Goal: Task Accomplishment & Management: Manage account settings

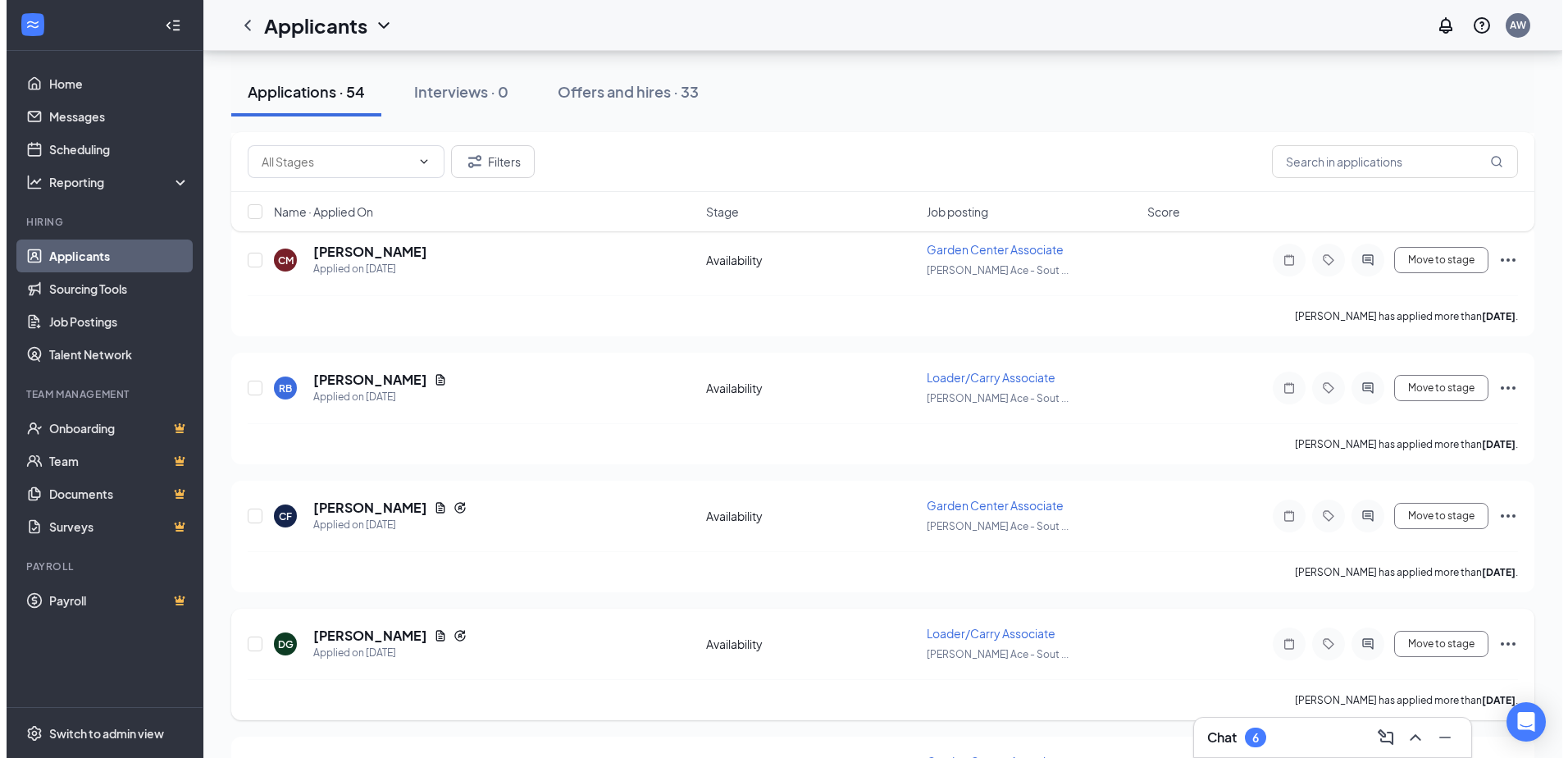
scroll to position [5994, 0]
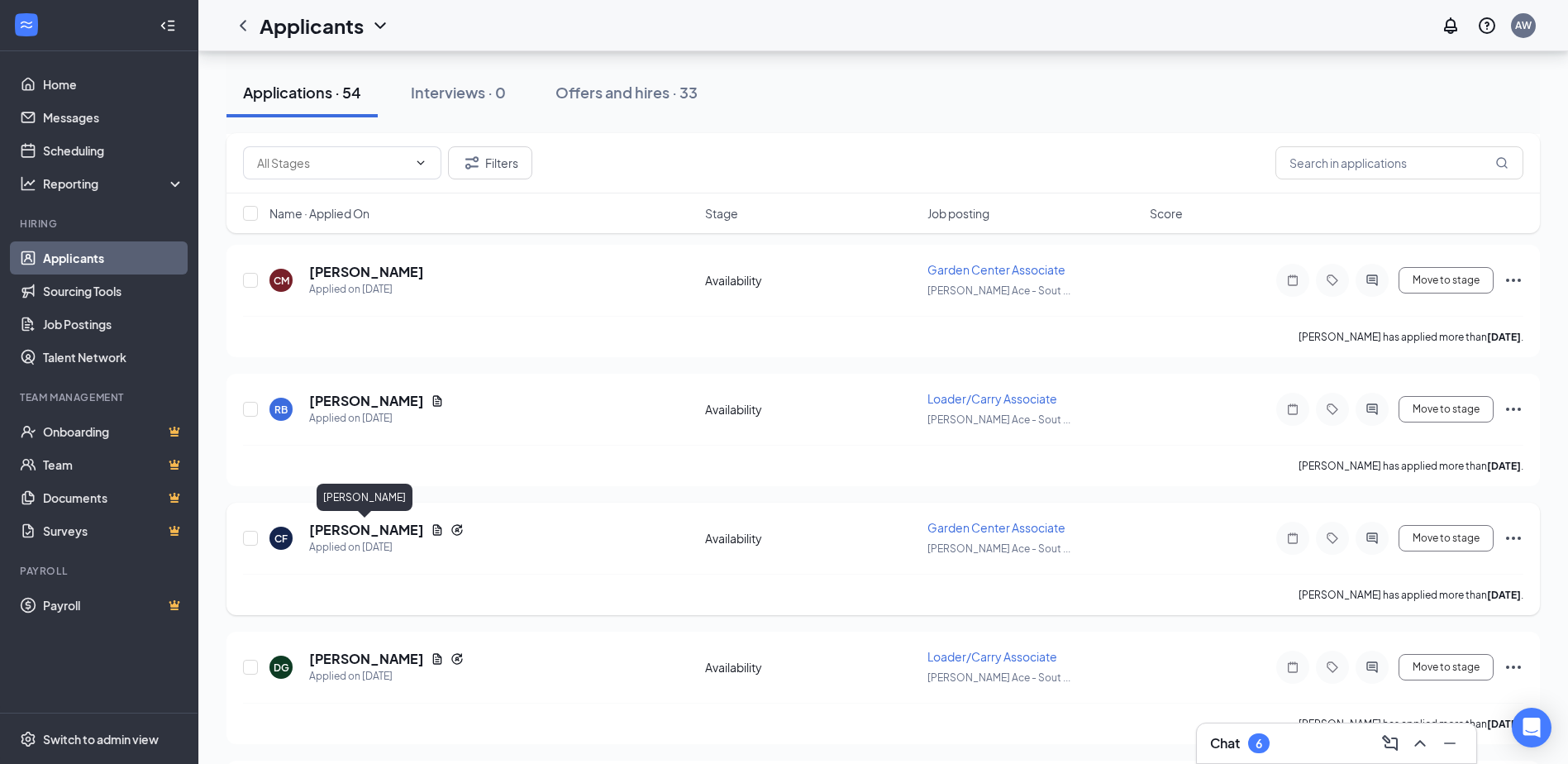
click at [353, 528] on h5 "[PERSON_NAME]" at bounding box center [366, 529] width 115 height 18
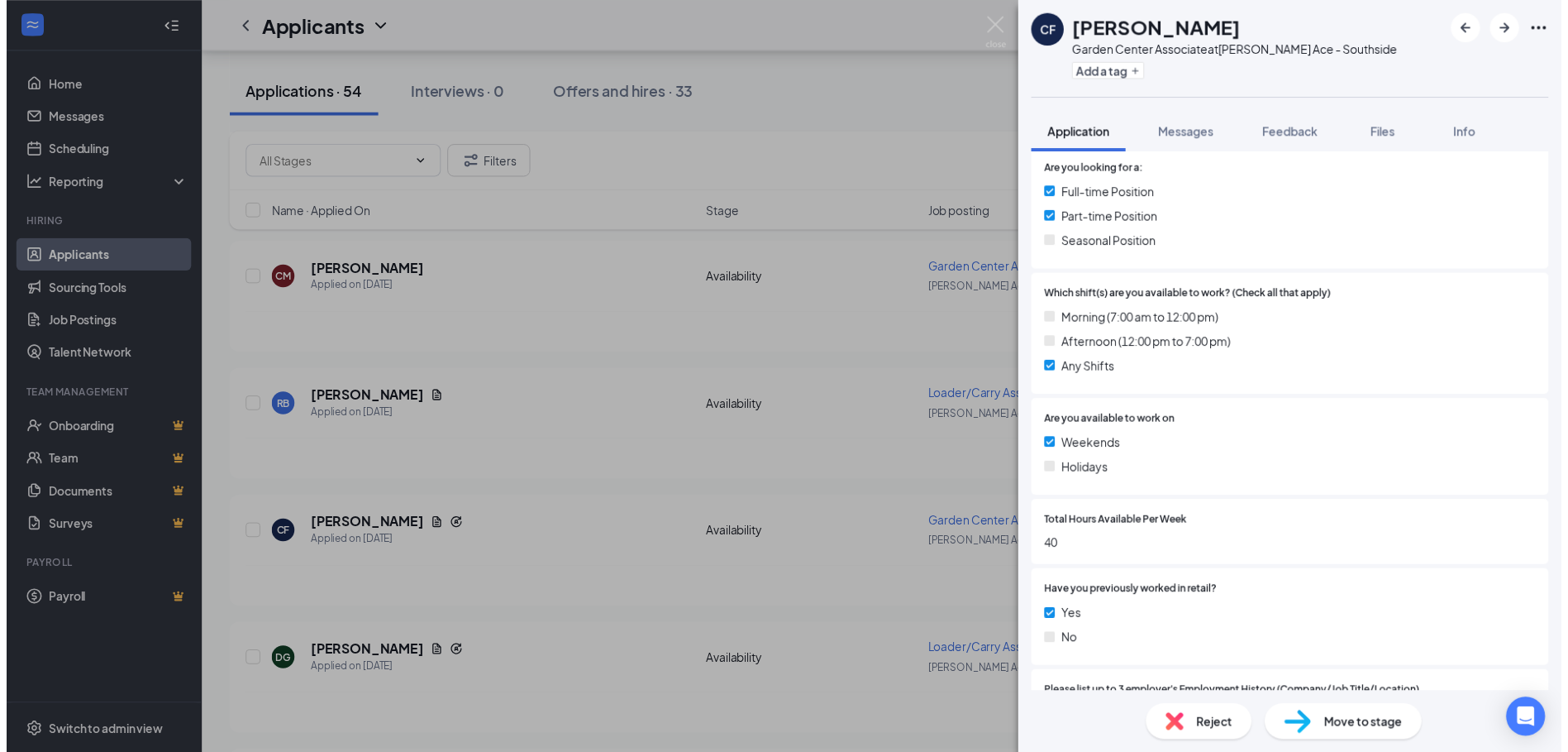
scroll to position [496, 0]
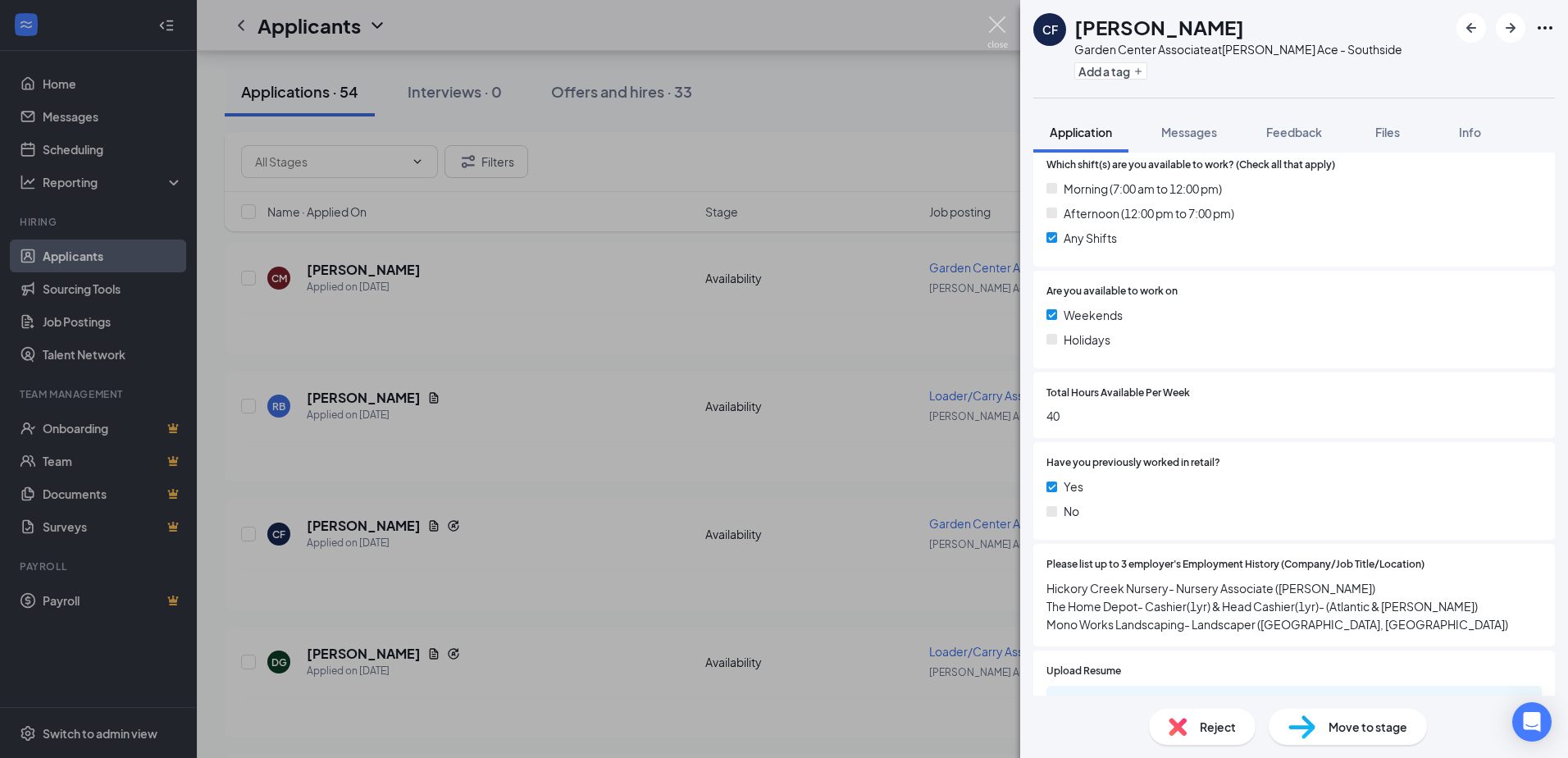
click at [999, 34] on img at bounding box center [998, 32] width 21 height 32
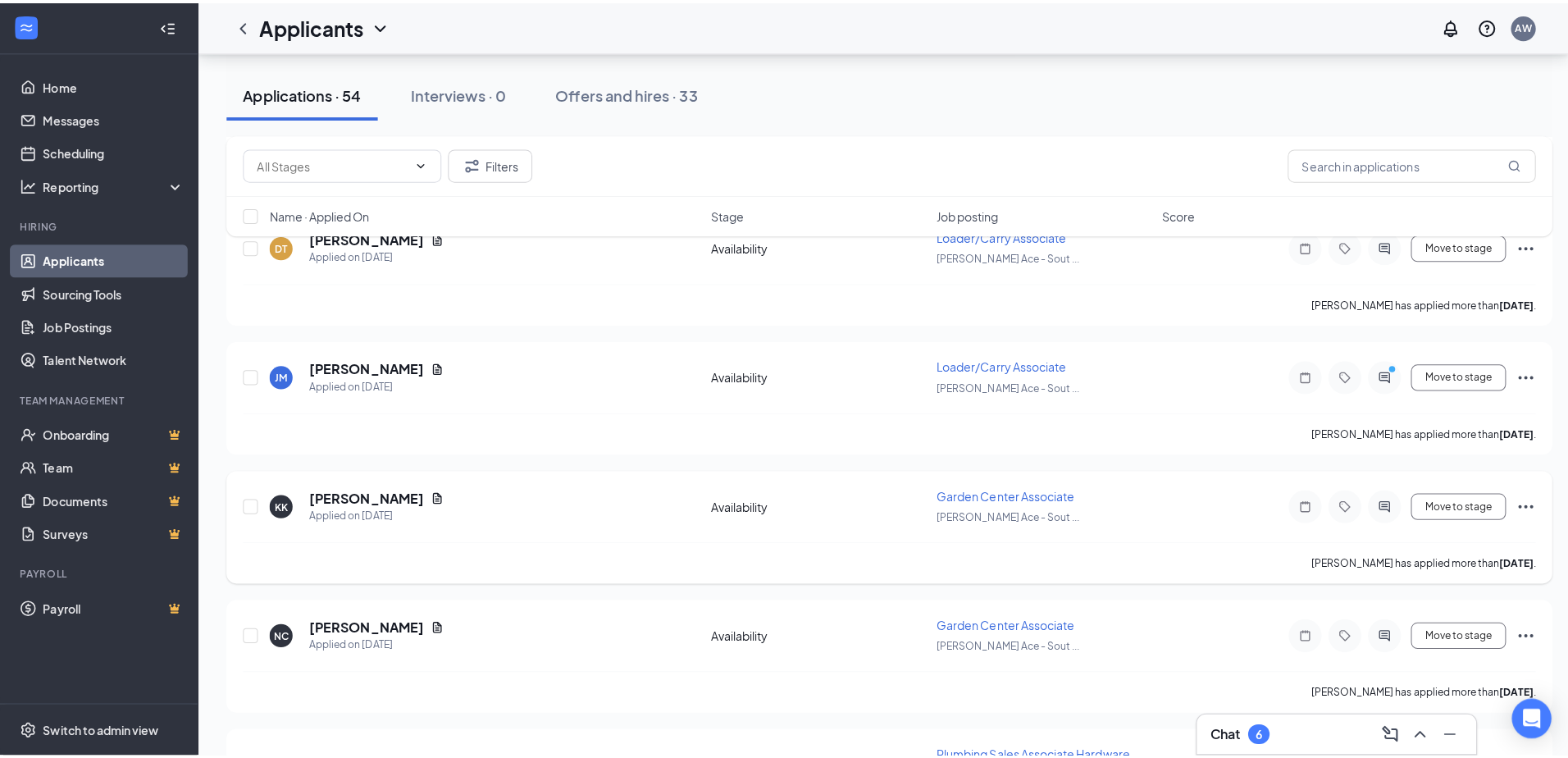
scroll to position [4844, 0]
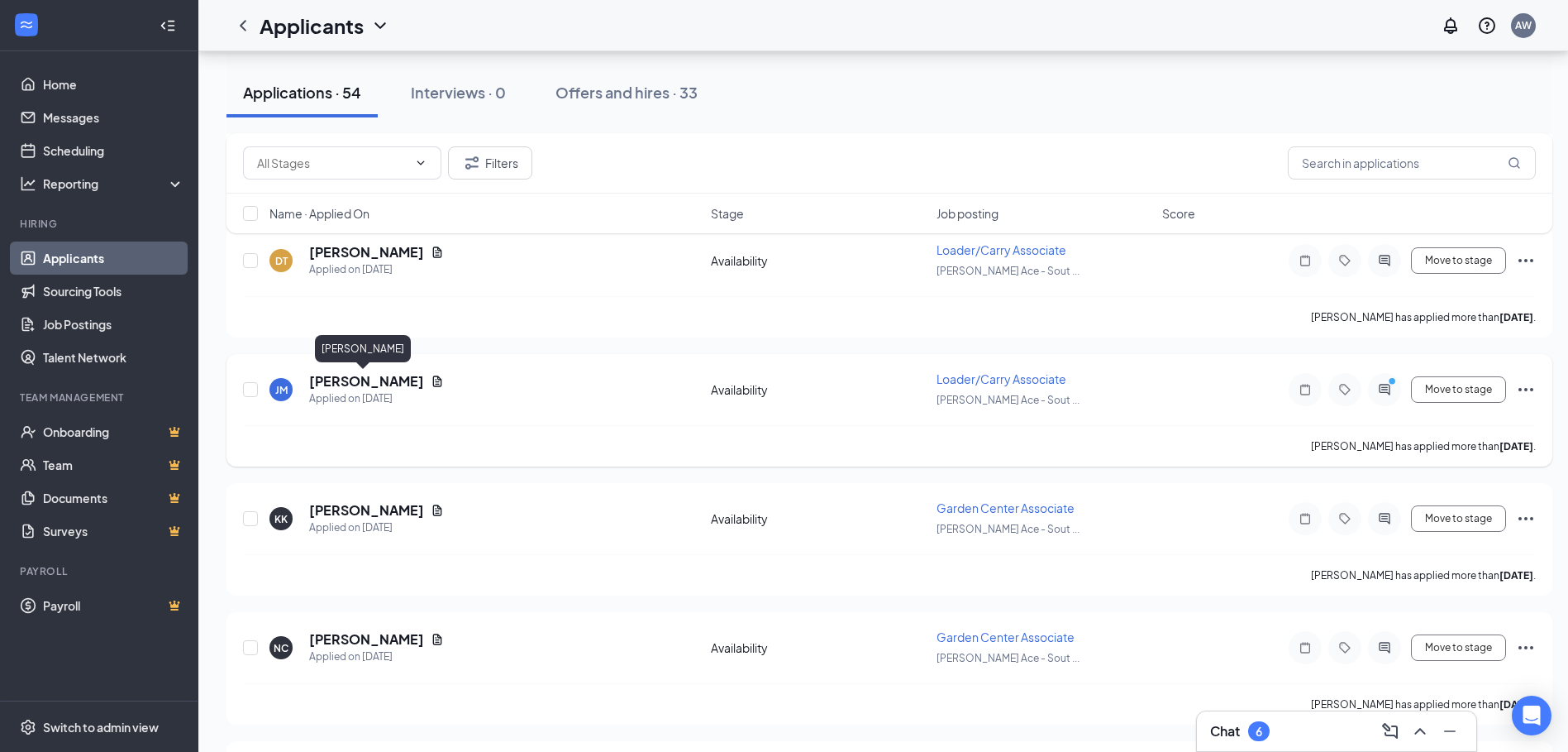
click at [335, 377] on h5 "[PERSON_NAME]" at bounding box center [366, 380] width 115 height 18
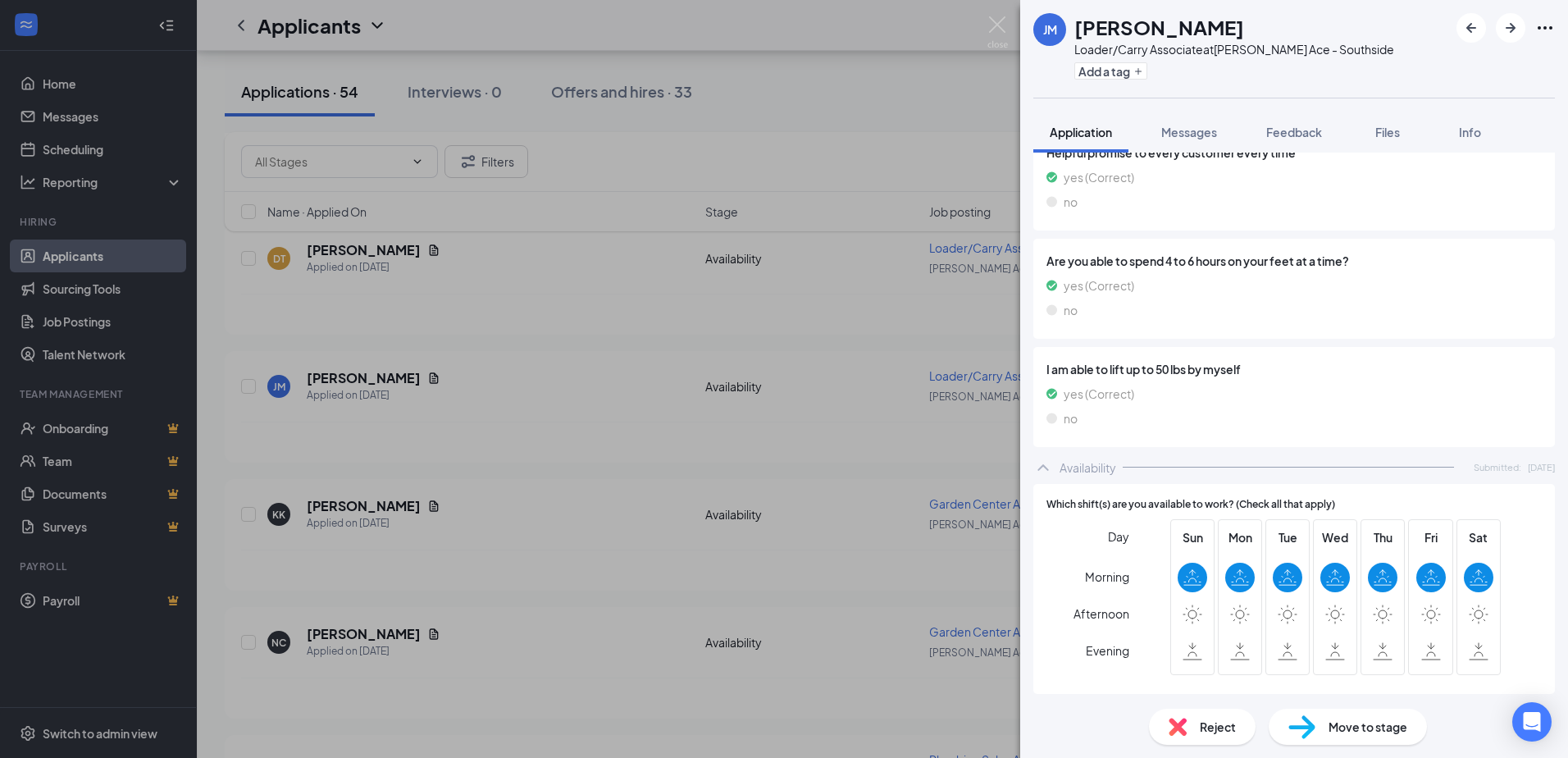
scroll to position [1315, 0]
click at [1205, 720] on span "Reject" at bounding box center [1217, 726] width 36 height 18
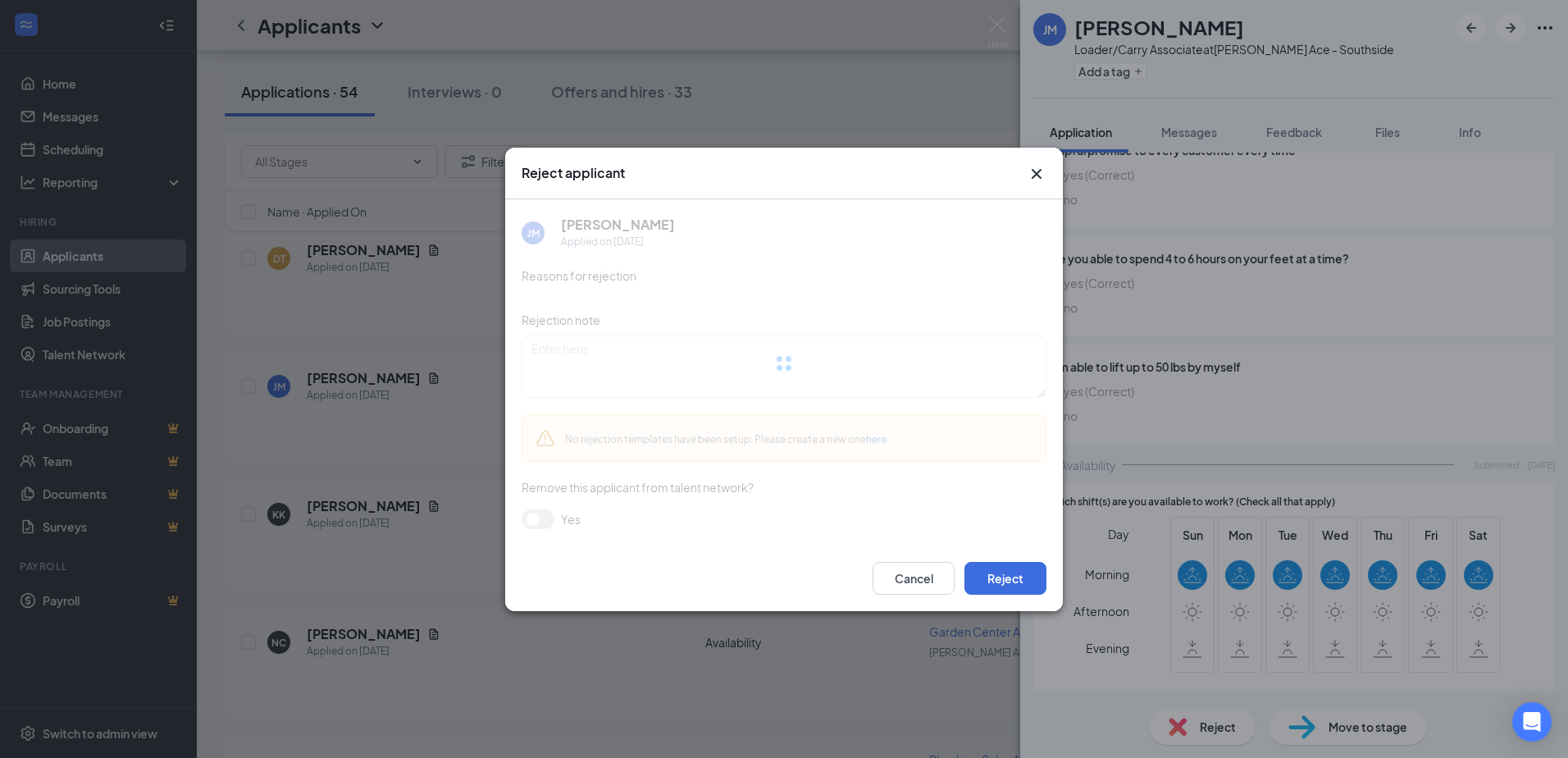
scroll to position [1308, 0]
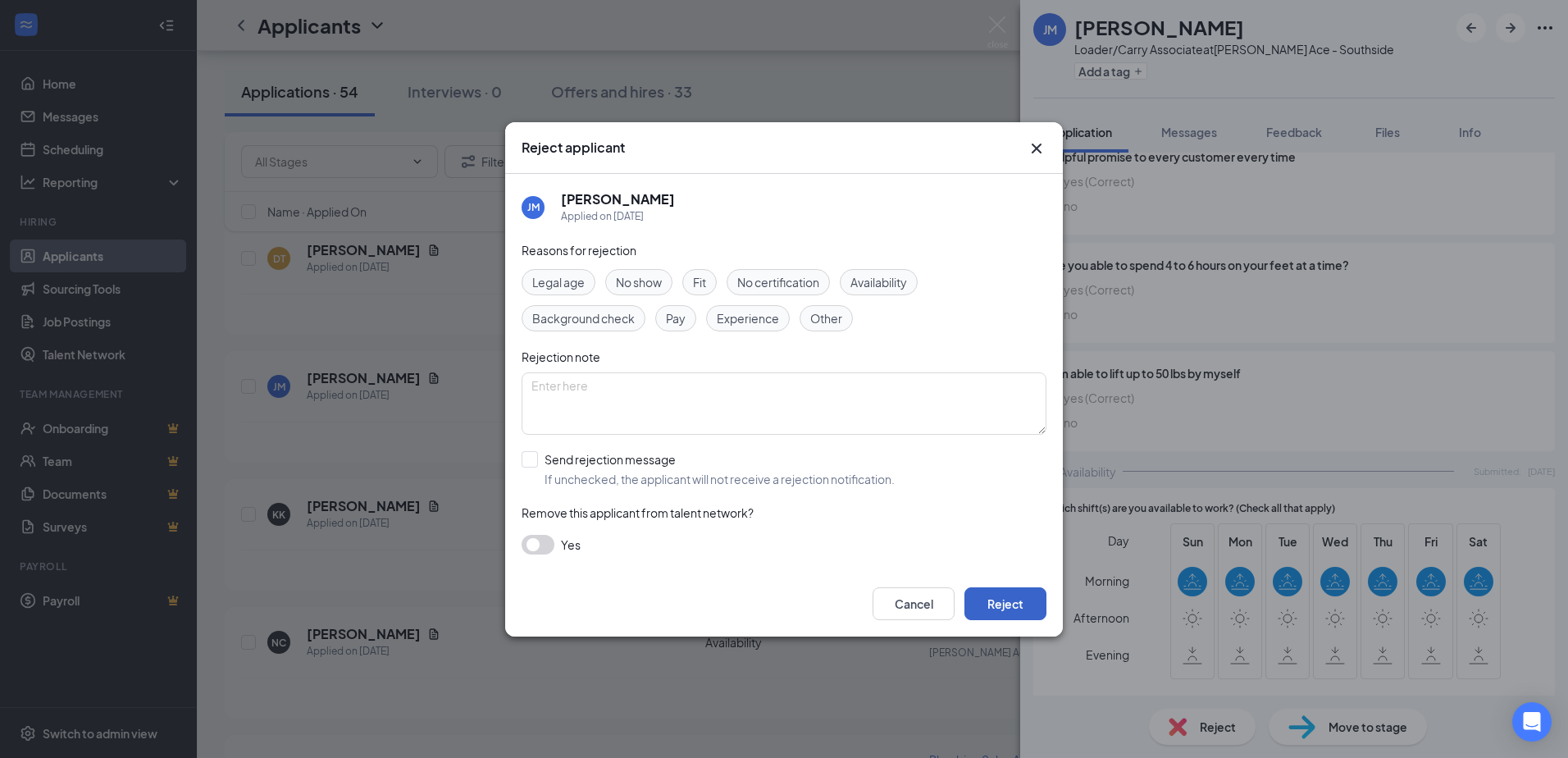
click at [1028, 595] on button "Reject" at bounding box center [1004, 603] width 82 height 33
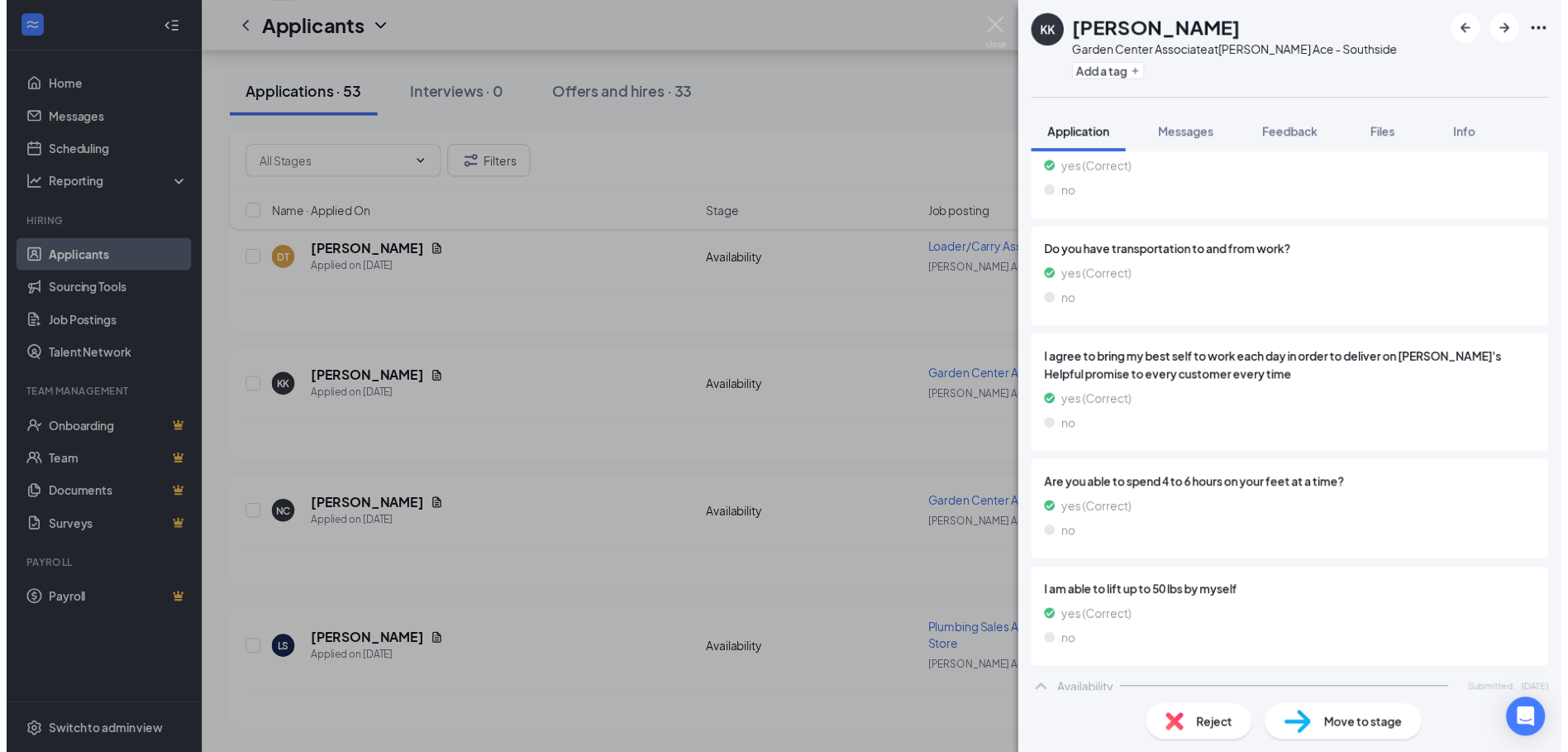
scroll to position [1289, 0]
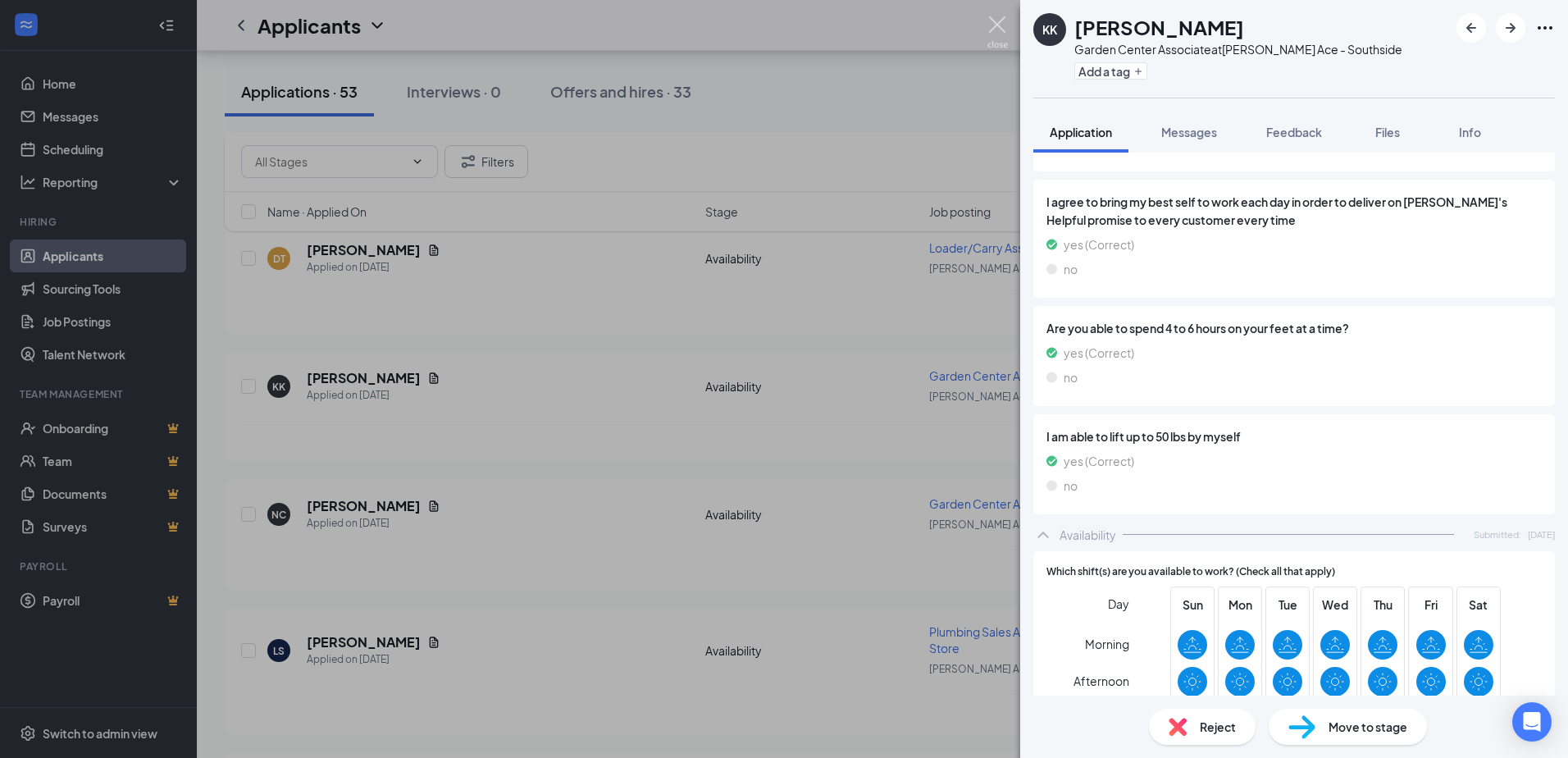
click at [998, 31] on img at bounding box center [998, 32] width 21 height 32
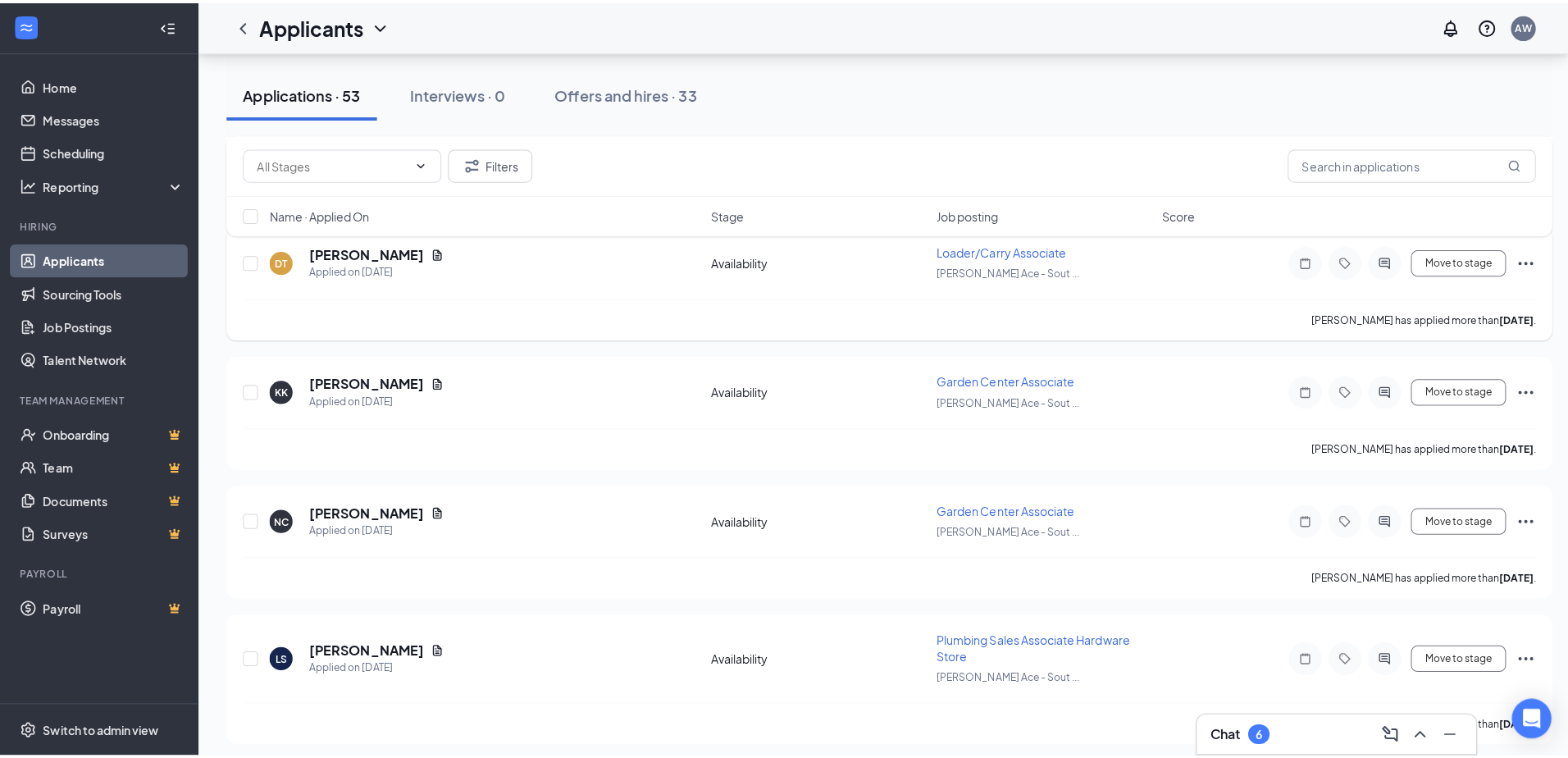
scroll to position [4763, 0]
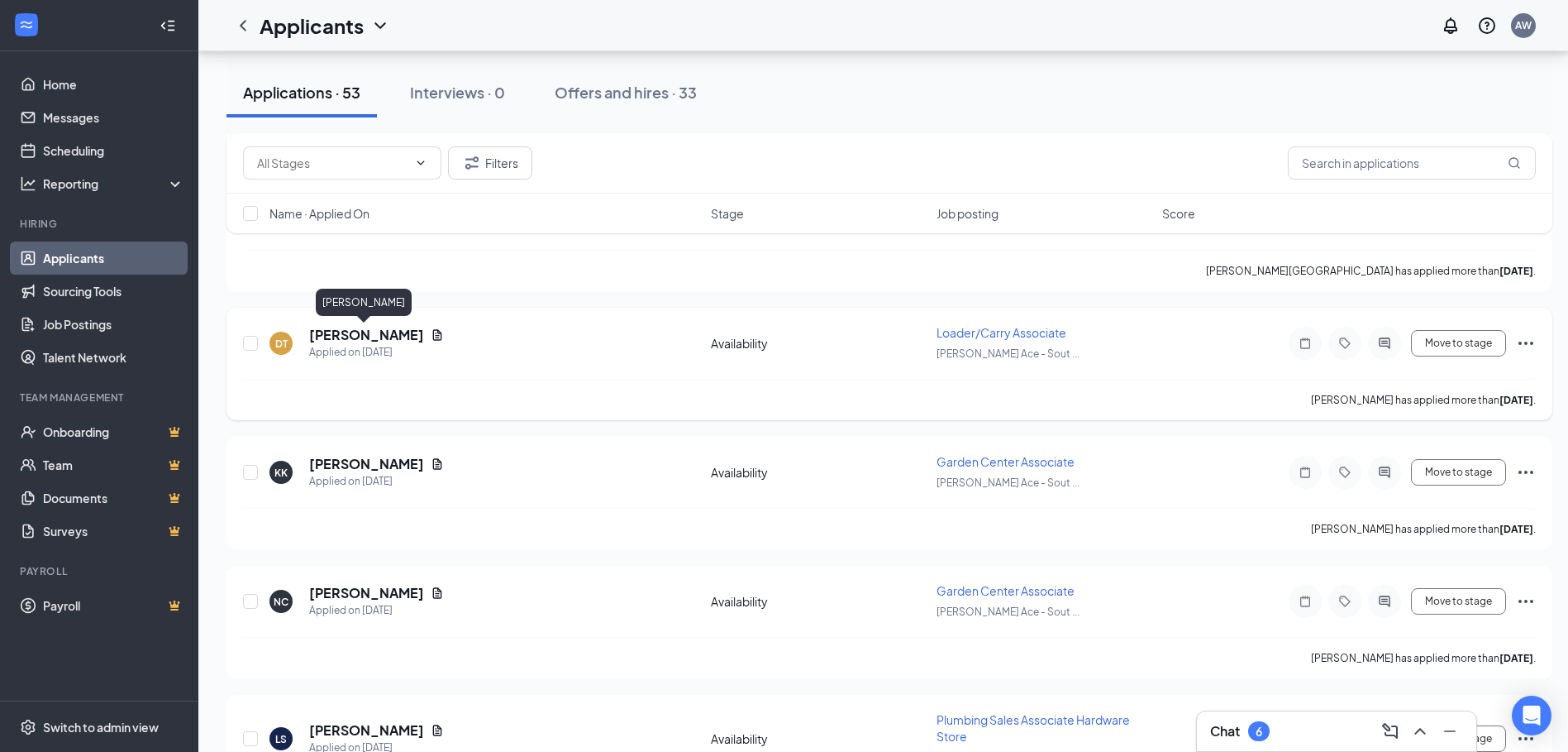
click at [361, 332] on h5 "[PERSON_NAME]" at bounding box center [366, 334] width 115 height 18
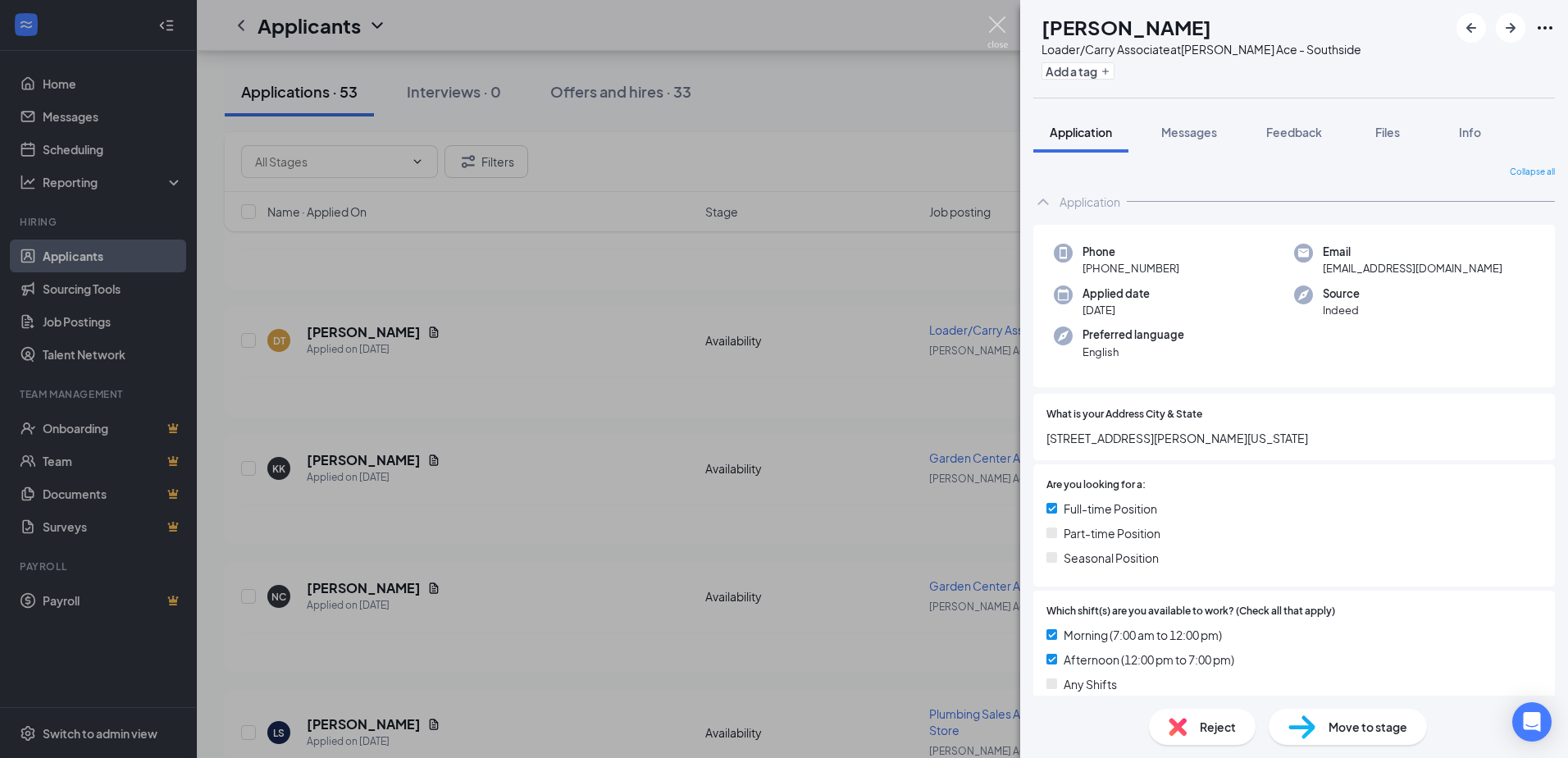
click at [987, 30] on img at bounding box center [998, 32] width 21 height 32
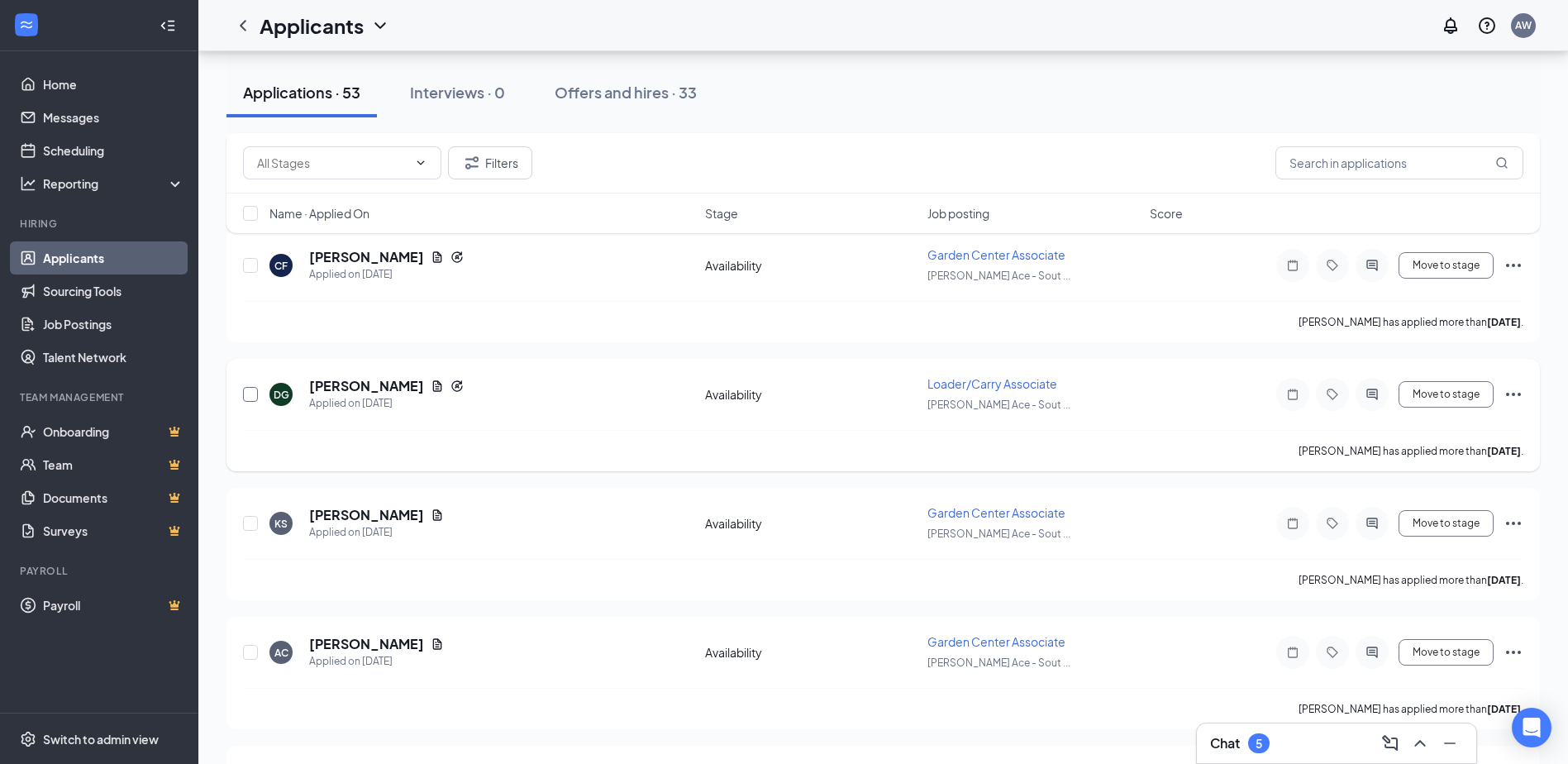
scroll to position [6160, 0]
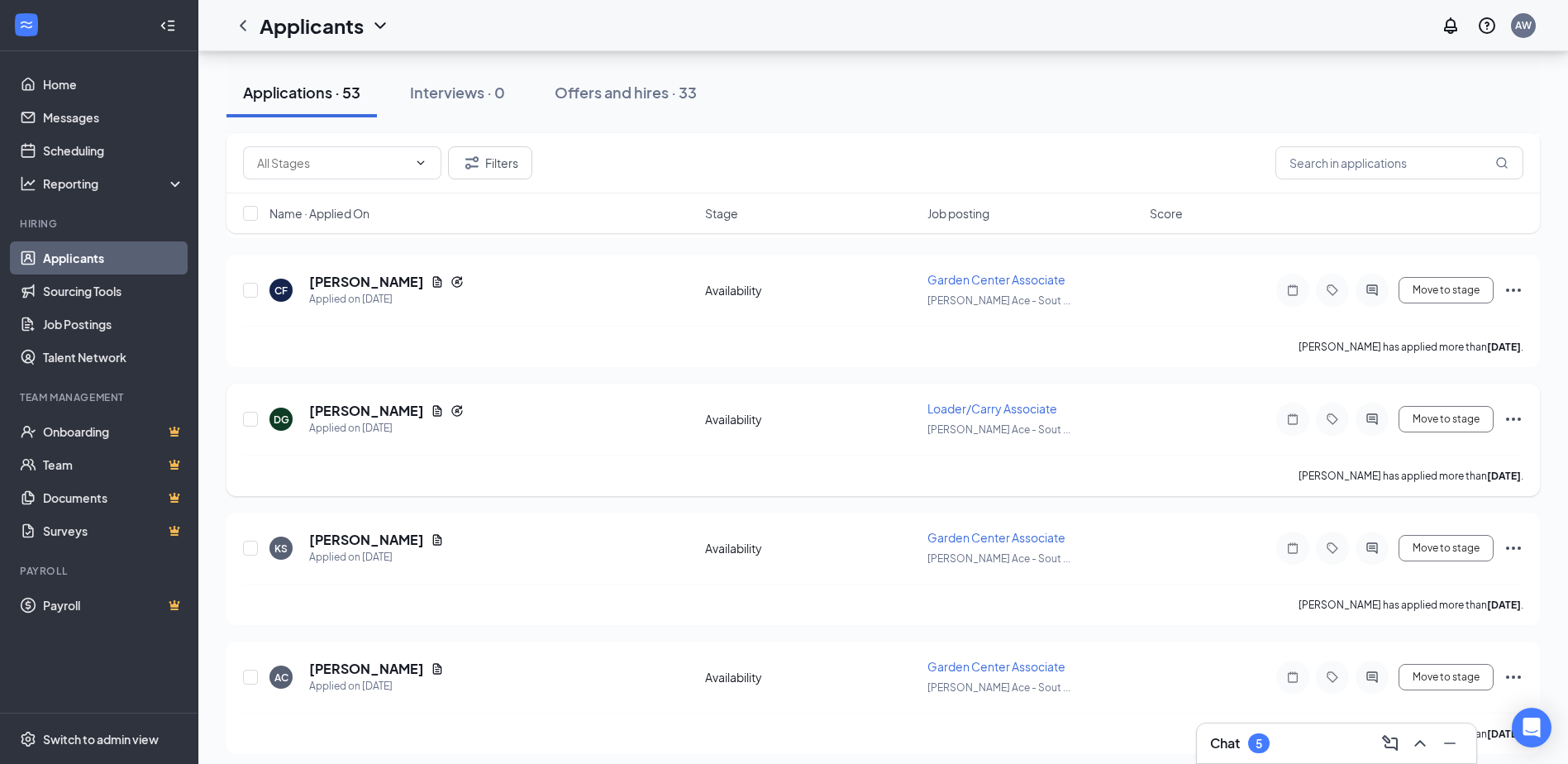
click at [1508, 419] on icon "Ellipses" at bounding box center [1513, 419] width 15 height 3
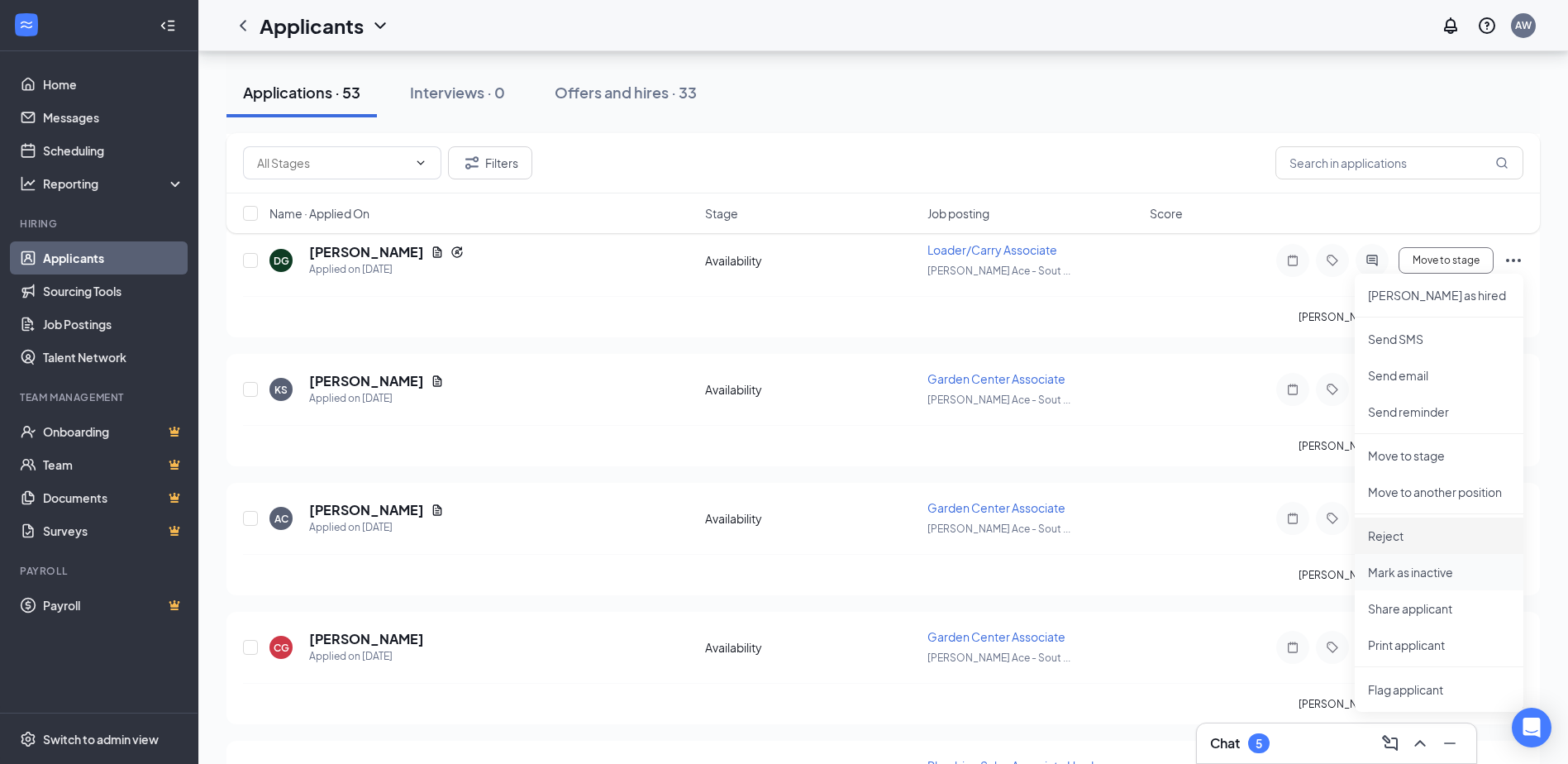
scroll to position [6325, 0]
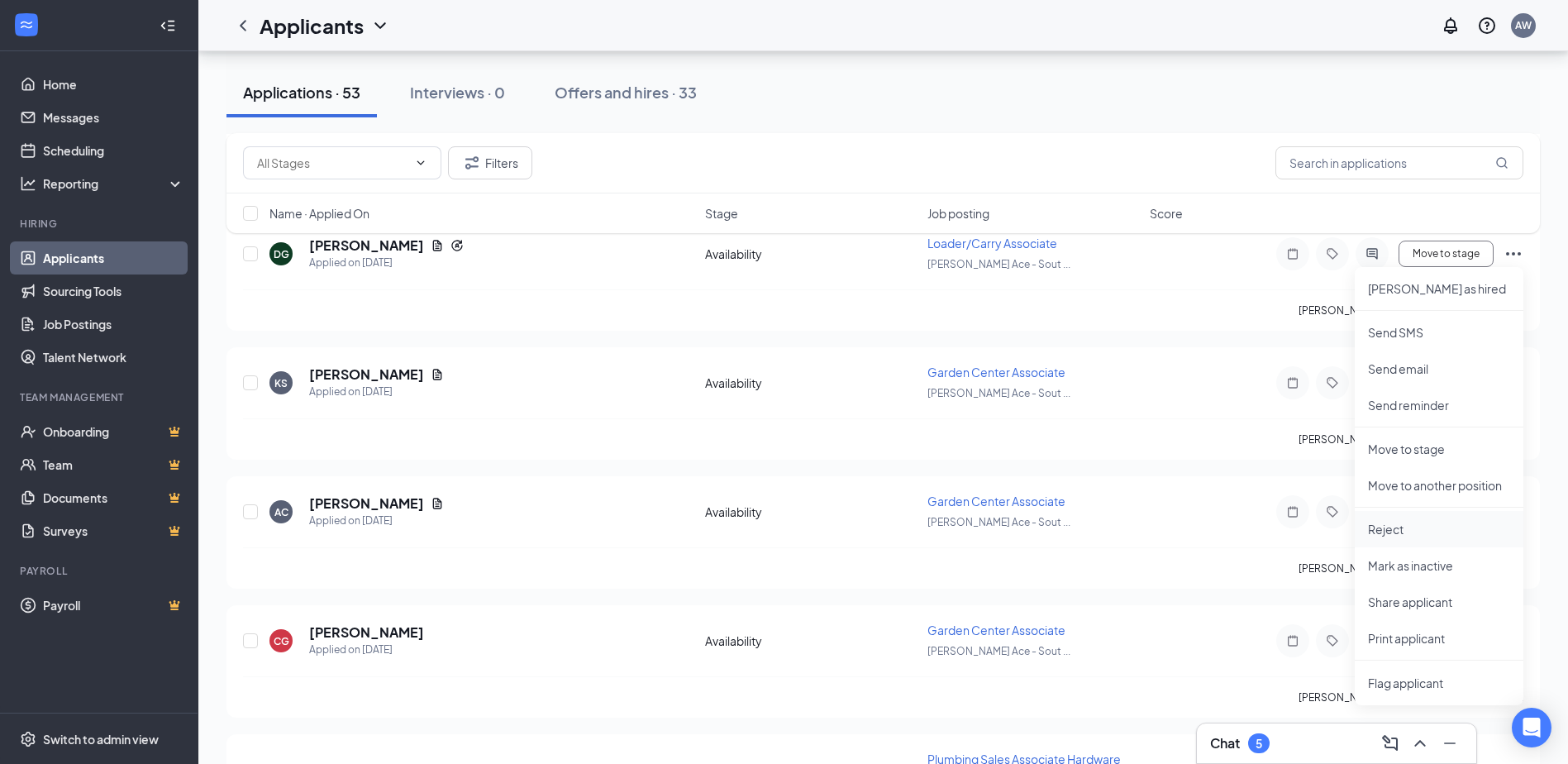
click at [1391, 534] on p "Reject" at bounding box center [1439, 528] width 142 height 16
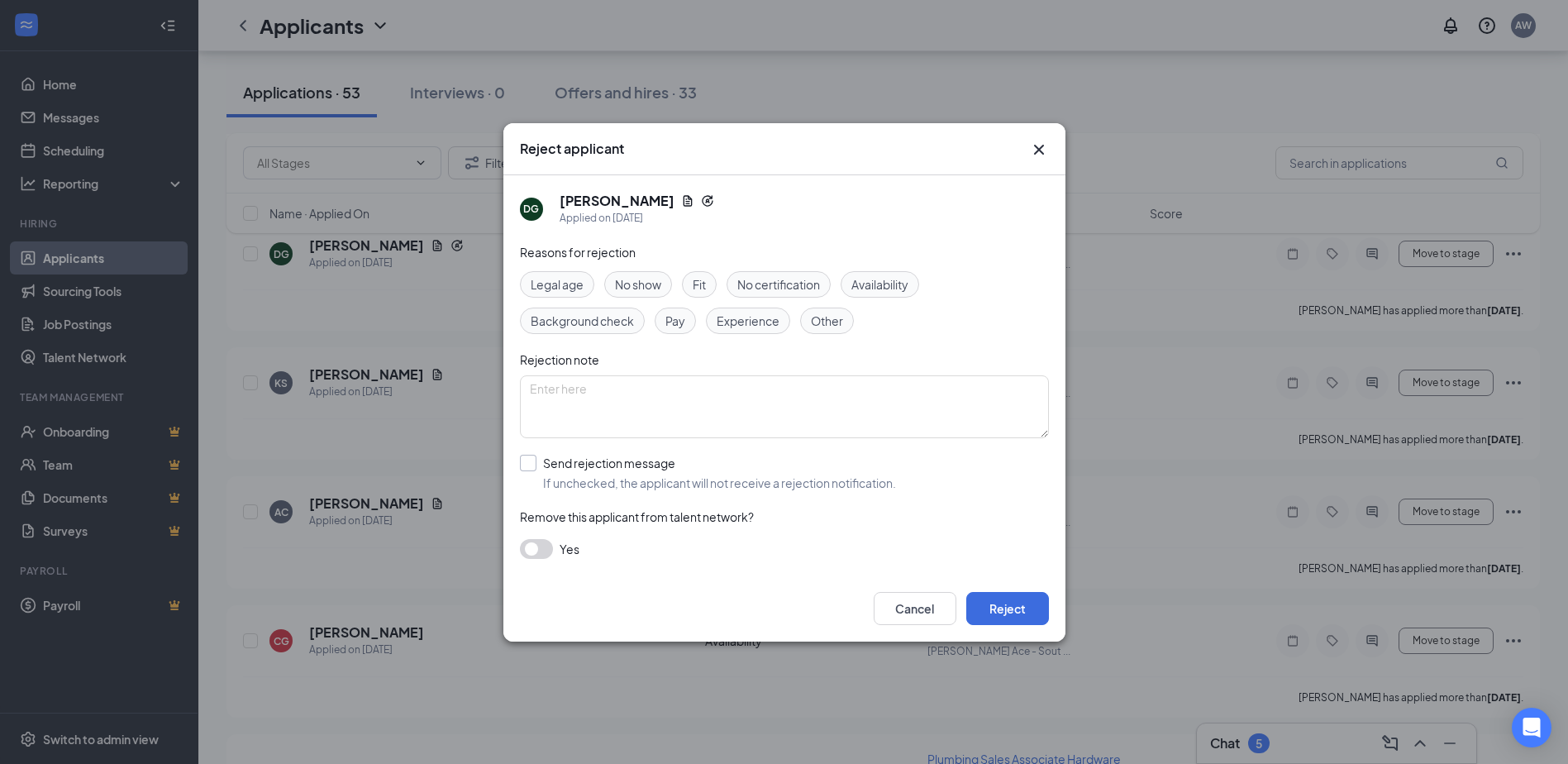
click at [530, 461] on input "Send rejection message If unchecked, the applicant will not receive a rejection…" at bounding box center [708, 473] width 376 height 36
checkbox input "true"
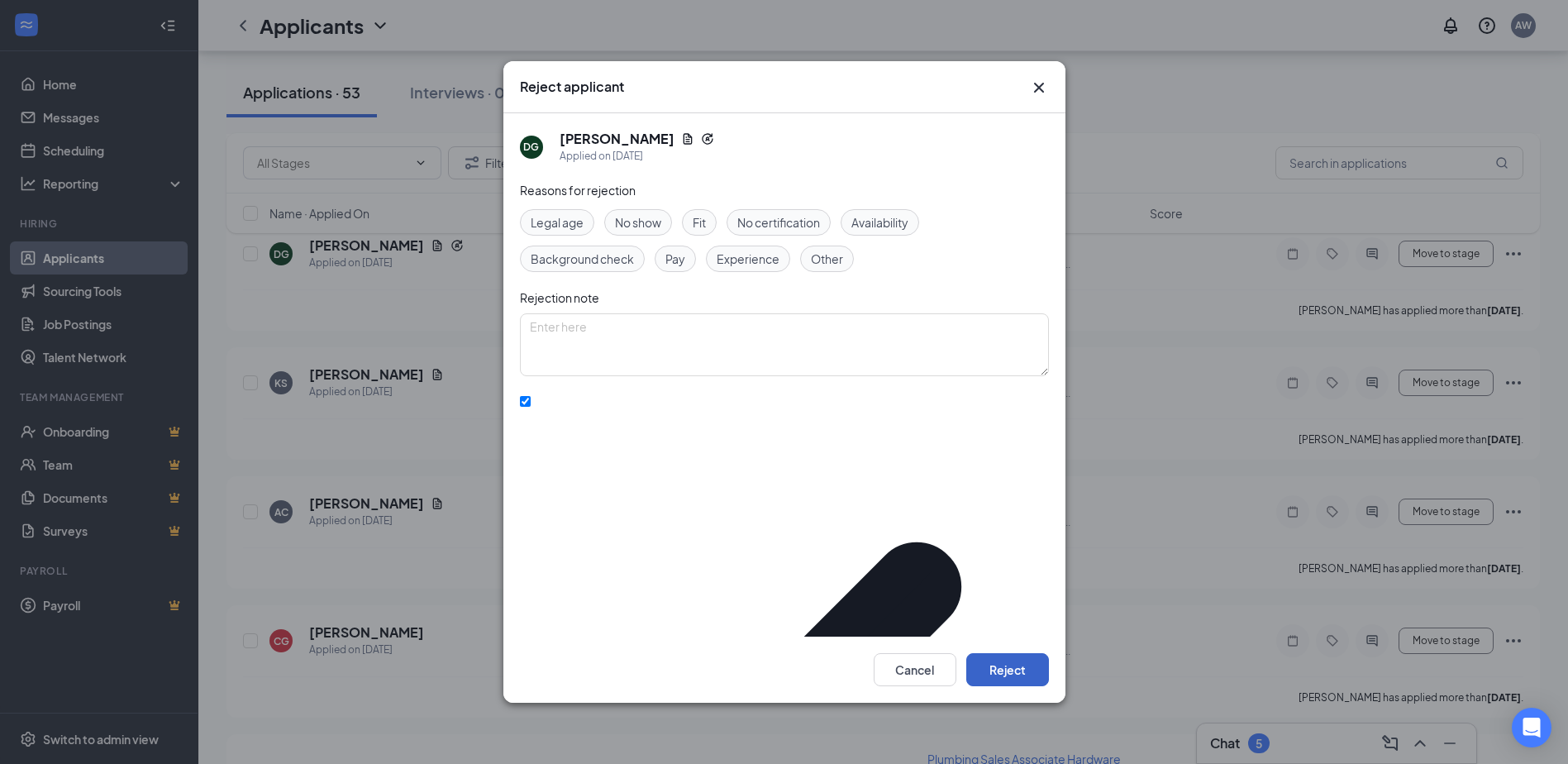
click at [993, 653] on button "Reject" at bounding box center [1008, 670] width 82 height 33
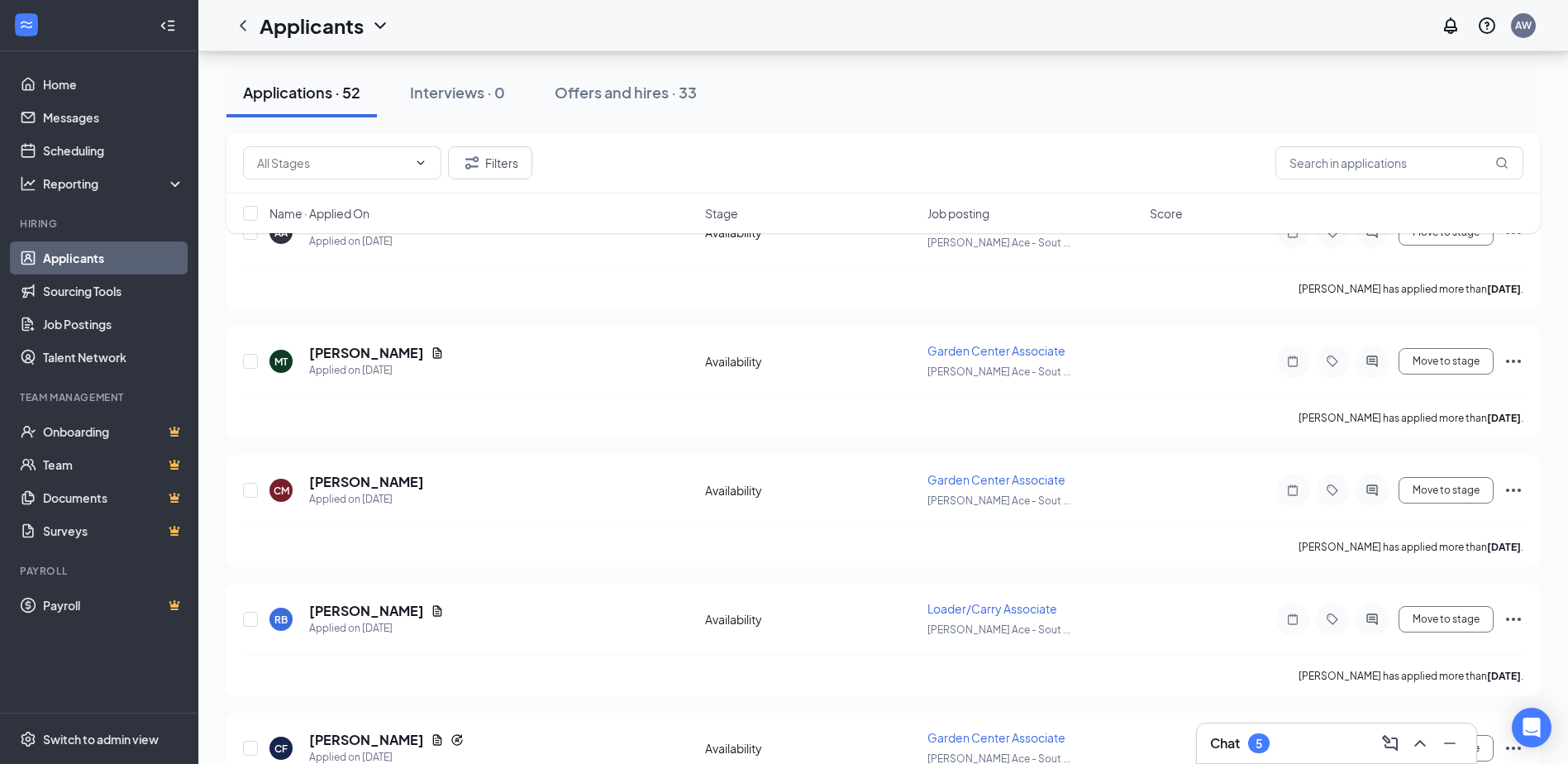
scroll to position [5663, 0]
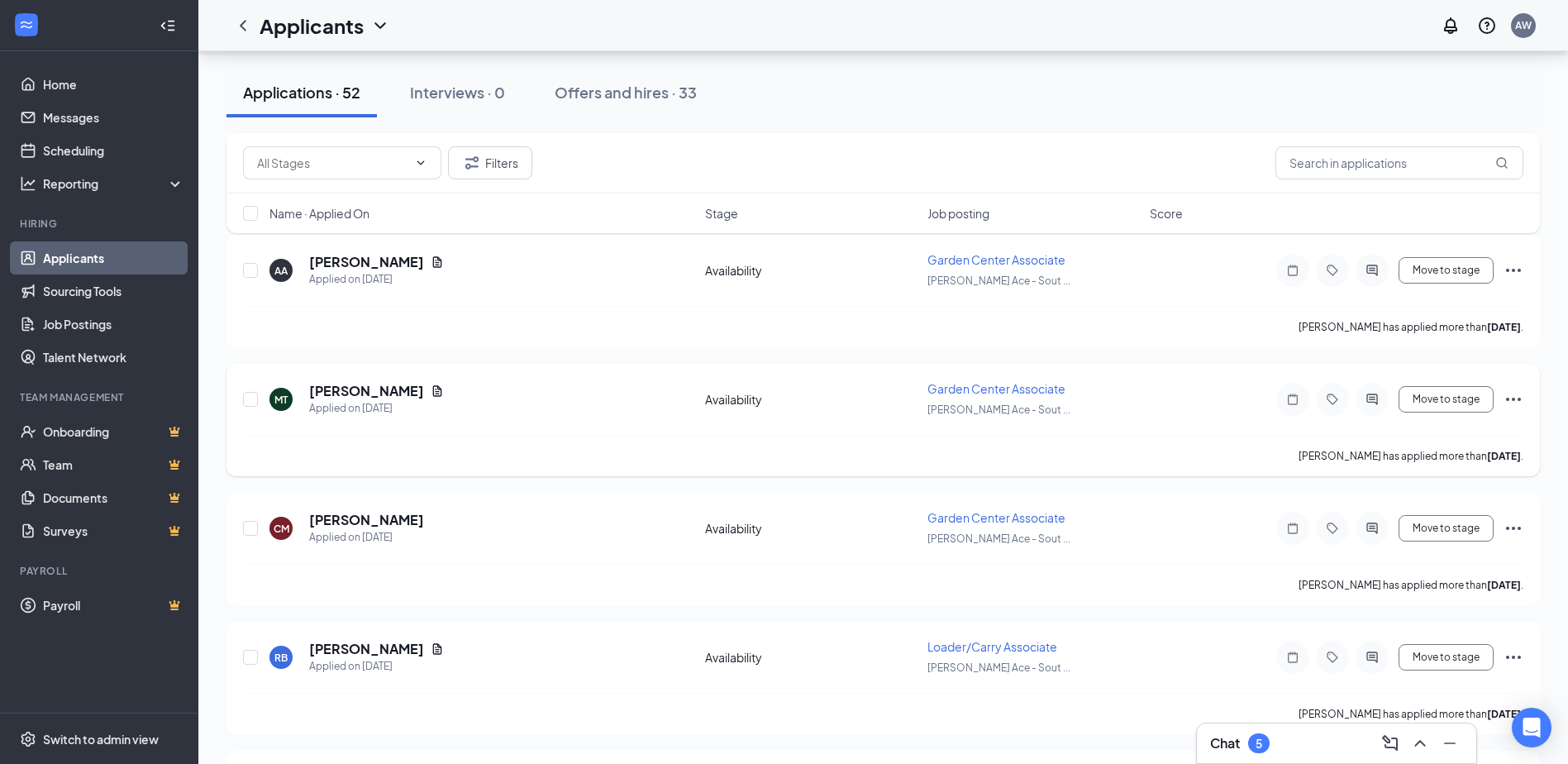
click at [1519, 400] on icon "Ellipses" at bounding box center [1513, 399] width 15 height 3
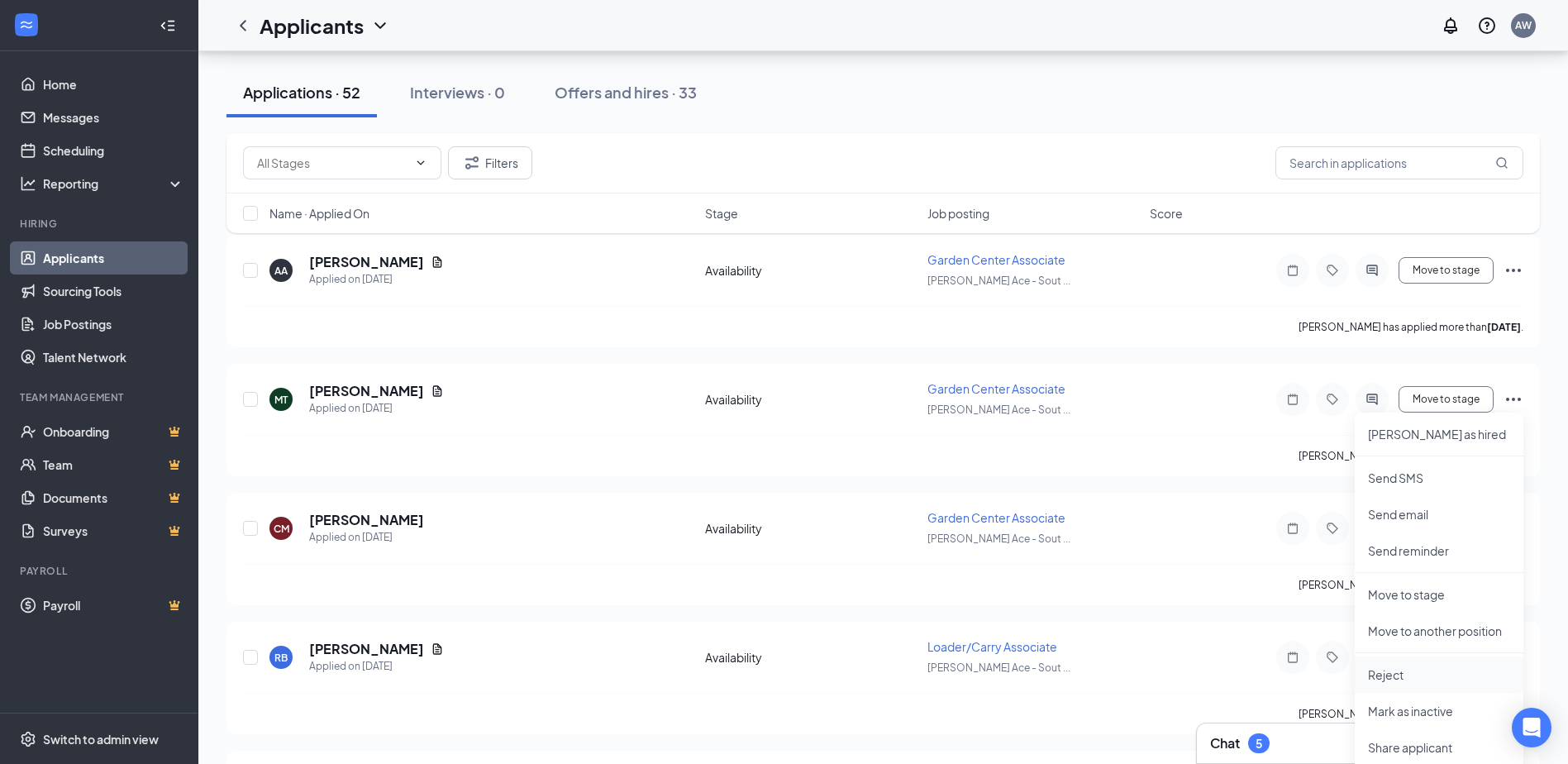
click at [1393, 680] on p "Reject" at bounding box center [1439, 674] width 142 height 16
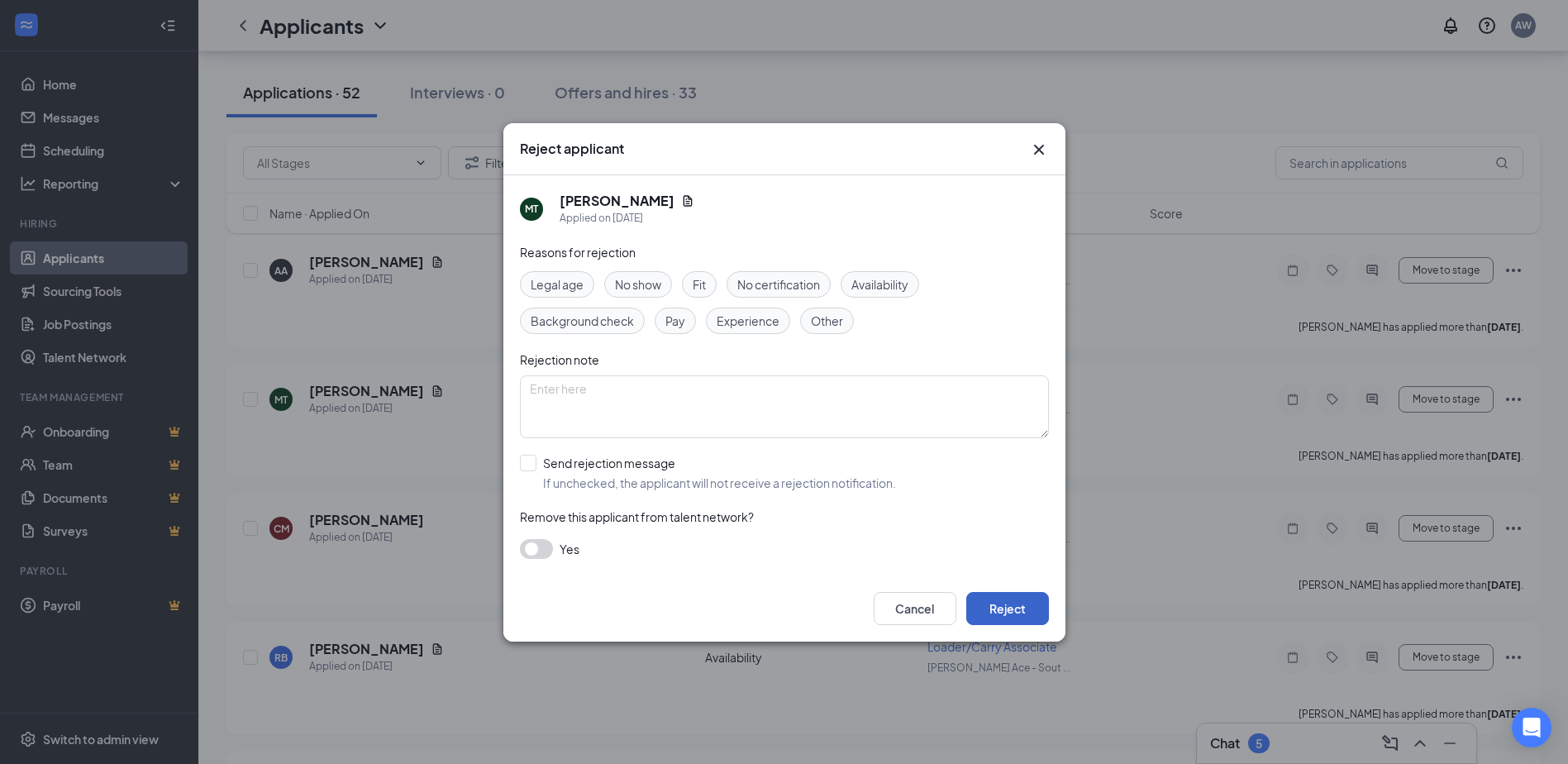
click at [1028, 612] on button "Reject" at bounding box center [1008, 608] width 82 height 33
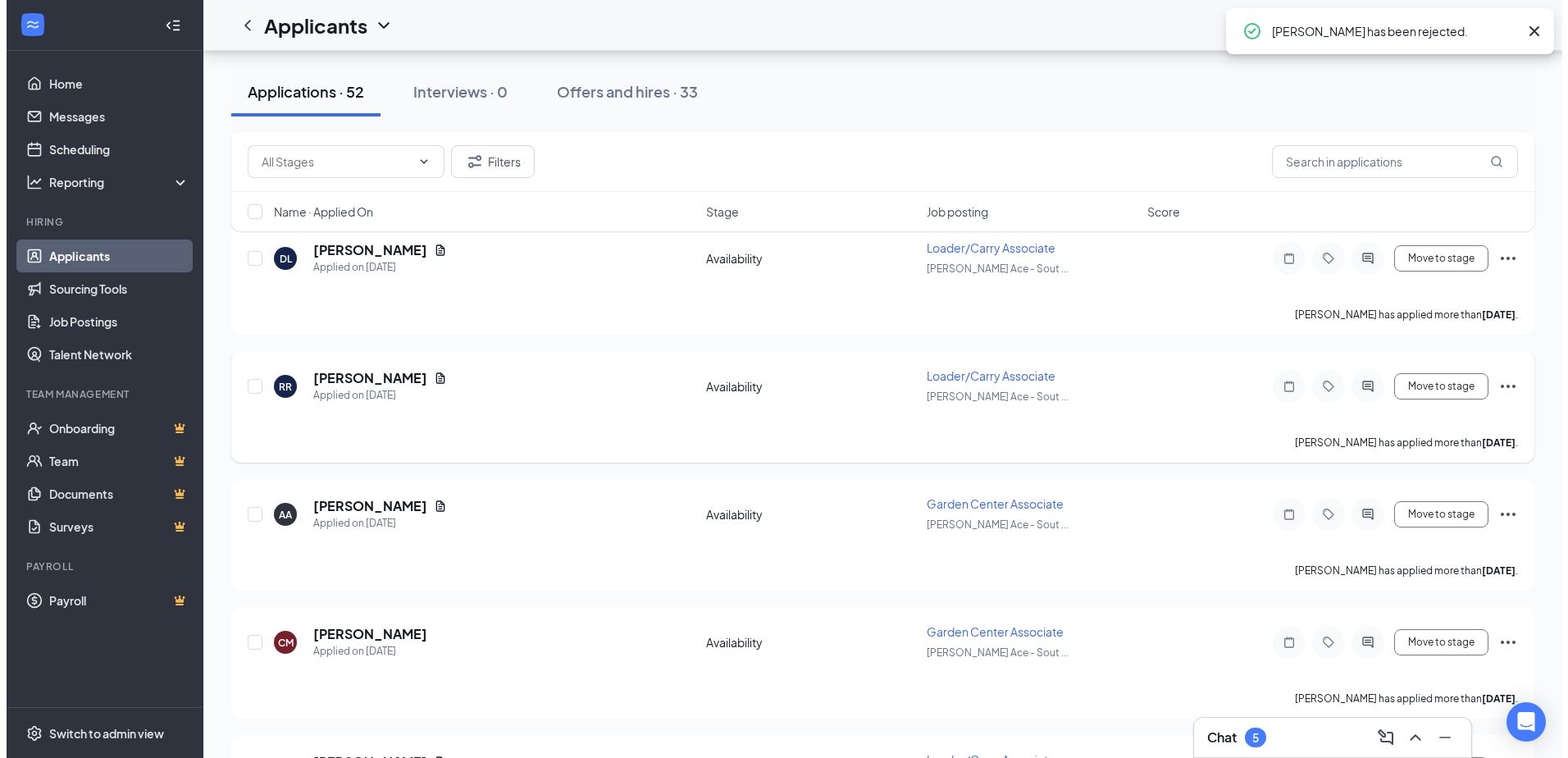
scroll to position [5291, 0]
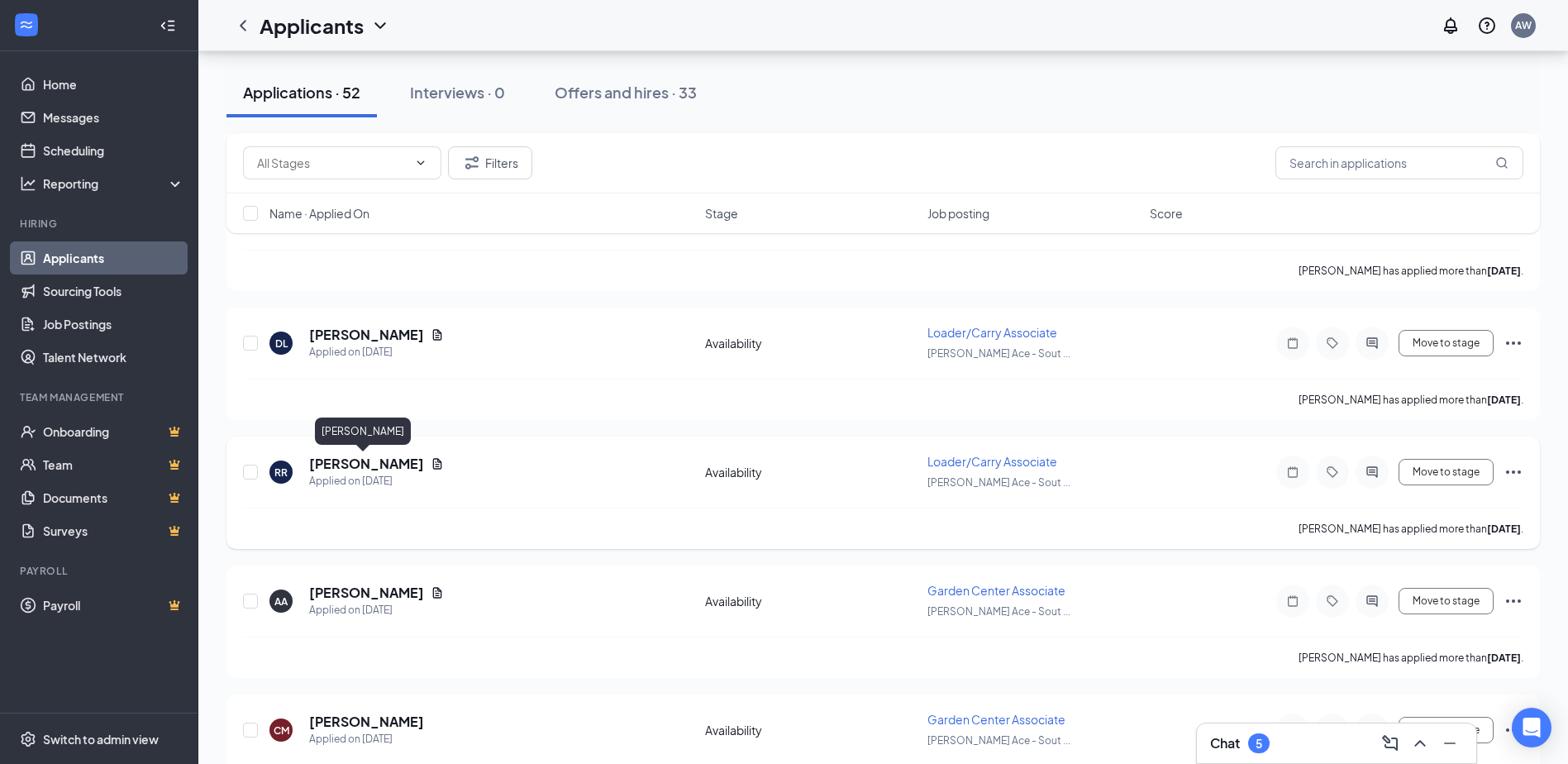
click at [353, 464] on h5 "[PERSON_NAME]" at bounding box center [366, 463] width 115 height 18
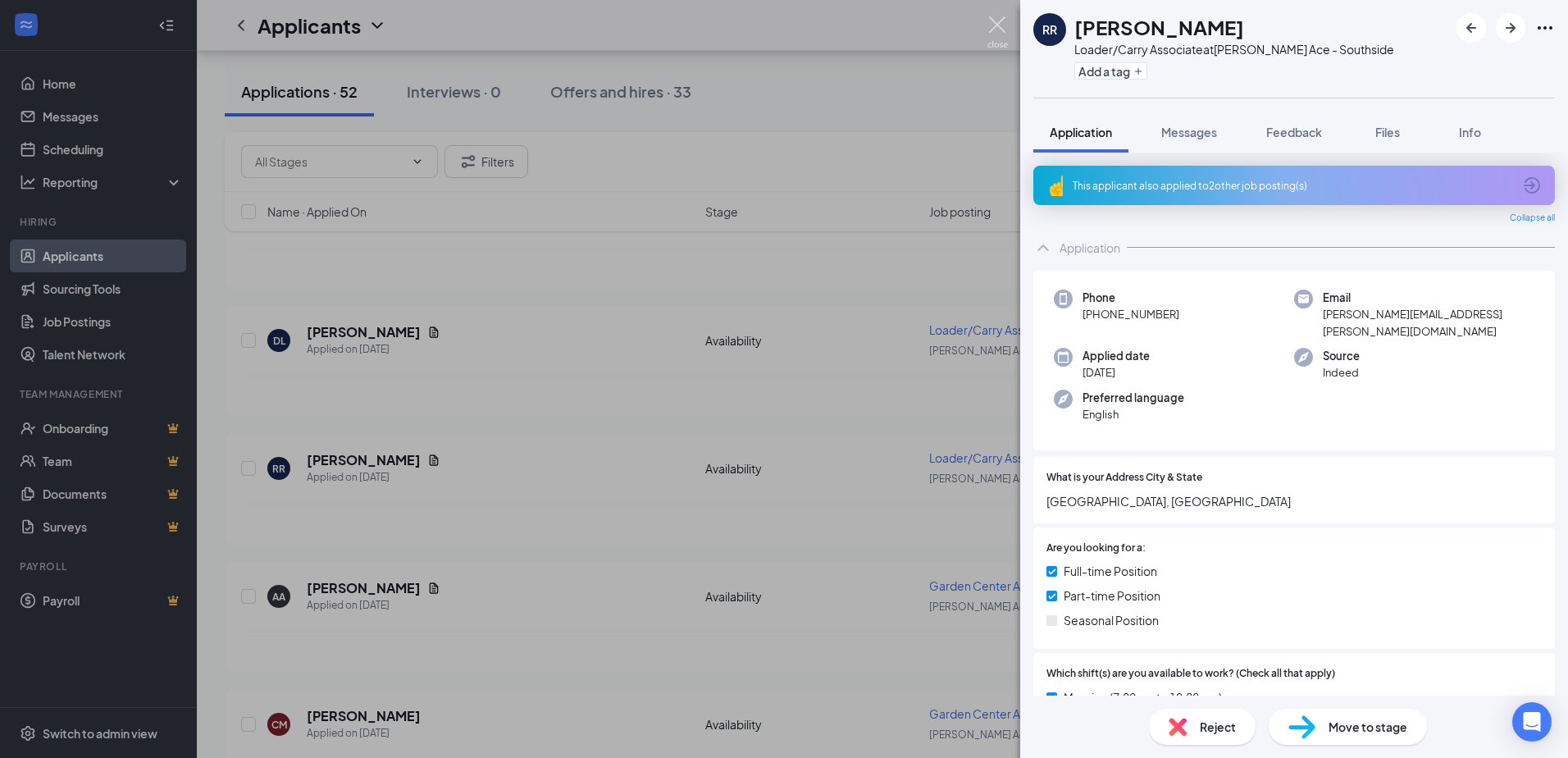
click at [998, 32] on img at bounding box center [998, 32] width 21 height 32
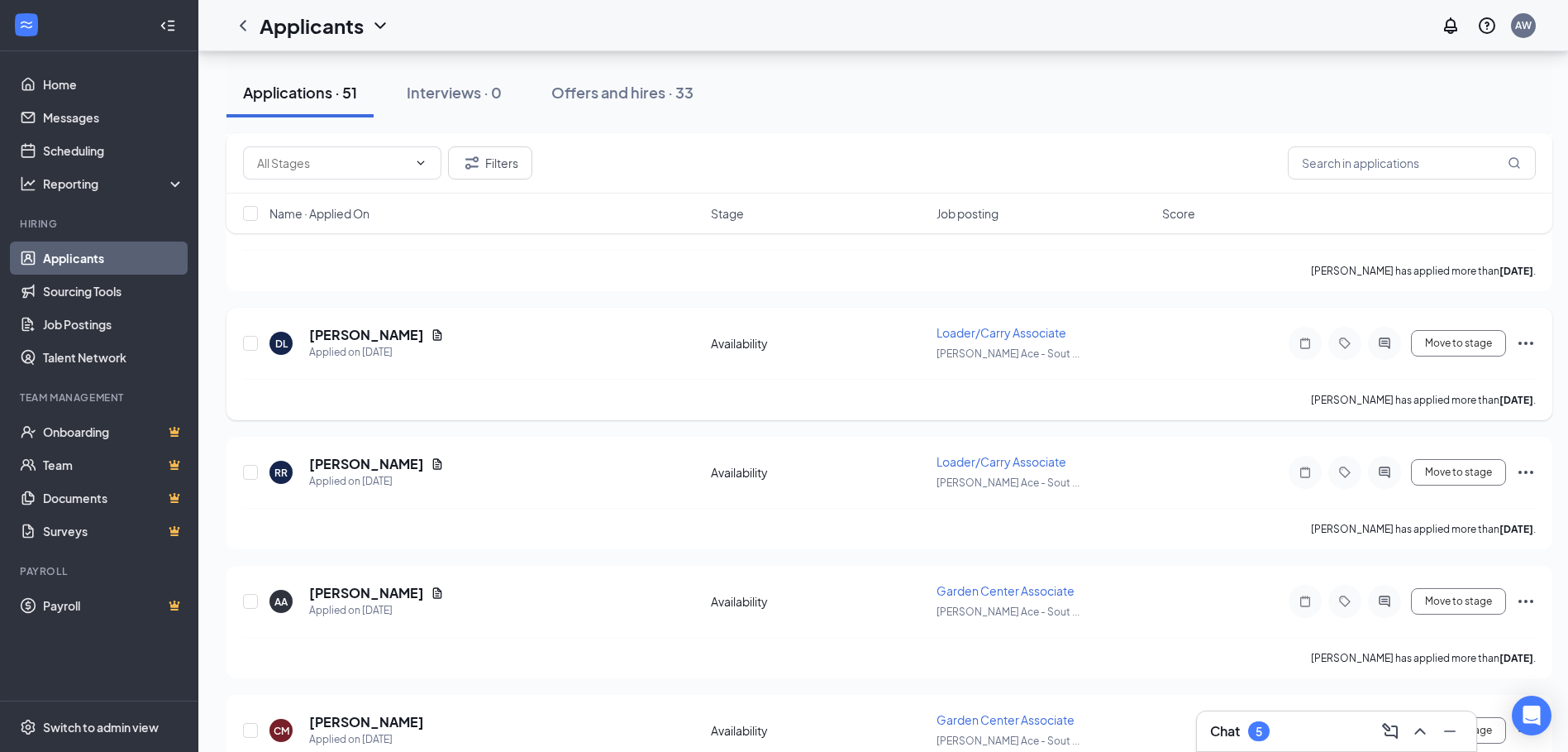
click at [1533, 344] on icon "Ellipses" at bounding box center [1526, 343] width 20 height 20
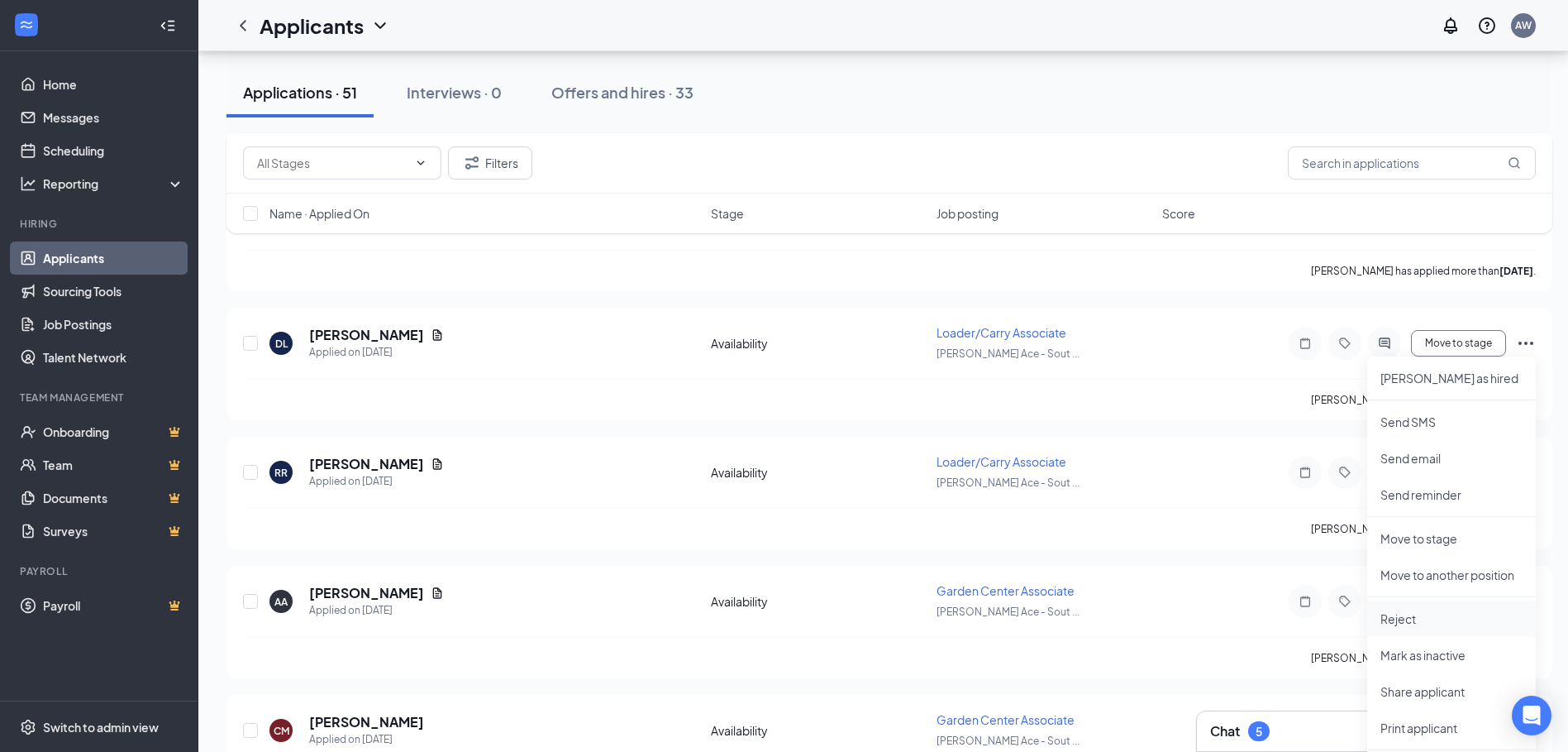
click at [1394, 608] on li "Reject" at bounding box center [1452, 619] width 169 height 36
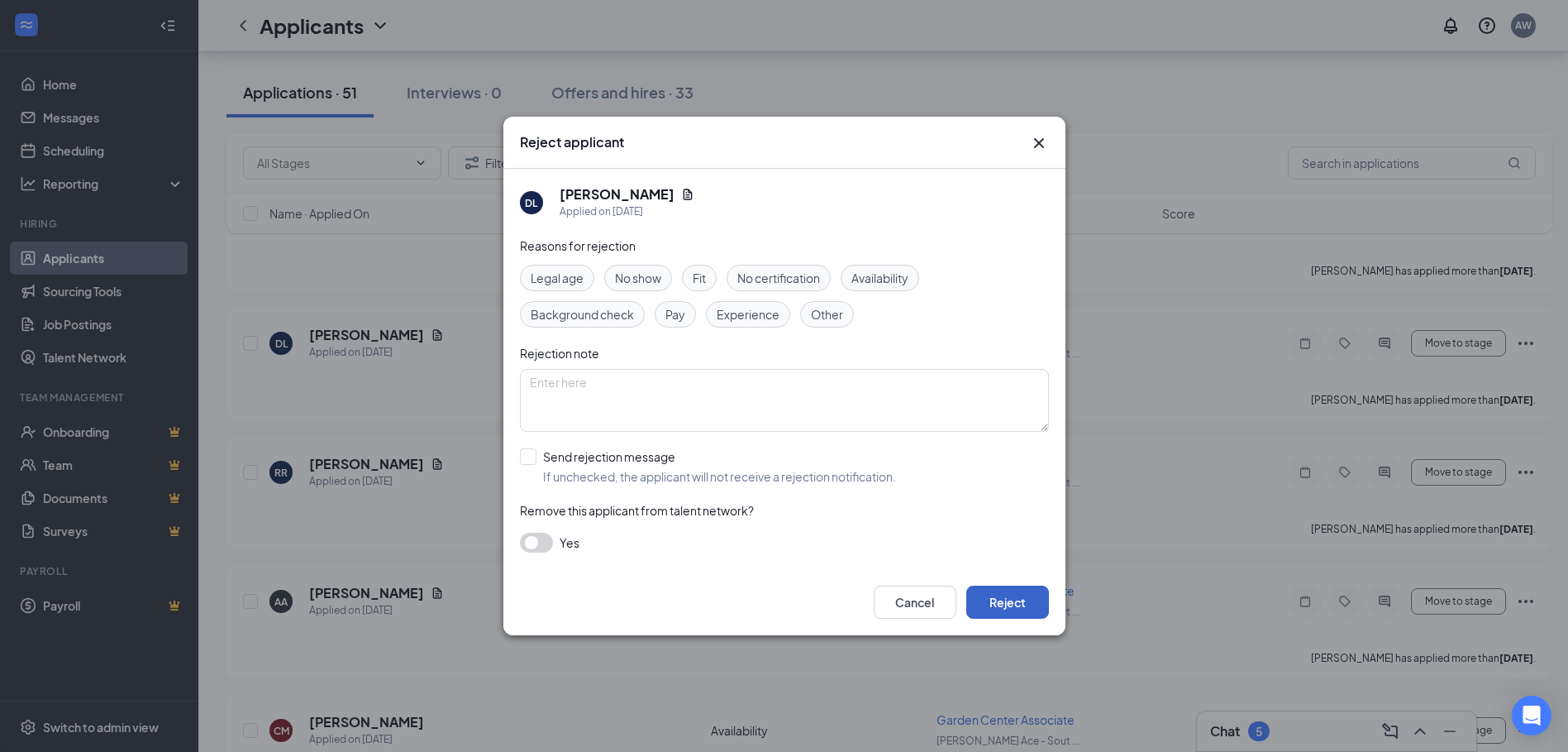
click at [1014, 601] on button "Reject" at bounding box center [1008, 602] width 82 height 33
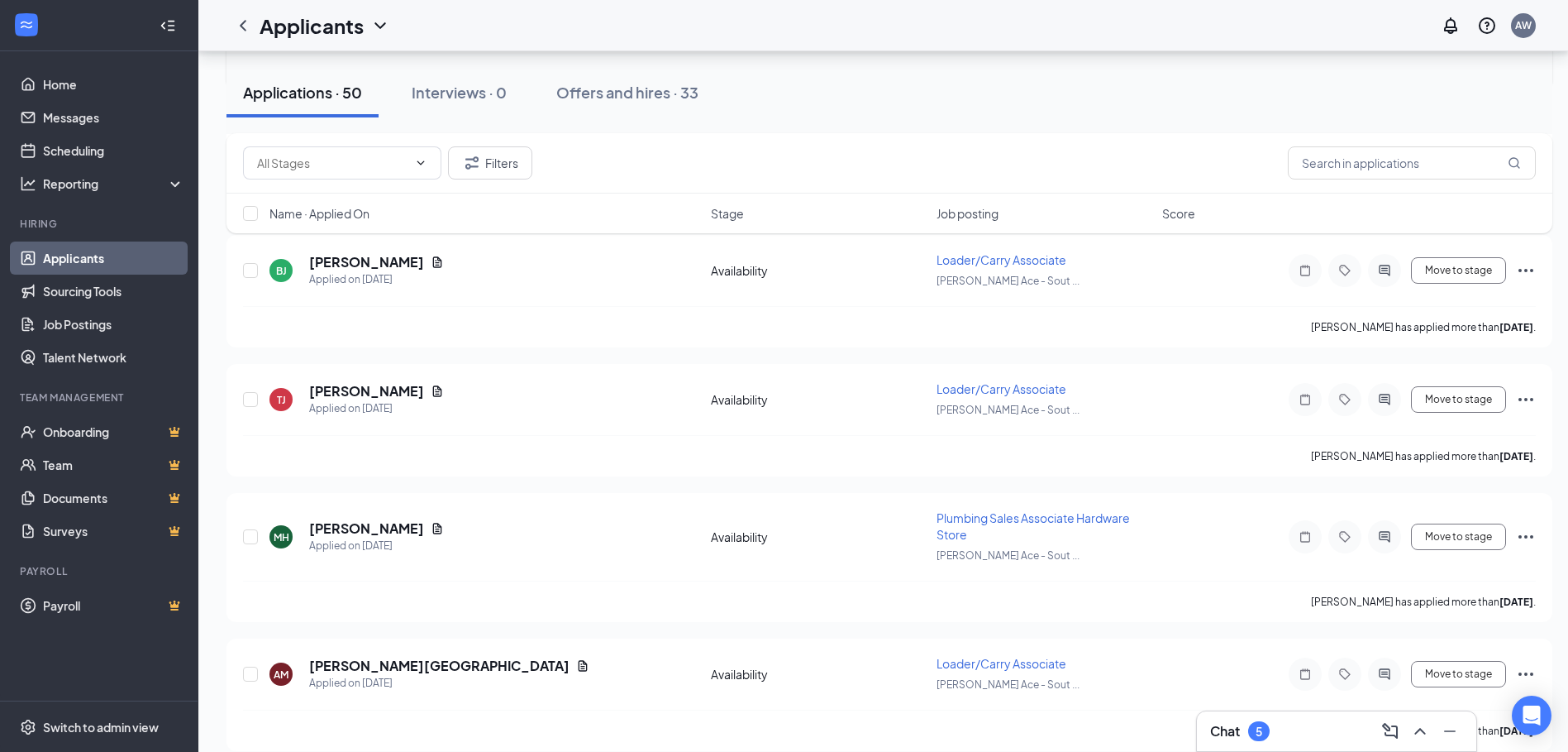
scroll to position [3846, 0]
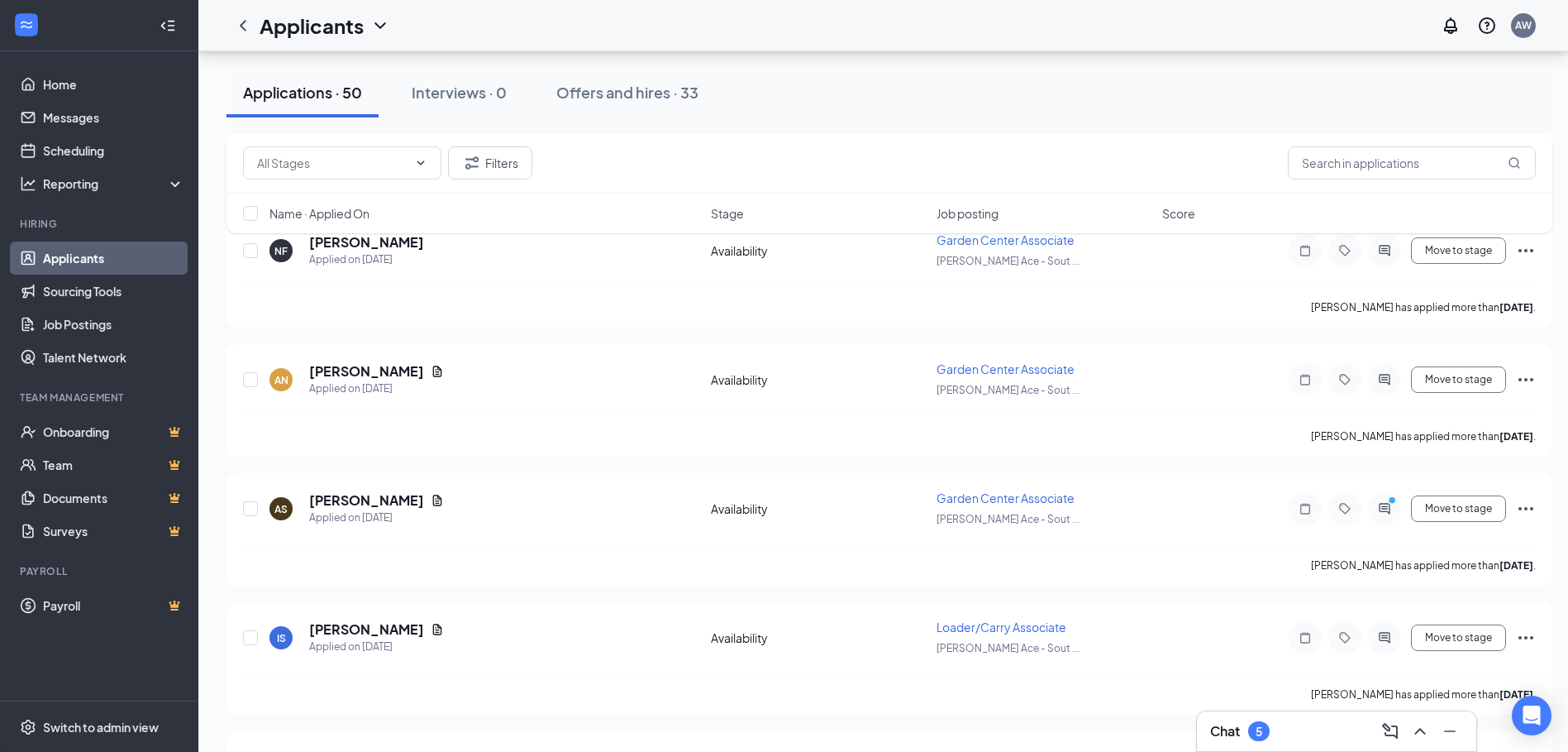
click at [1272, 729] on div "Chat 5" at bounding box center [1337, 730] width 253 height 27
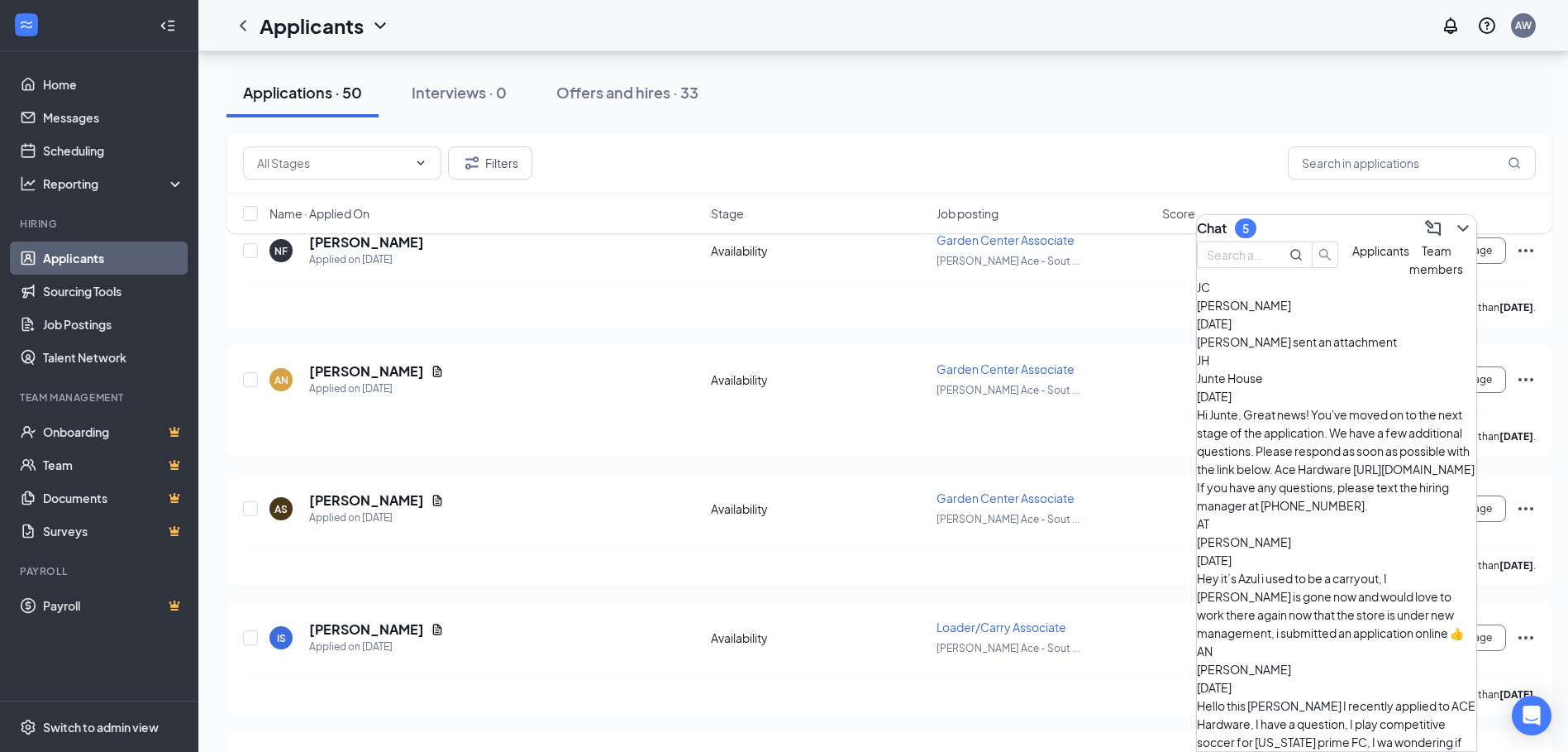
click at [1354, 215] on div "Chat 5" at bounding box center [1337, 228] width 280 height 27
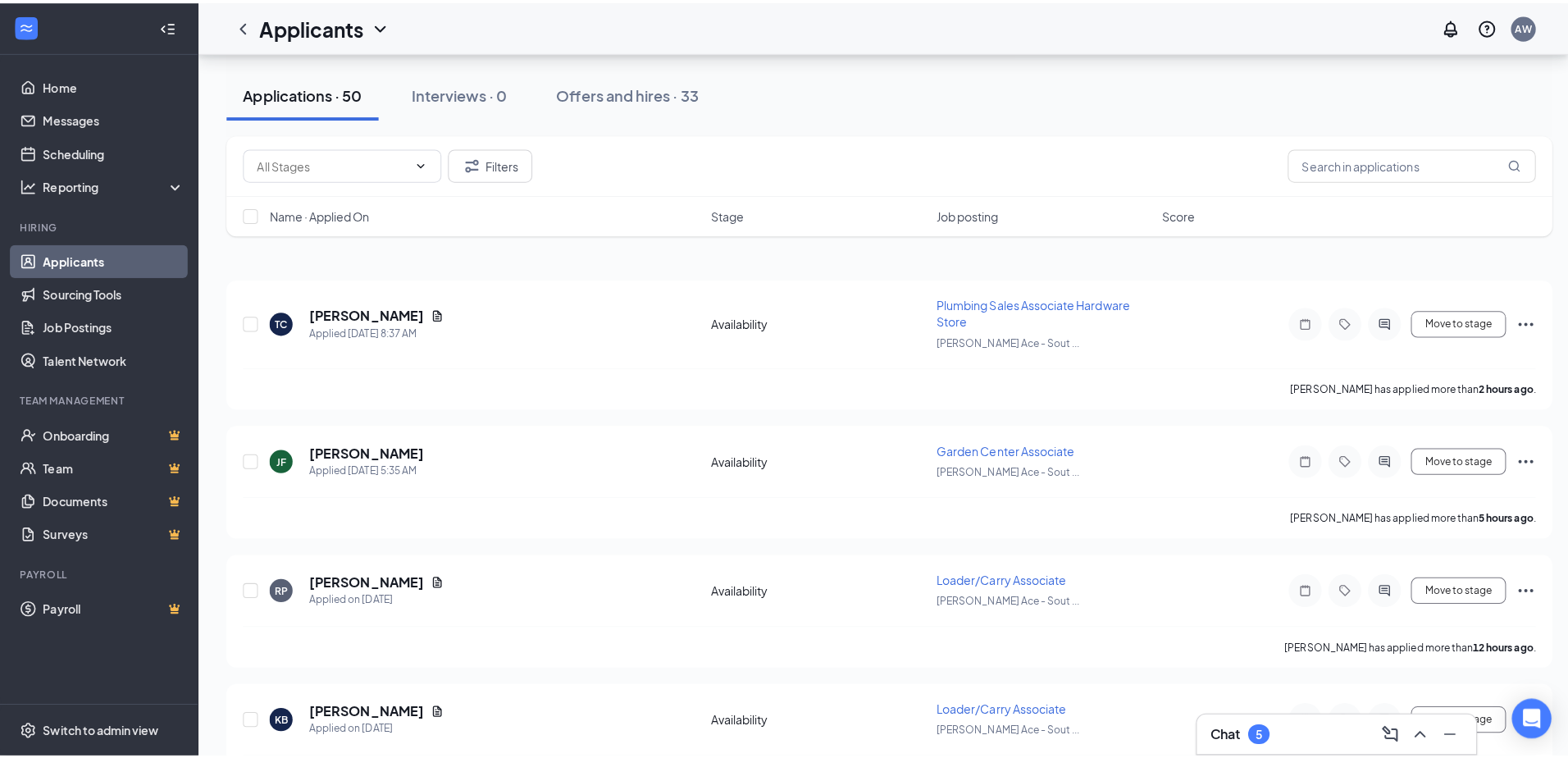
scroll to position [0, 0]
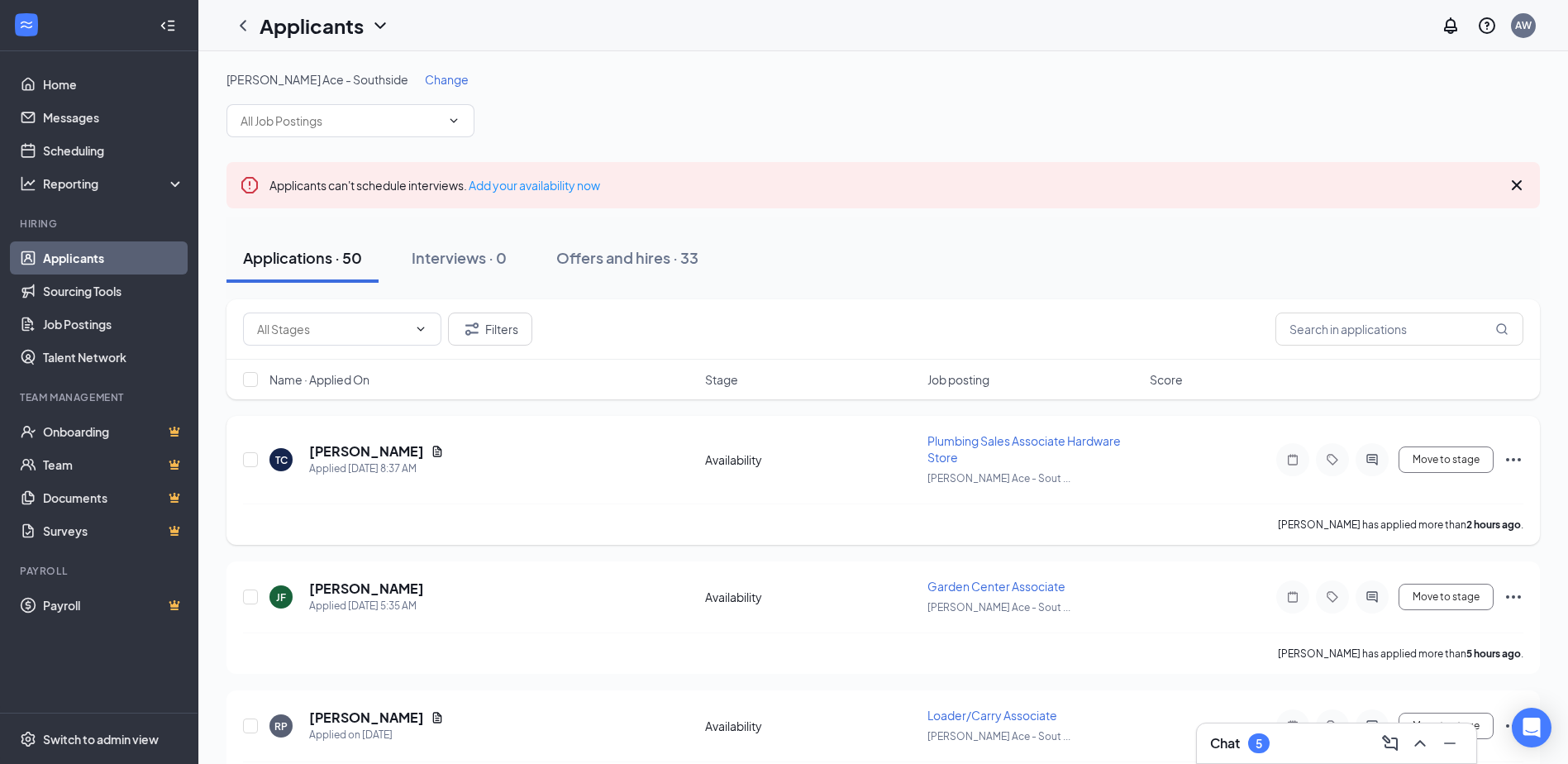
click at [602, 464] on div "TC [PERSON_NAME] Applied [DATE] 8:37 AM" at bounding box center [482, 460] width 425 height 35
click at [376, 451] on h5 "[PERSON_NAME]" at bounding box center [366, 451] width 115 height 18
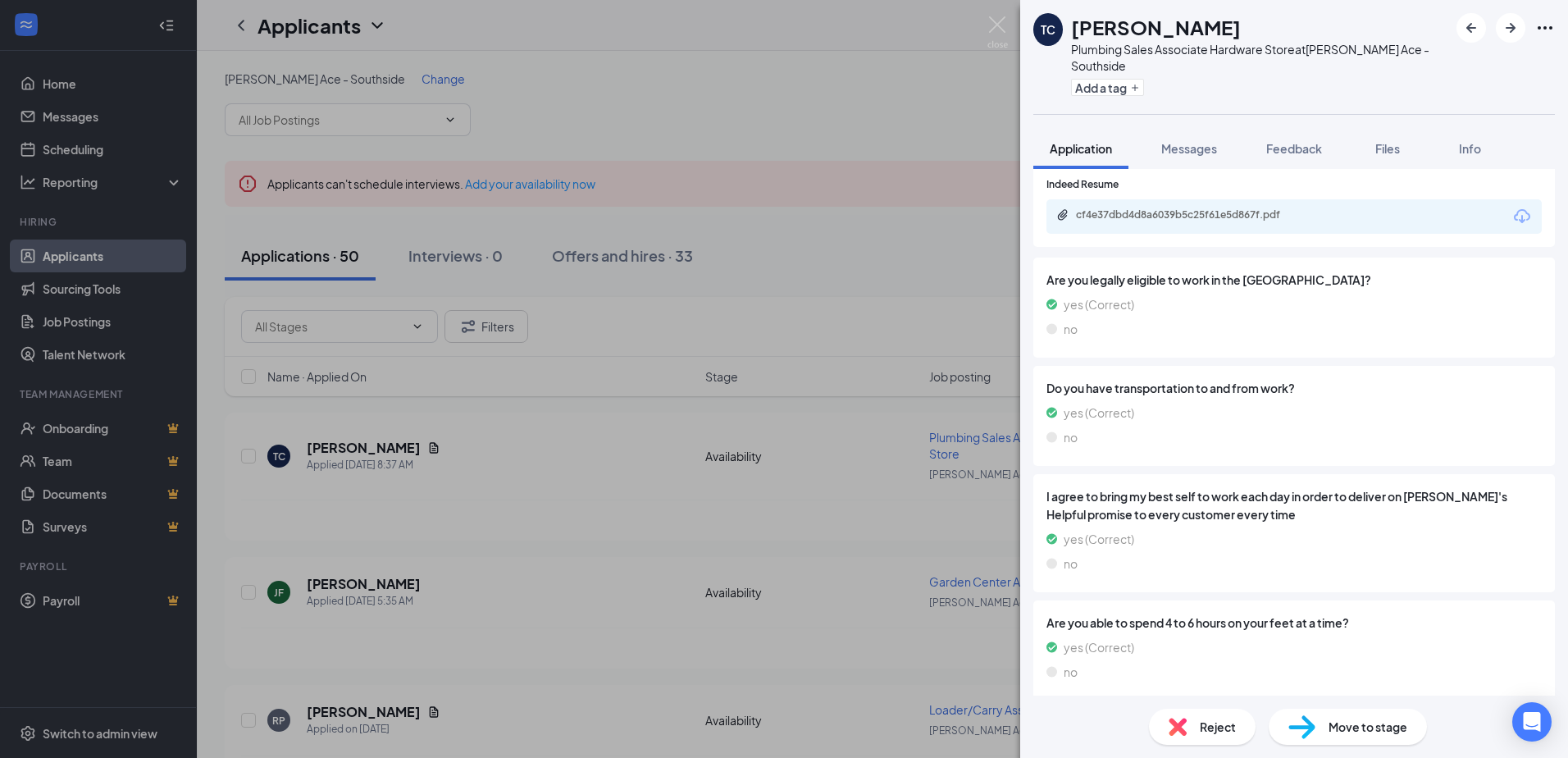
scroll to position [1342, 0]
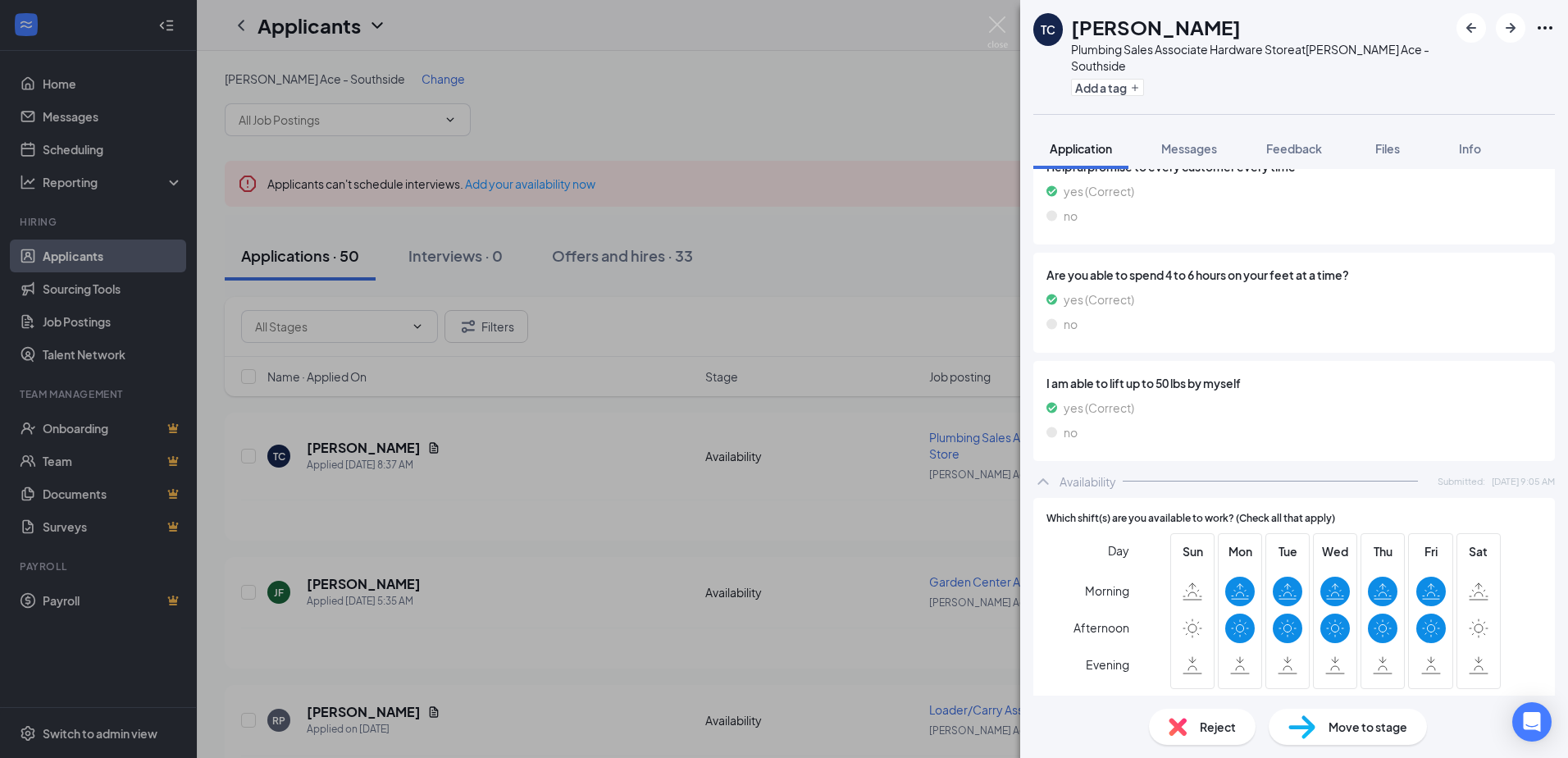
click at [1203, 723] on span "Reject" at bounding box center [1217, 726] width 36 height 18
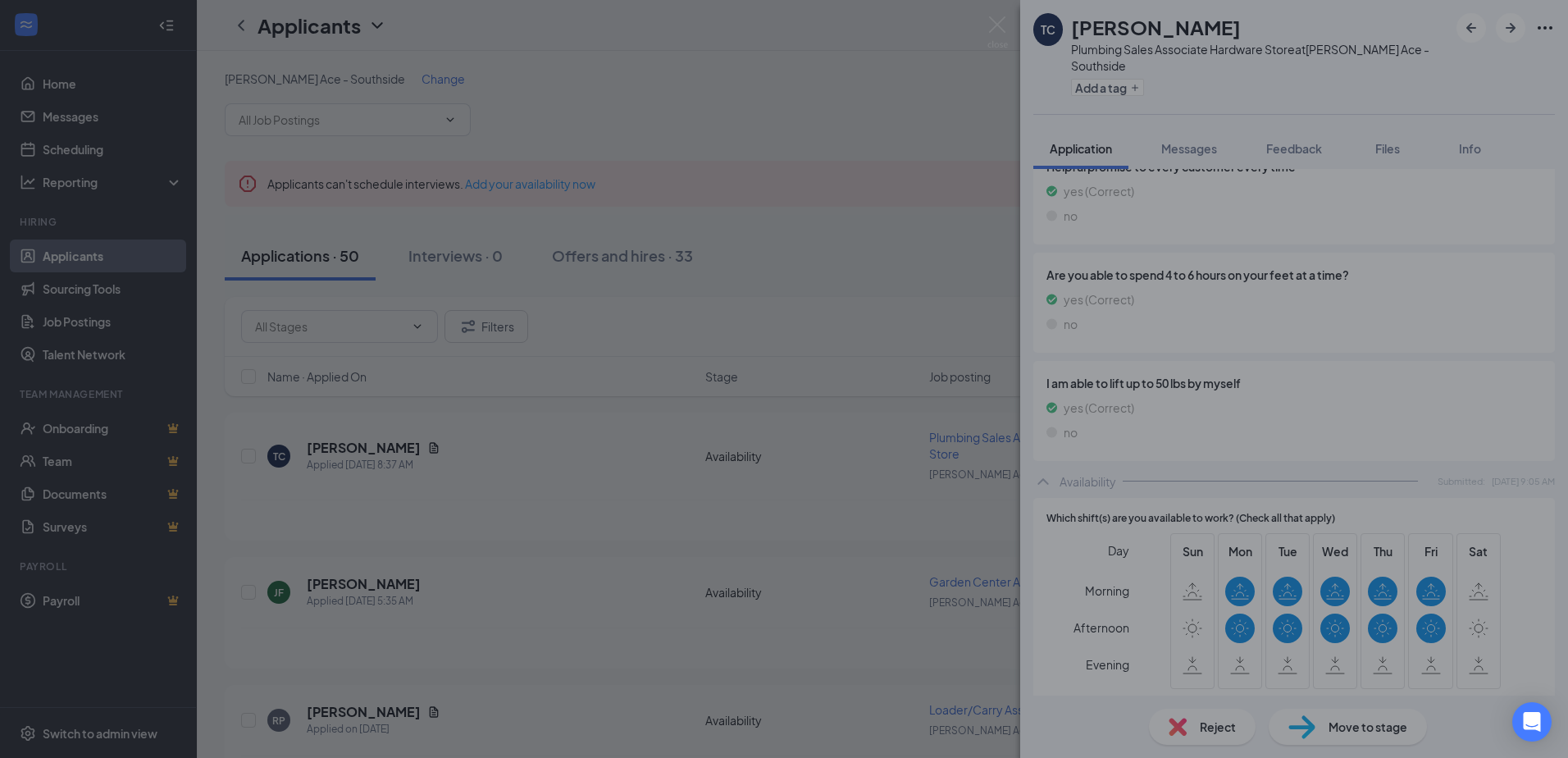
scroll to position [1336, 0]
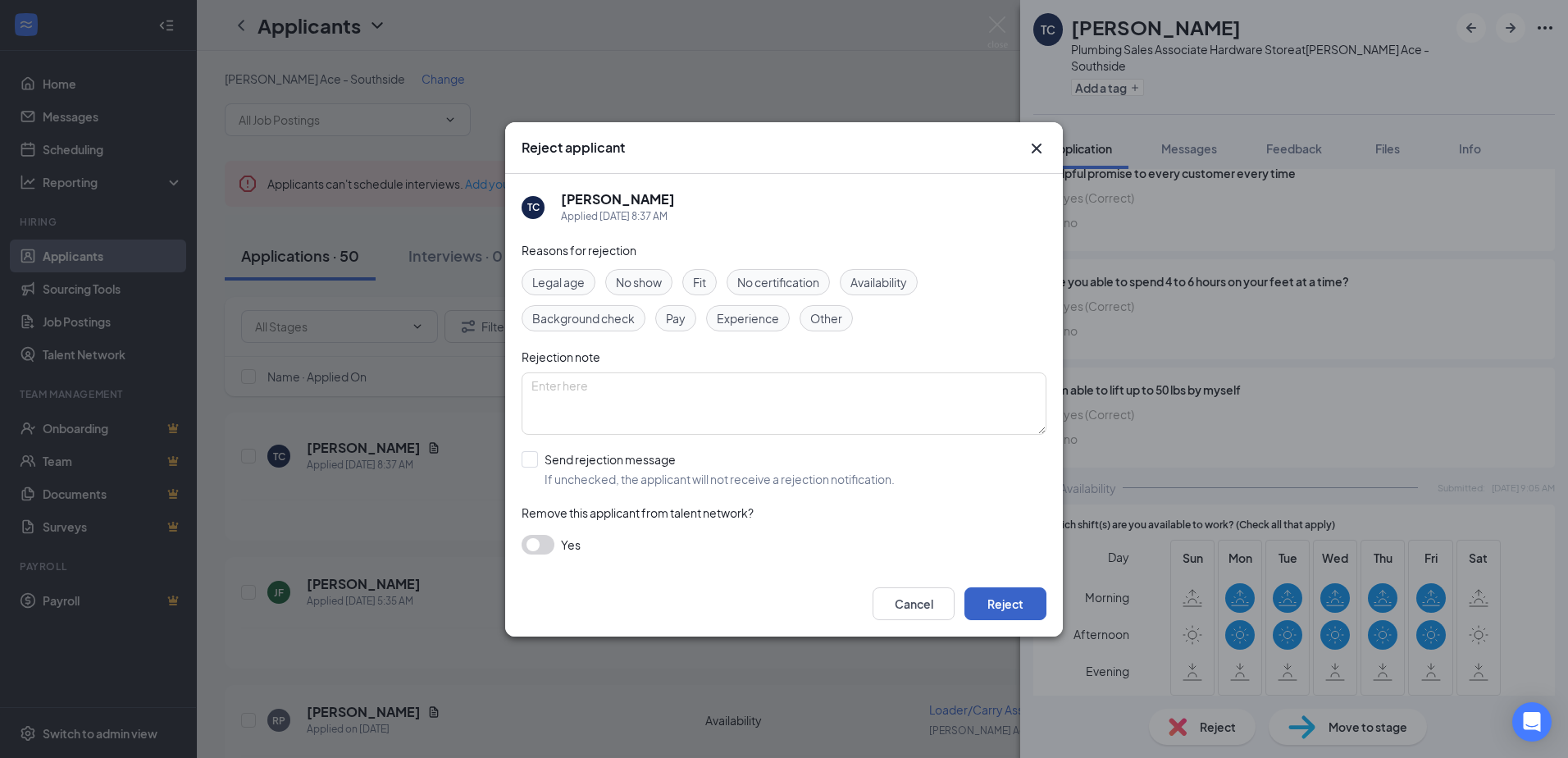
click at [1000, 604] on button "Reject" at bounding box center [1004, 603] width 82 height 33
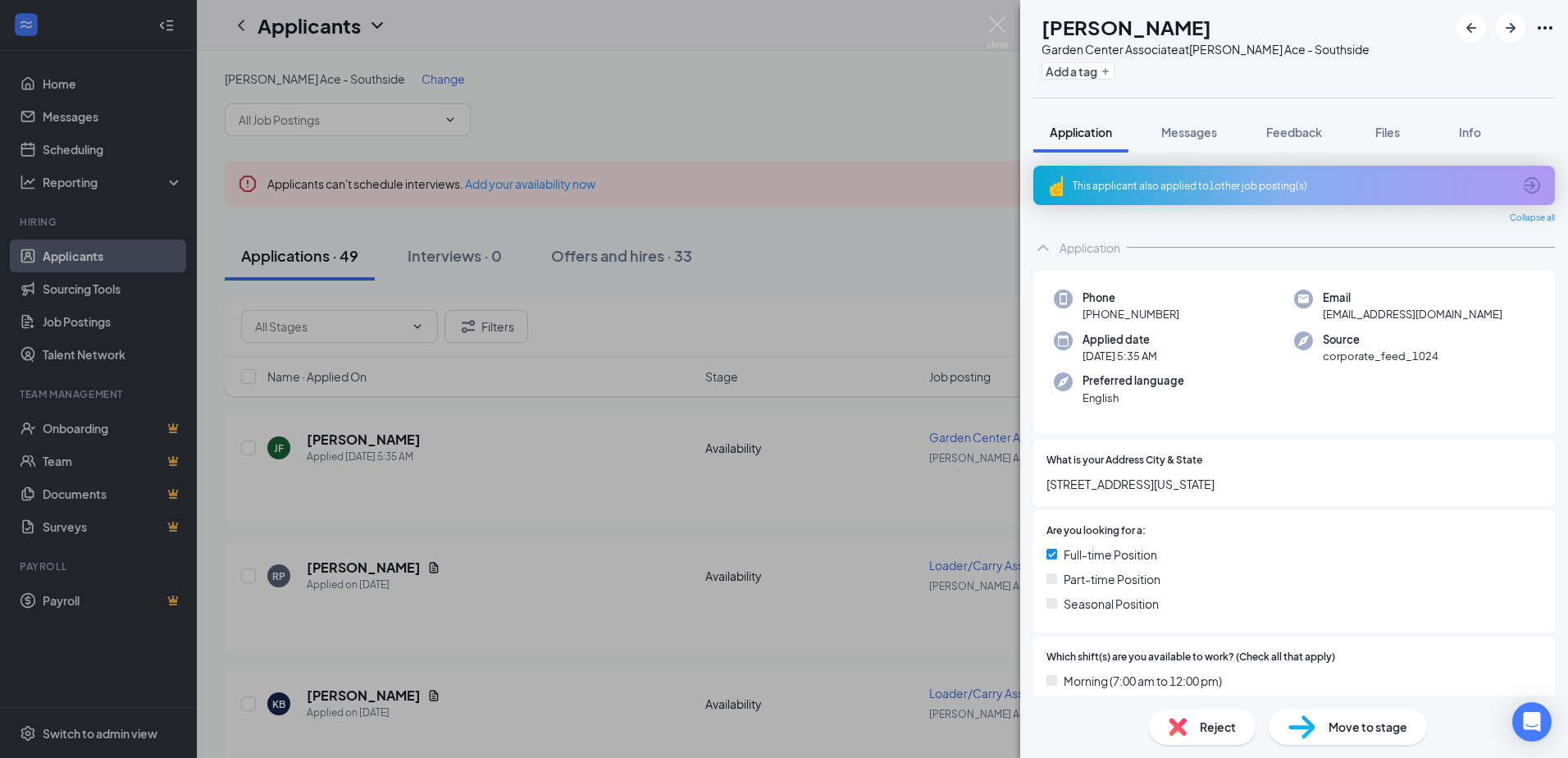
click at [1186, 712] on div "Reject" at bounding box center [1202, 727] width 107 height 36
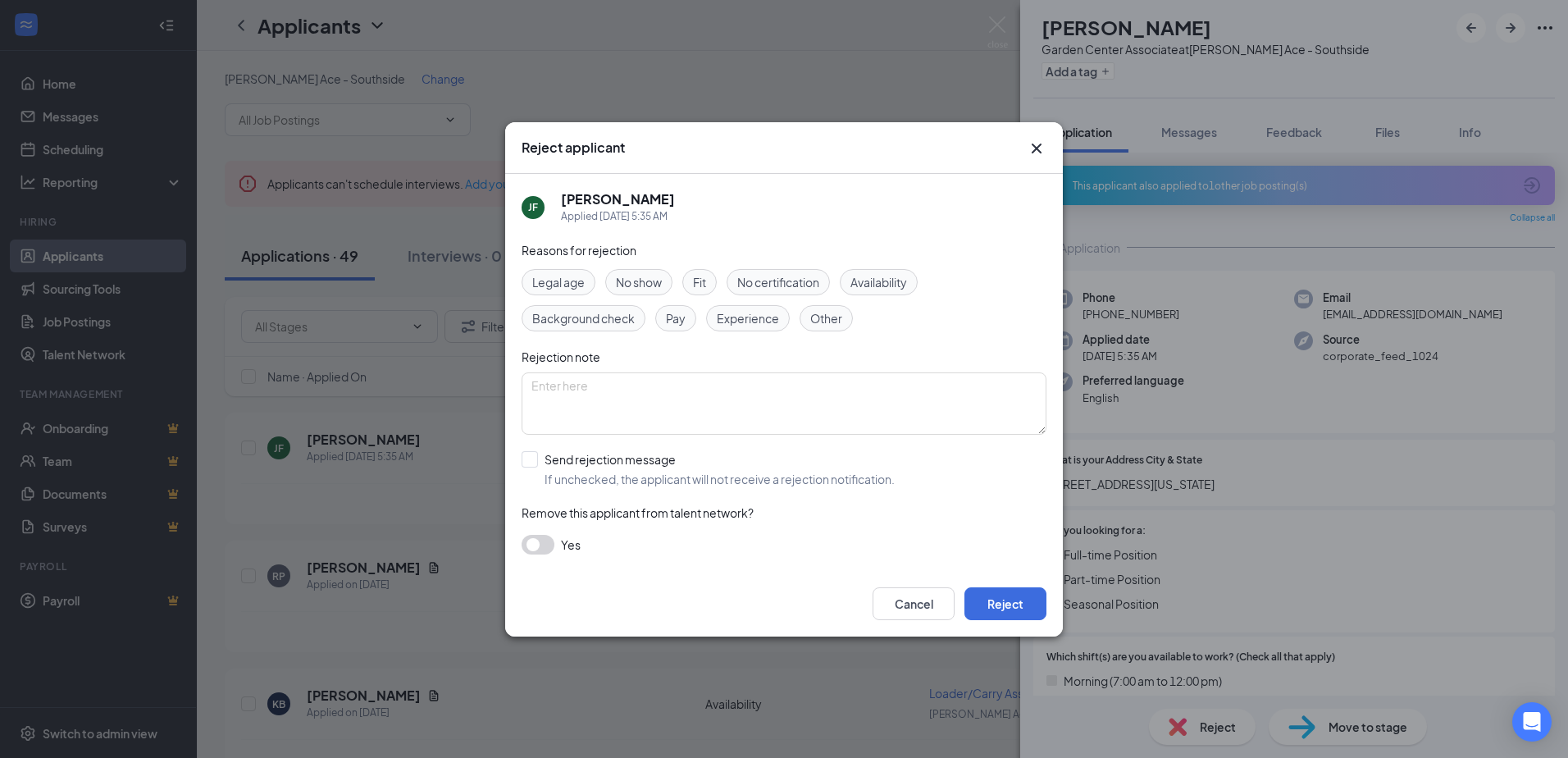
click at [1017, 623] on div "Cancel Reject" at bounding box center [784, 603] width 558 height 65
click at [1015, 602] on button "Reject" at bounding box center [1004, 603] width 82 height 33
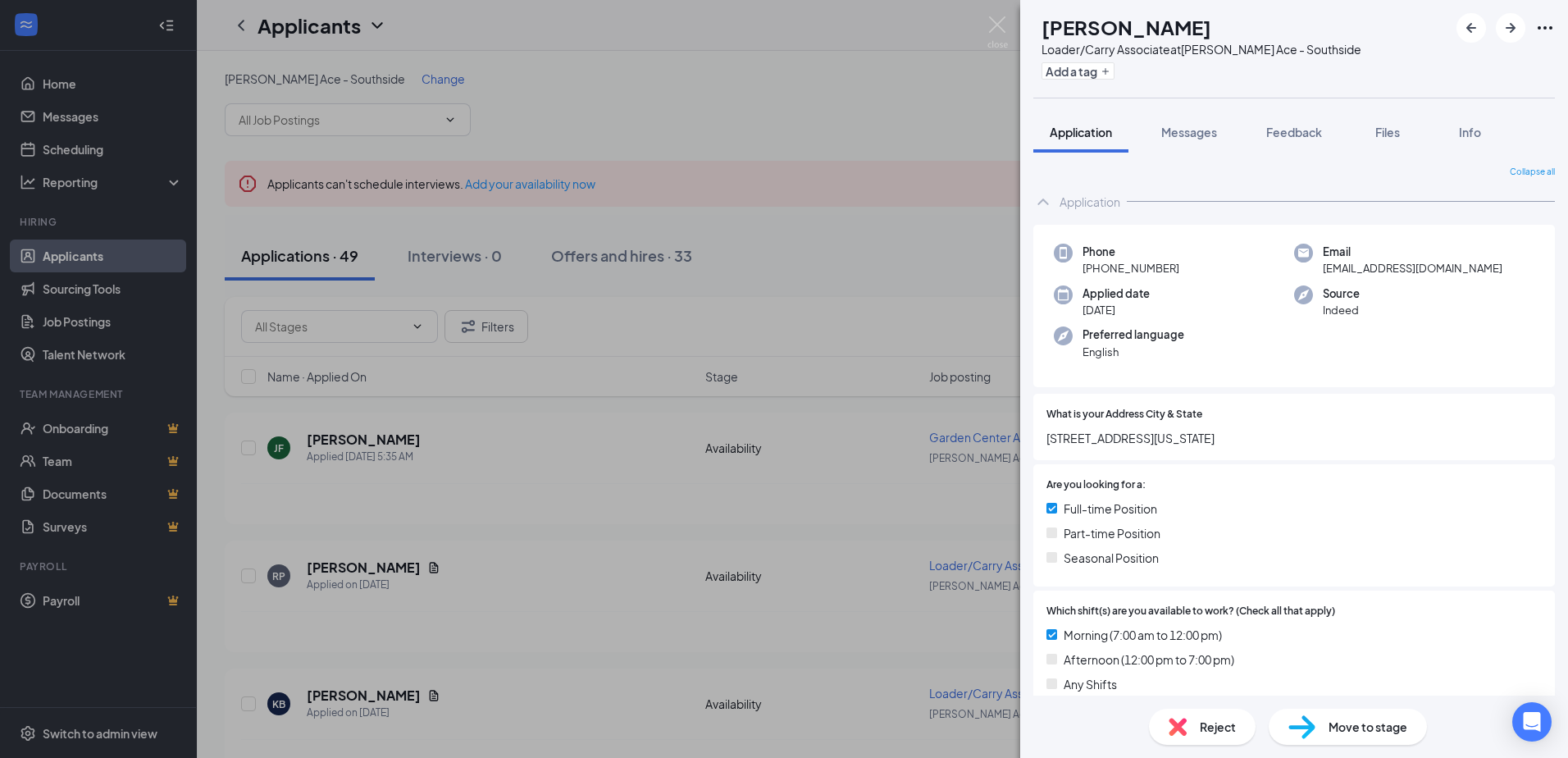
click at [1200, 728] on span "Reject" at bounding box center [1217, 726] width 36 height 18
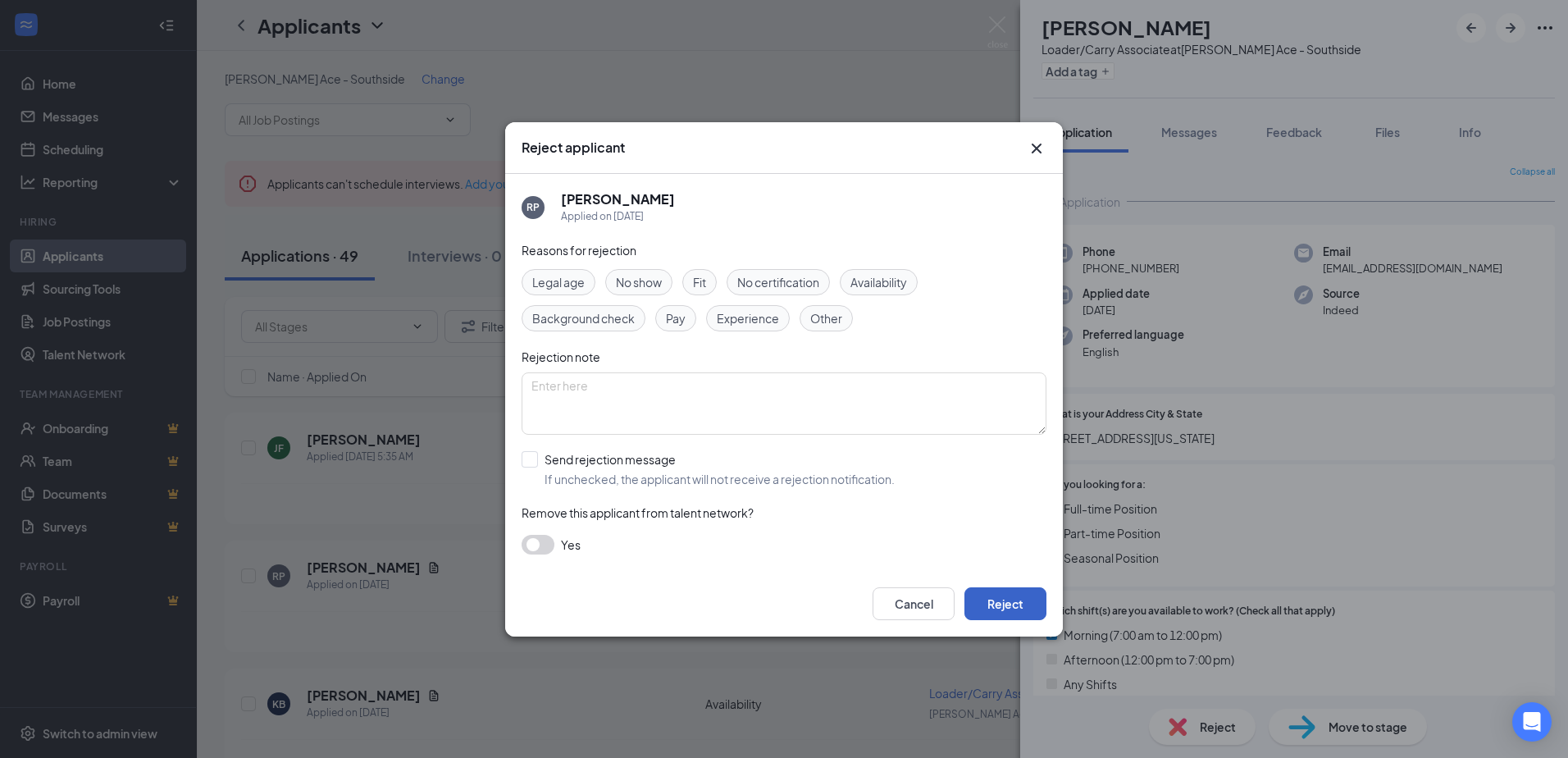
click at [1032, 618] on button "Reject" at bounding box center [1004, 603] width 82 height 33
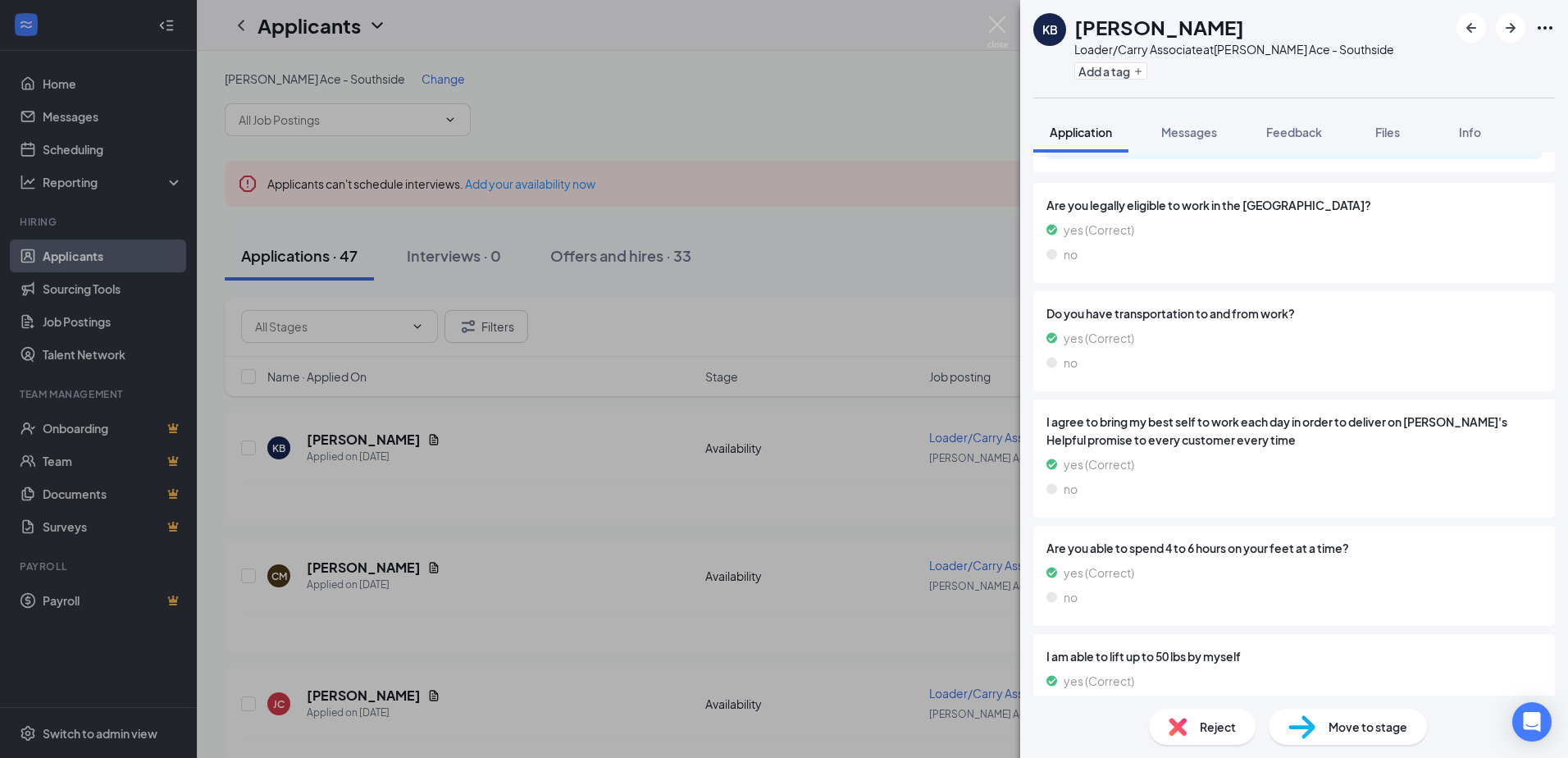
scroll to position [1083, 0]
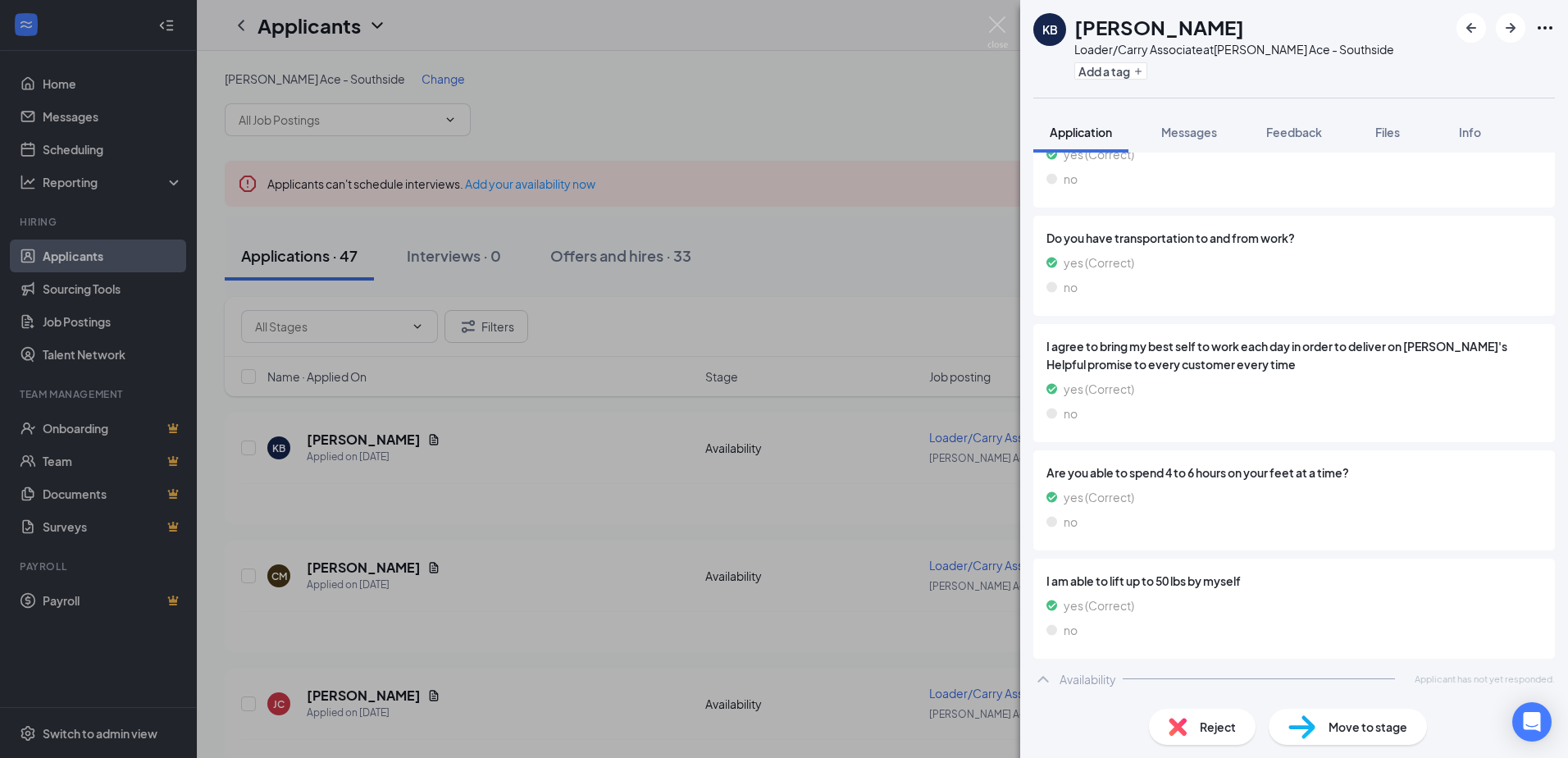
click at [1190, 737] on div "Reject" at bounding box center [1202, 727] width 107 height 36
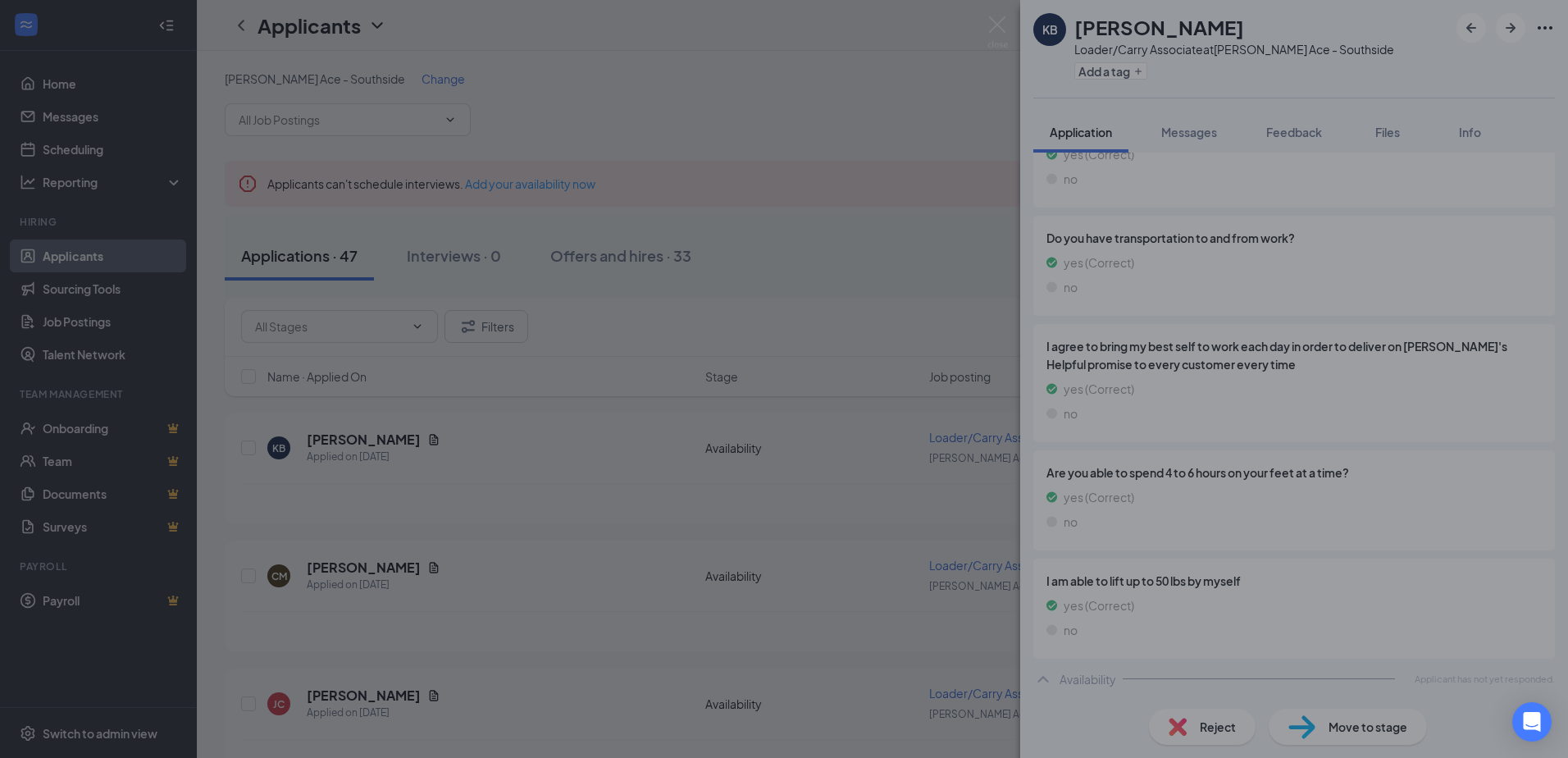
scroll to position [1076, 0]
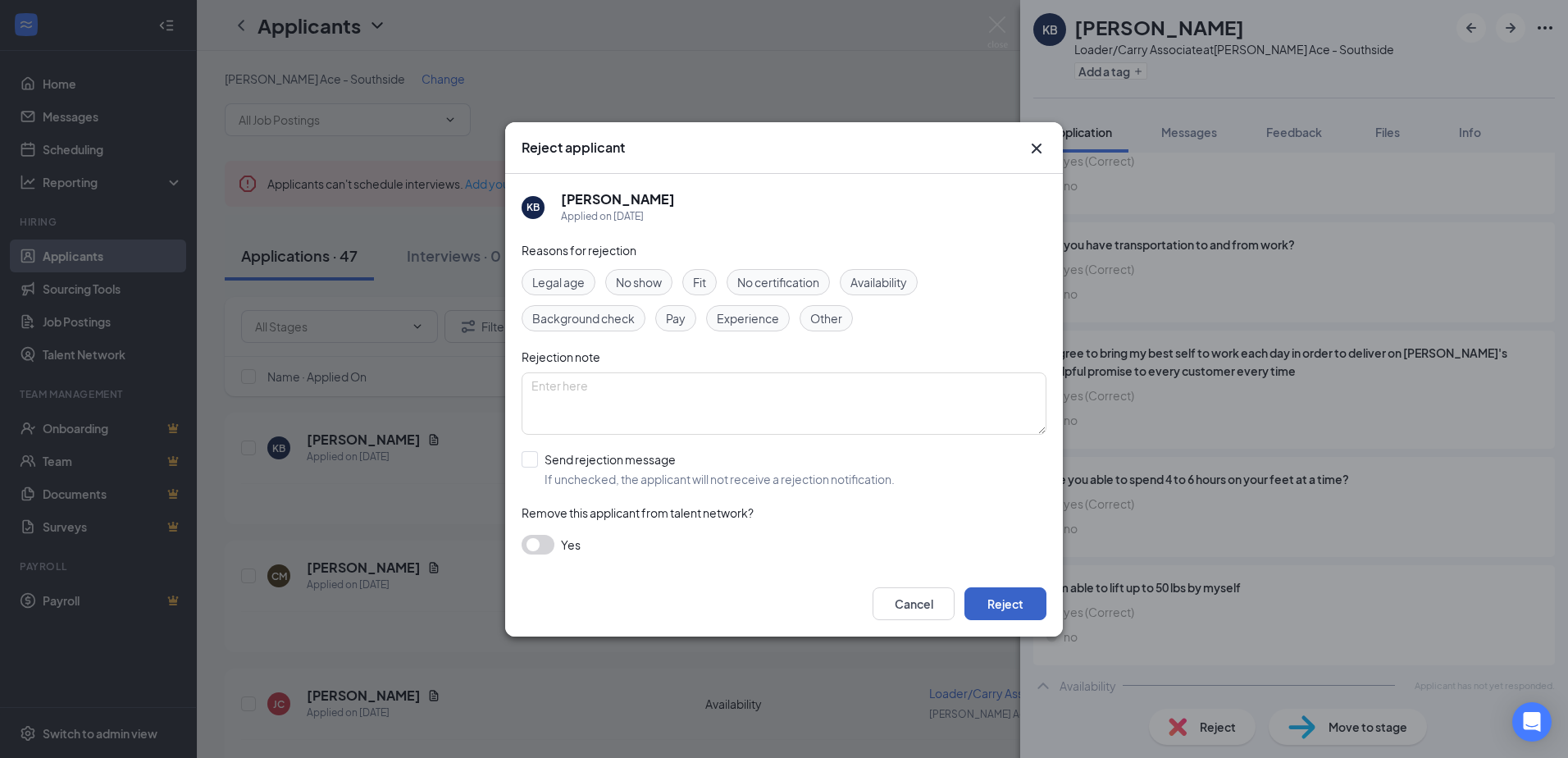
click at [1004, 611] on button "Reject" at bounding box center [1004, 603] width 82 height 33
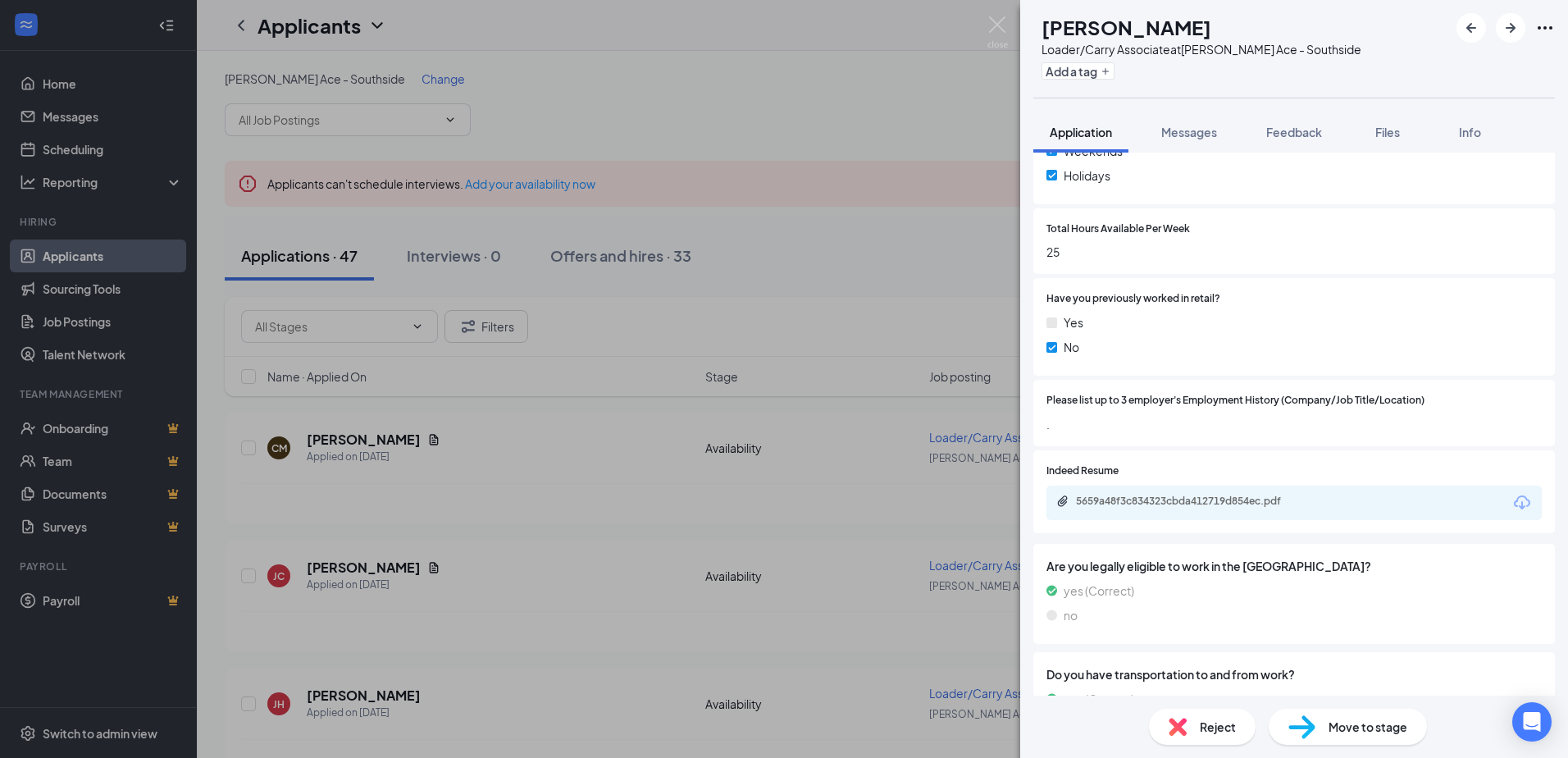
scroll to position [1306, 0]
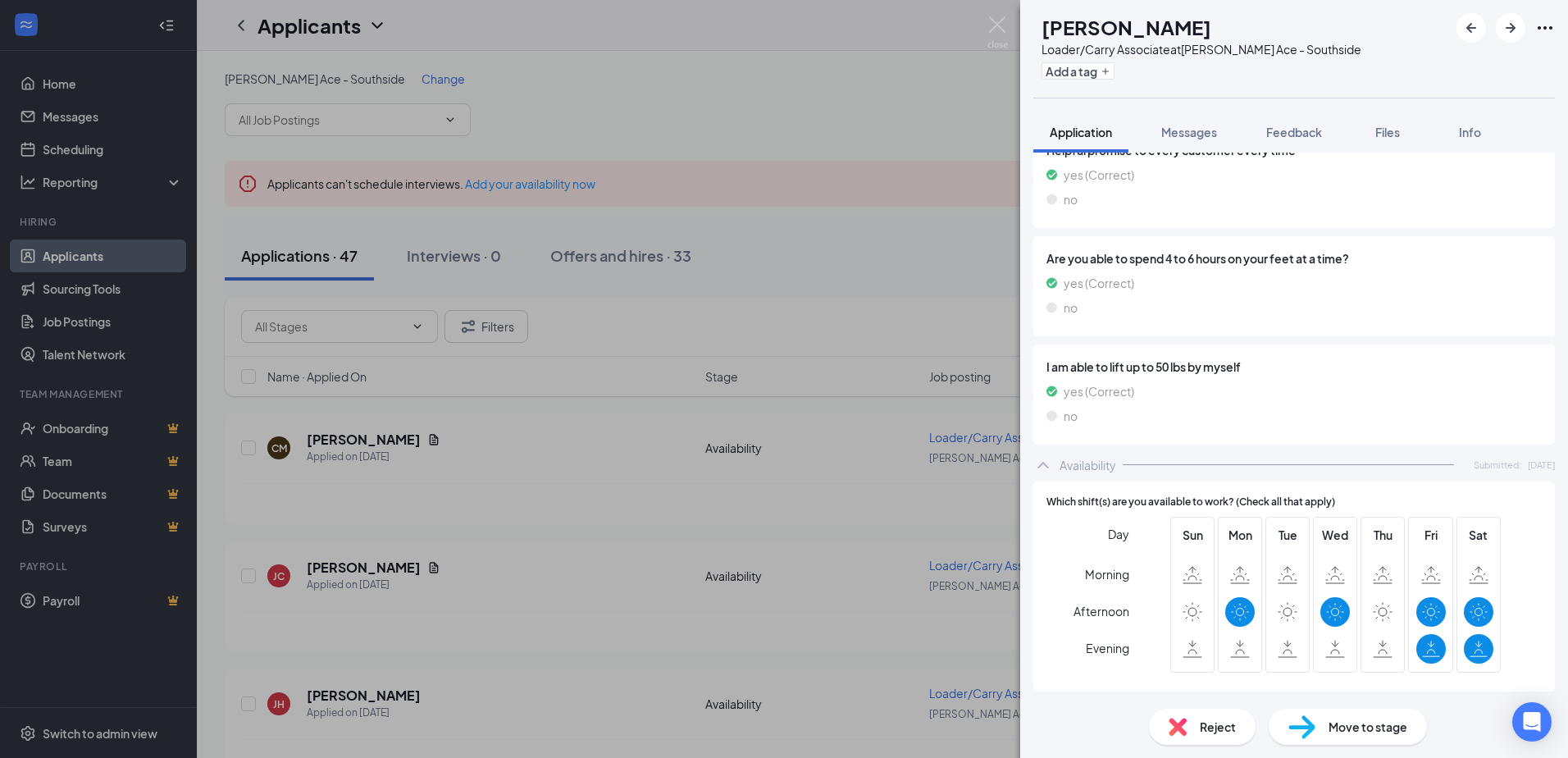
click at [1169, 731] on img at bounding box center [1177, 726] width 18 height 18
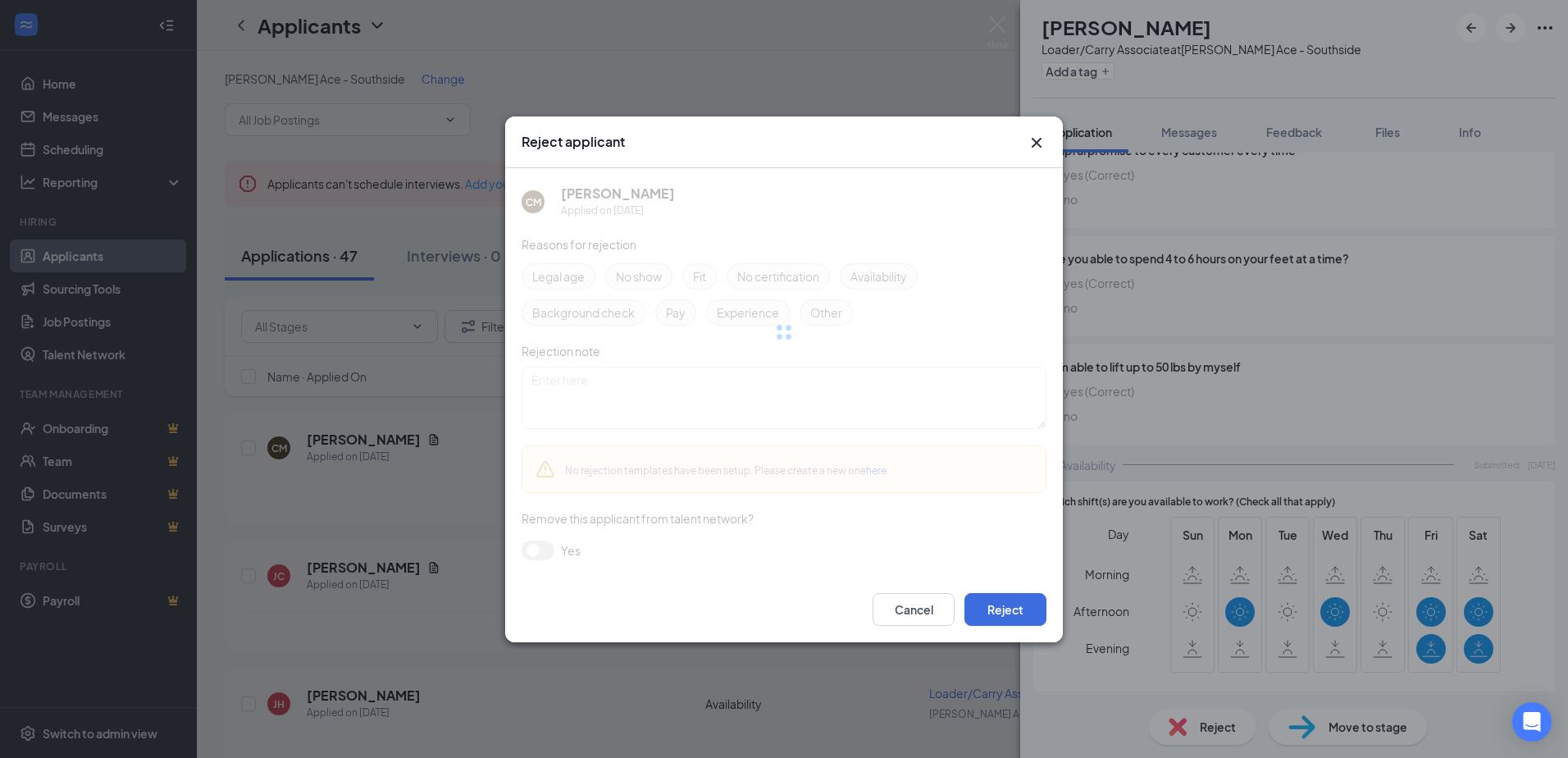
scroll to position [1300, 0]
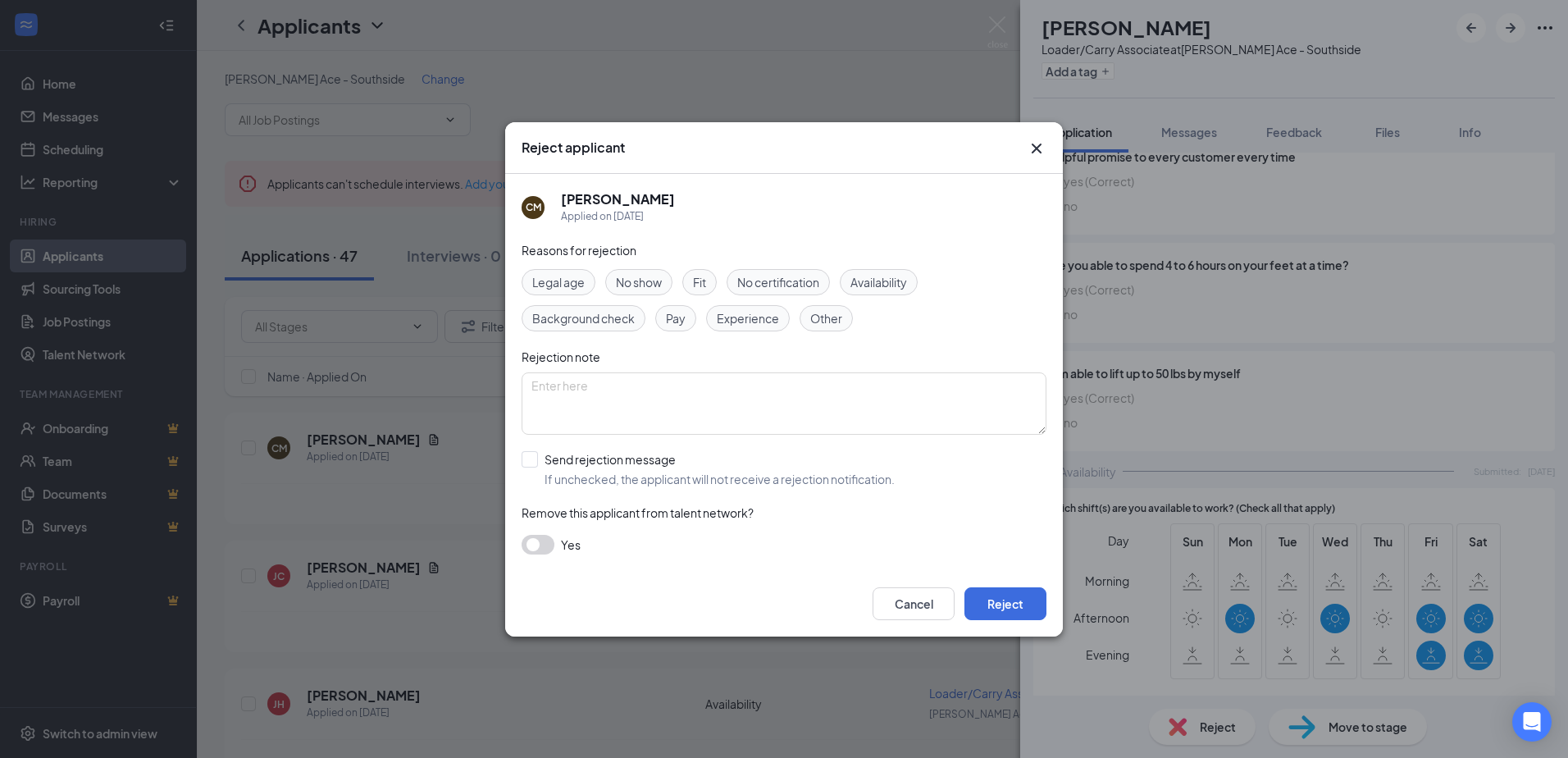
click at [1026, 620] on div "Cancel Reject" at bounding box center [784, 603] width 558 height 65
click at [1021, 608] on button "Reject" at bounding box center [1004, 603] width 82 height 33
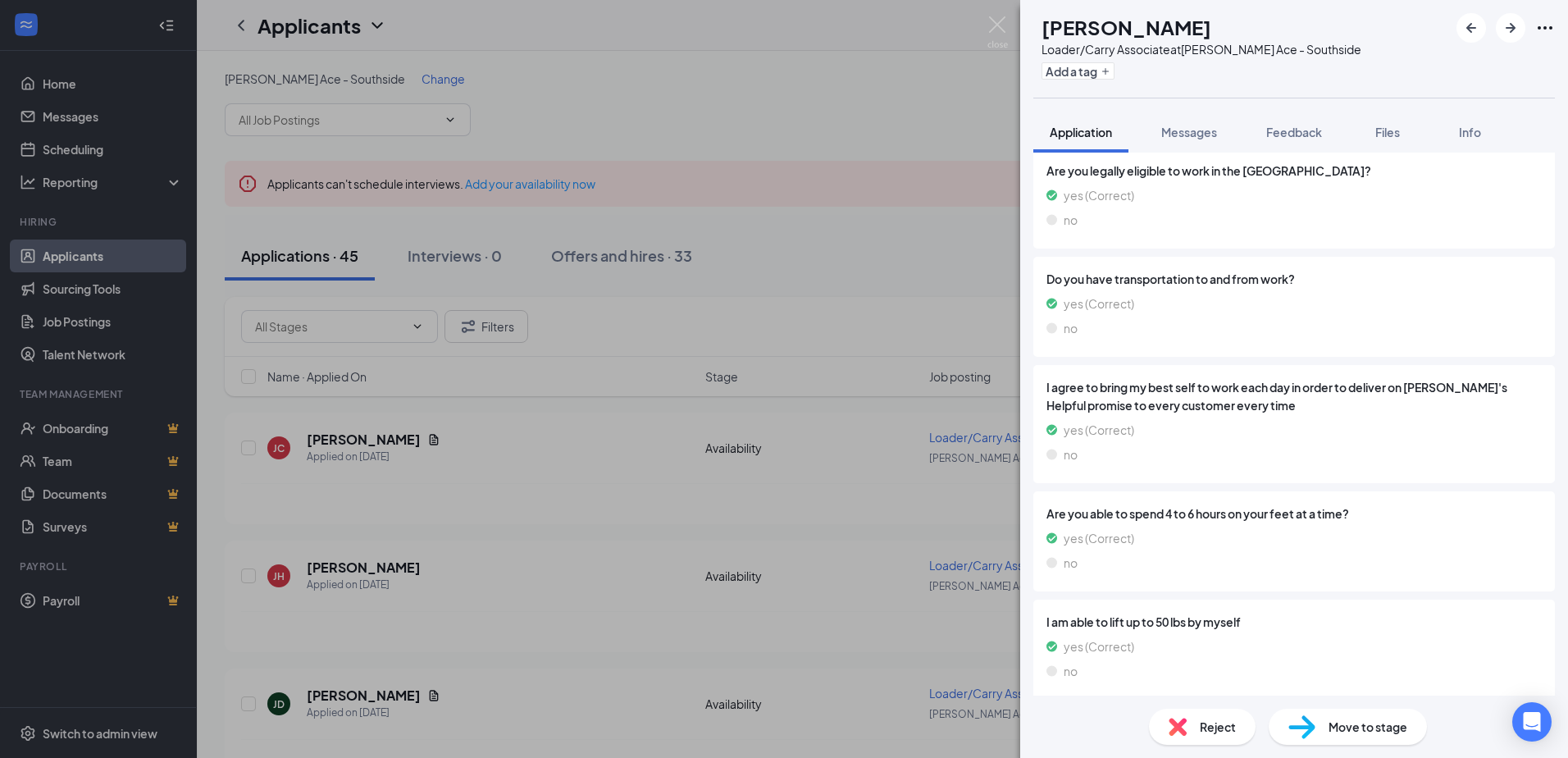
scroll to position [449, 0]
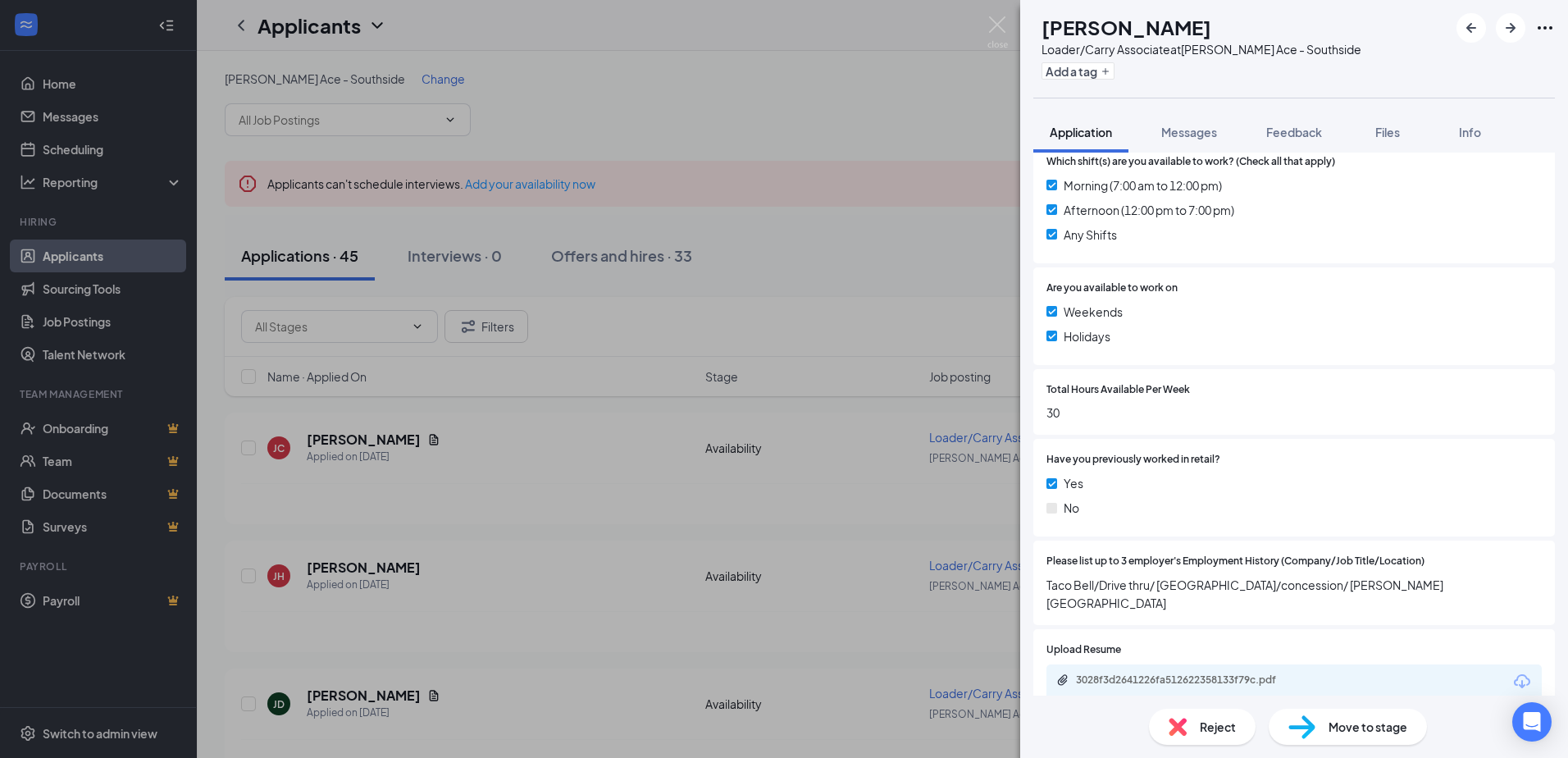
click at [1200, 728] on span "Reject" at bounding box center [1217, 726] width 36 height 18
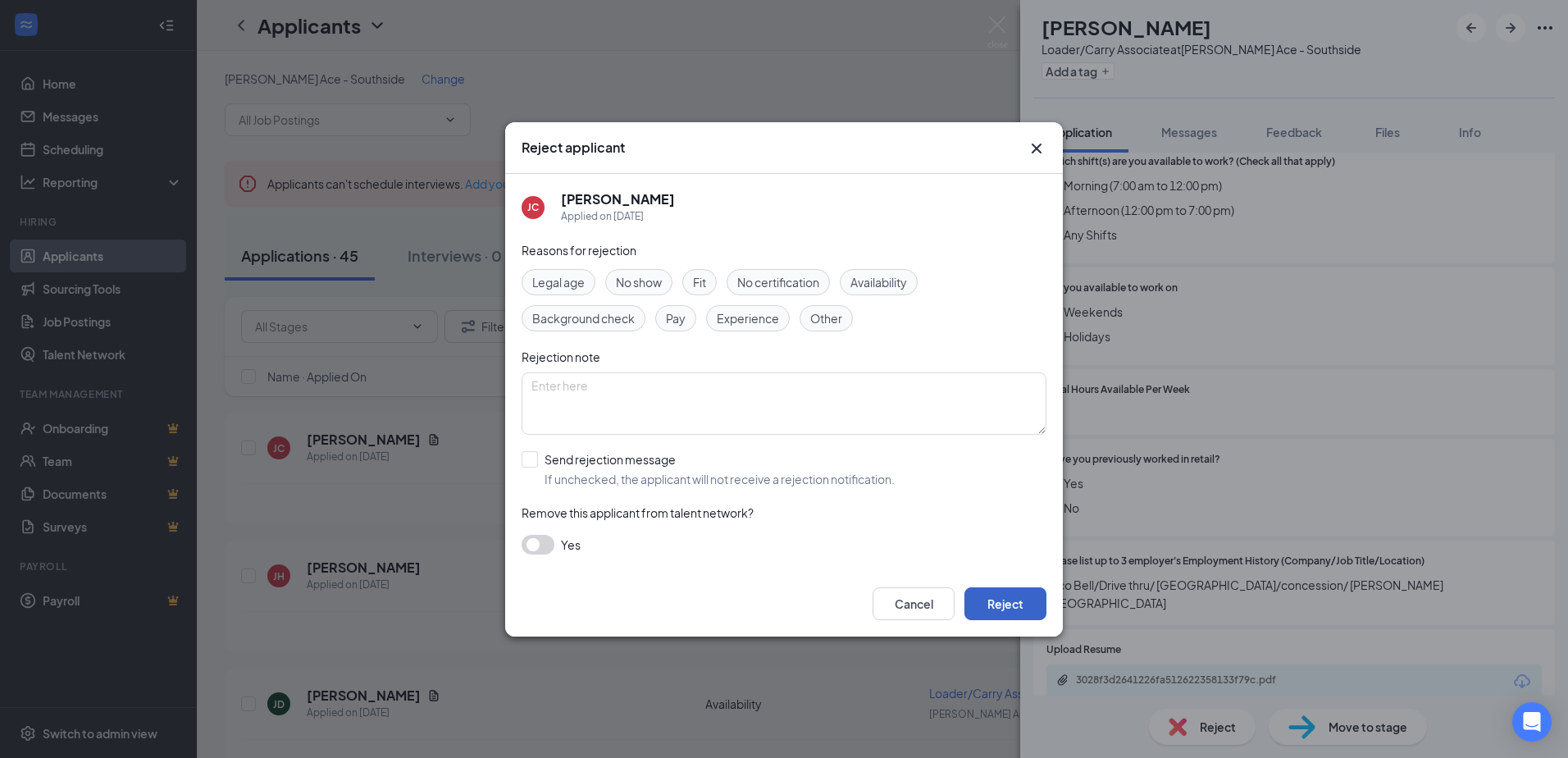
click at [1032, 606] on button "Reject" at bounding box center [1004, 603] width 82 height 33
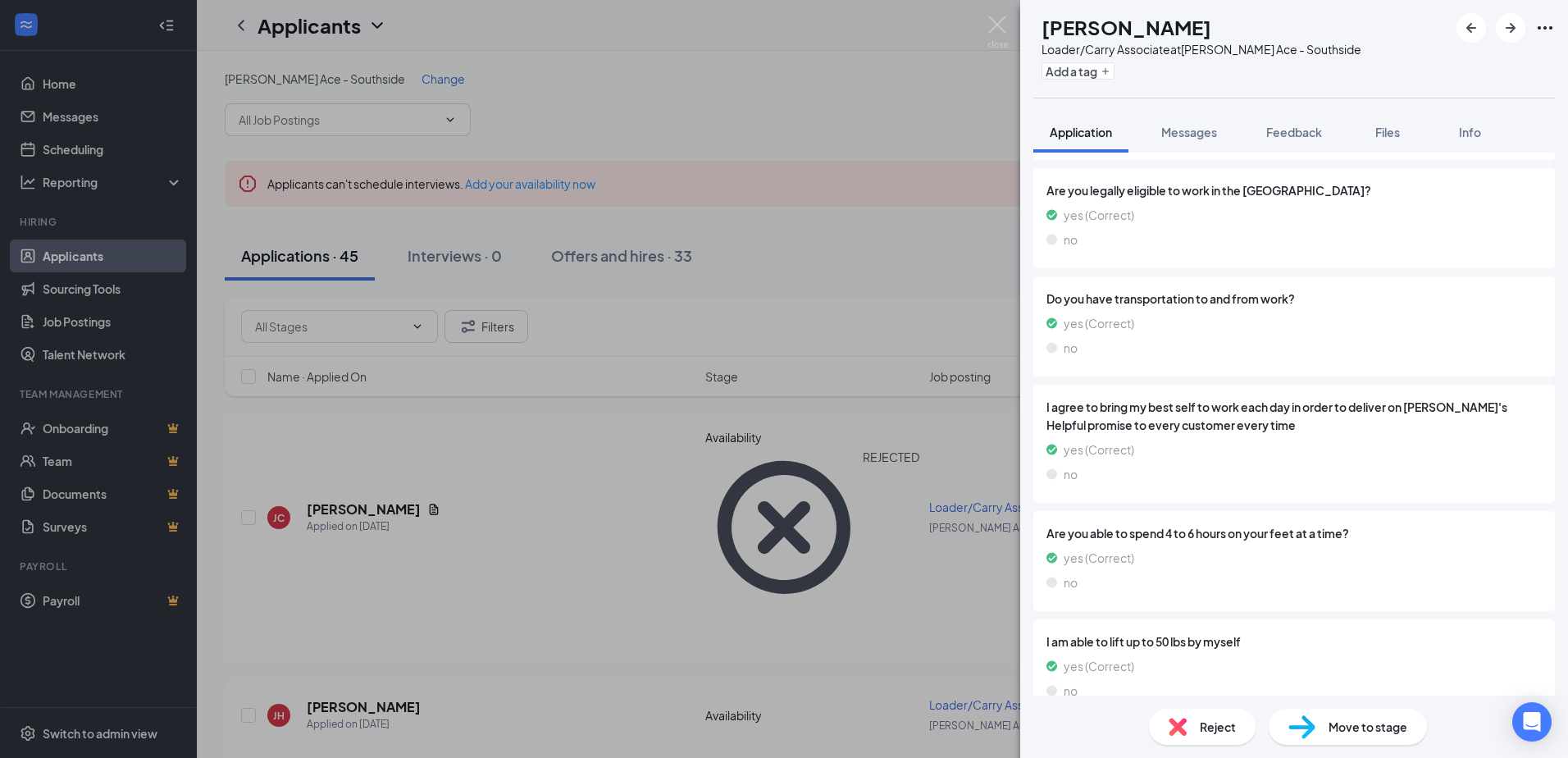
scroll to position [1253, 0]
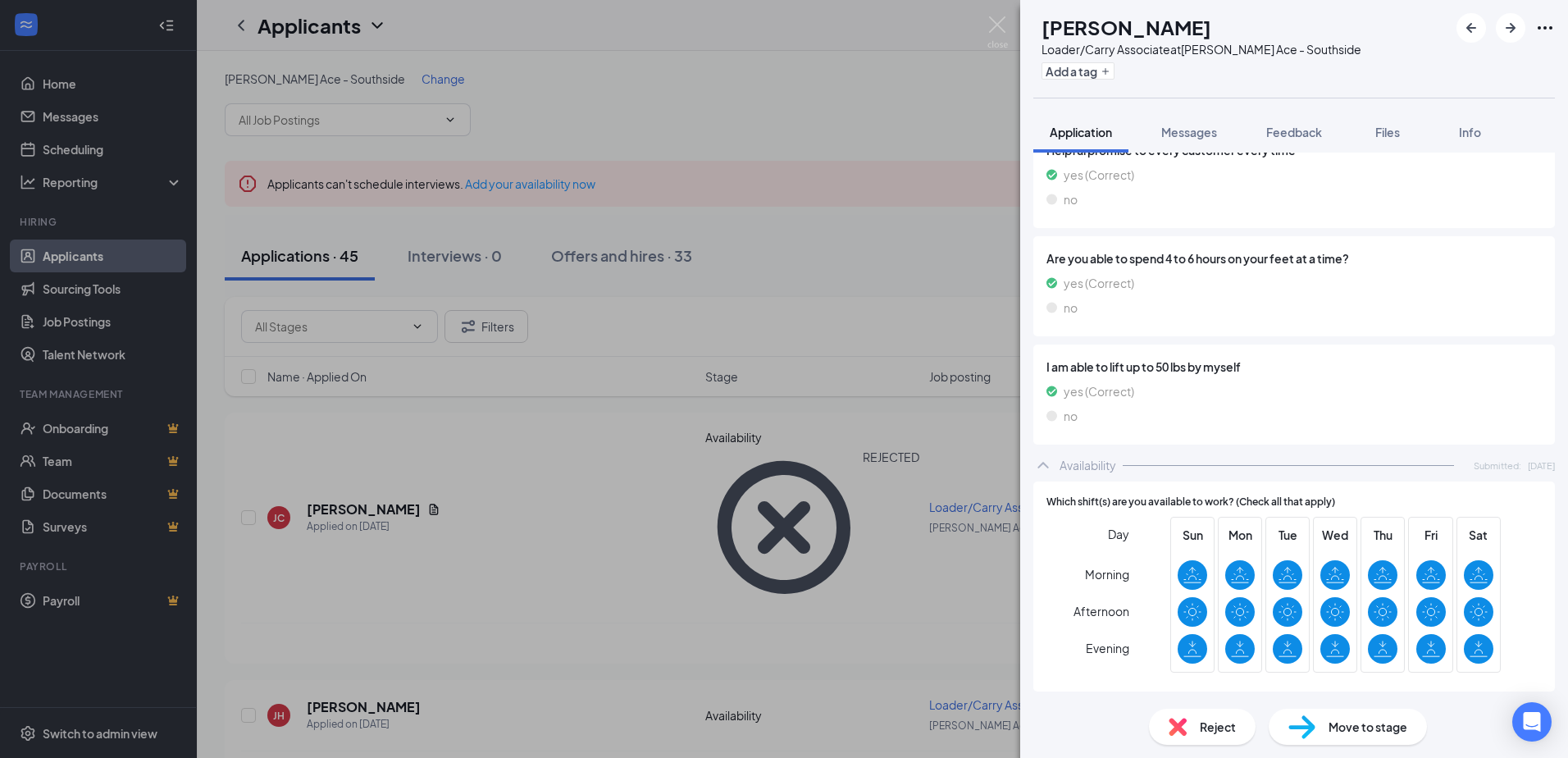
click at [1203, 719] on span "Reject" at bounding box center [1217, 726] width 36 height 18
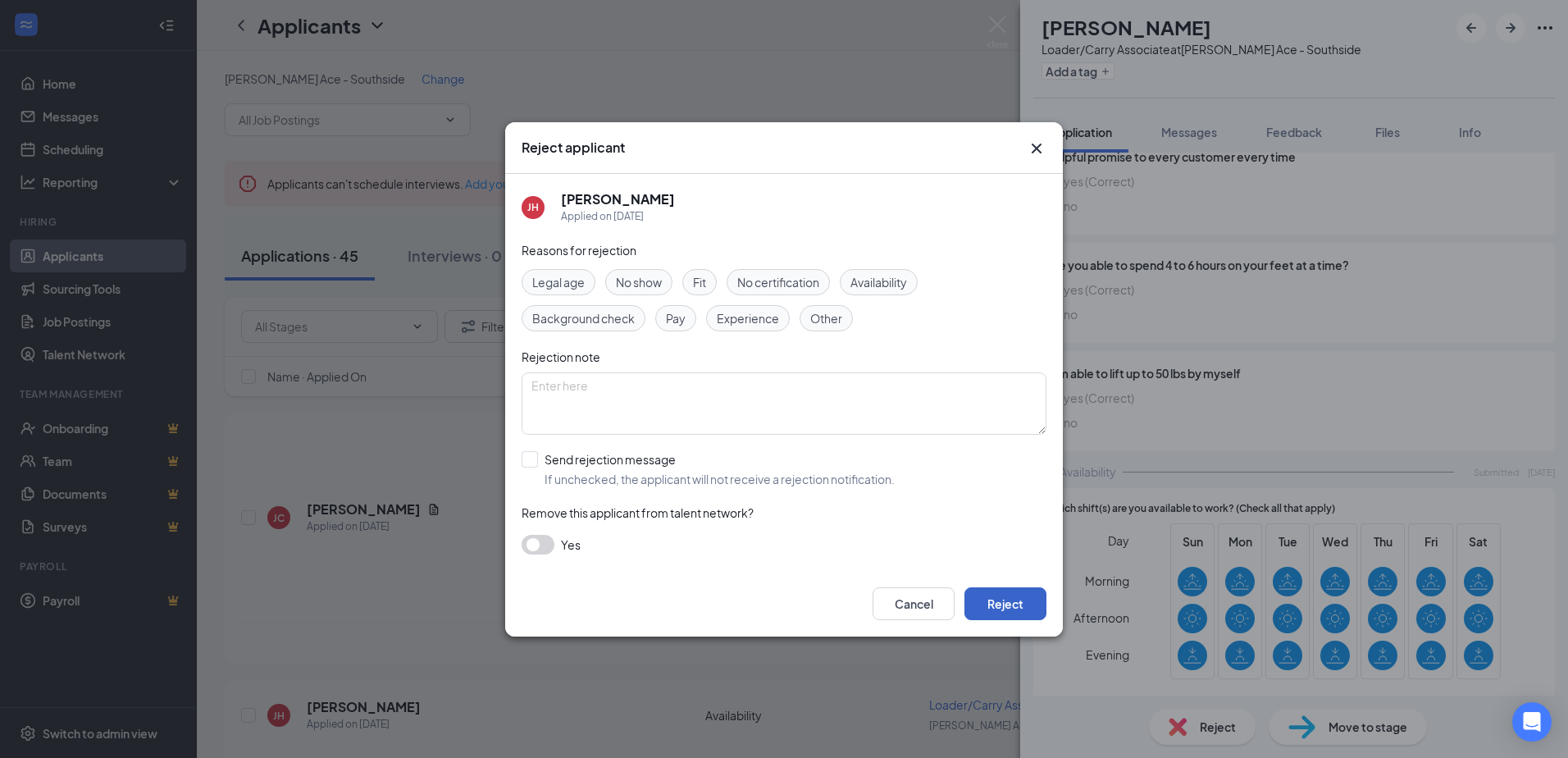
click at [1010, 594] on button "Reject" at bounding box center [1004, 603] width 82 height 33
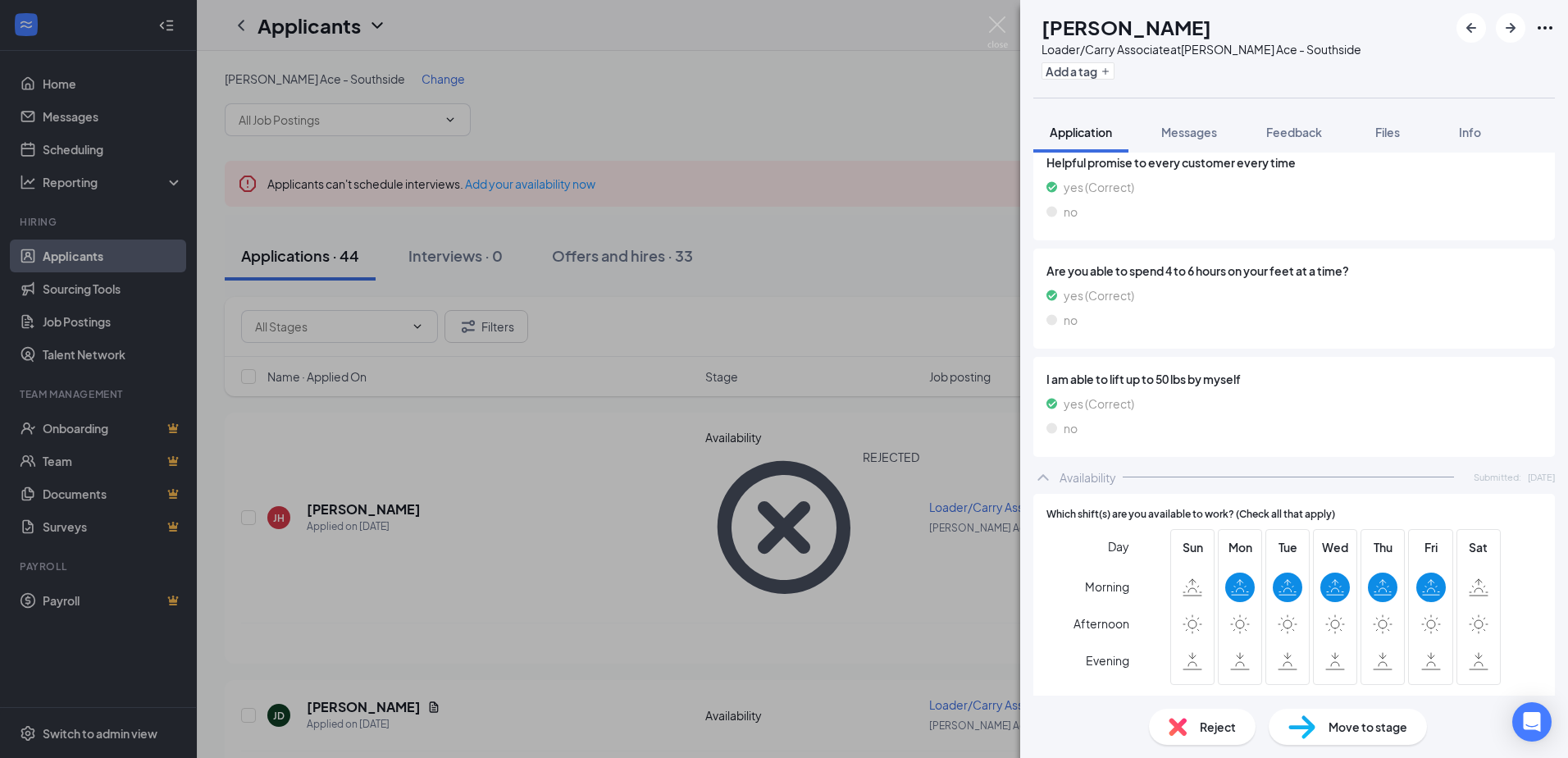
scroll to position [1261, 0]
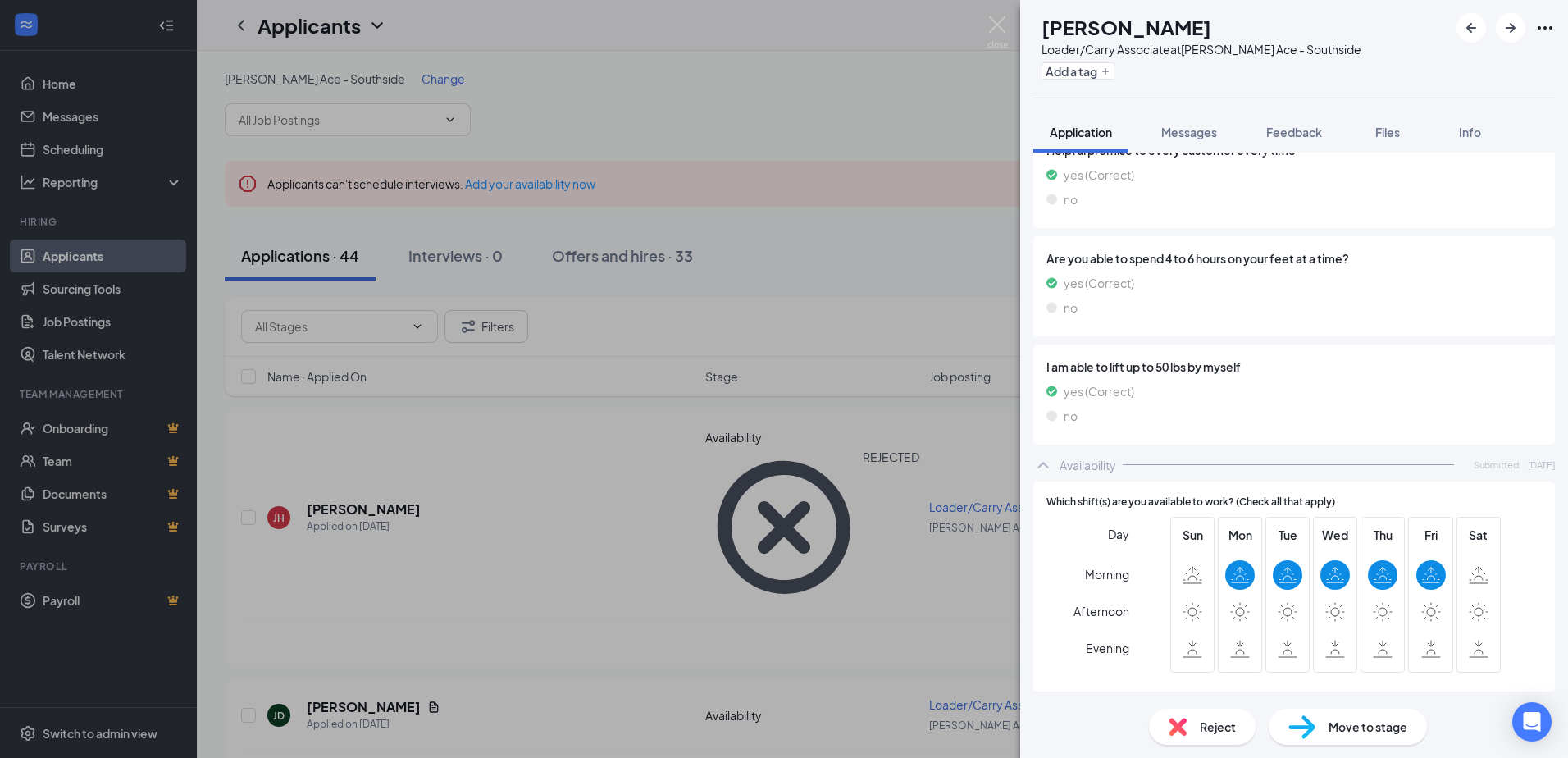
click at [1196, 723] on div "Reject" at bounding box center [1202, 727] width 107 height 36
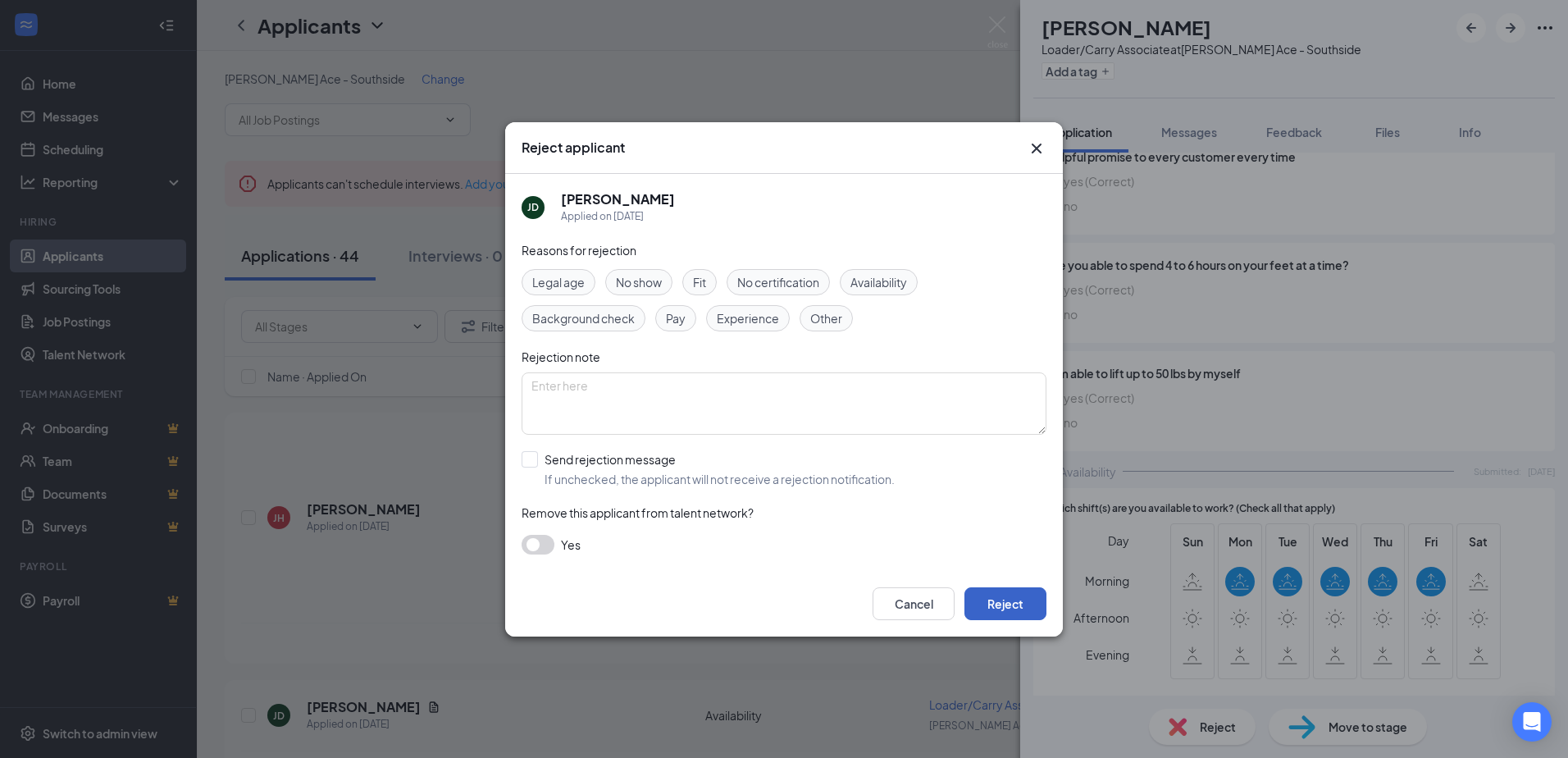
click at [1023, 602] on button "Reject" at bounding box center [1004, 603] width 82 height 33
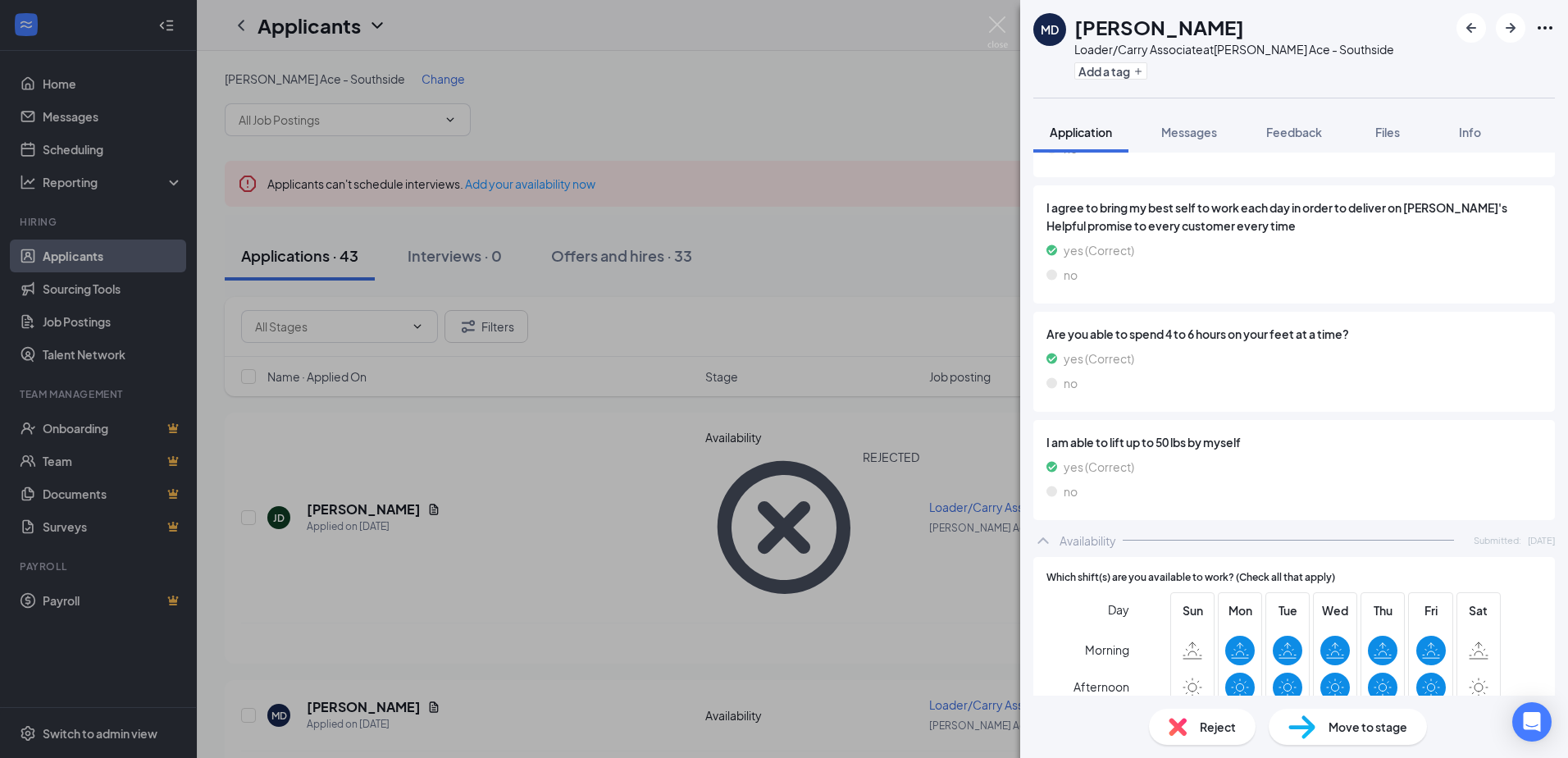
scroll to position [1297, 0]
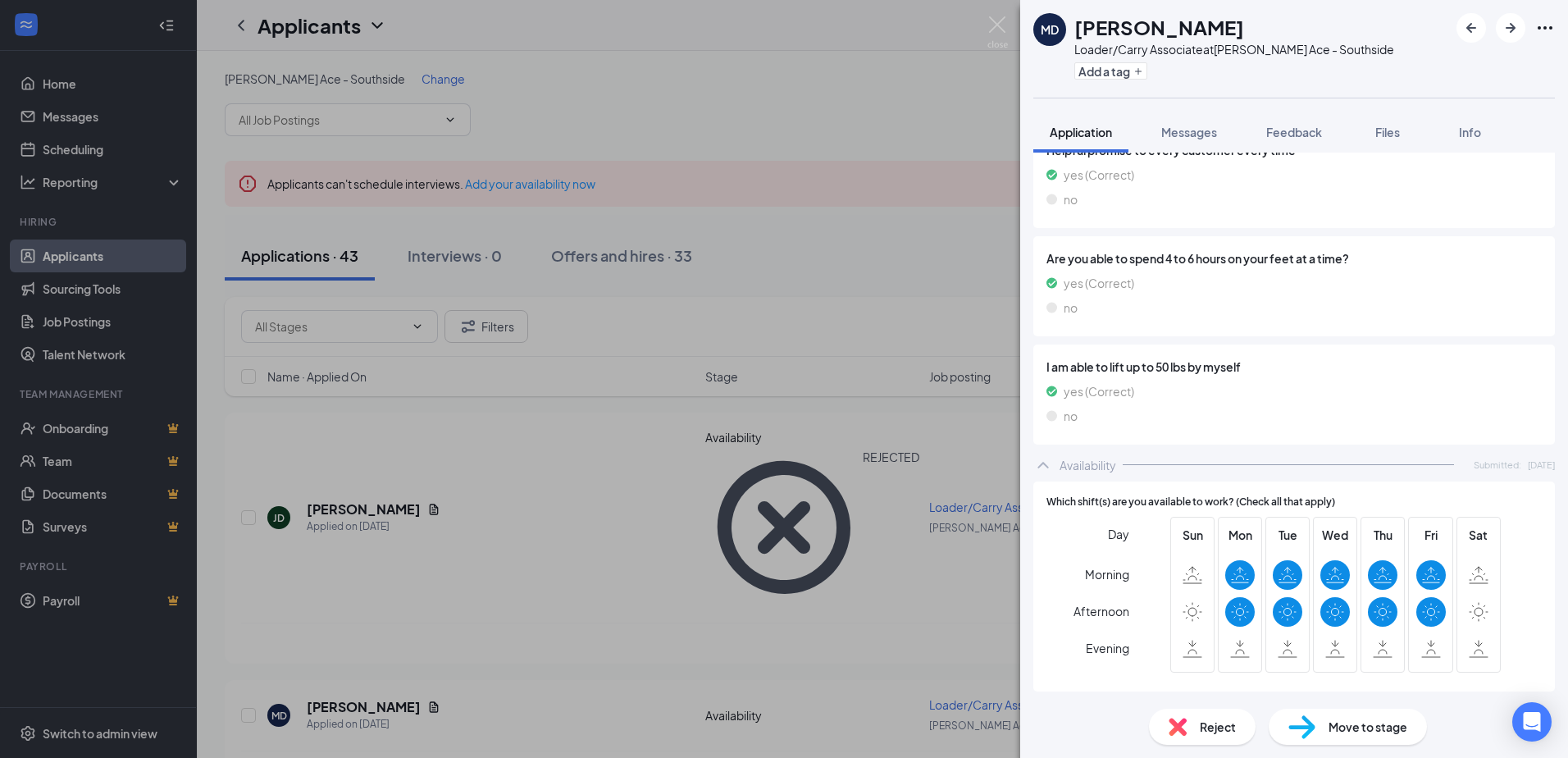
click at [1185, 734] on img at bounding box center [1177, 726] width 18 height 18
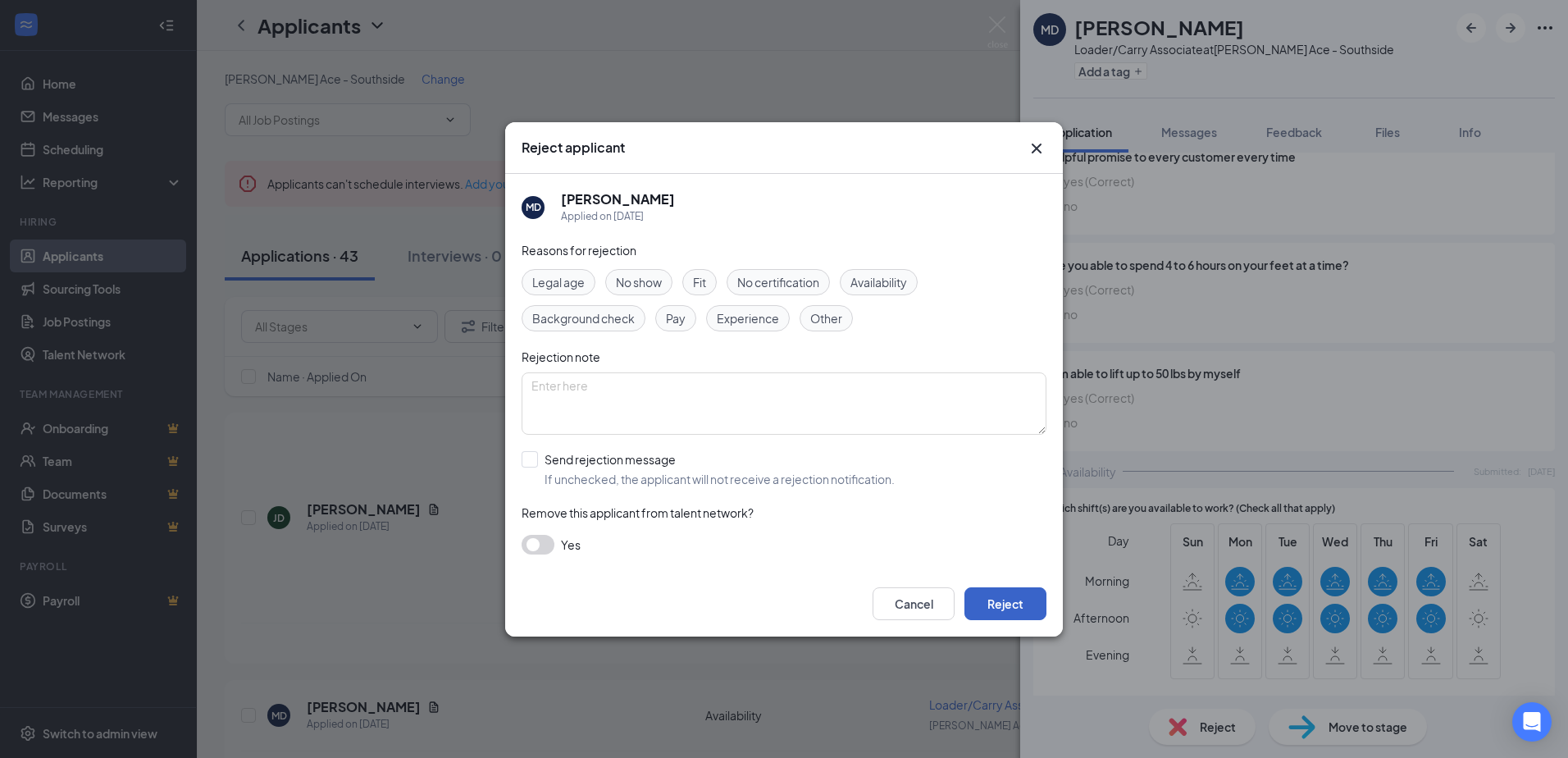
click at [1010, 596] on button "Reject" at bounding box center [1004, 603] width 82 height 33
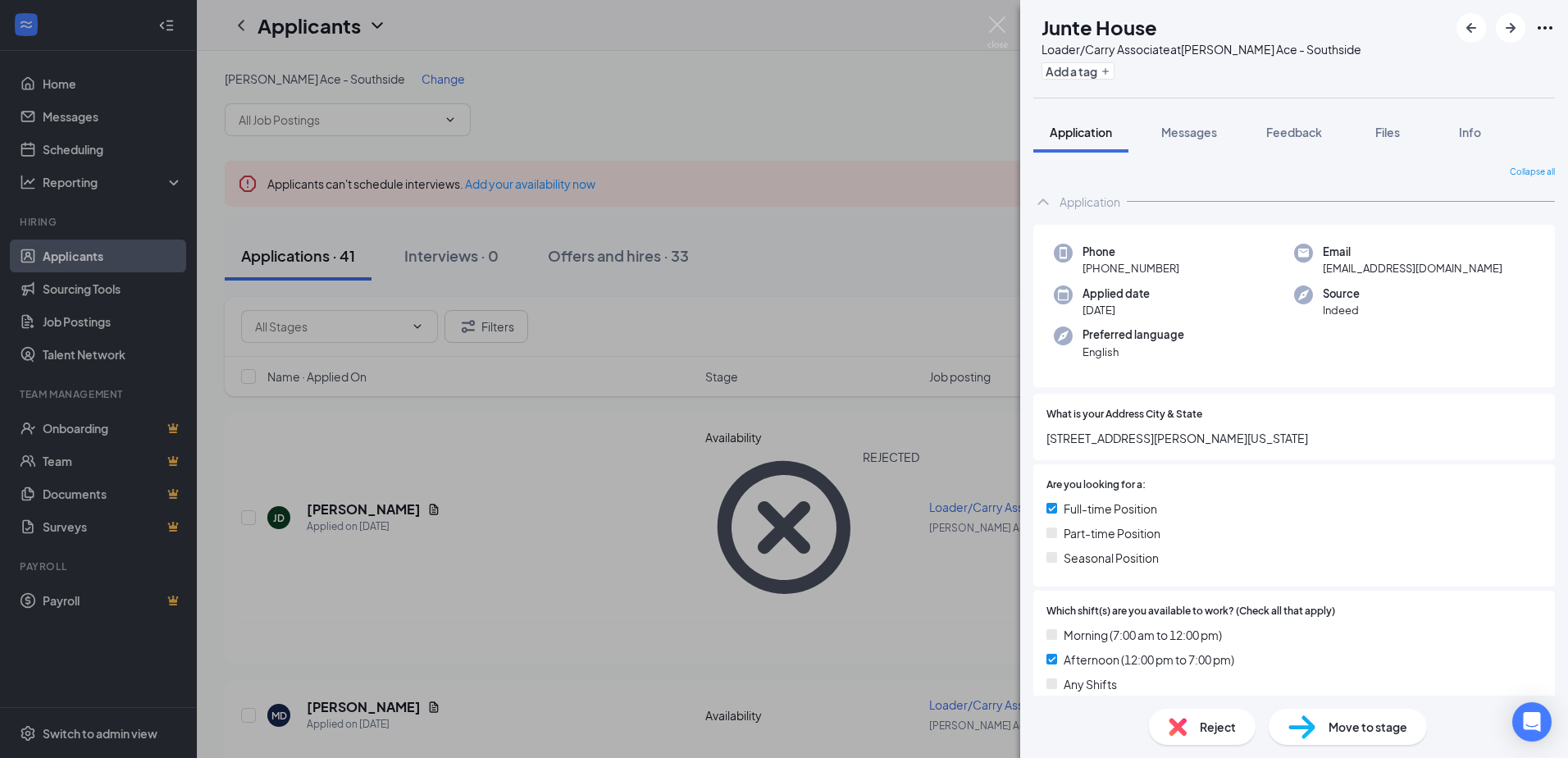
click at [1202, 740] on div "Reject" at bounding box center [1202, 727] width 107 height 36
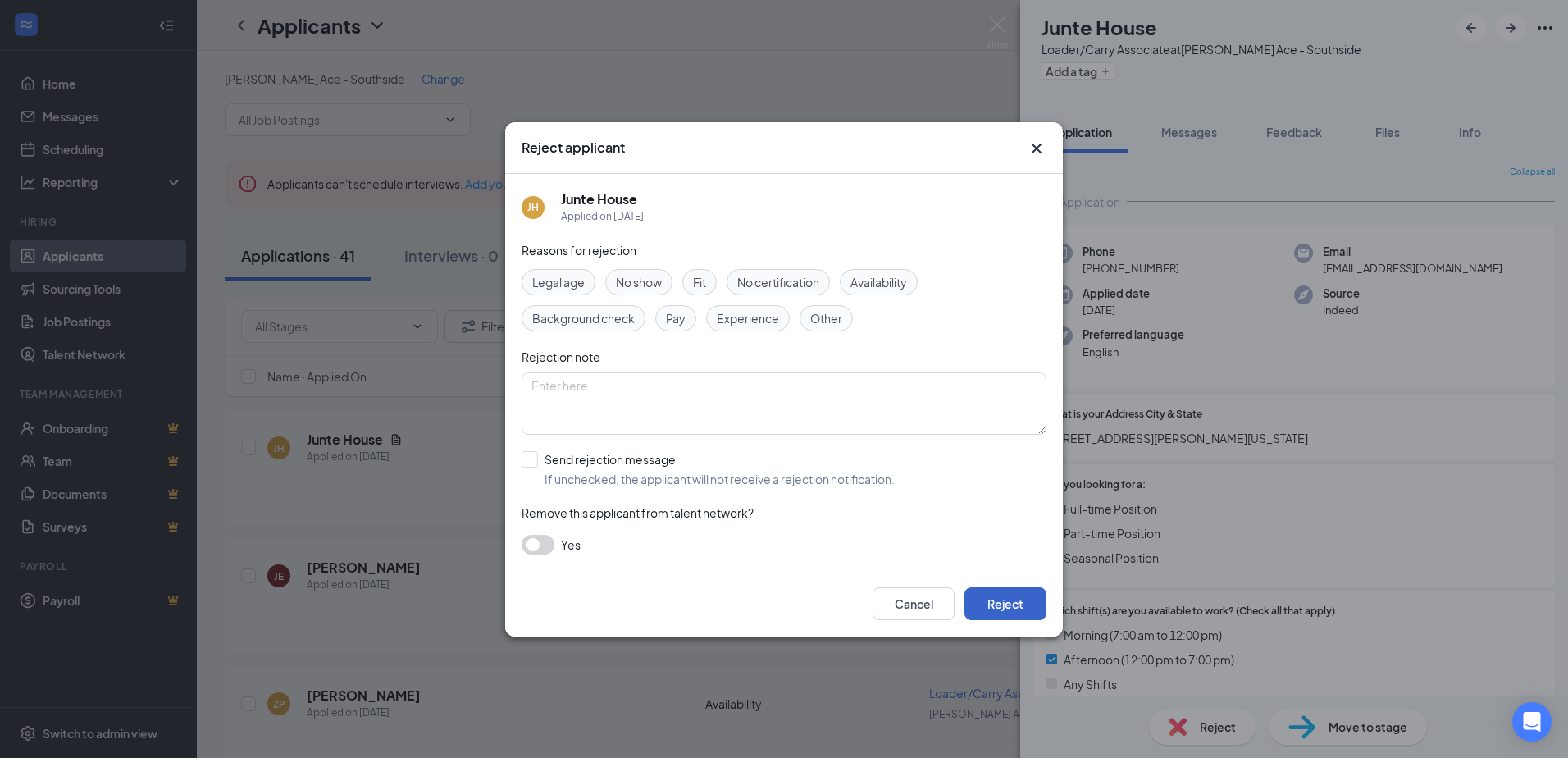
click at [1014, 604] on button "Reject" at bounding box center [1004, 603] width 82 height 33
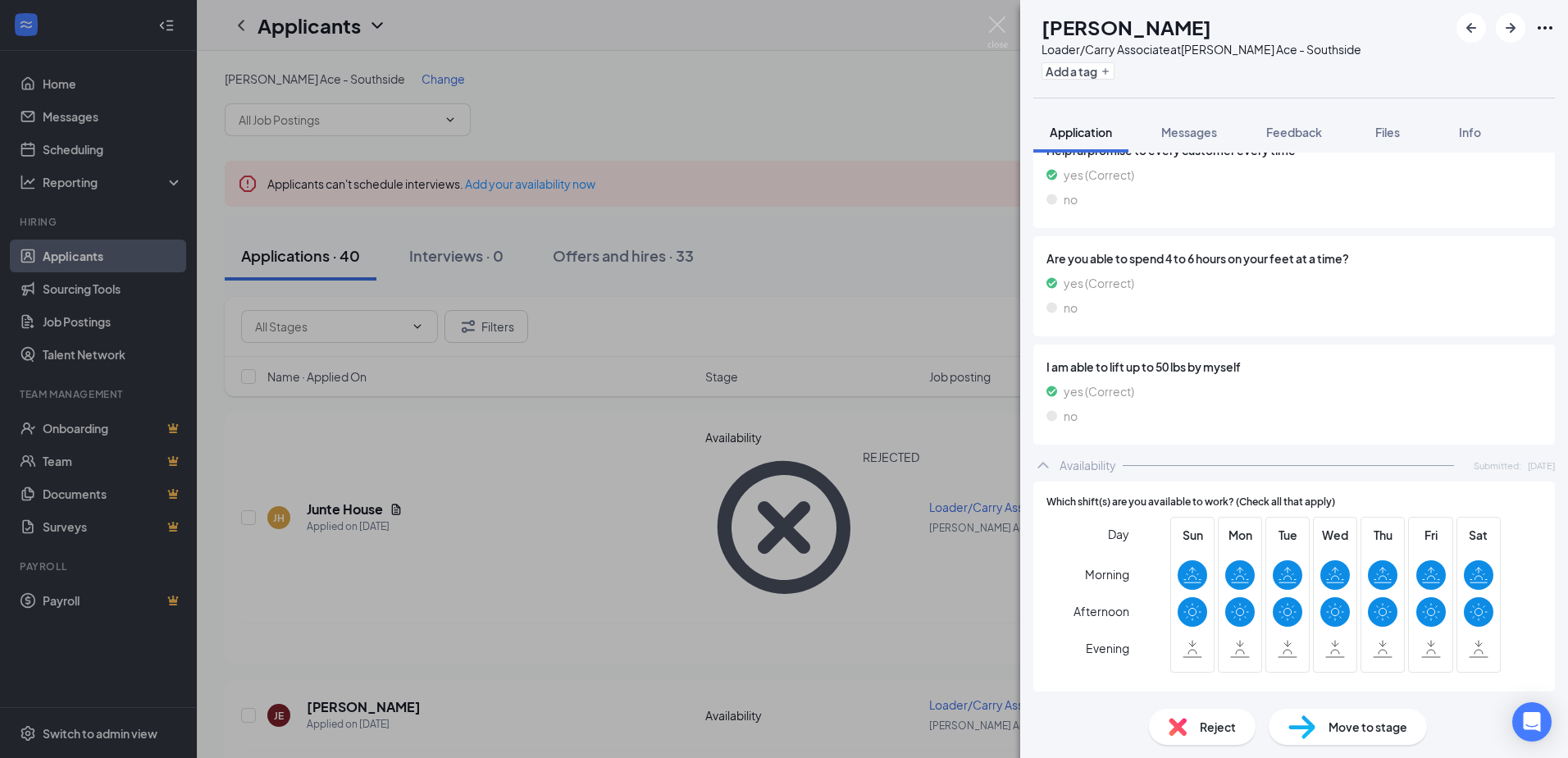
scroll to position [679, 0]
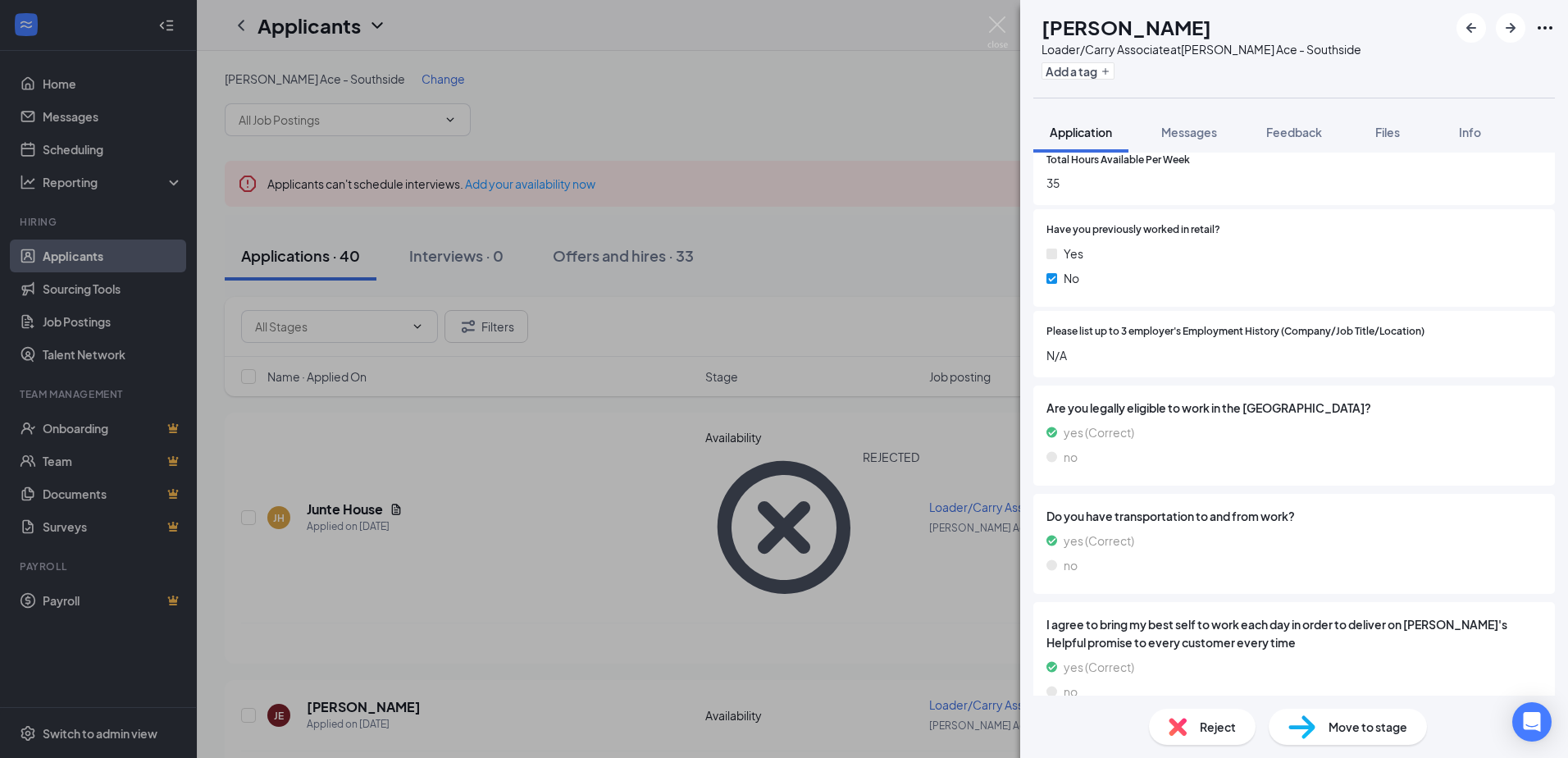
drag, startPoint x: 998, startPoint y: 9, endPoint x: 653, endPoint y: 333, distance: 473.3
click at [998, 9] on div "JE [PERSON_NAME] Loader/Carry Associate at [PERSON_NAME] Ace - Southside Add a …" at bounding box center [784, 379] width 1568 height 758
click at [991, 25] on div "Applicants AW" at bounding box center [882, 25] width 1371 height 51
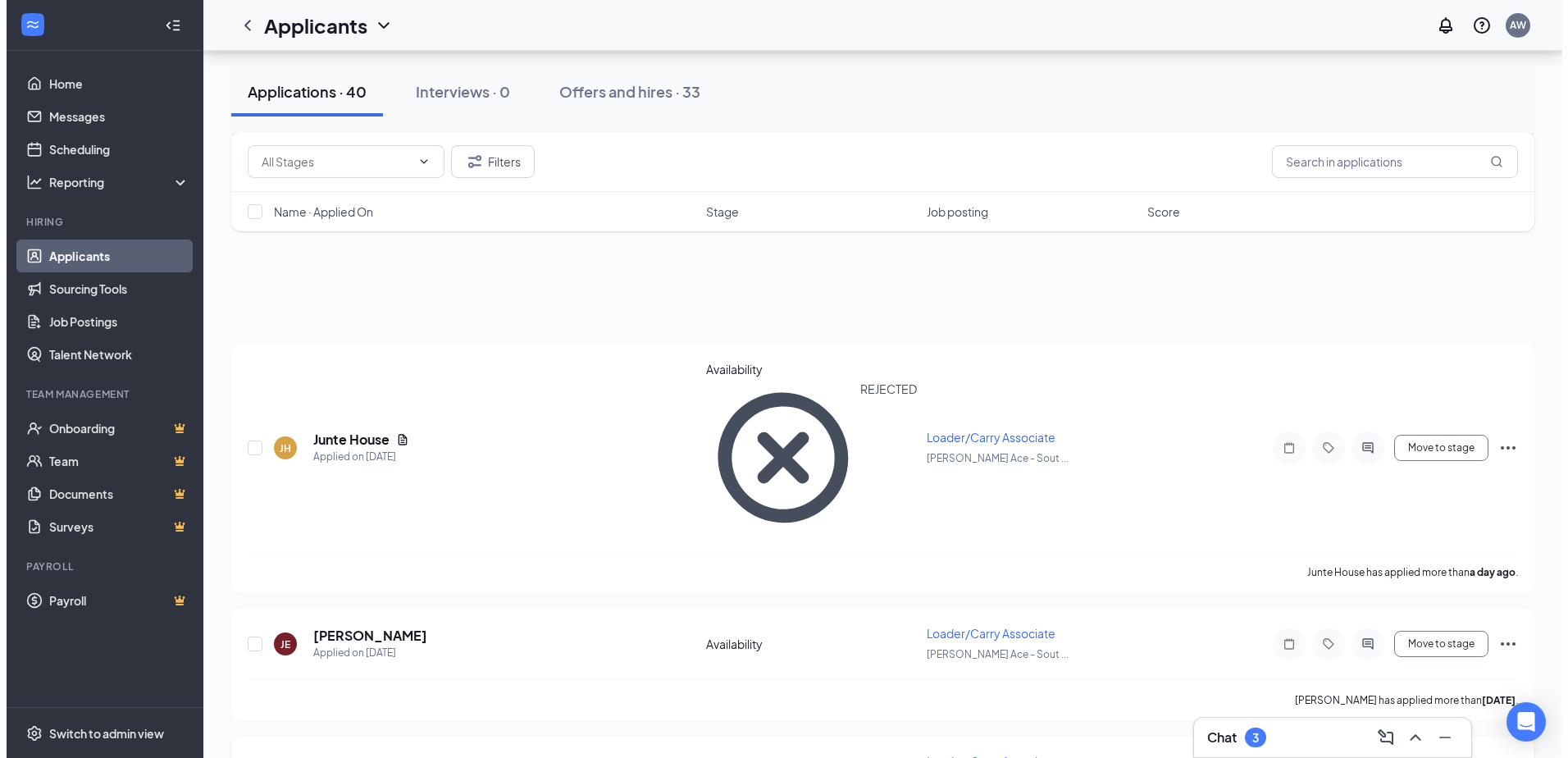
scroll to position [246, 0]
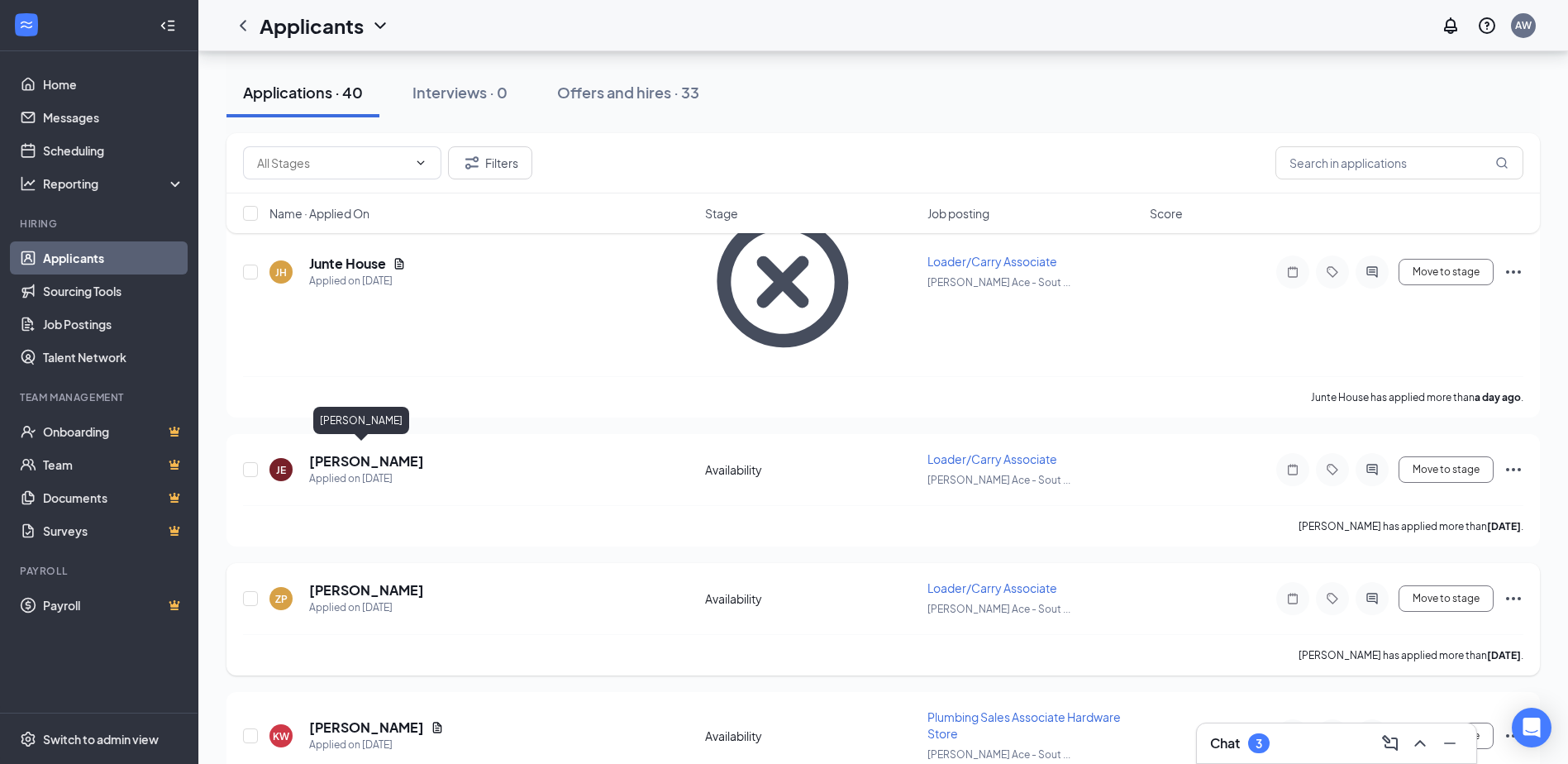
click at [338, 581] on h5 "[PERSON_NAME]" at bounding box center [366, 590] width 115 height 18
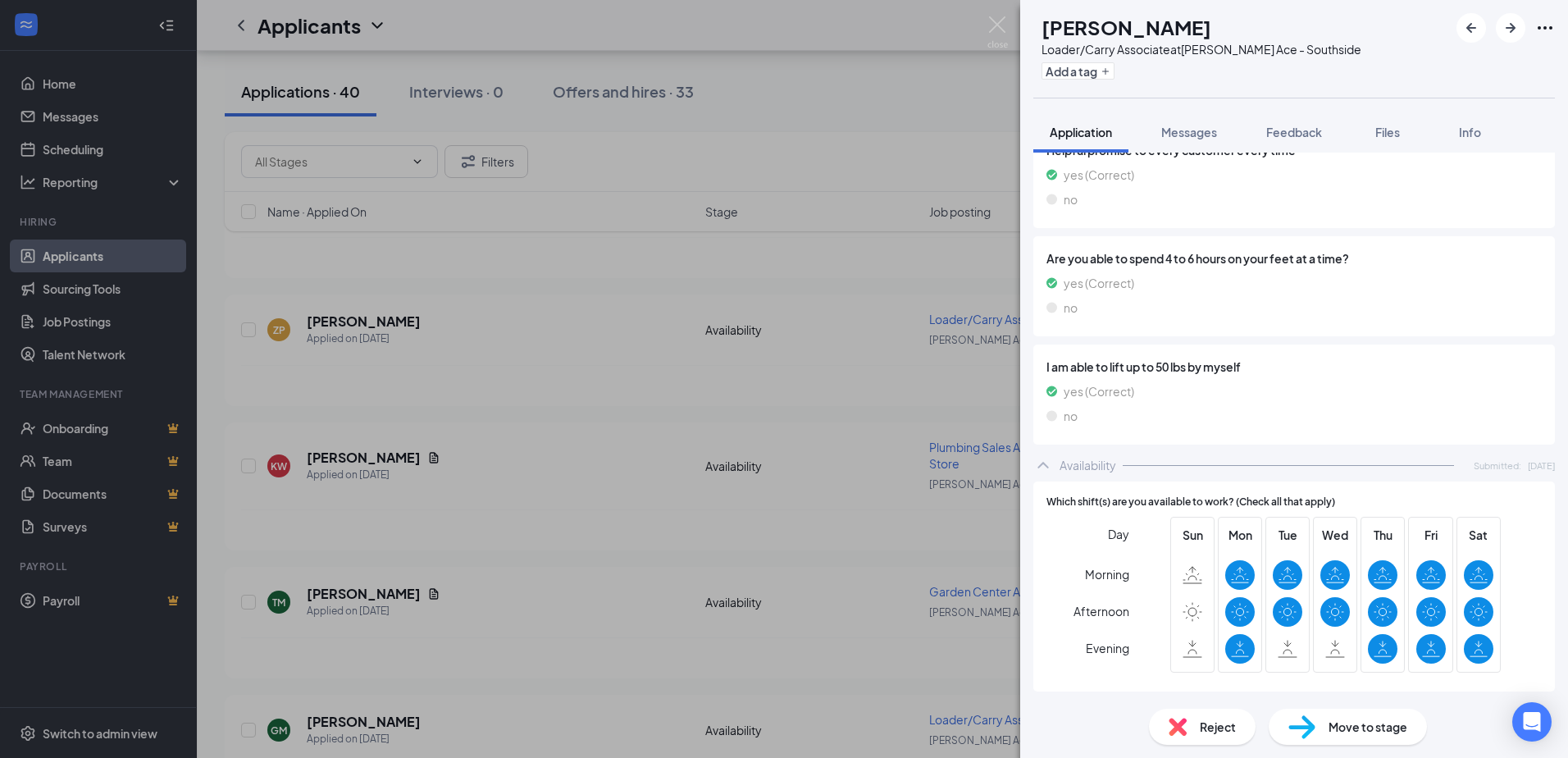
scroll to position [1244, 0]
click at [995, 26] on img at bounding box center [998, 32] width 21 height 32
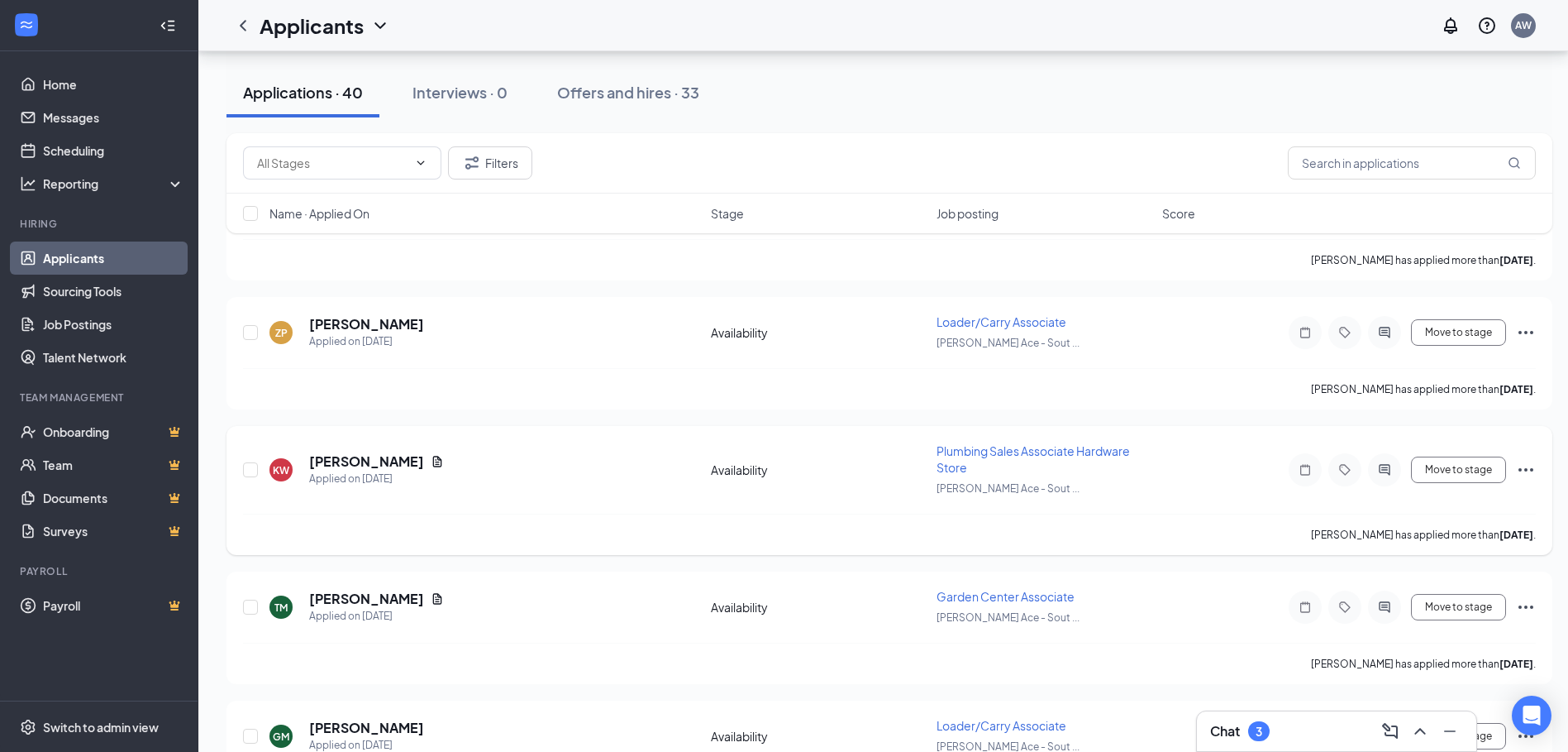
click at [337, 457] on h5 "[PERSON_NAME]" at bounding box center [366, 461] width 115 height 18
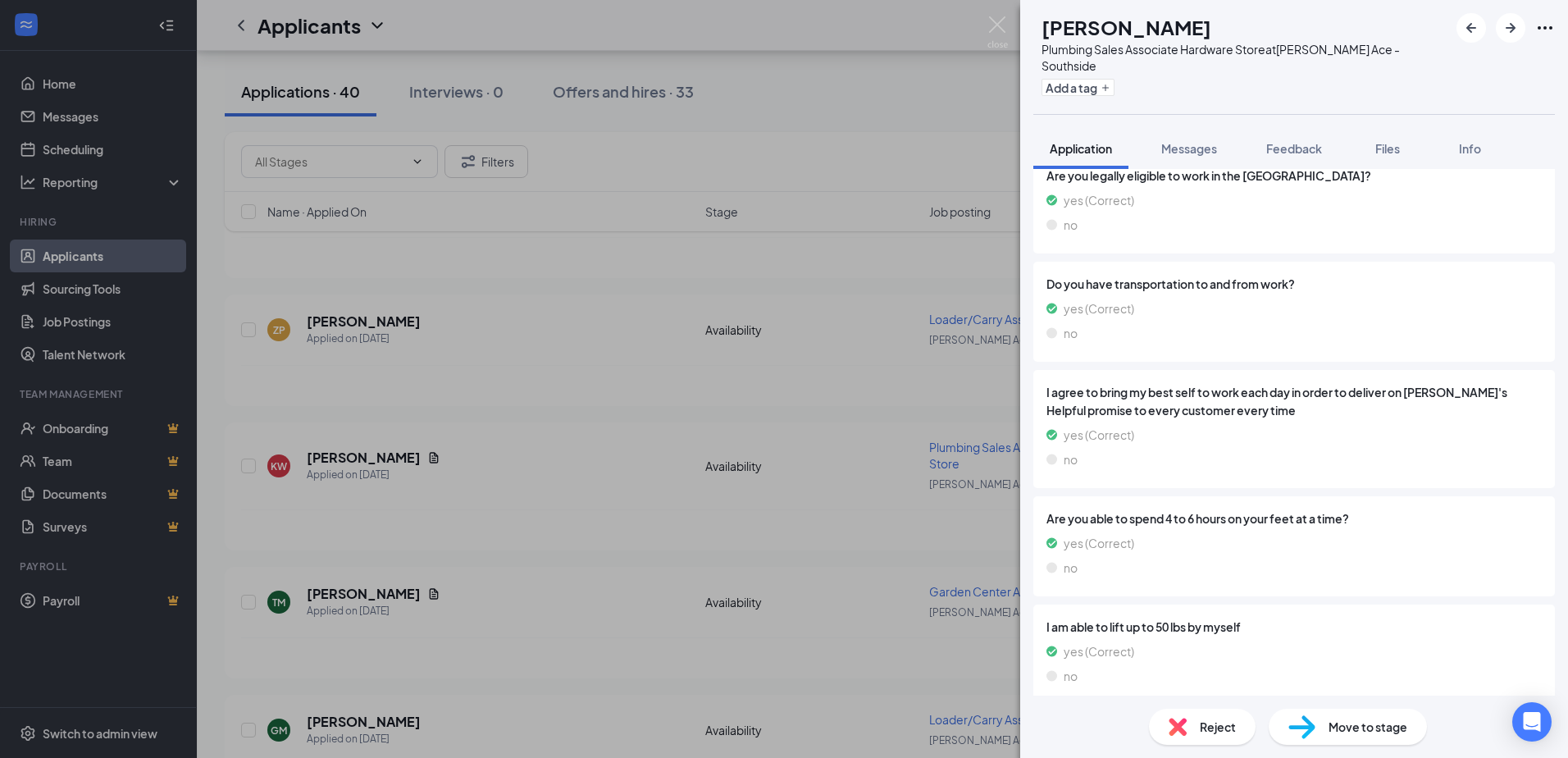
scroll to position [1261, 0]
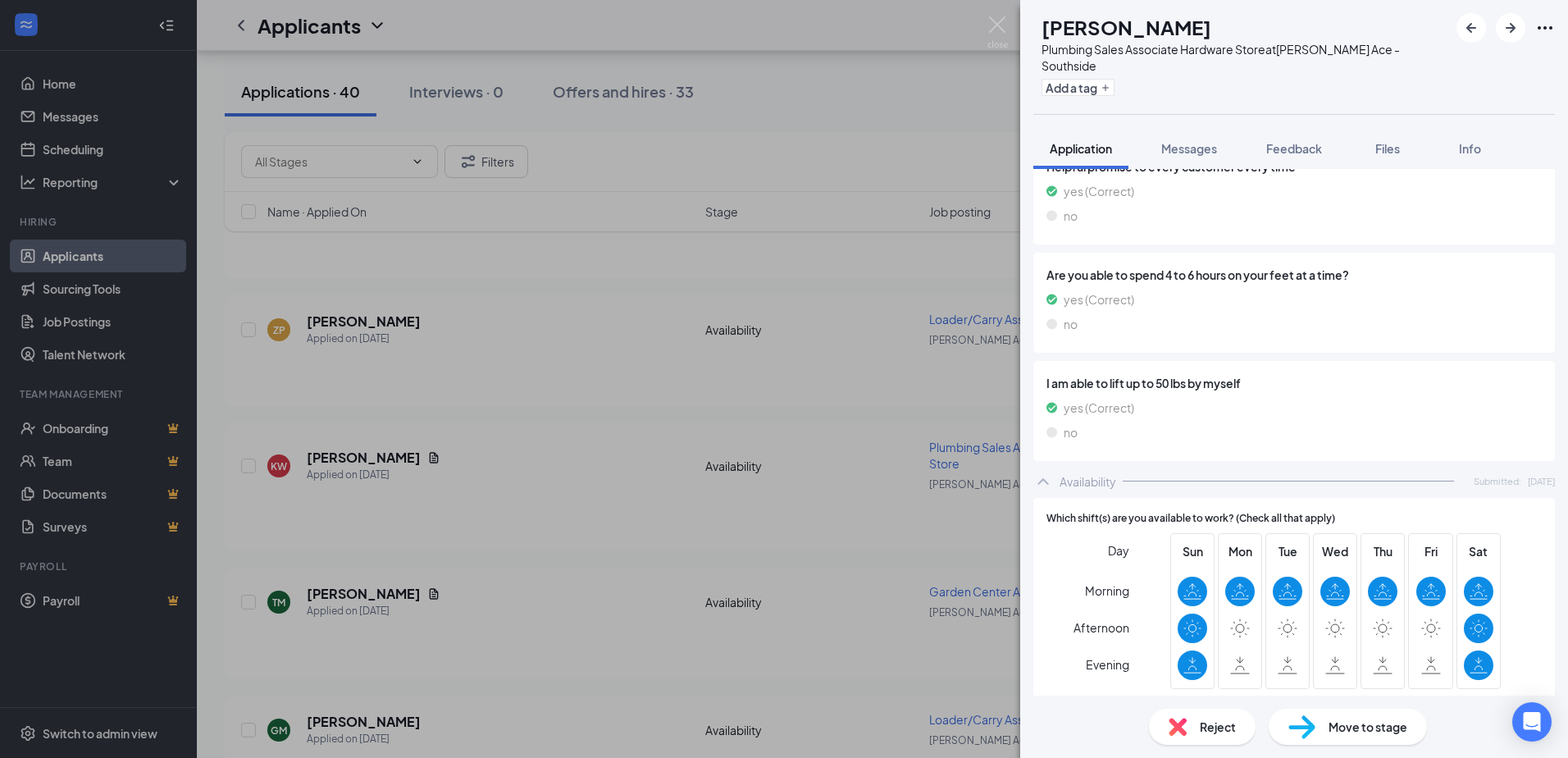
click at [1178, 730] on img at bounding box center [1177, 726] width 18 height 18
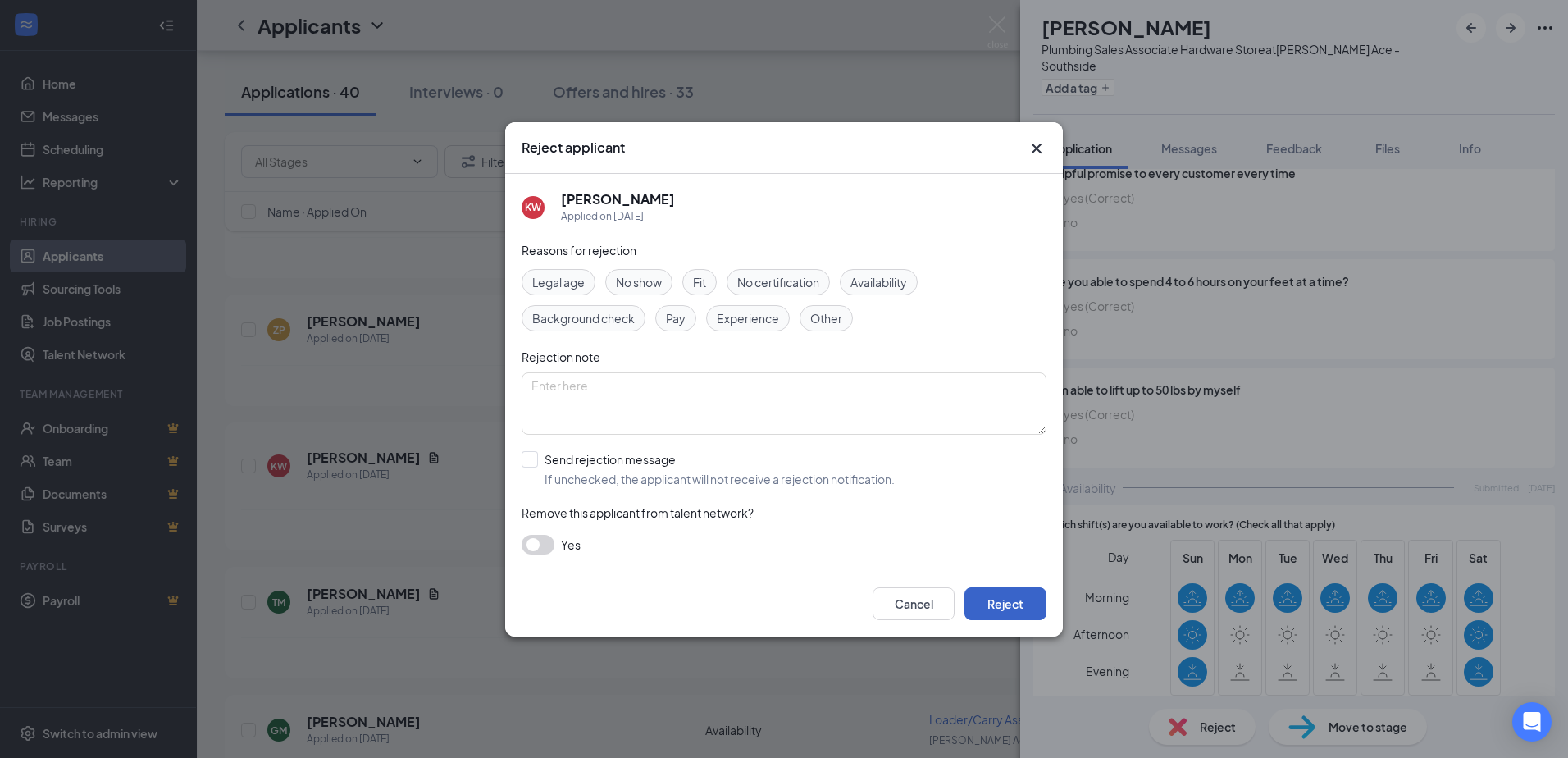
click at [1004, 602] on button "Reject" at bounding box center [1004, 603] width 82 height 33
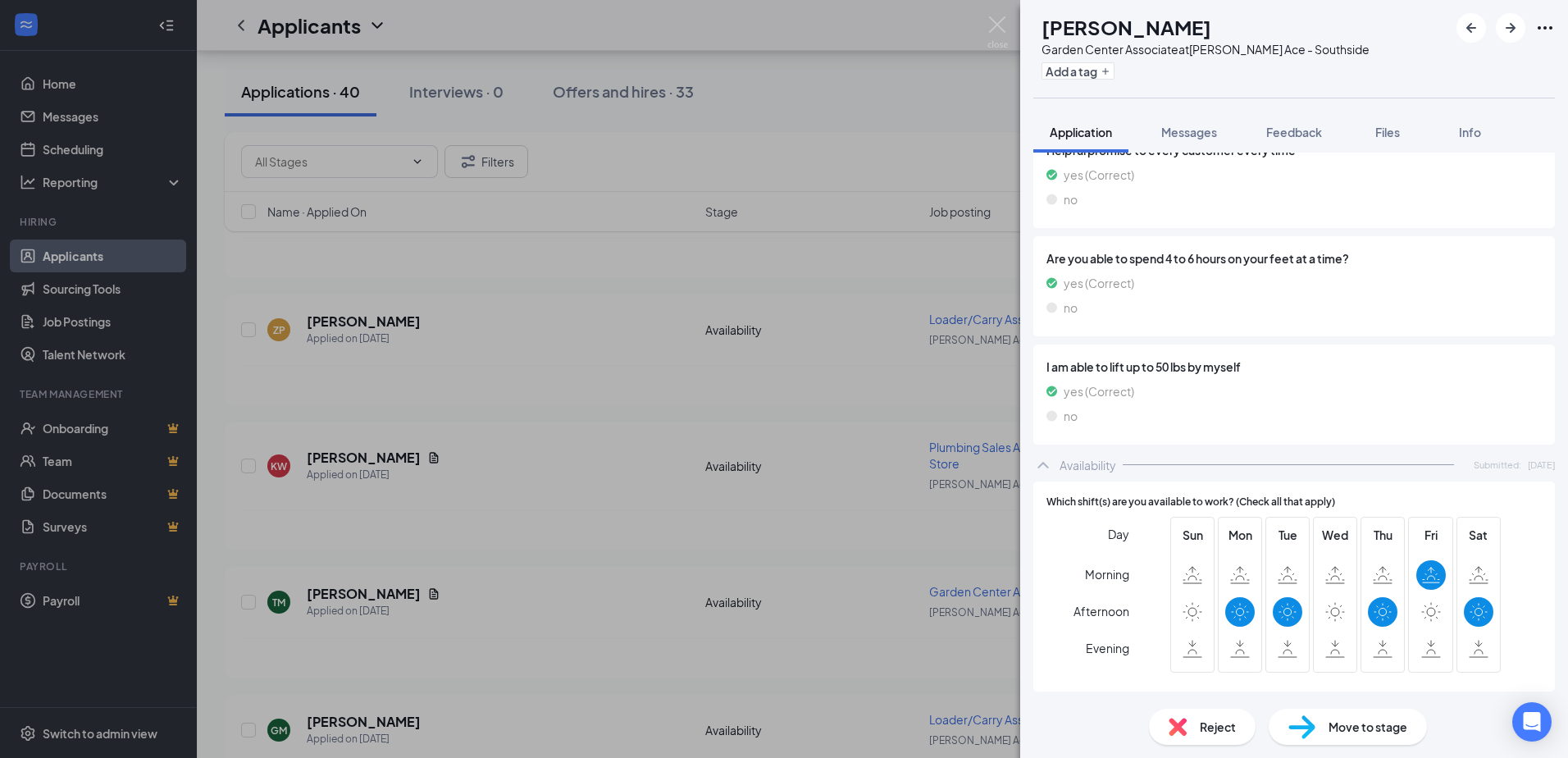
click at [1207, 734] on span "Reject" at bounding box center [1217, 726] width 36 height 18
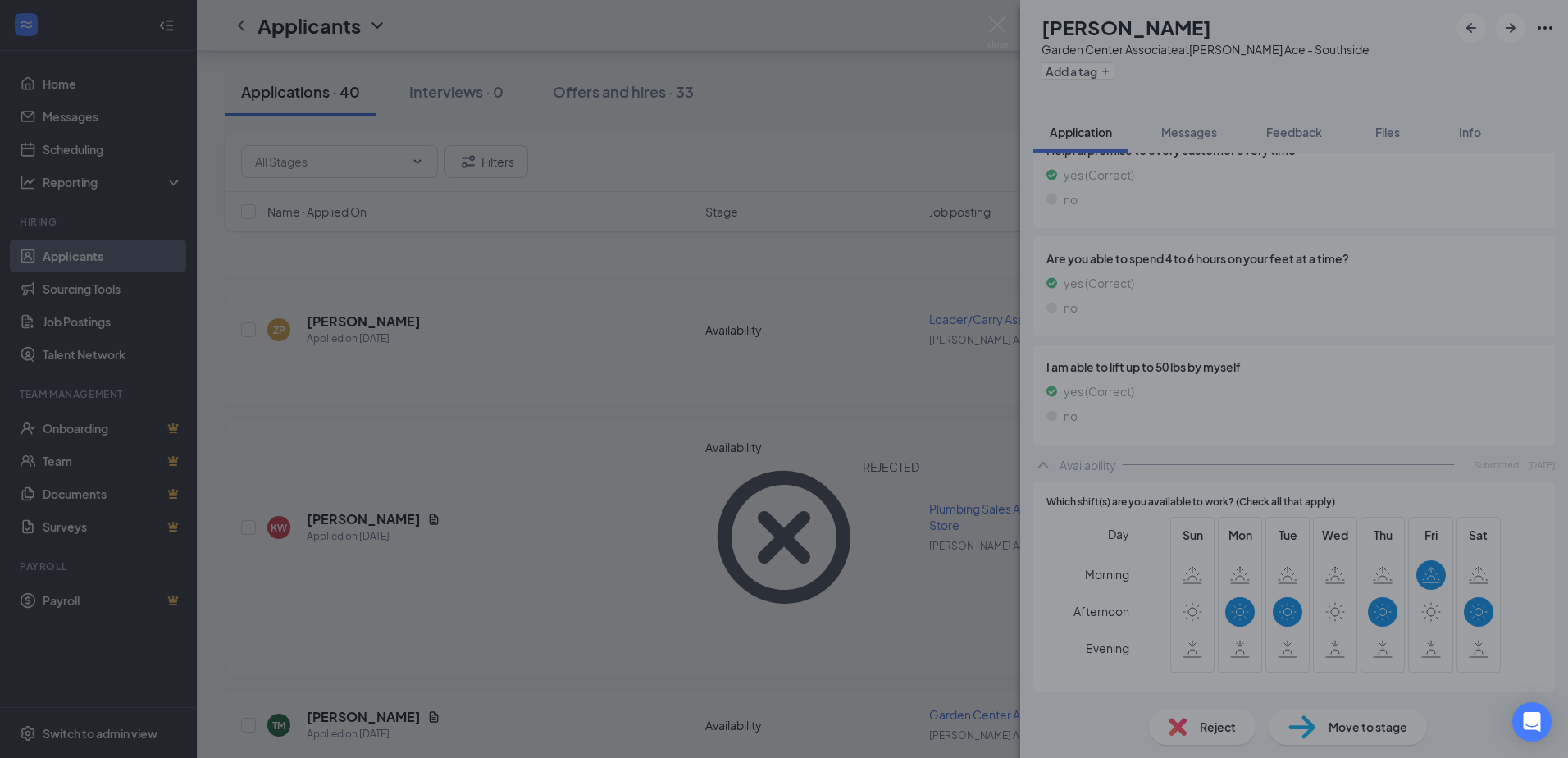
scroll to position [1290, 0]
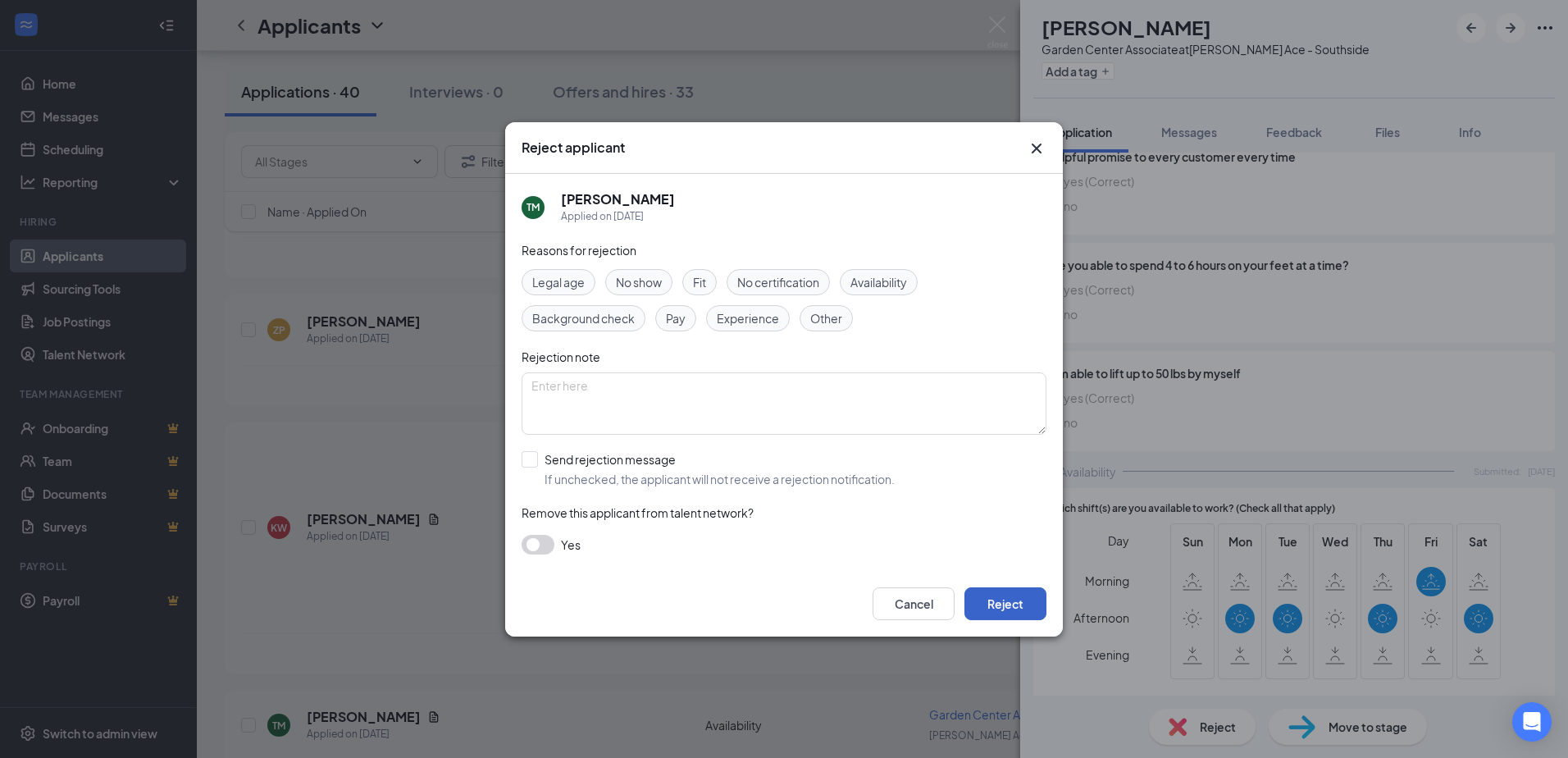
click at [990, 606] on button "Reject" at bounding box center [1004, 603] width 82 height 33
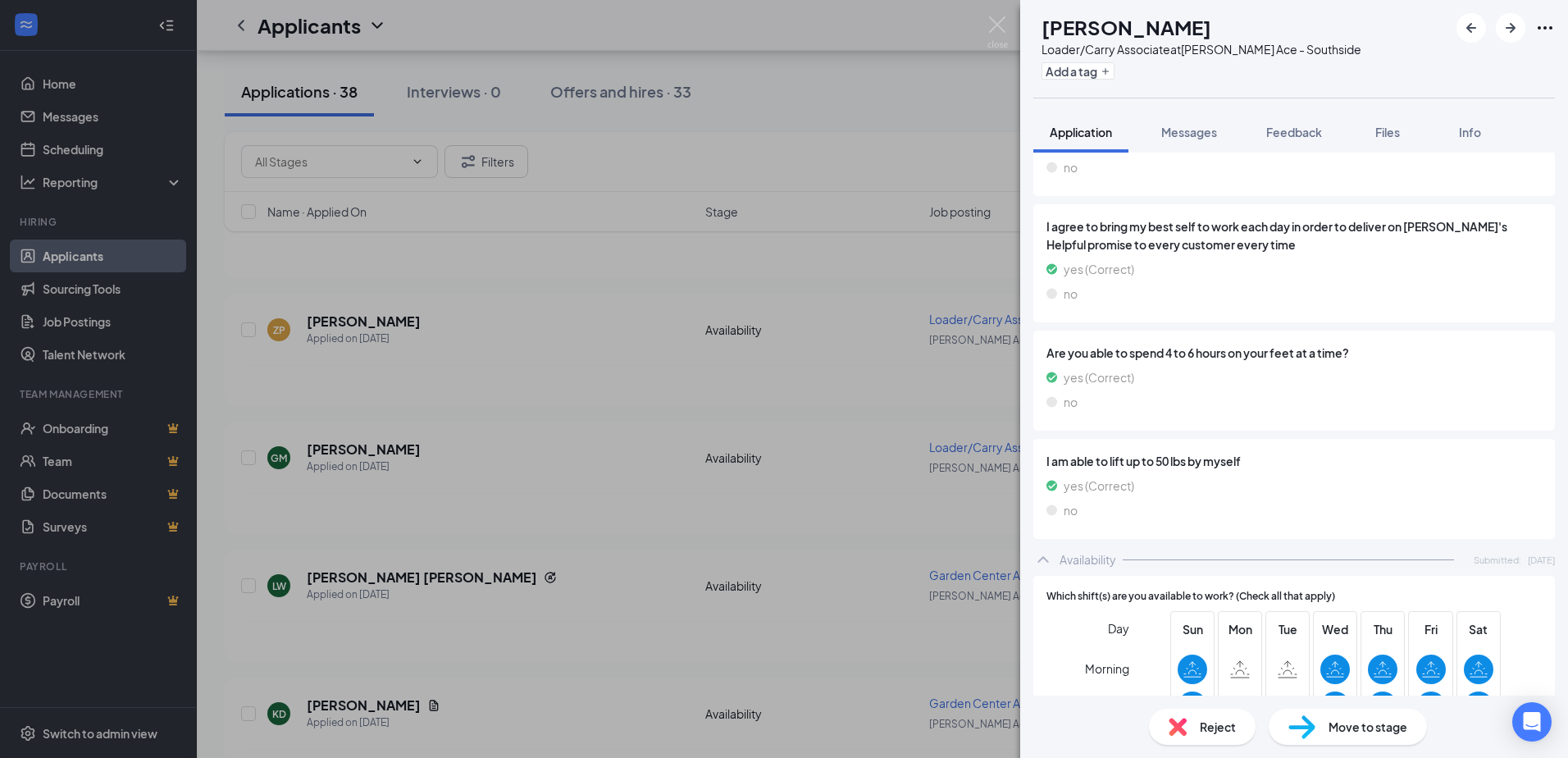
scroll to position [1207, 0]
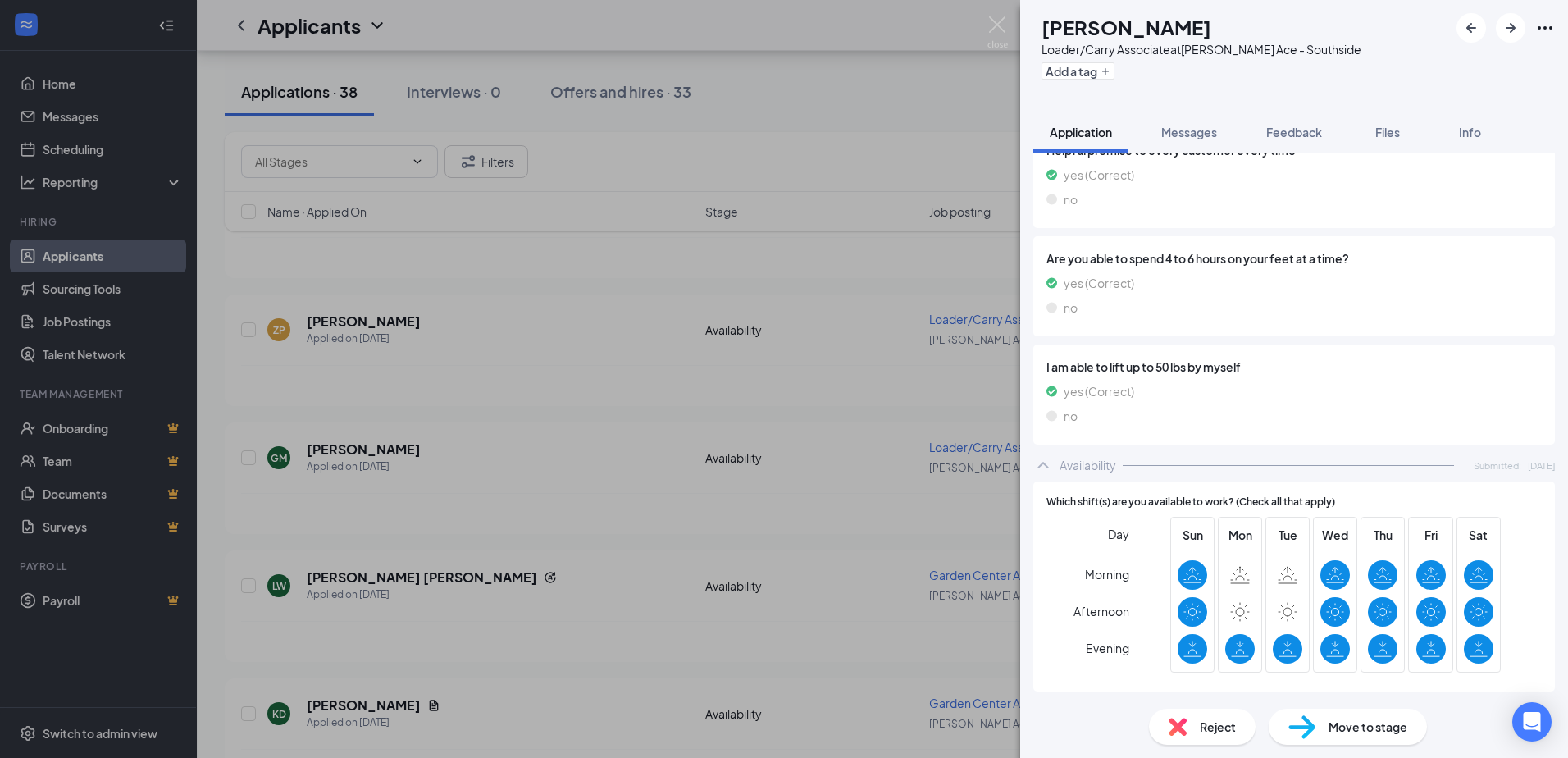
click at [1010, 12] on div "GM [PERSON_NAME]/Carry Associate at [PERSON_NAME] Ace - Southside Add a tag App…" at bounding box center [784, 379] width 1568 height 758
click at [1001, 20] on div "Applicants AW" at bounding box center [882, 25] width 1371 height 51
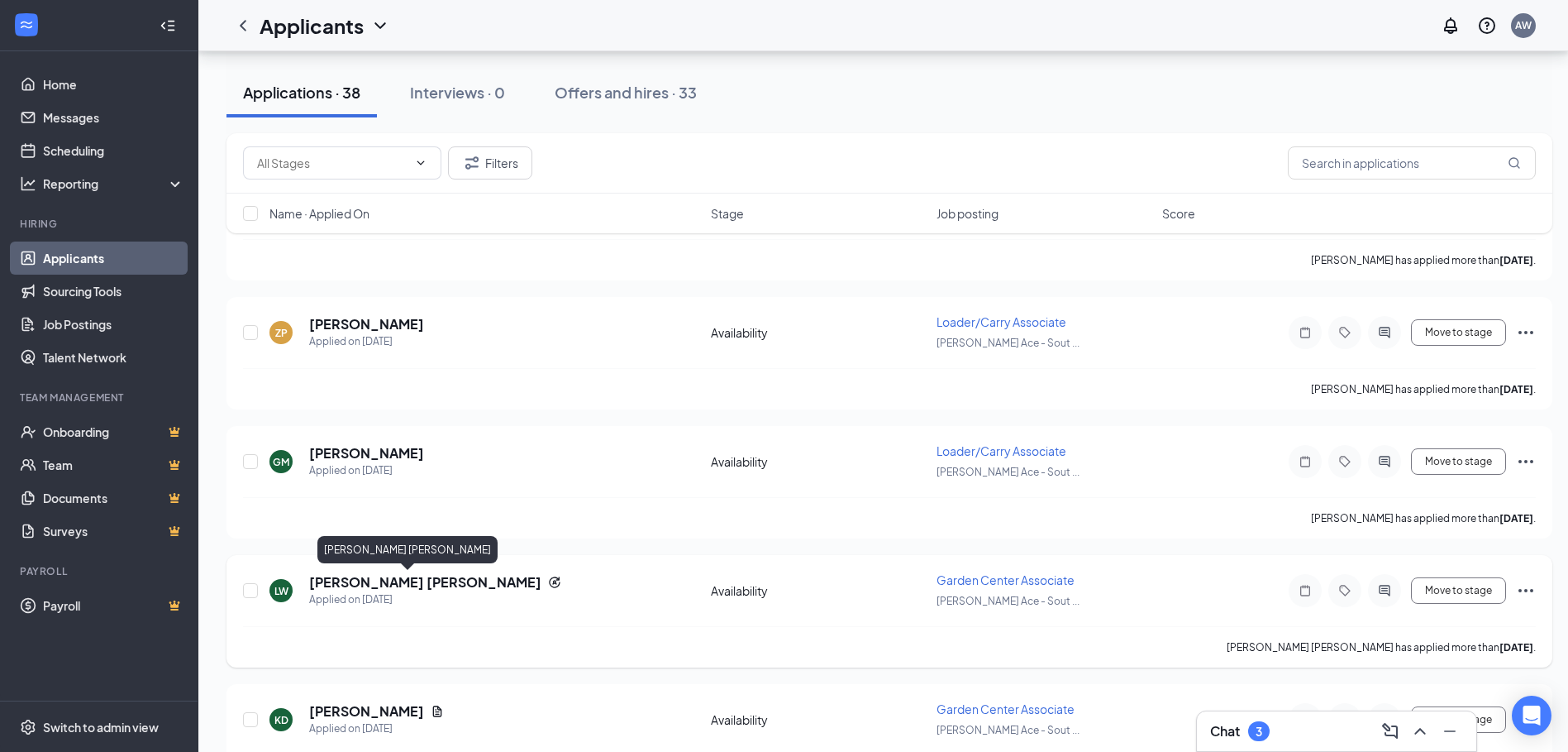
click at [324, 576] on h5 "[PERSON_NAME] [PERSON_NAME]" at bounding box center [425, 581] width 232 height 18
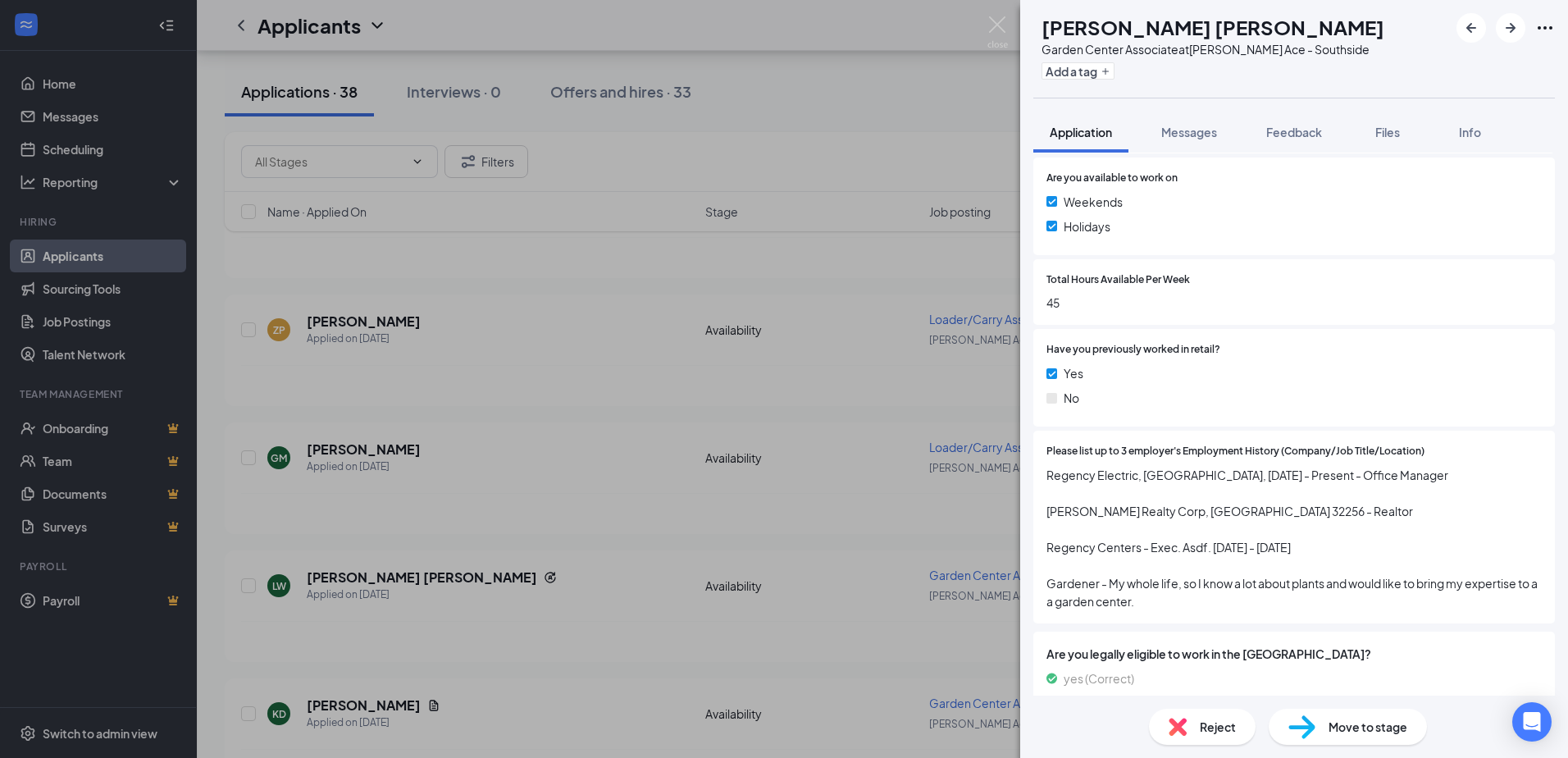
scroll to position [31, 0]
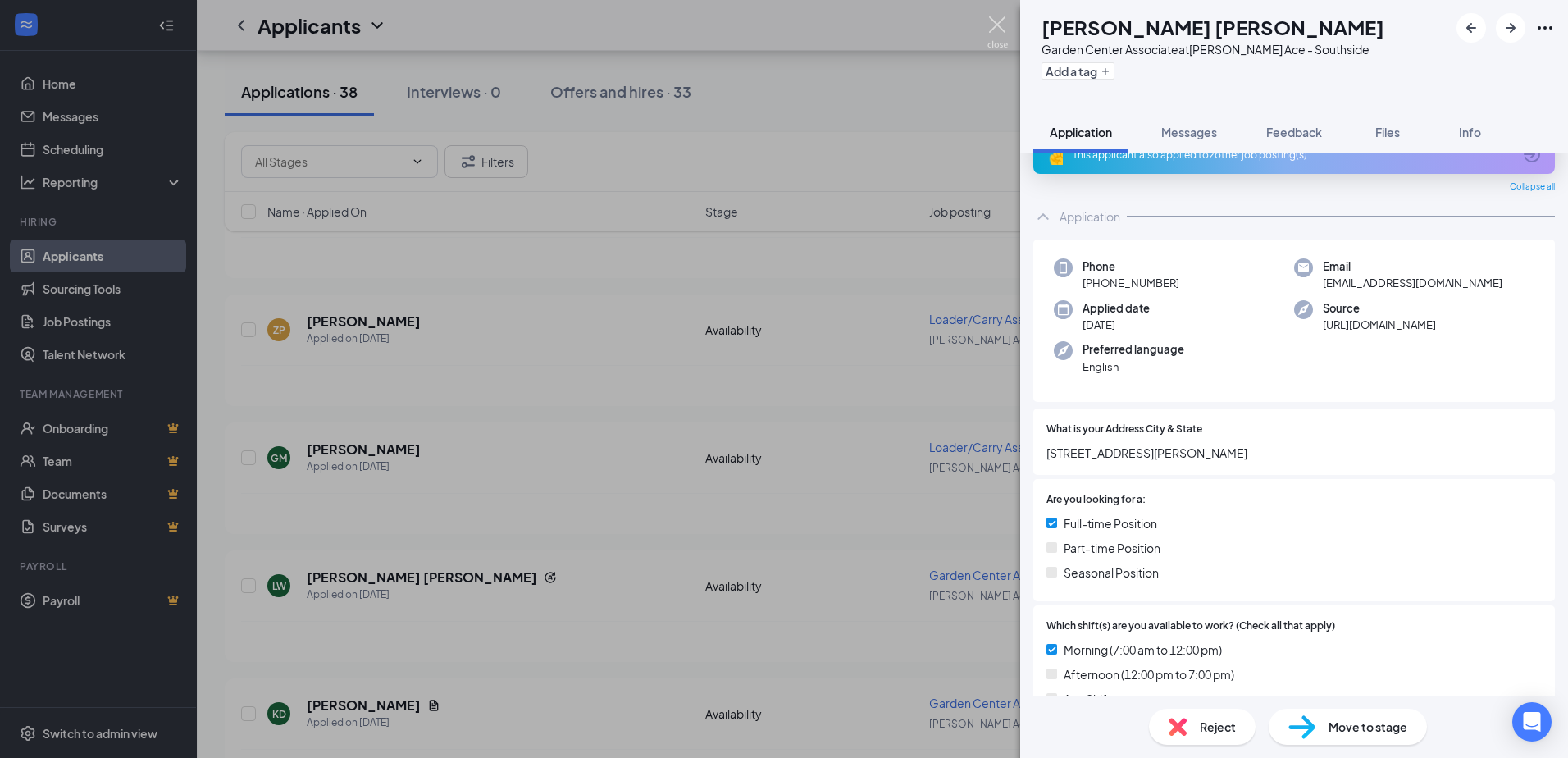
click at [999, 27] on img at bounding box center [998, 32] width 21 height 32
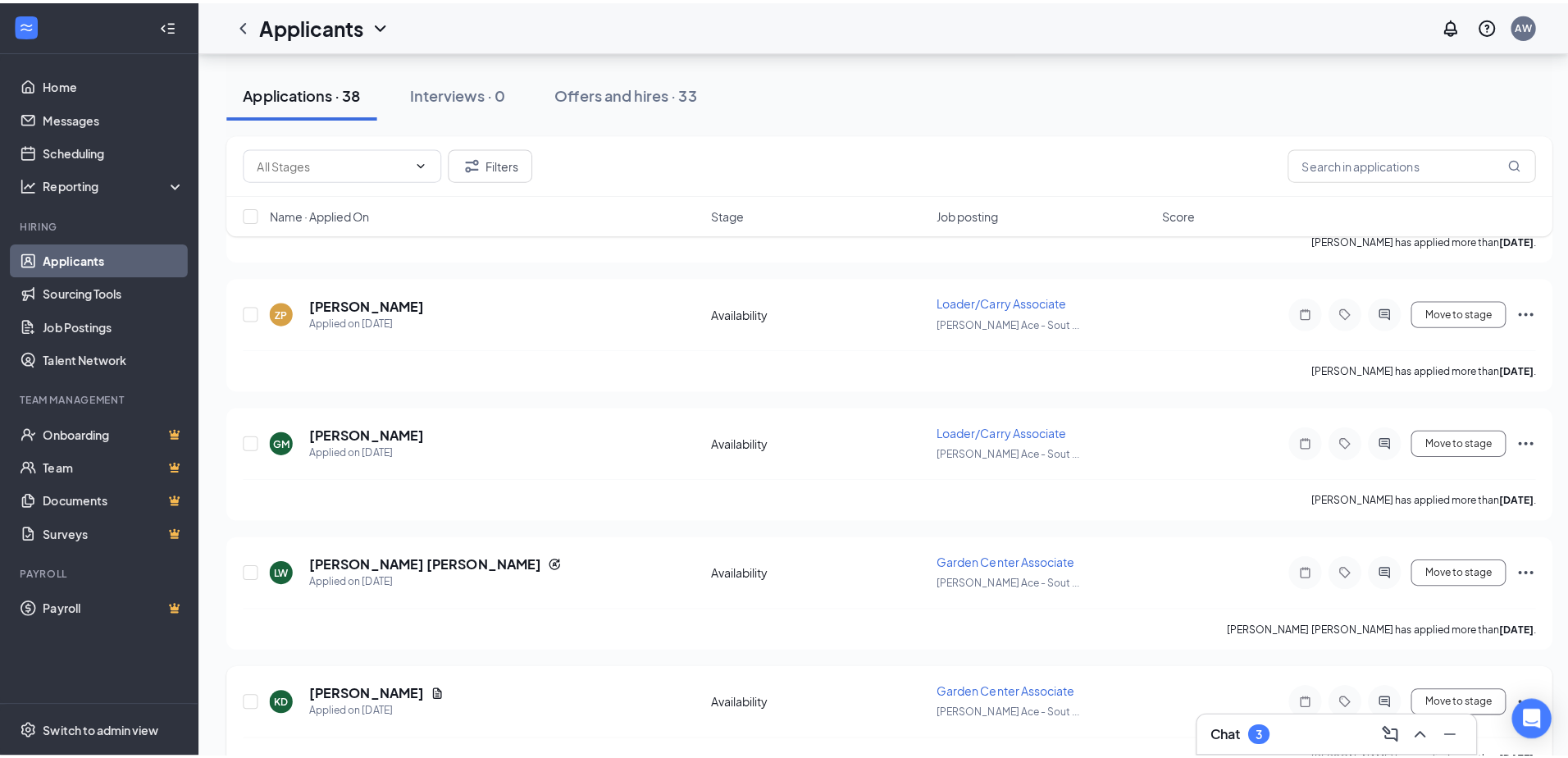
scroll to position [328, 0]
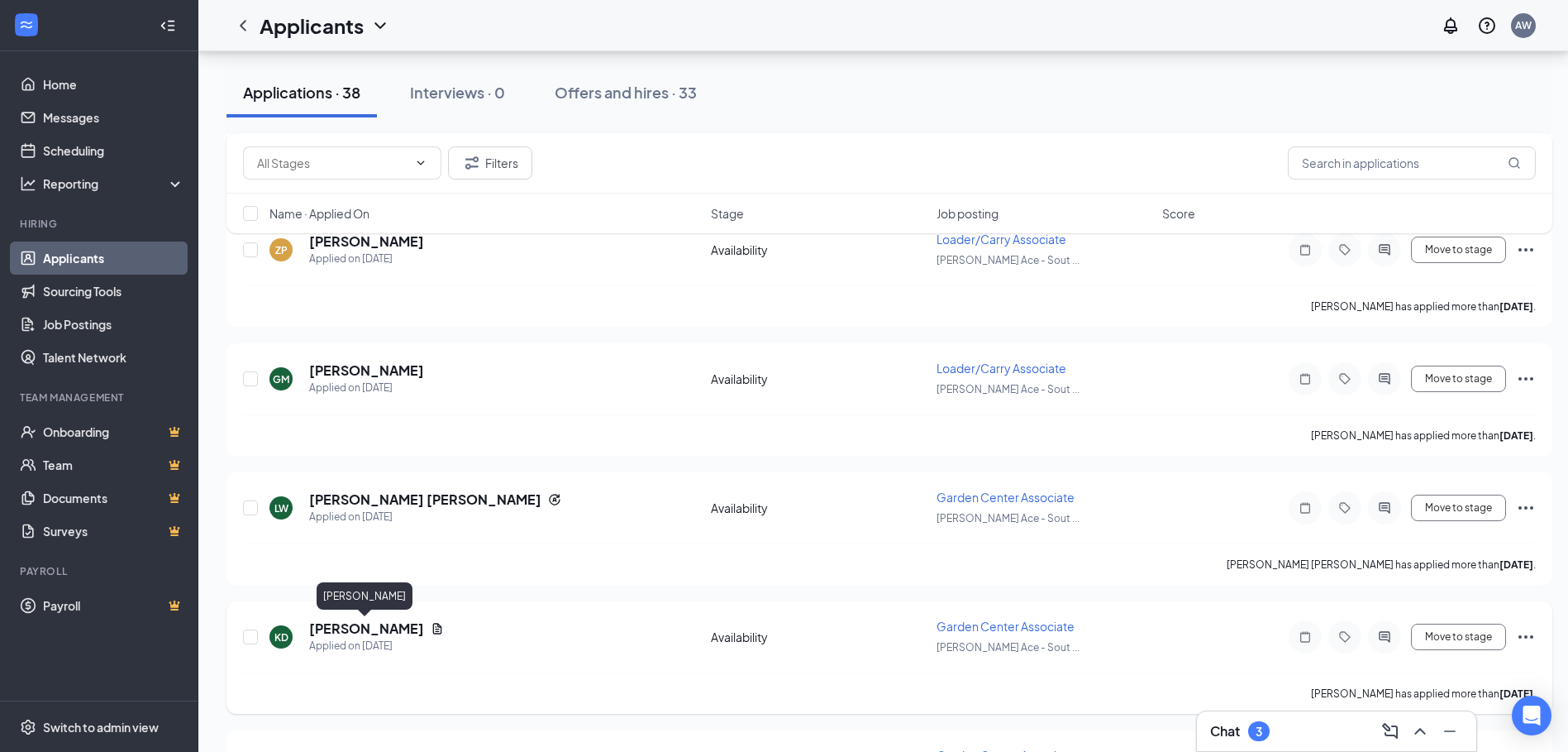
click at [345, 631] on h5 "[PERSON_NAME]" at bounding box center [366, 628] width 115 height 18
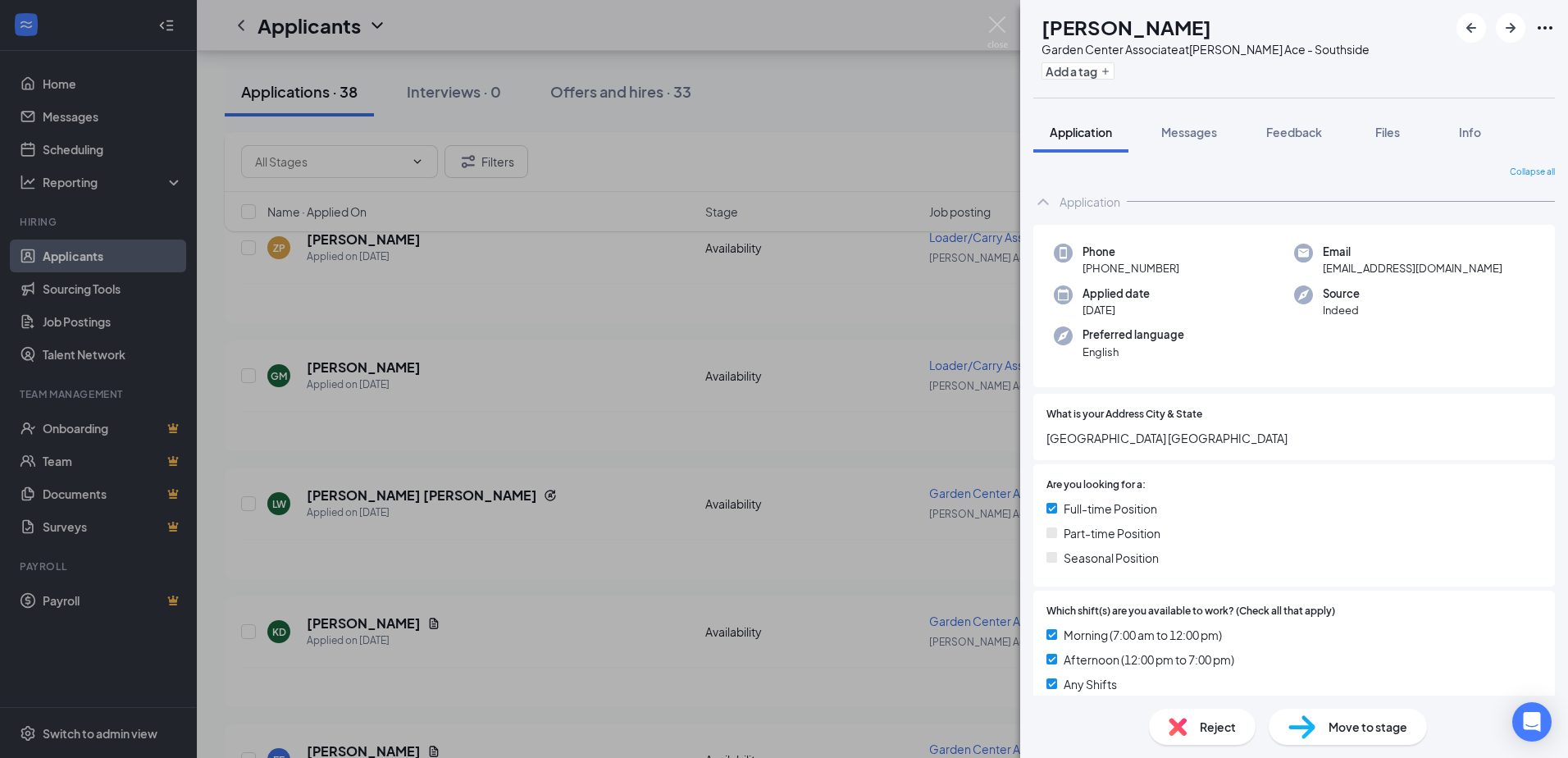
scroll to position [656, 0]
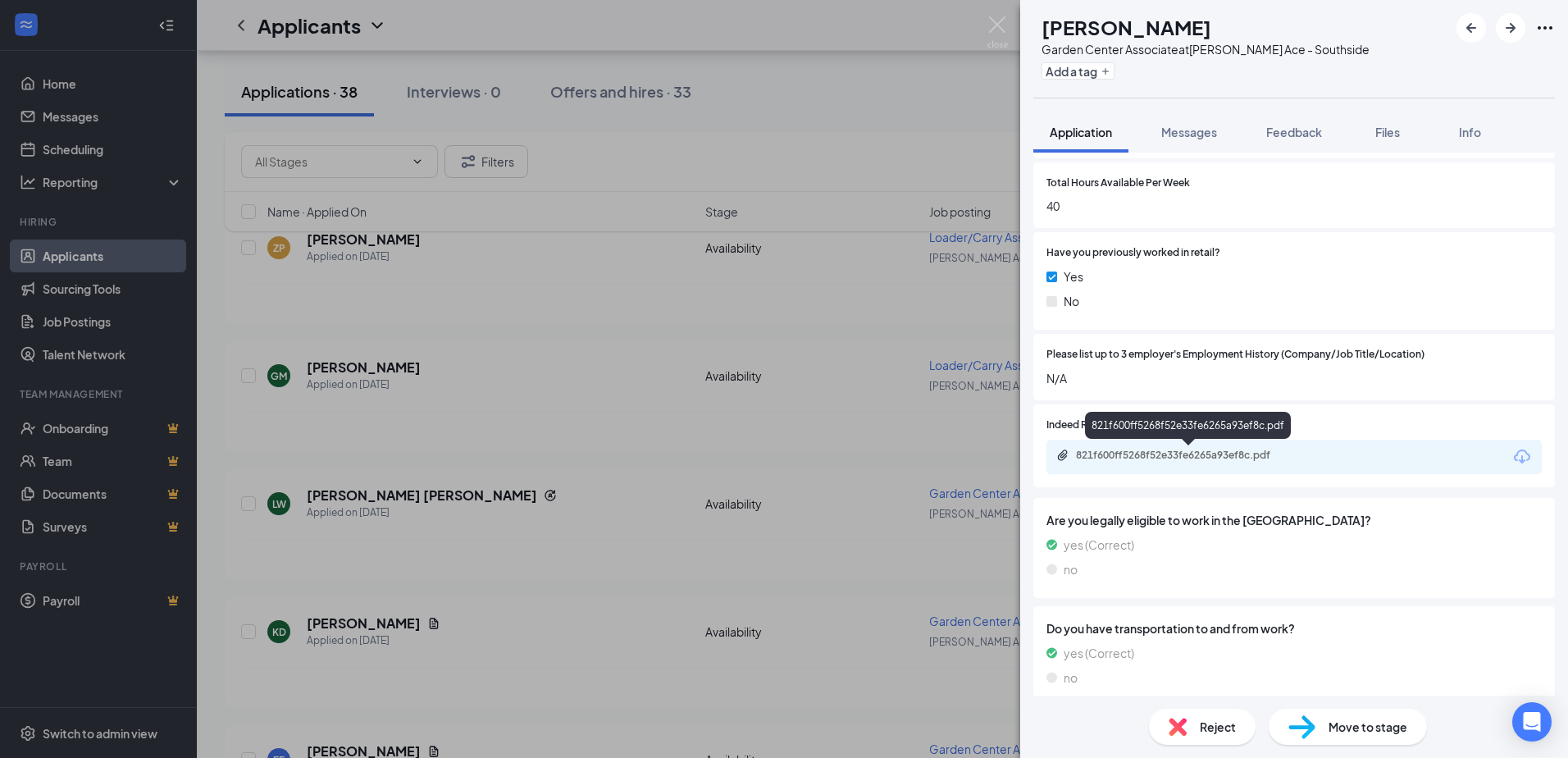
click at [1158, 461] on div "821f600ff5268f52e33fe6265a93ef8c.pdf" at bounding box center [1190, 455] width 229 height 13
click at [1201, 721] on span "Reject" at bounding box center [1217, 726] width 36 height 18
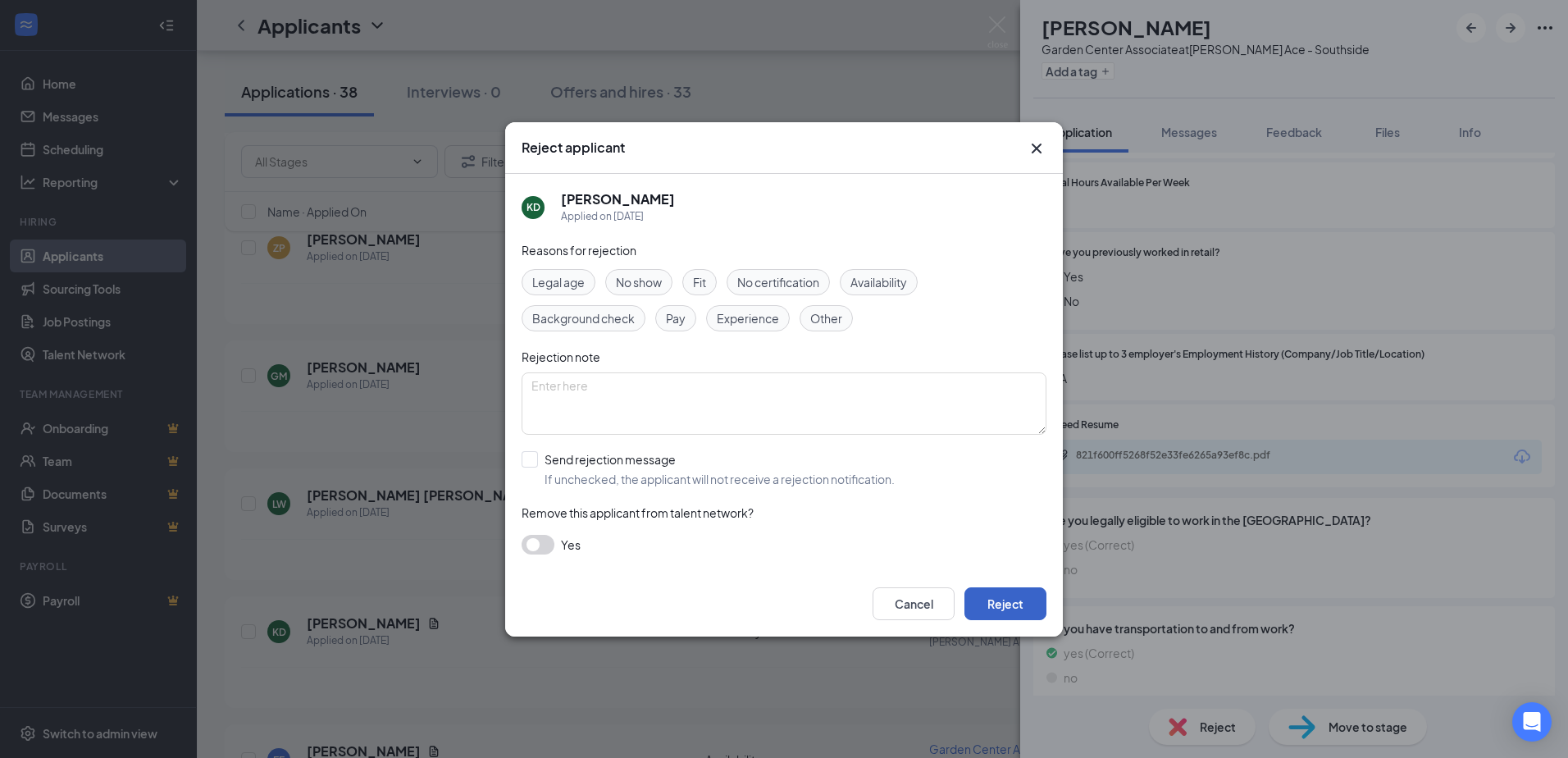
click at [995, 603] on button "Reject" at bounding box center [1004, 603] width 82 height 33
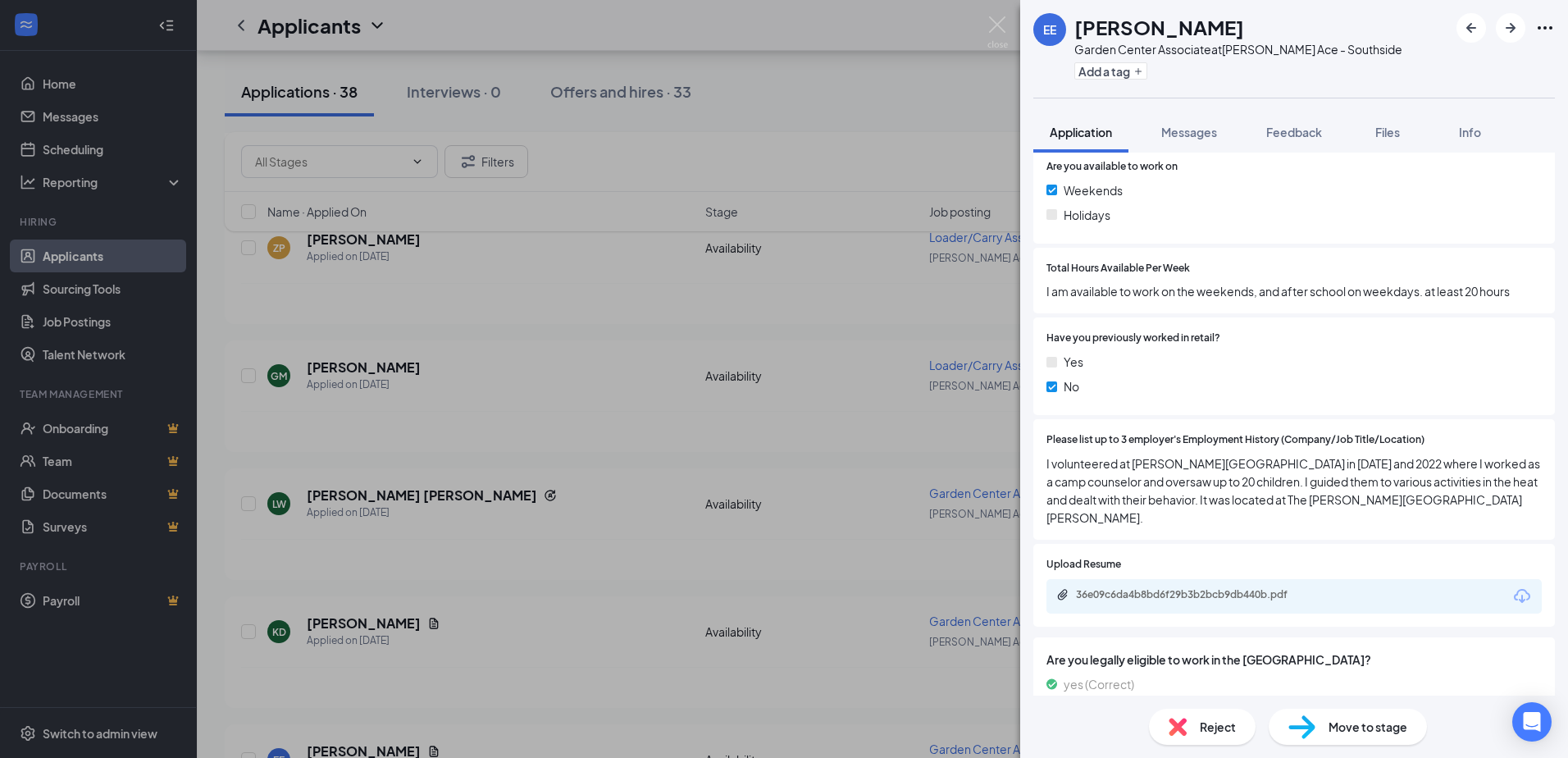
scroll to position [574, 0]
click at [1206, 722] on span "Reject" at bounding box center [1217, 726] width 36 height 18
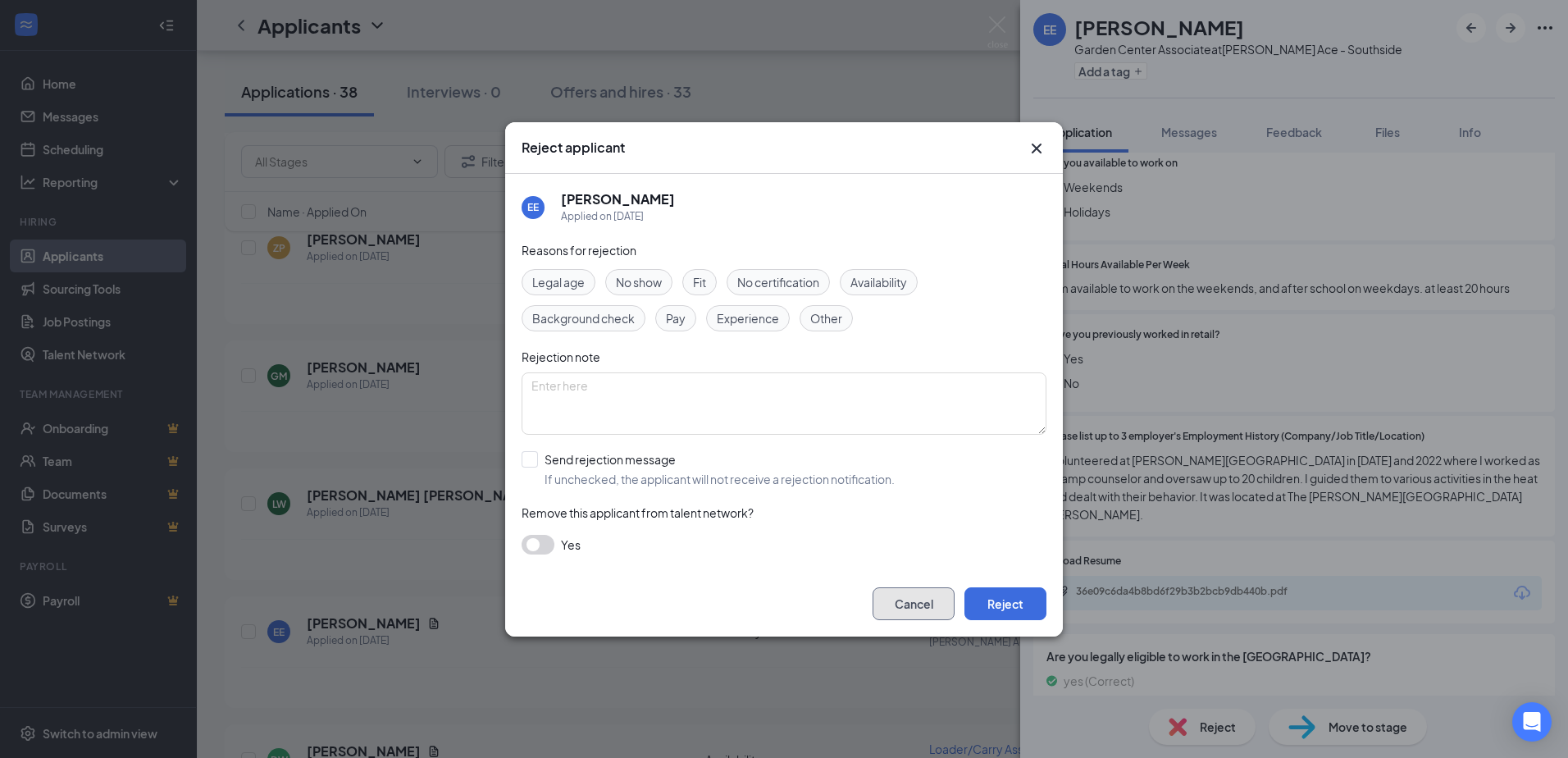
click at [919, 605] on button "Cancel" at bounding box center [912, 603] width 82 height 33
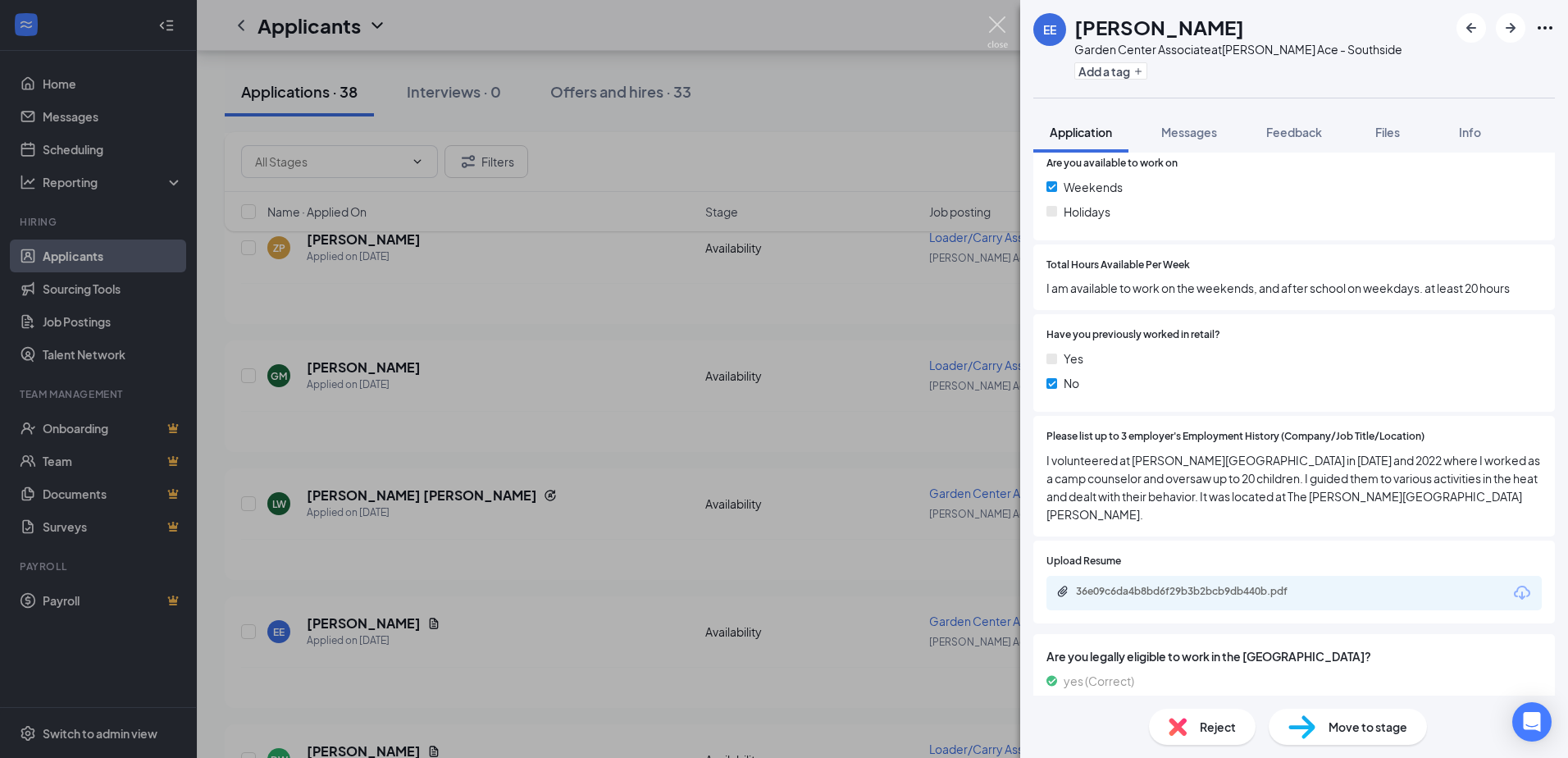
click at [992, 29] on img at bounding box center [998, 32] width 21 height 32
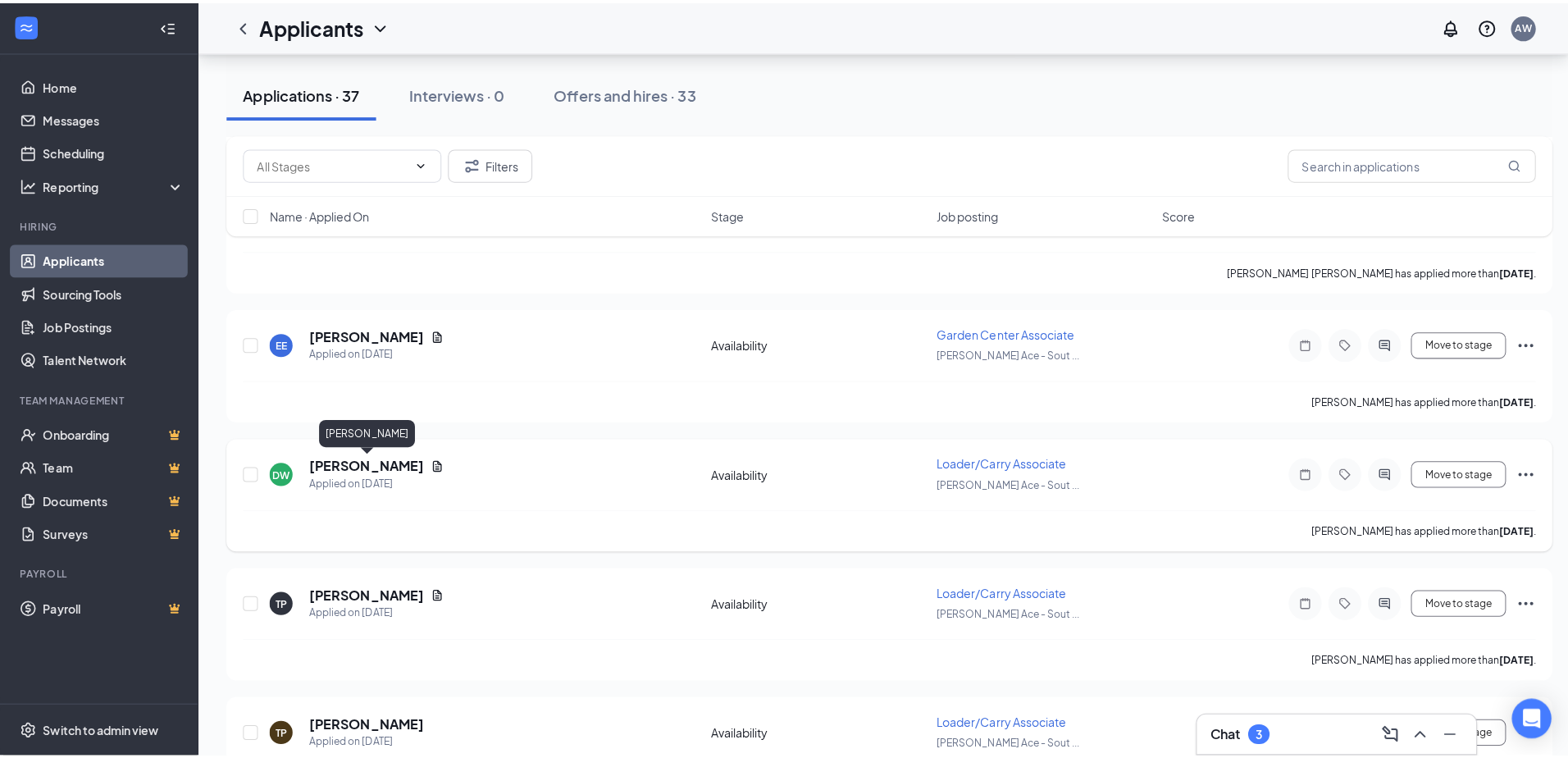
scroll to position [492, 0]
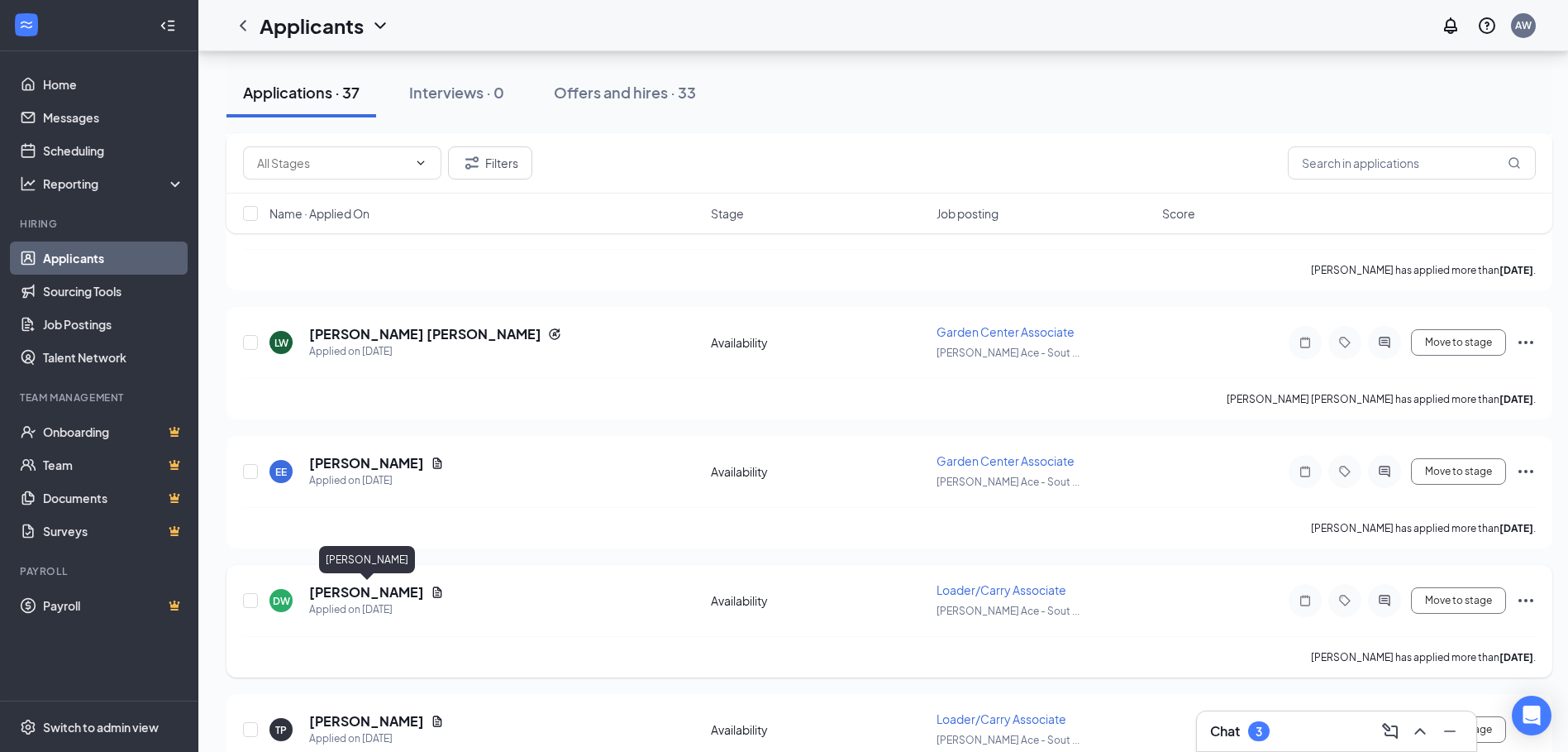
click at [385, 590] on h5 "[PERSON_NAME]" at bounding box center [366, 592] width 115 height 18
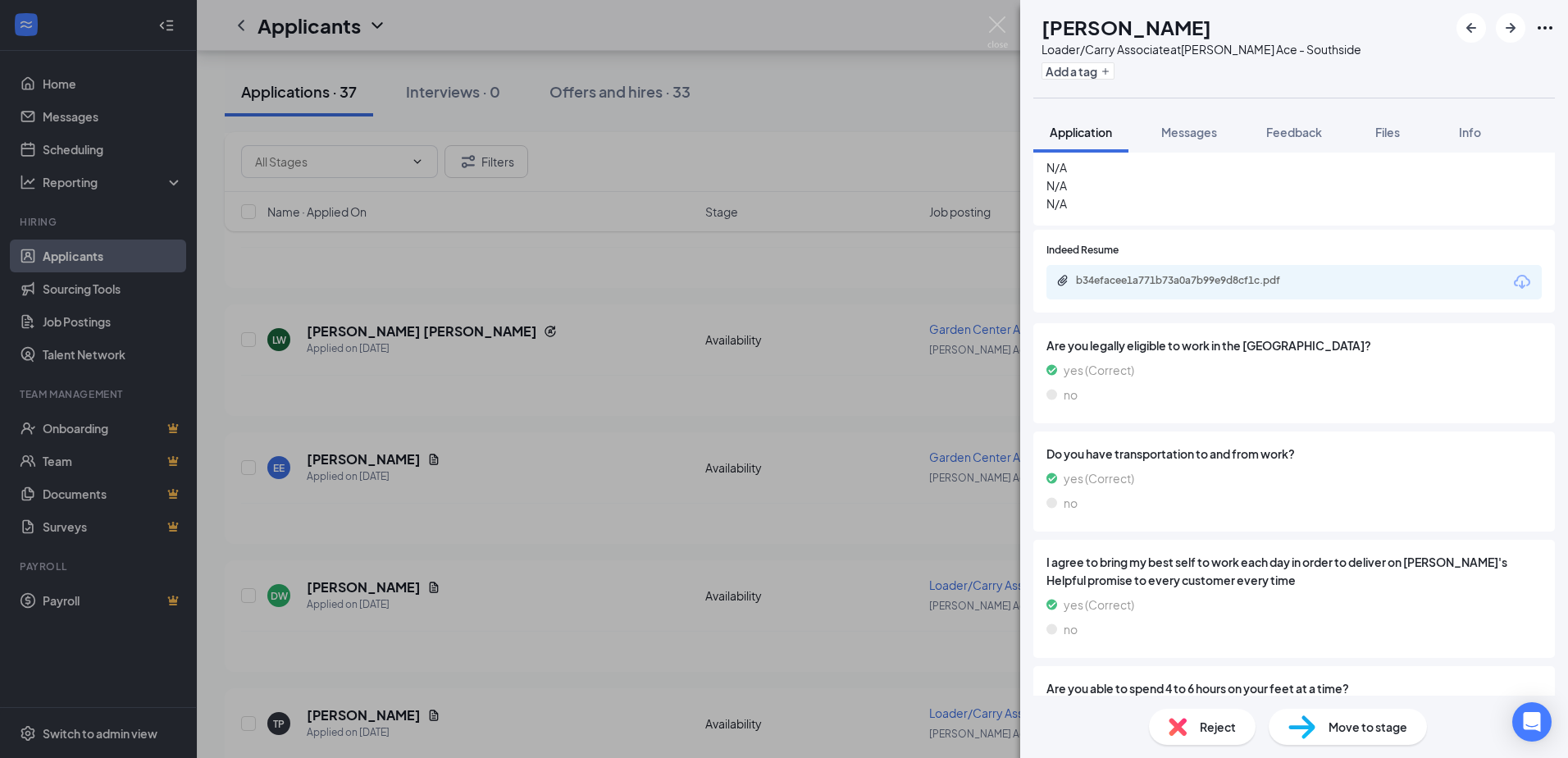
scroll to position [1297, 0]
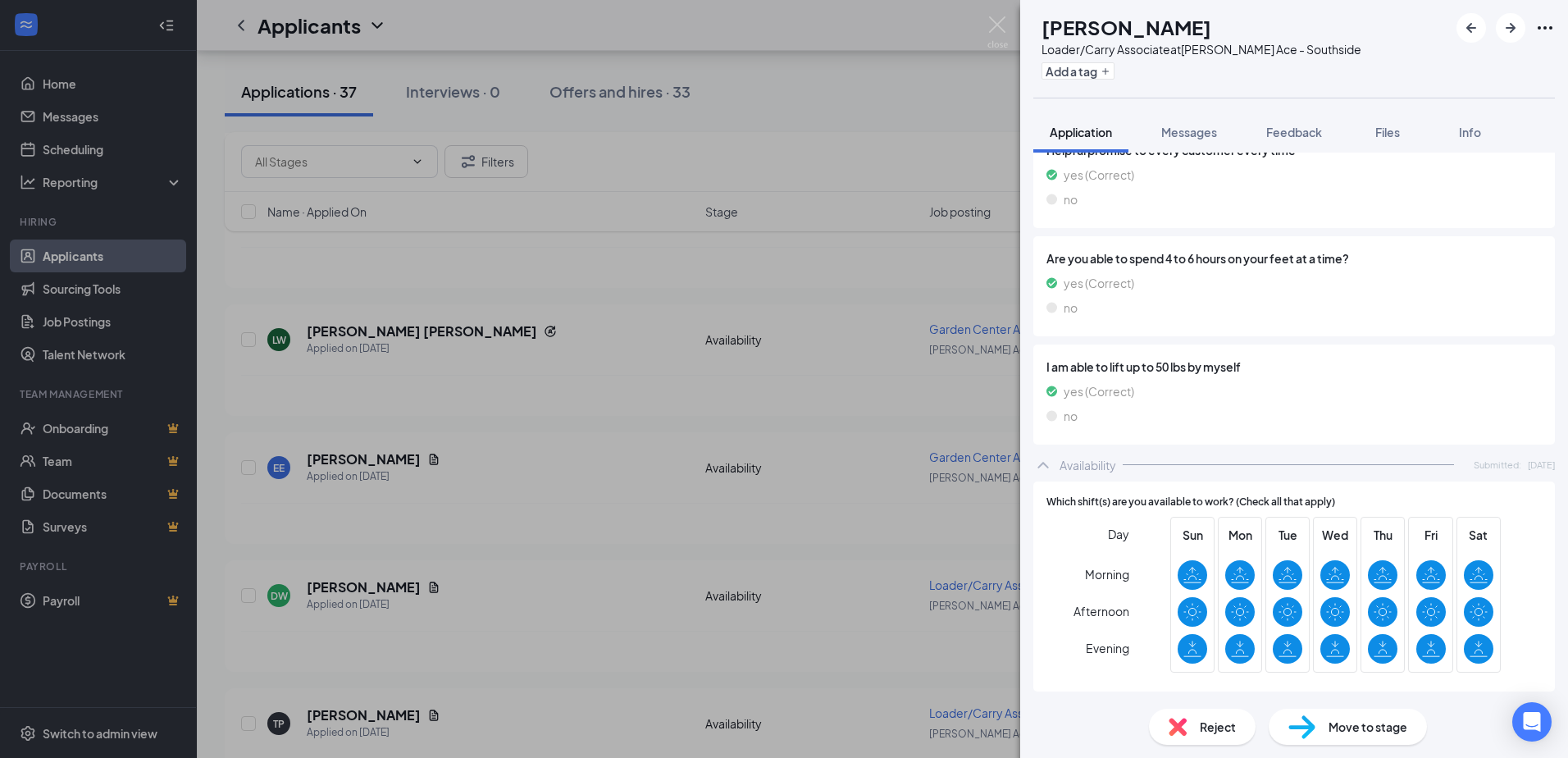
click at [1211, 728] on span "Reject" at bounding box center [1217, 726] width 36 height 18
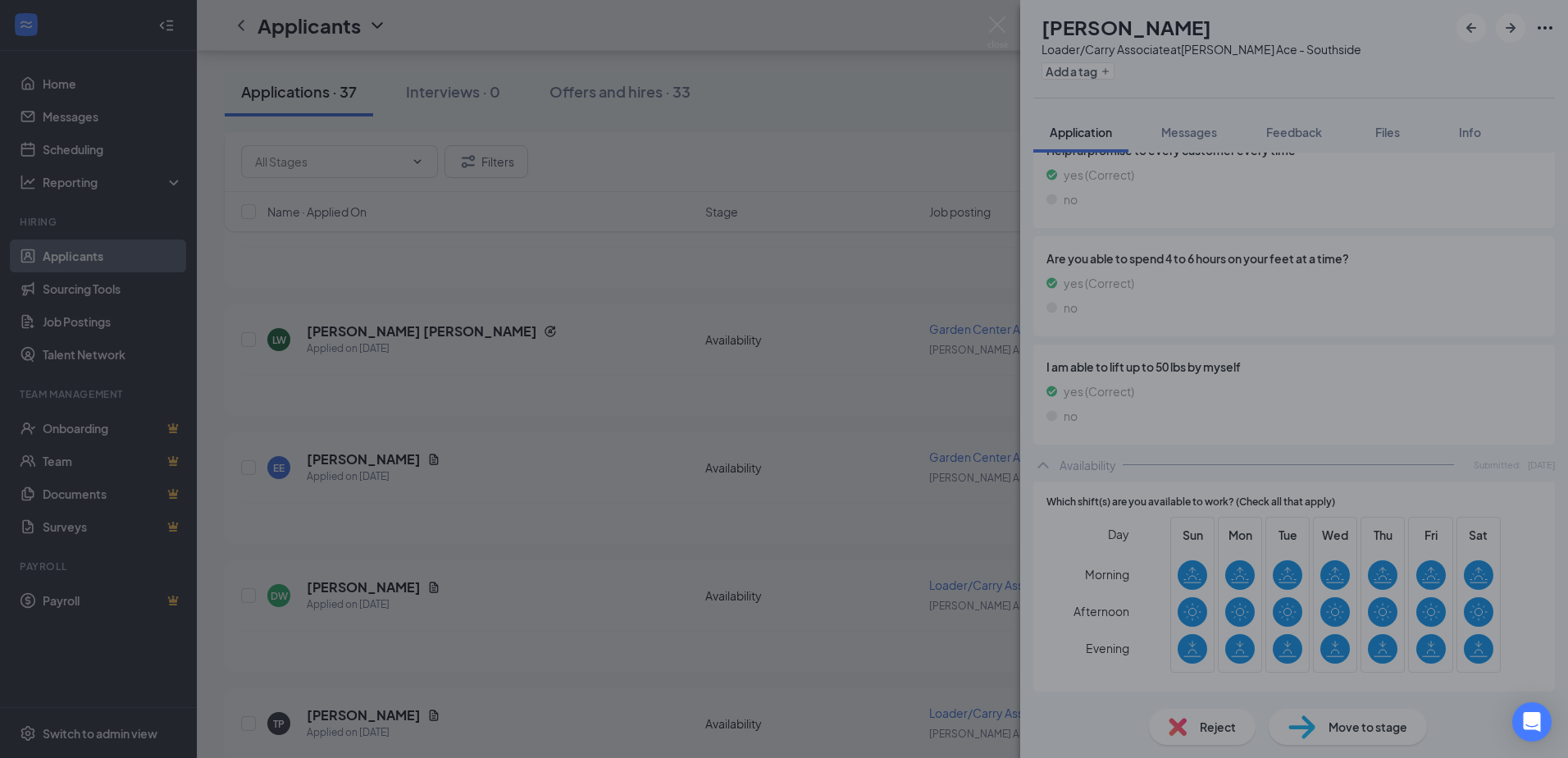
scroll to position [1290, 0]
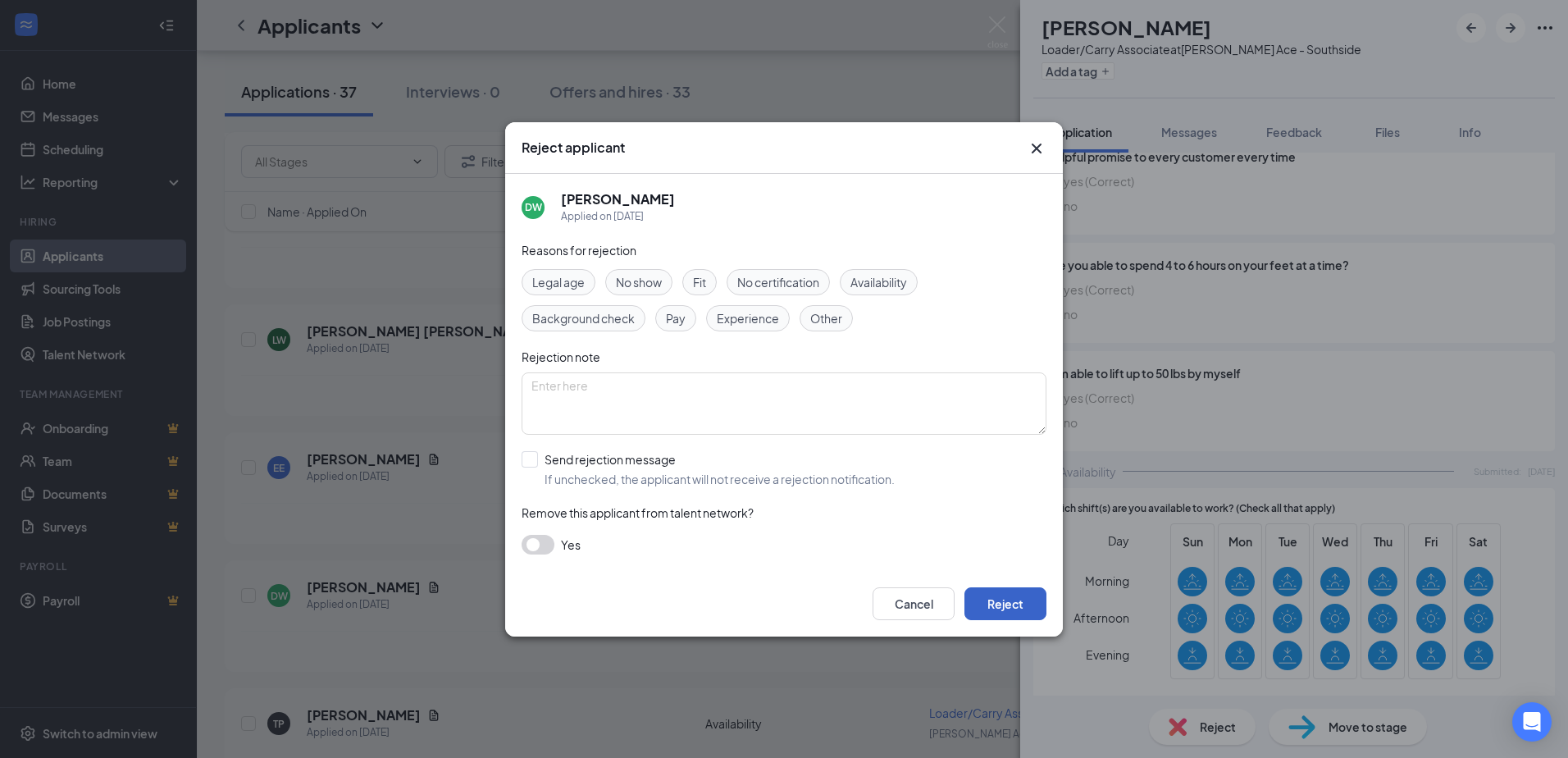
click at [1021, 601] on button "Reject" at bounding box center [1004, 603] width 82 height 33
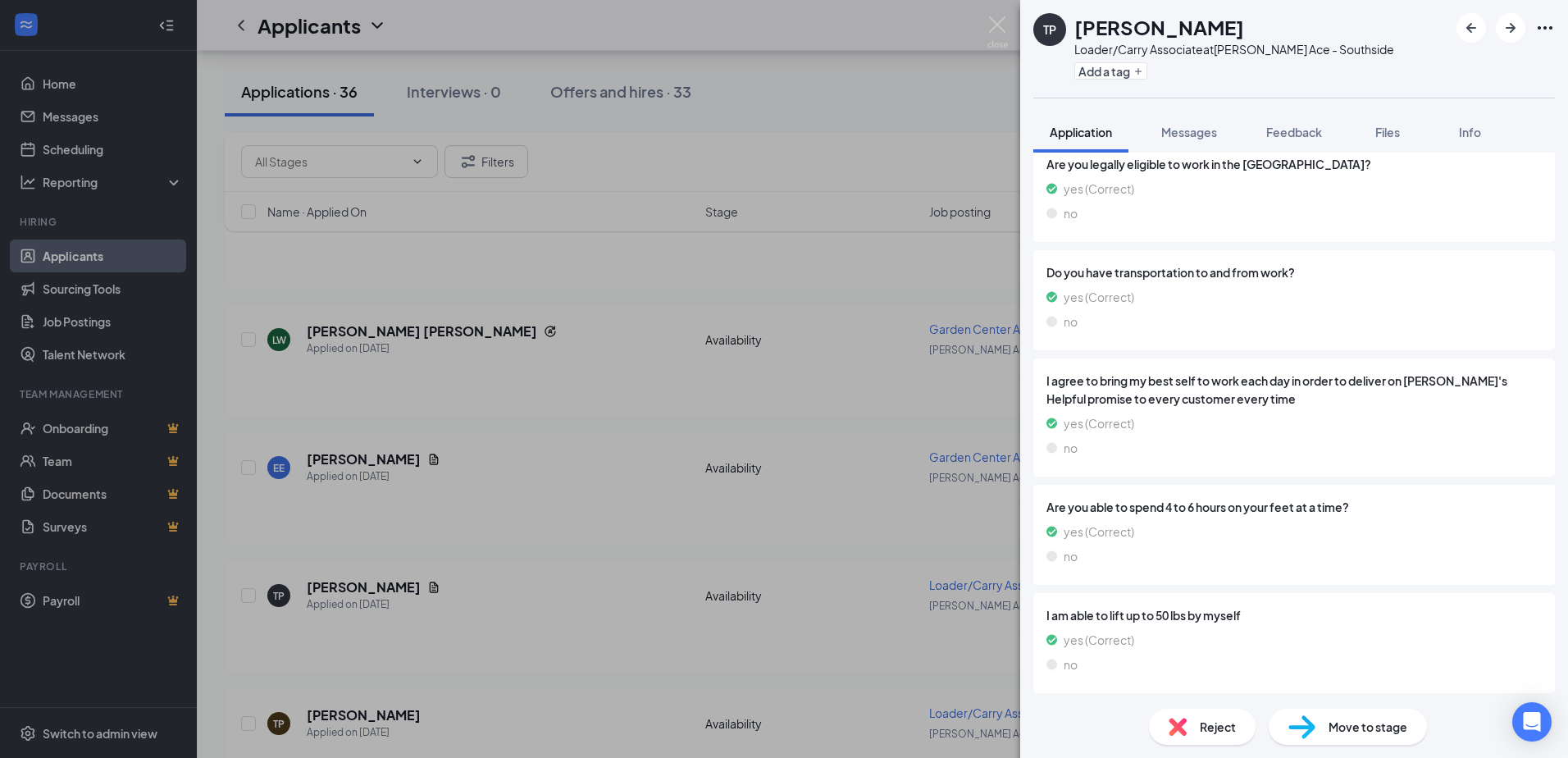
scroll to position [1297, 0]
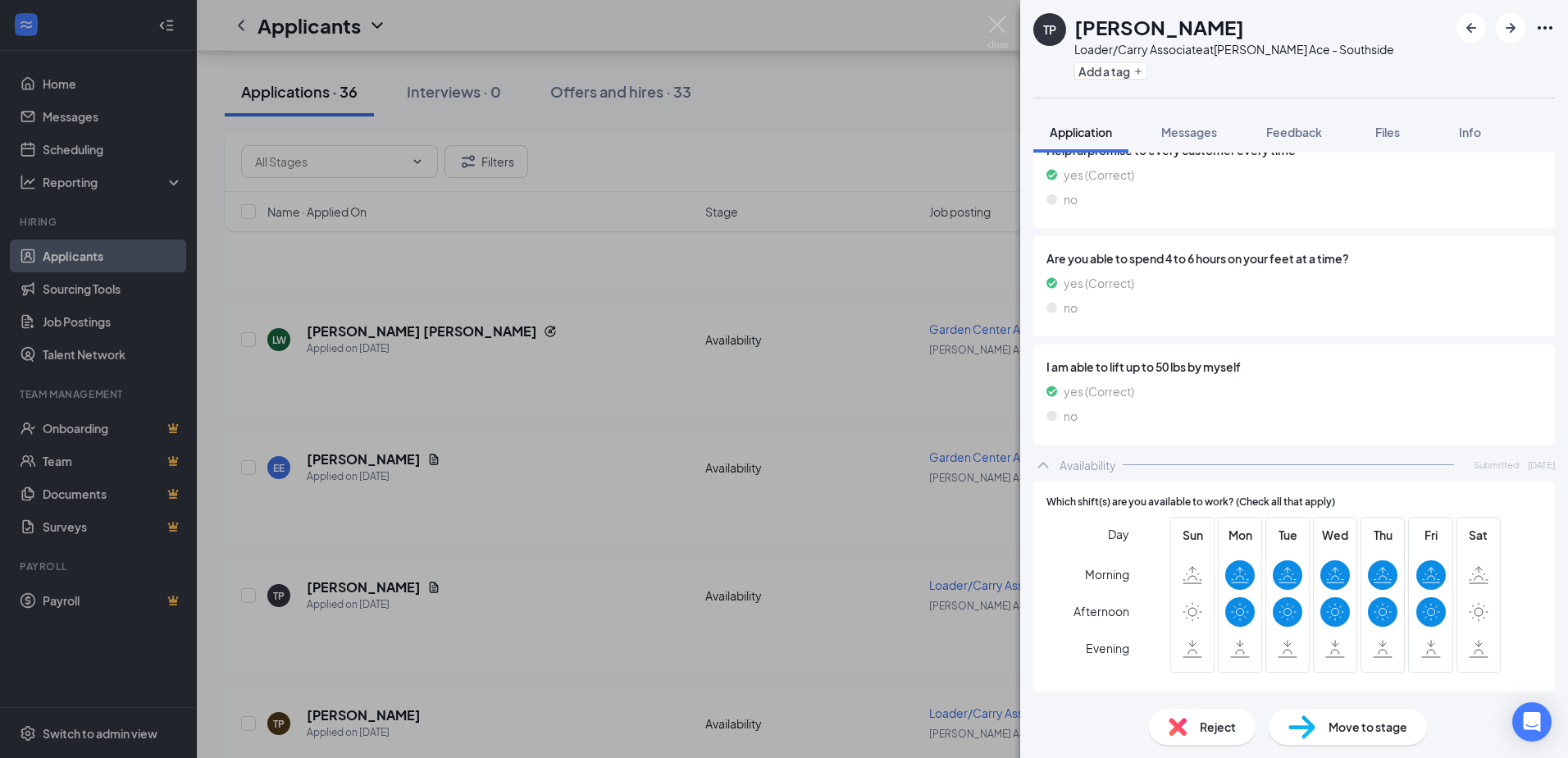
click at [1188, 728] on div "Reject" at bounding box center [1202, 727] width 107 height 36
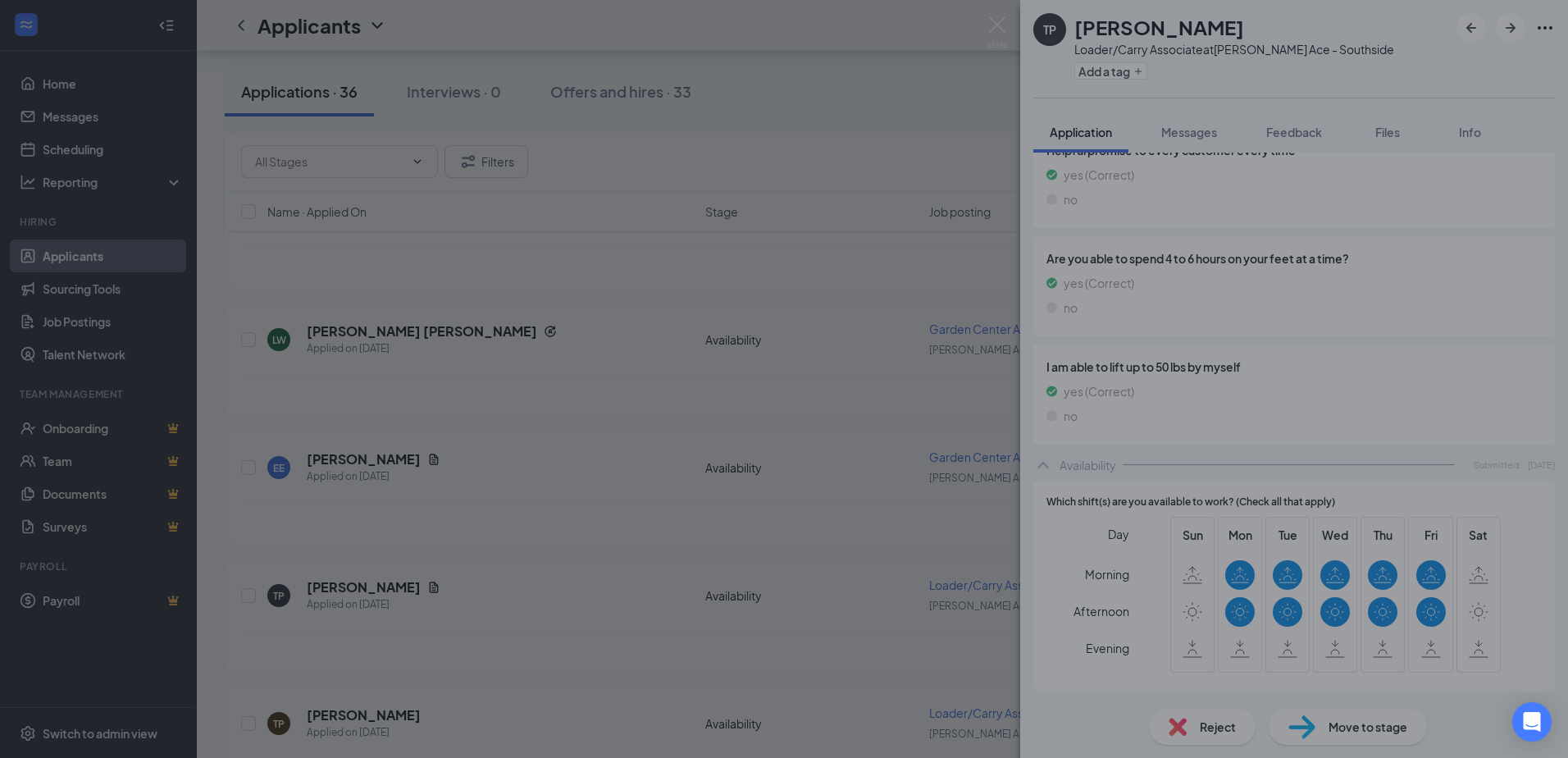
scroll to position [1290, 0]
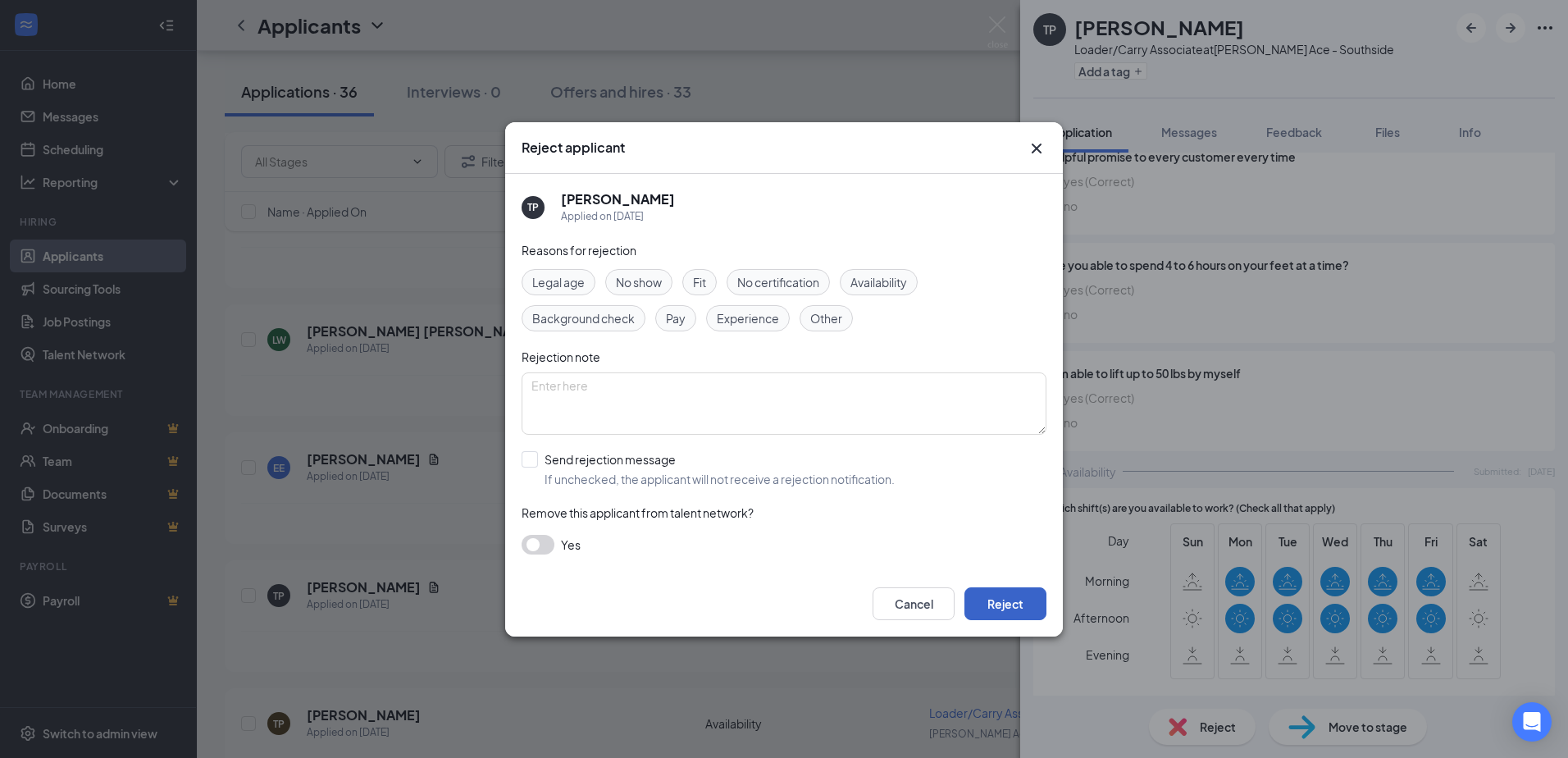
click at [1019, 596] on button "Reject" at bounding box center [1004, 603] width 82 height 33
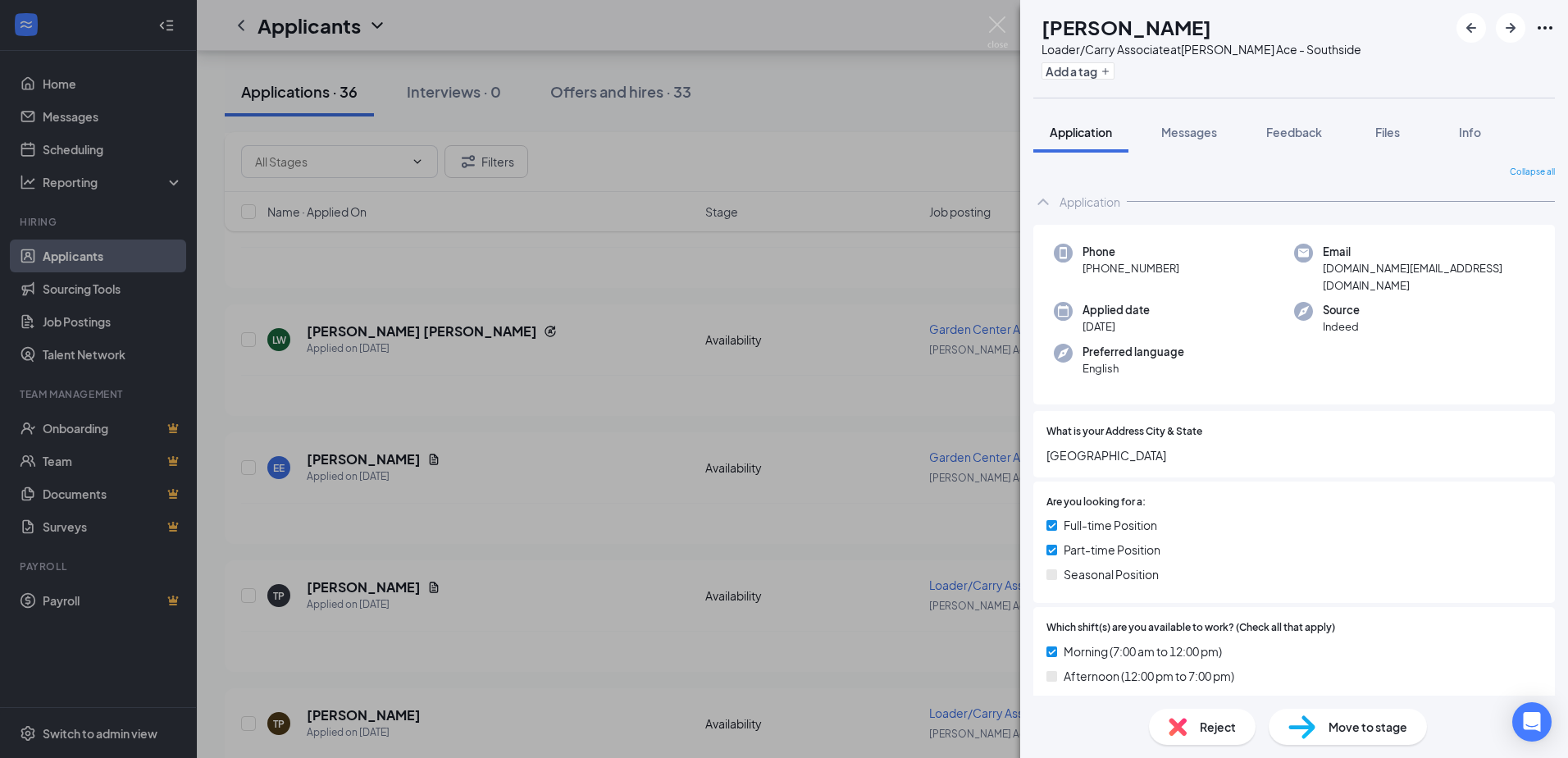
click at [1195, 723] on div "Reject" at bounding box center [1202, 727] width 107 height 36
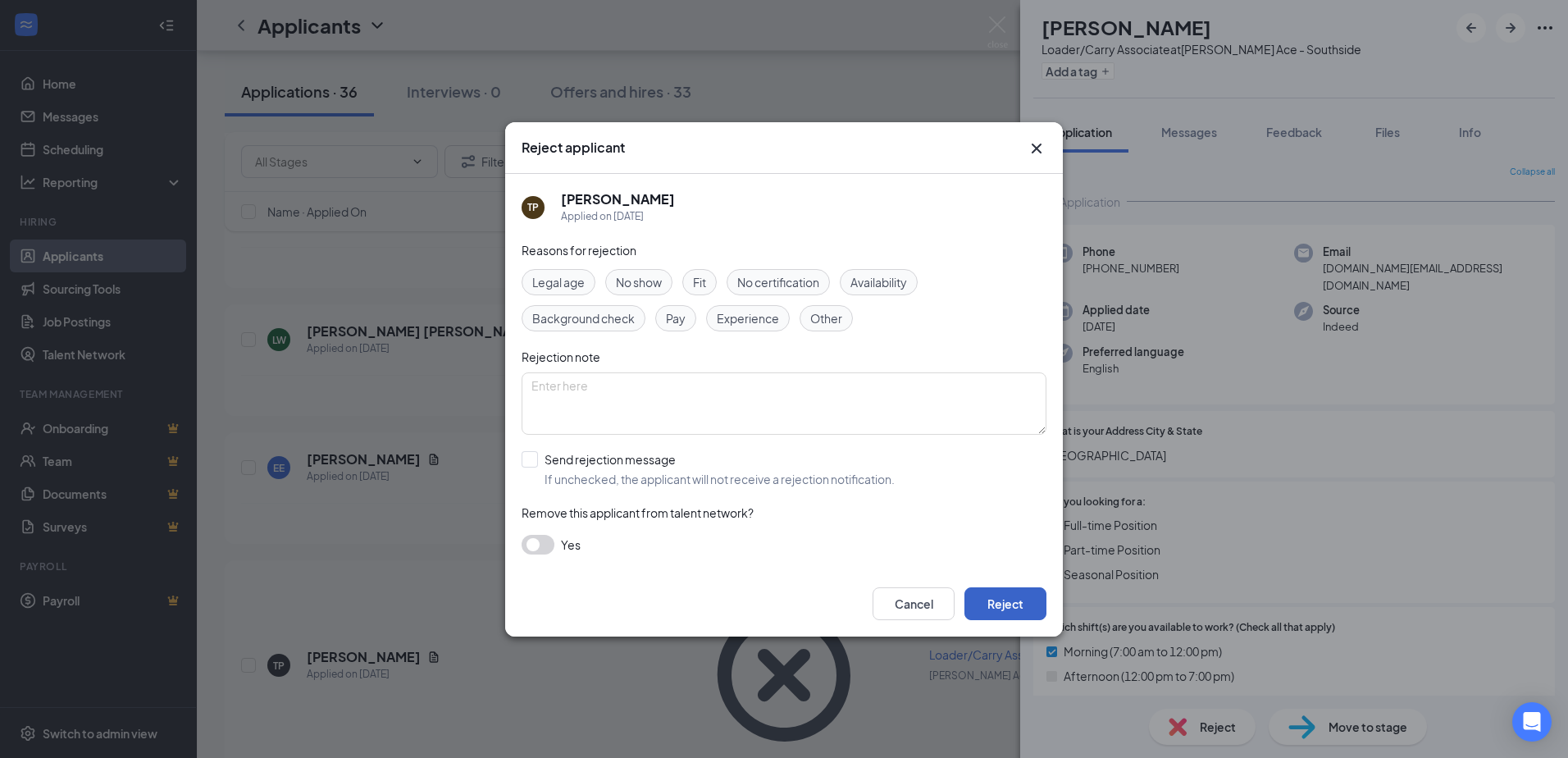
click at [1004, 598] on button "Reject" at bounding box center [1004, 603] width 82 height 33
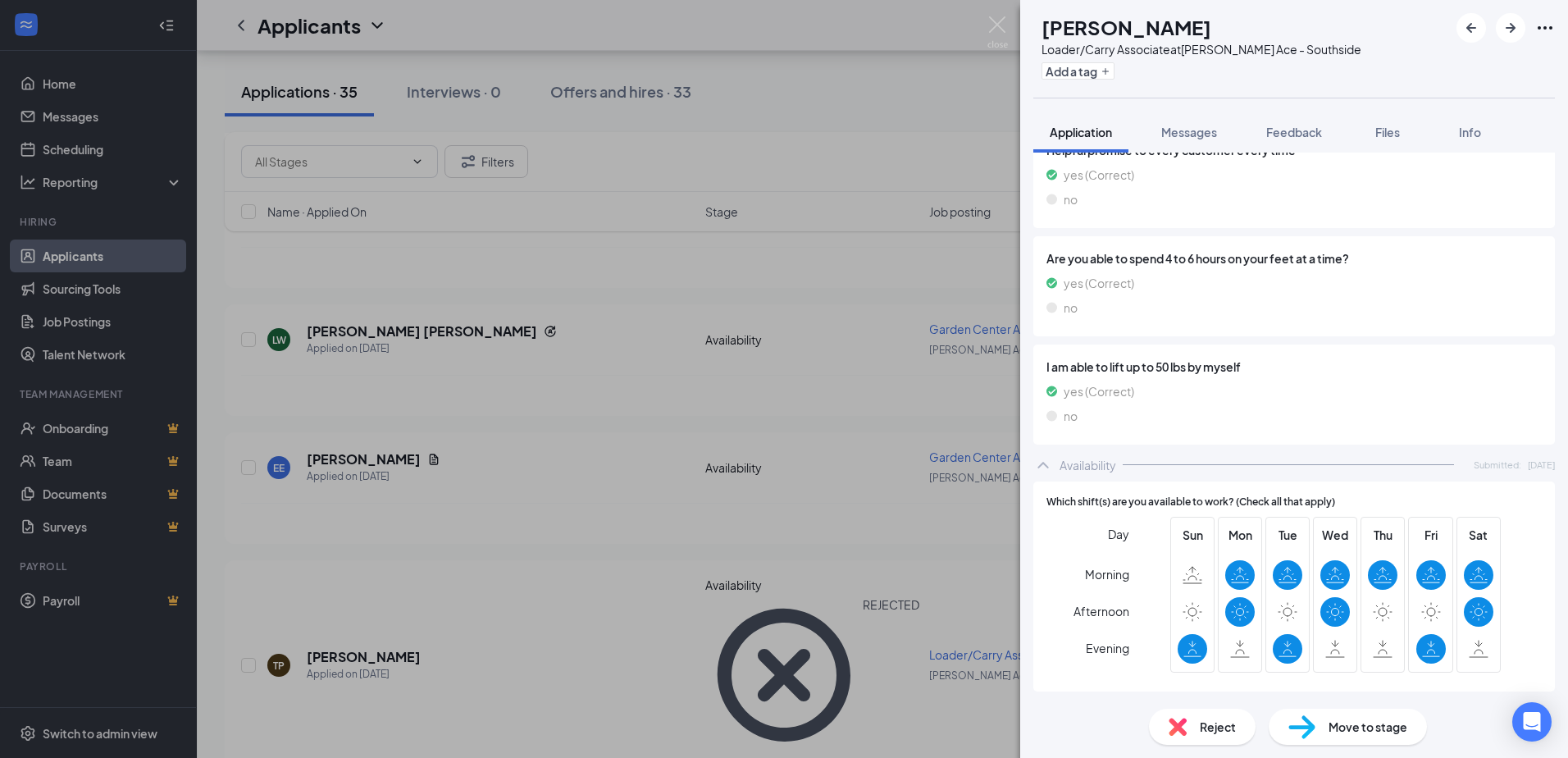
scroll to position [1297, 0]
click at [1193, 726] on div "Reject" at bounding box center [1202, 727] width 107 height 36
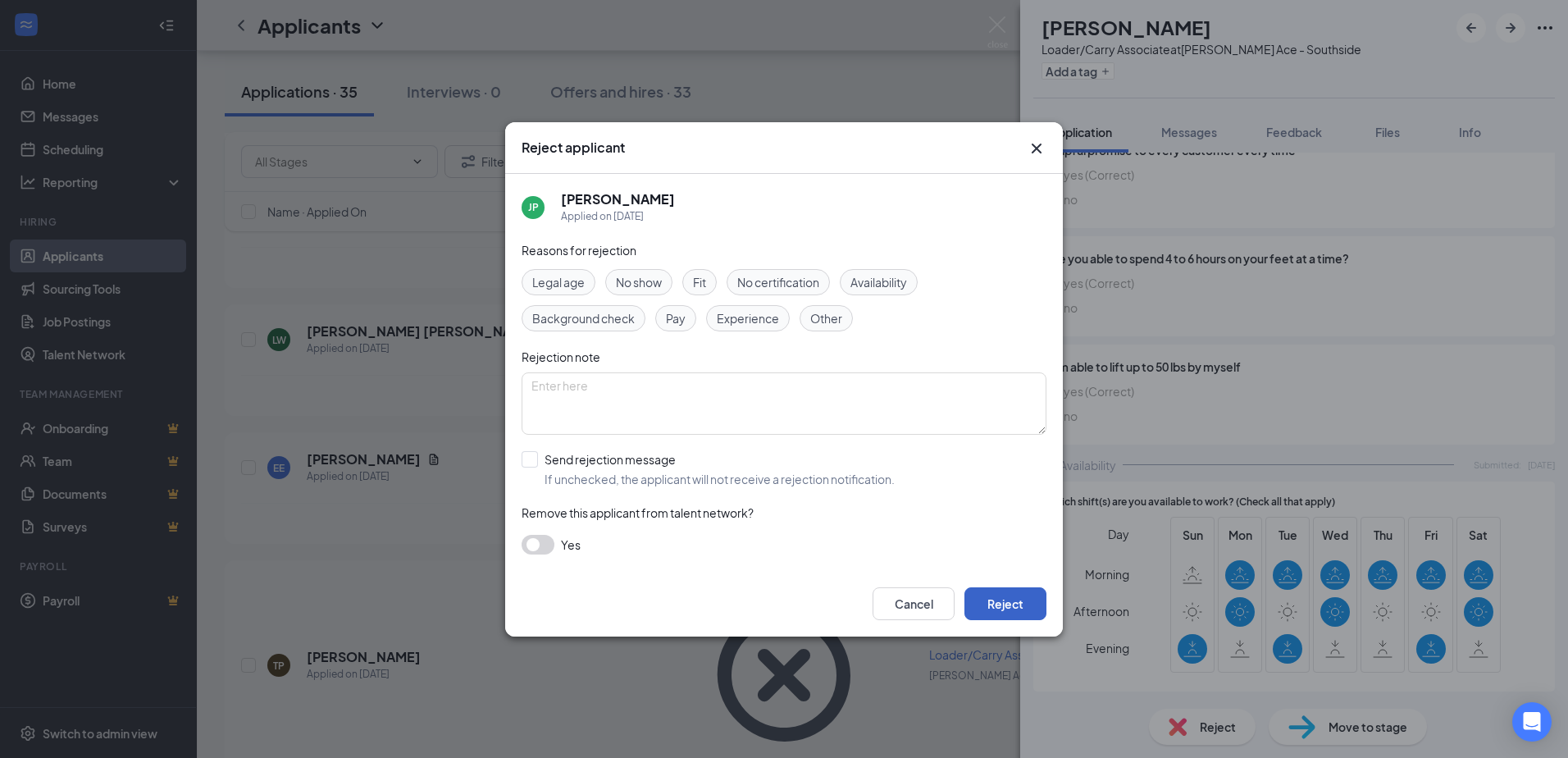
click at [1017, 602] on button "Reject" at bounding box center [1004, 603] width 82 height 33
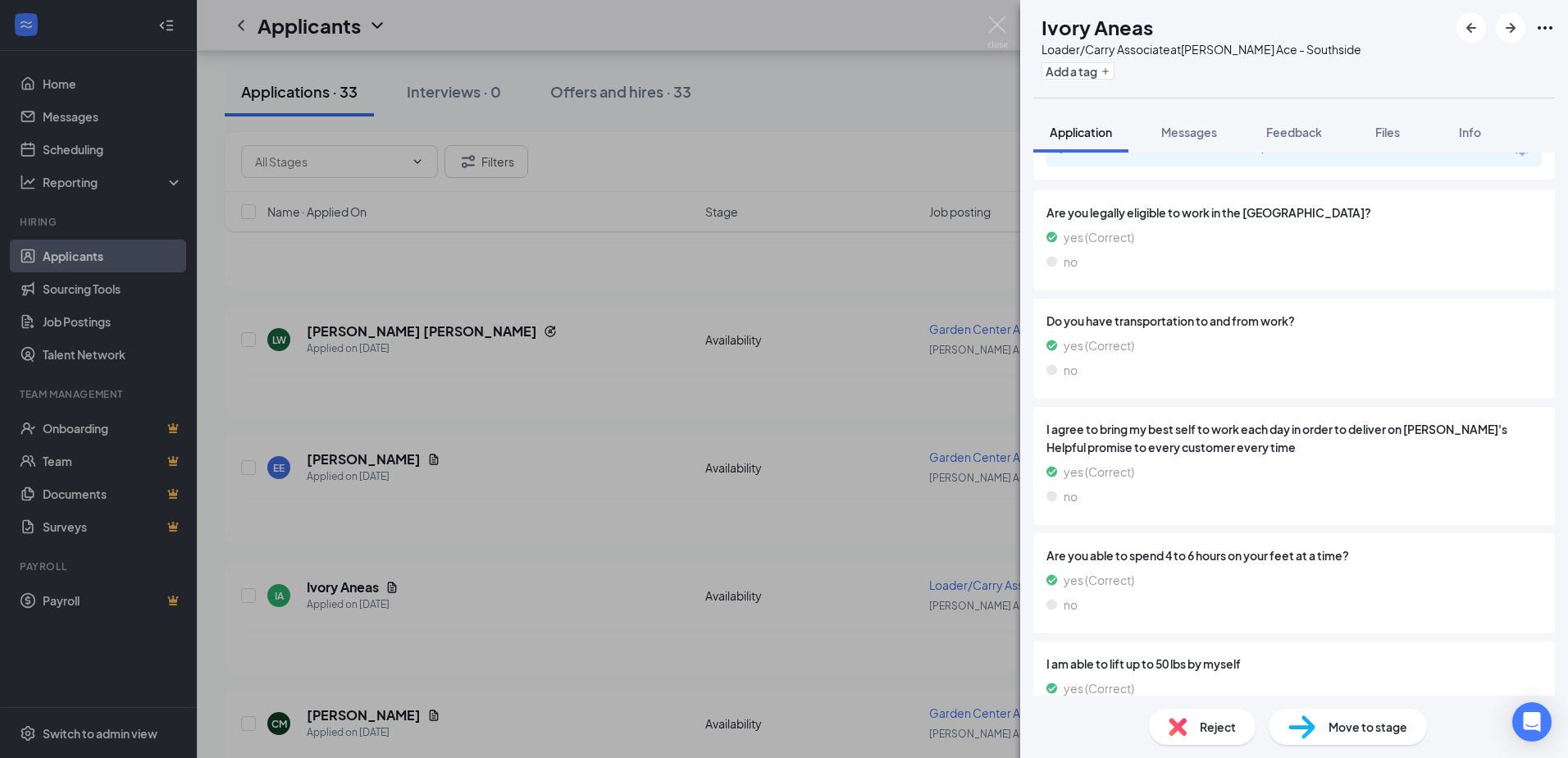
scroll to position [1297, 0]
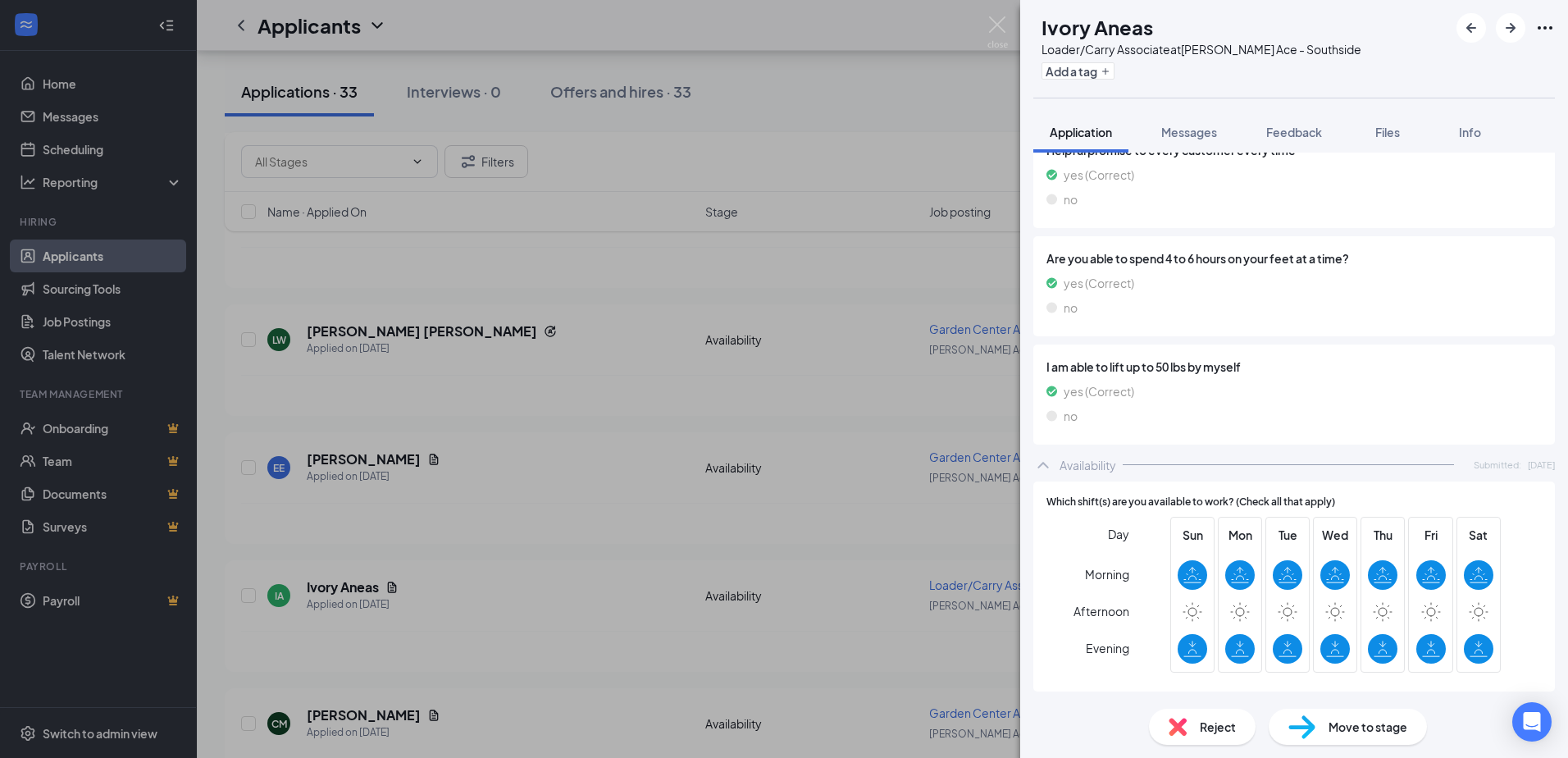
click at [1203, 724] on span "Reject" at bounding box center [1217, 726] width 36 height 18
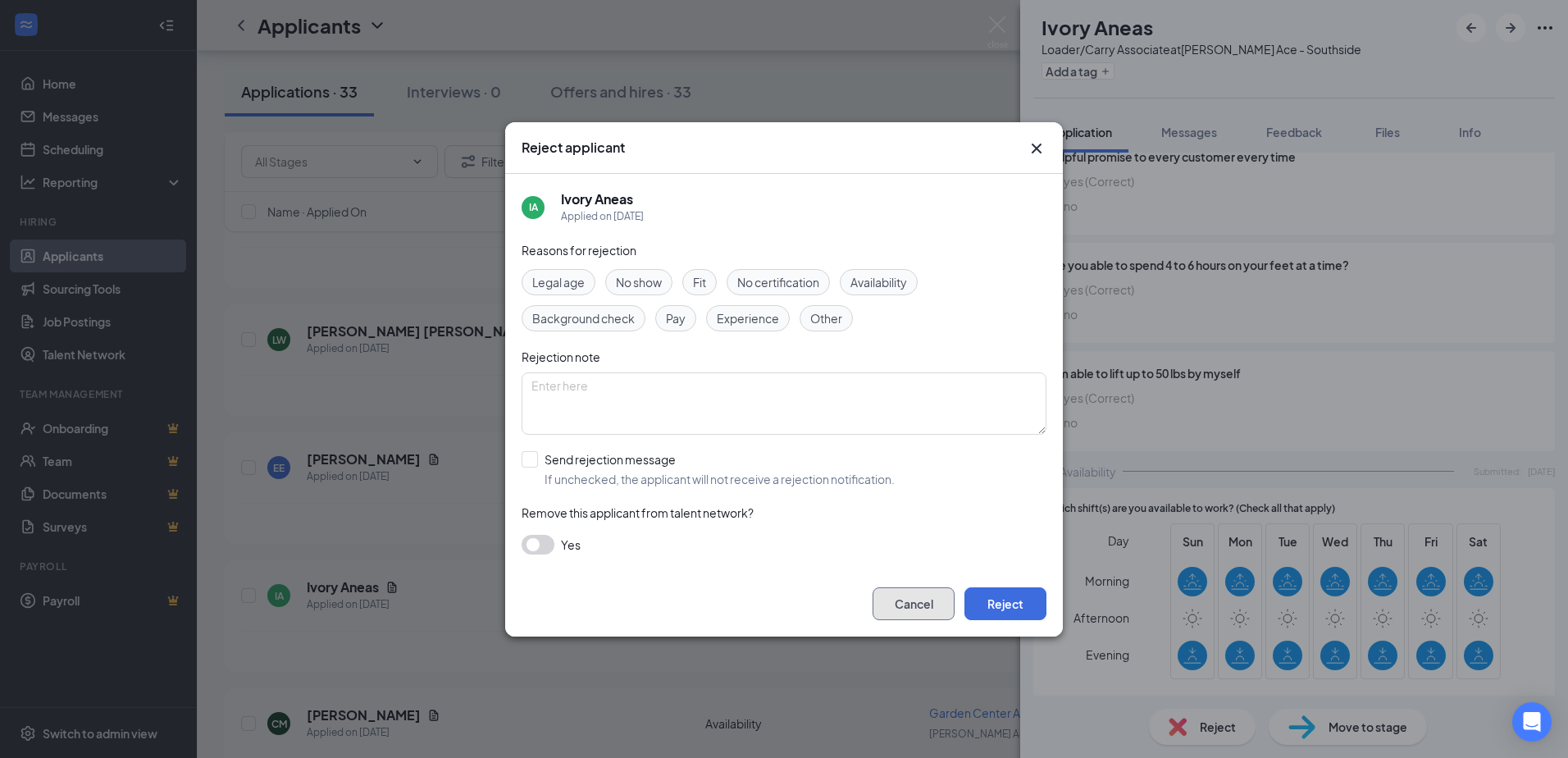
click at [942, 609] on button "Cancel" at bounding box center [912, 603] width 82 height 33
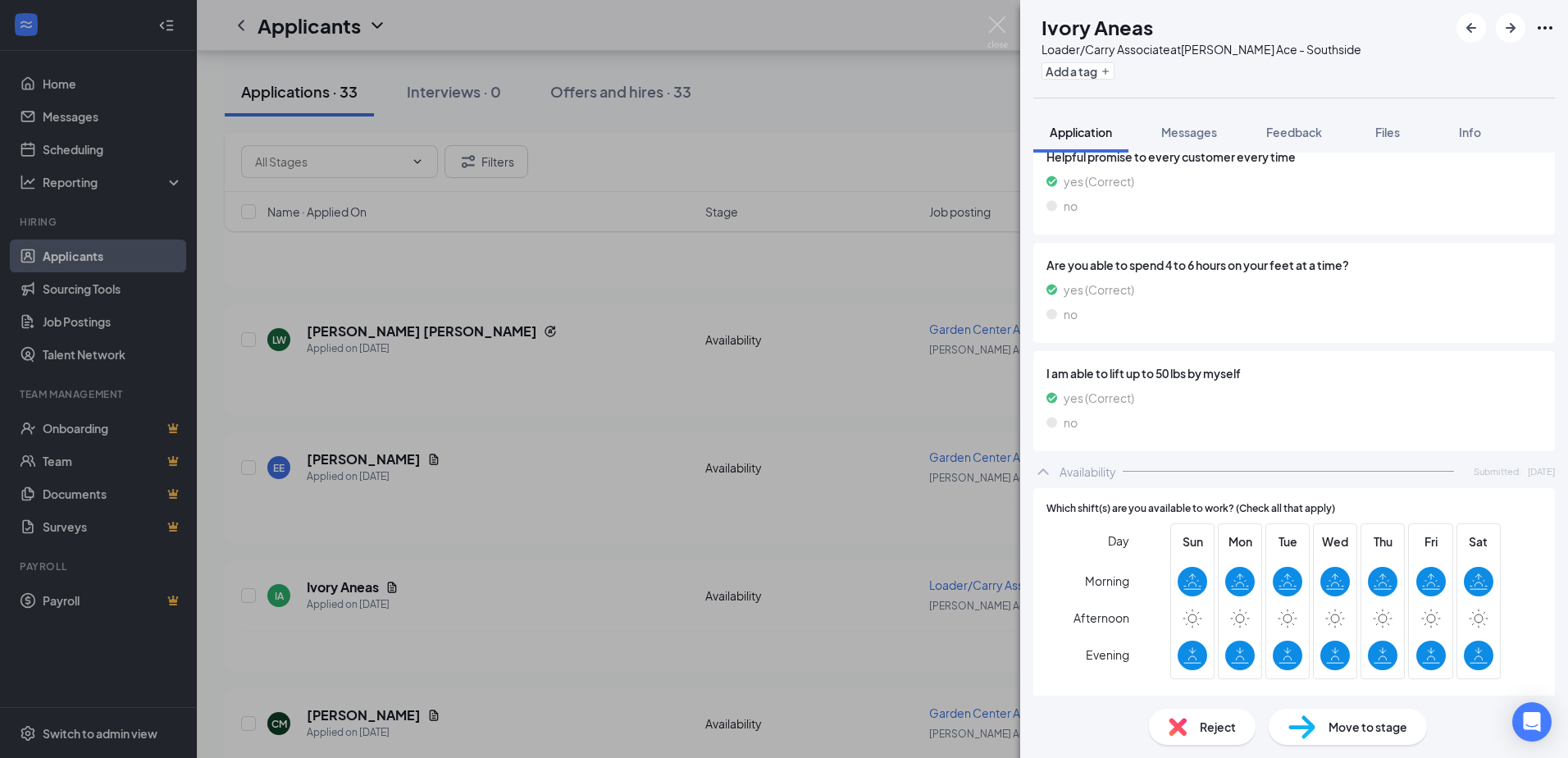
click at [1210, 726] on span "Reject" at bounding box center [1217, 726] width 36 height 18
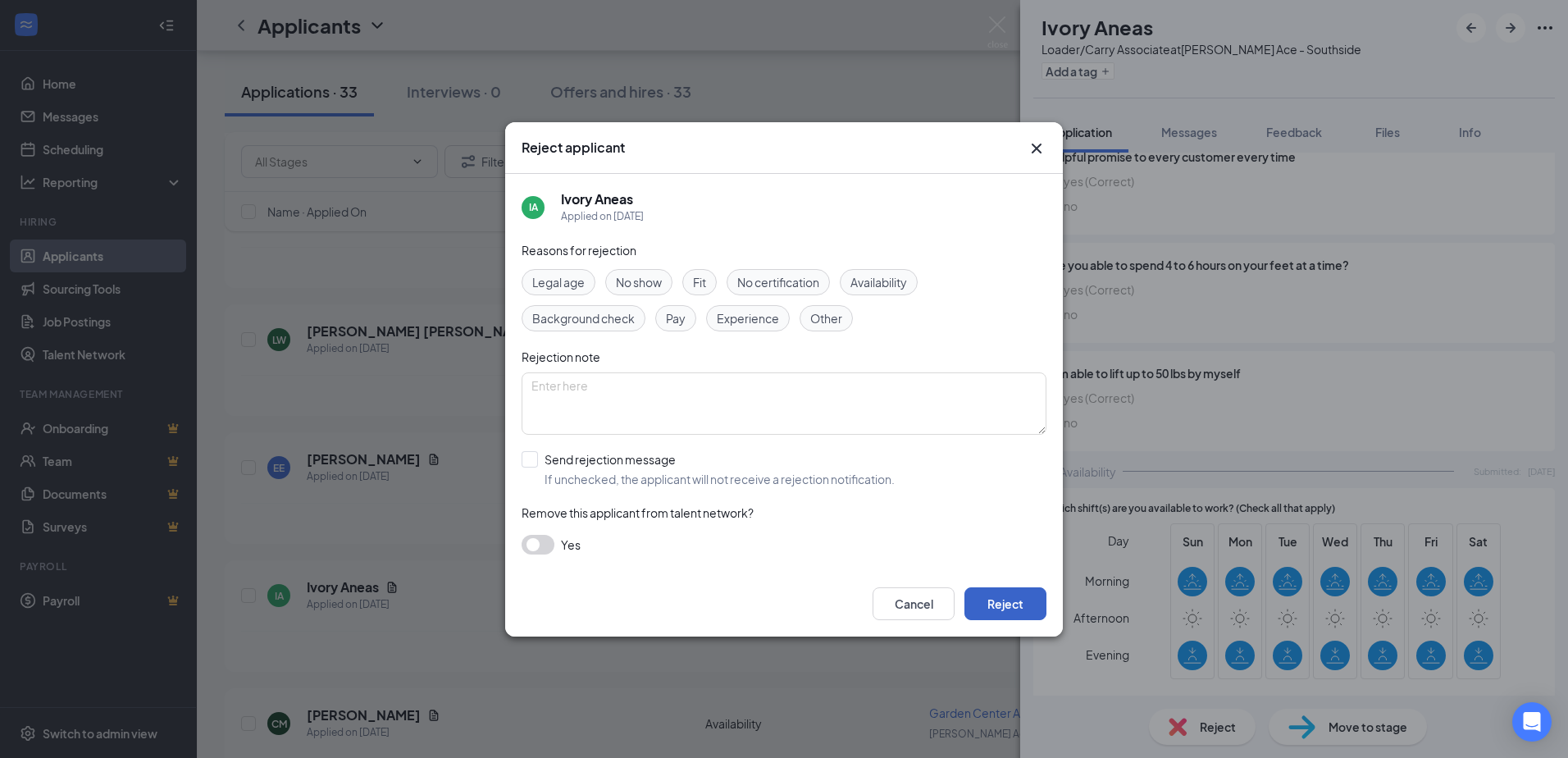
click at [982, 604] on button "Reject" at bounding box center [1004, 603] width 82 height 33
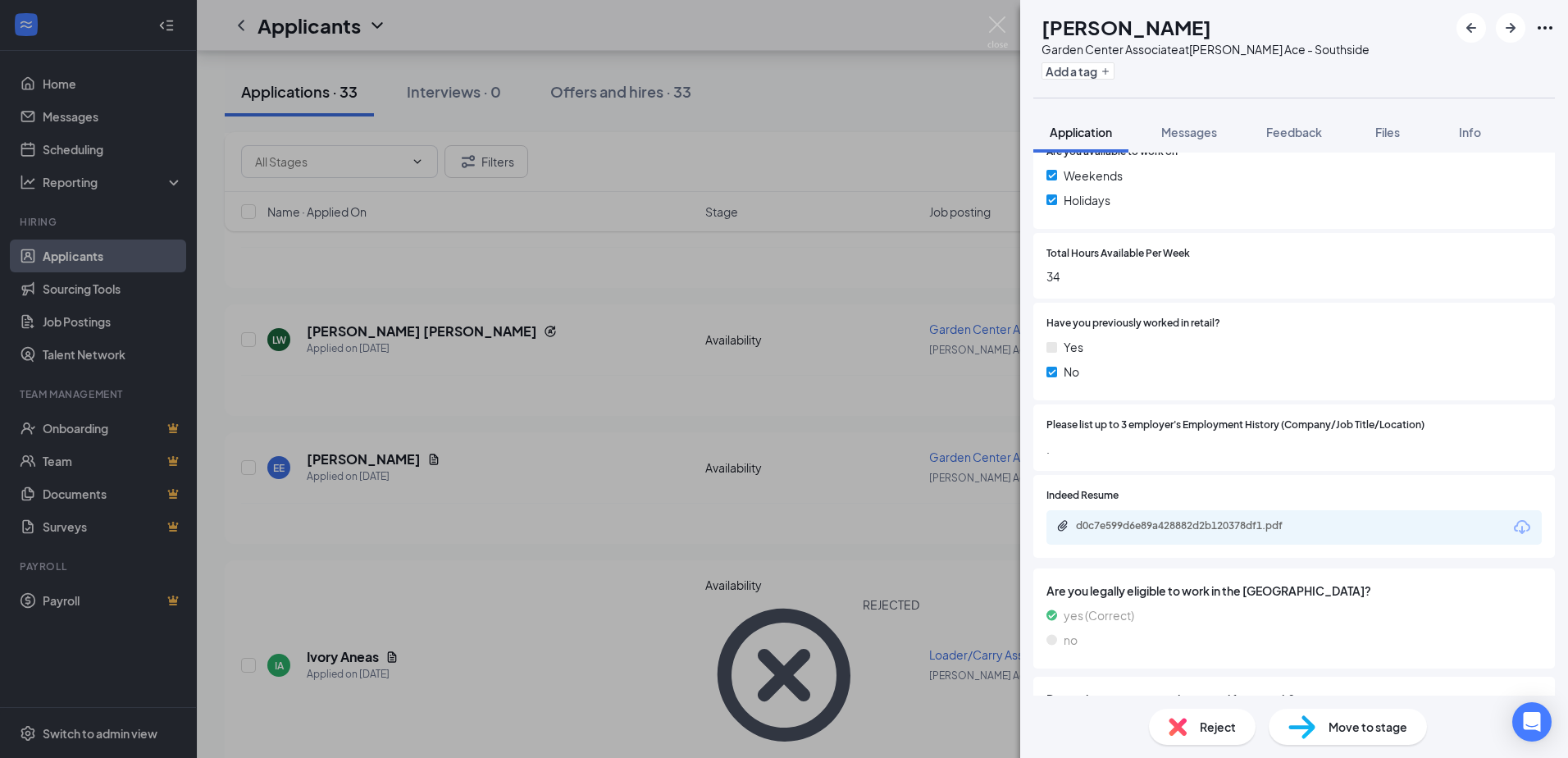
scroll to position [651, 0]
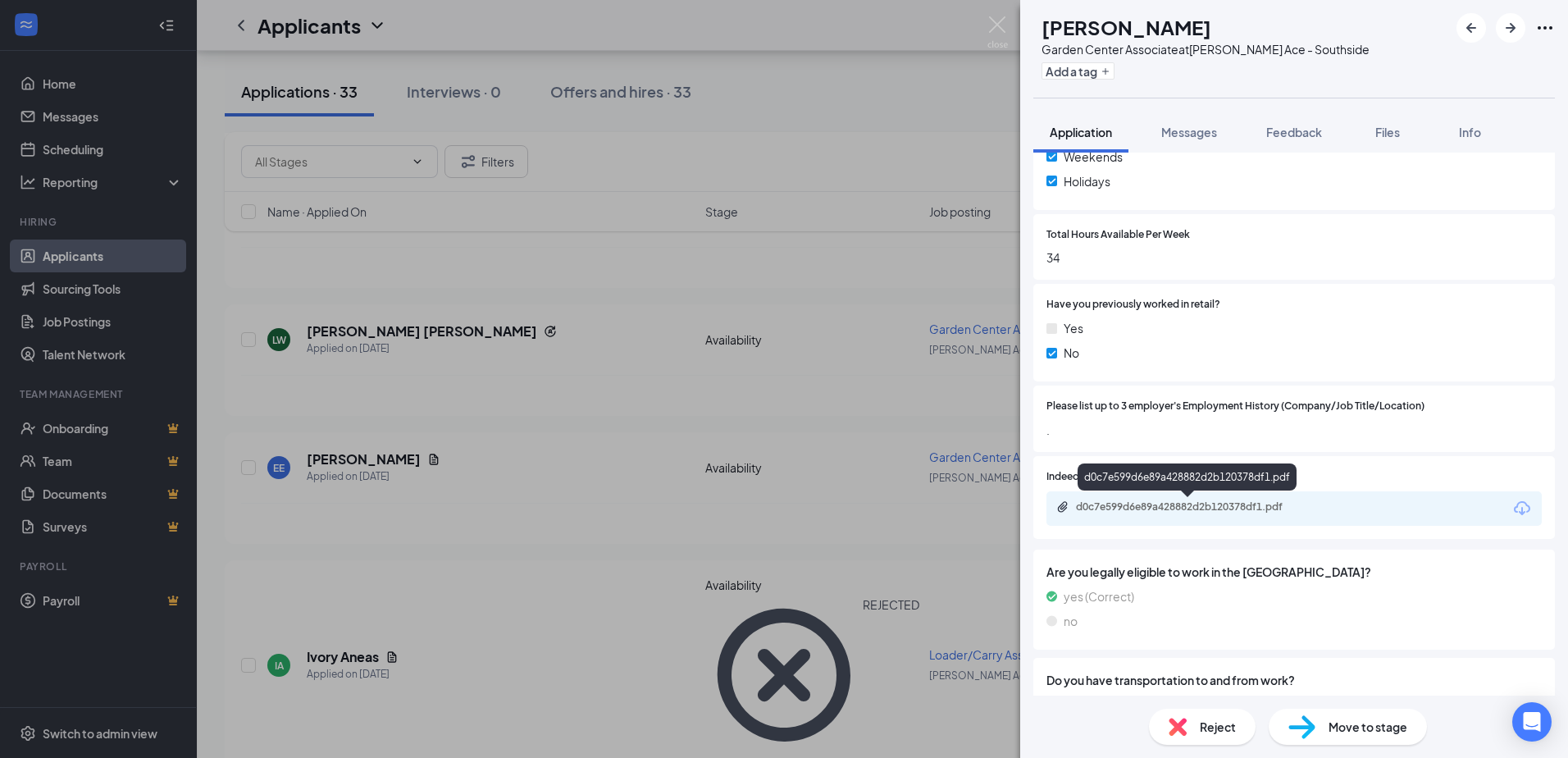
click at [1166, 504] on div "d0c7e599d6e89a428882d2b120378df1.pdf" at bounding box center [1190, 506] width 229 height 13
click at [1210, 721] on span "Reject" at bounding box center [1217, 726] width 36 height 18
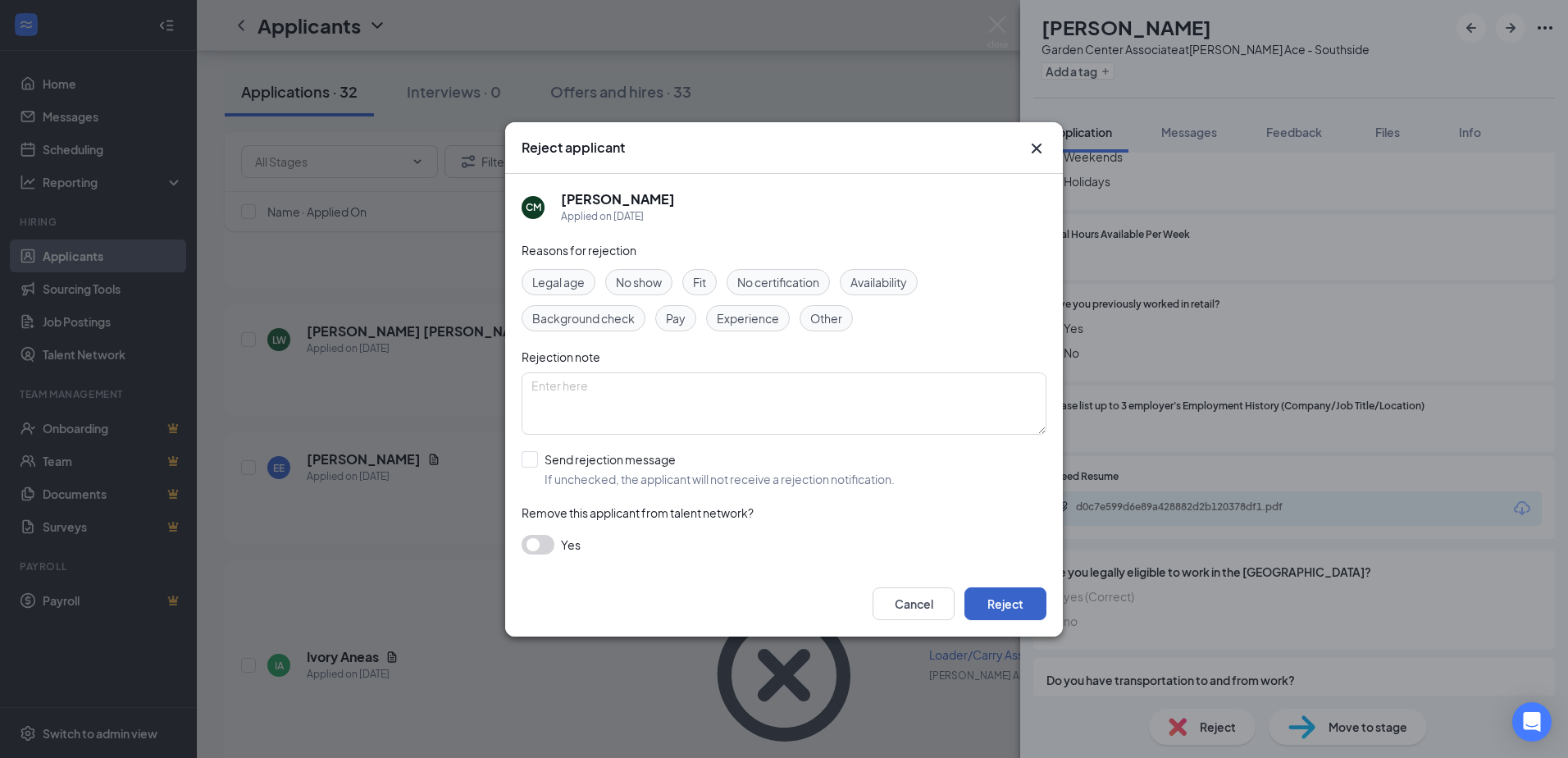
click at [1006, 616] on button "Reject" at bounding box center [1004, 603] width 82 height 33
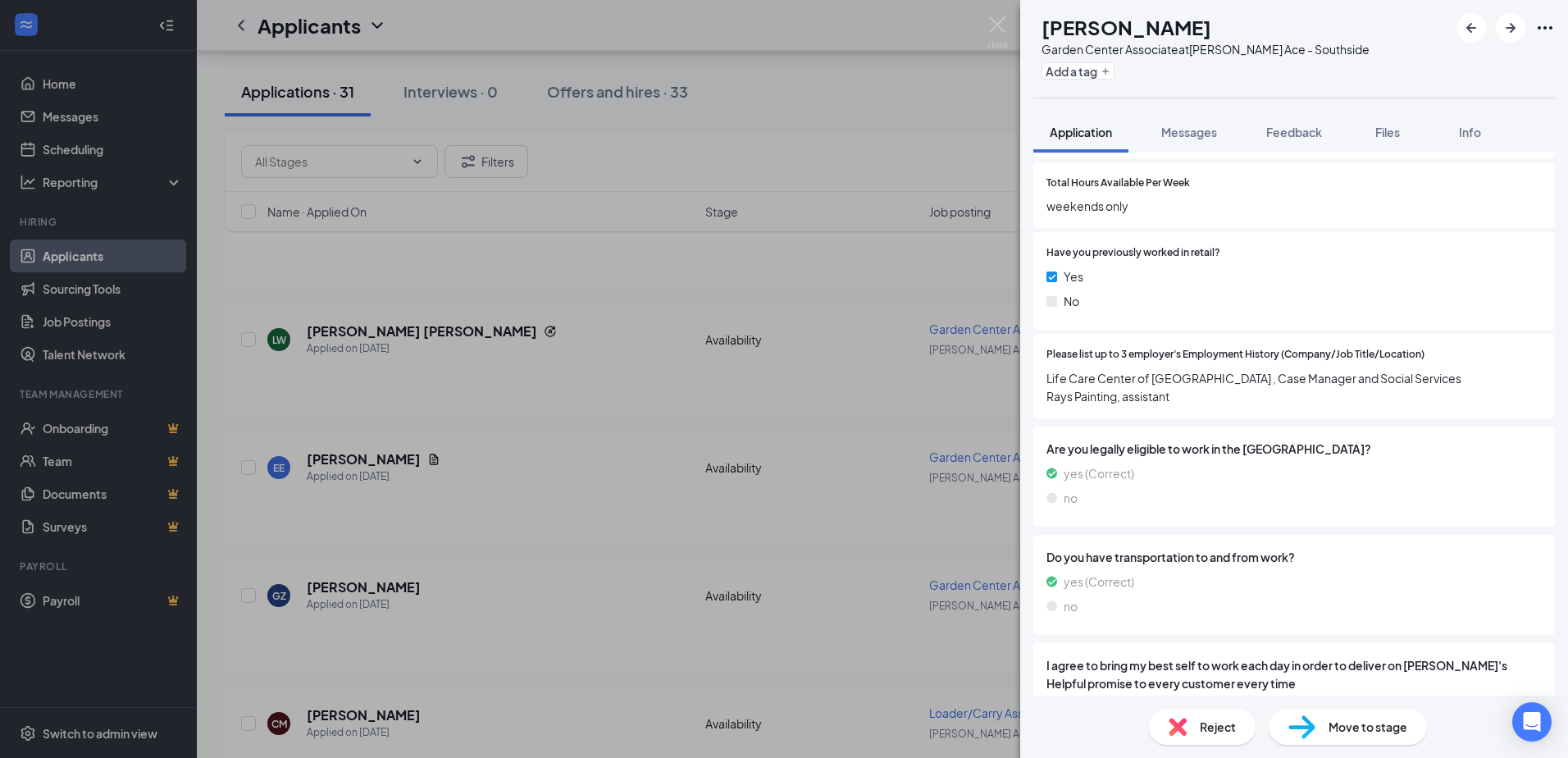
scroll to position [1189, 0]
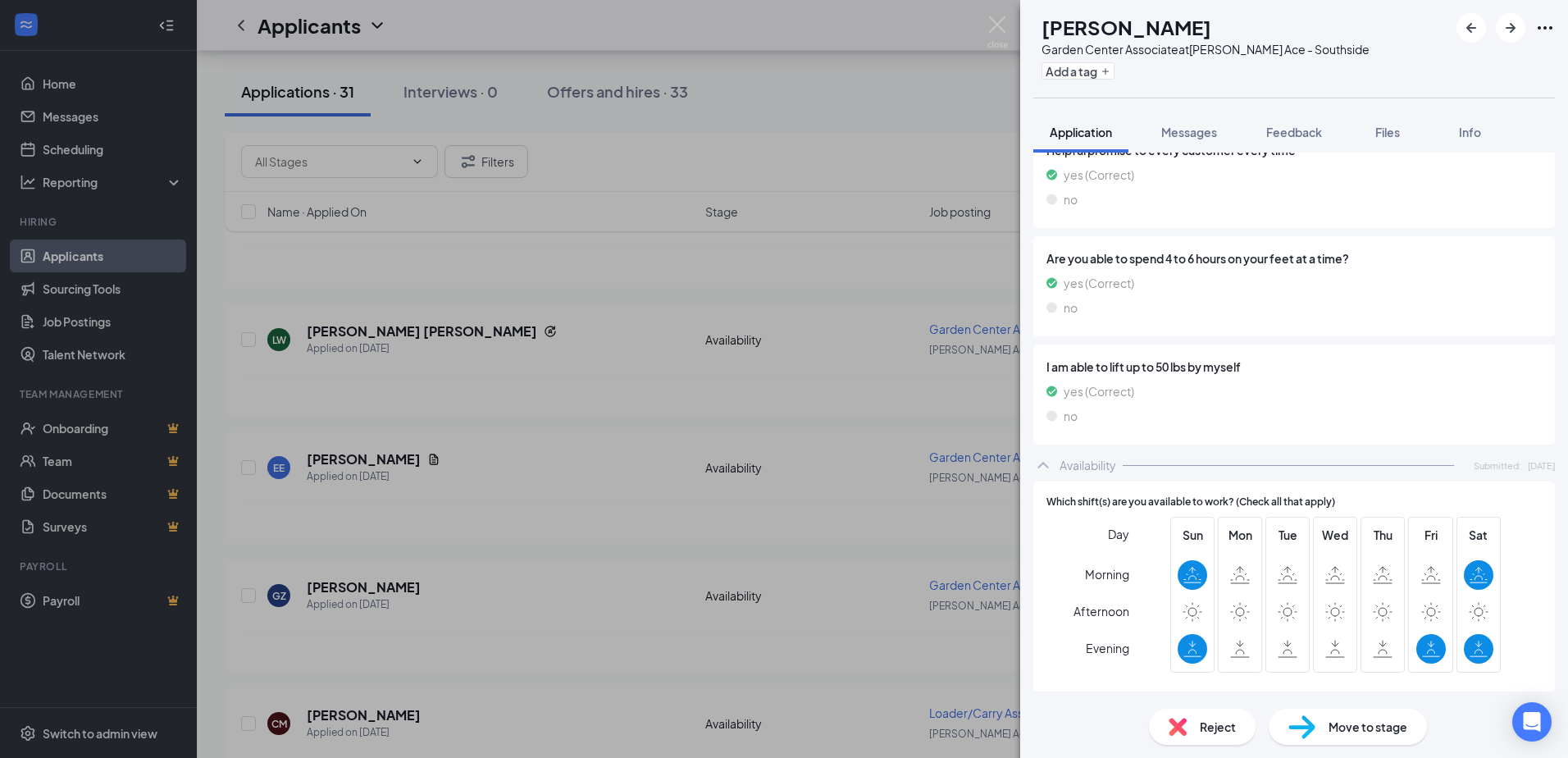
click at [1218, 721] on span "Reject" at bounding box center [1217, 726] width 36 height 18
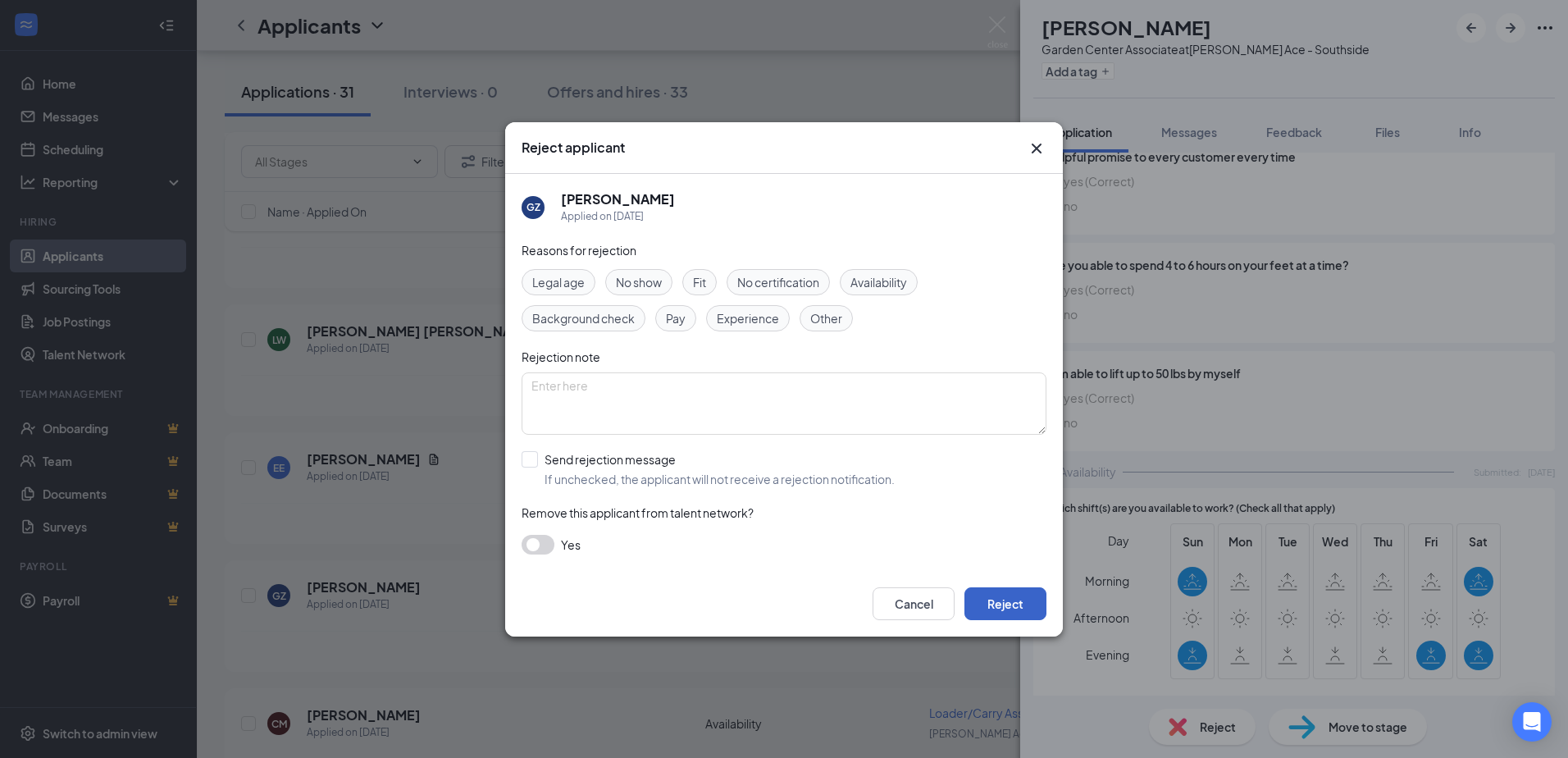
drag, startPoint x: 998, startPoint y: 605, endPoint x: 989, endPoint y: 635, distance: 31.3
click at [998, 605] on button "Reject" at bounding box center [1004, 603] width 82 height 33
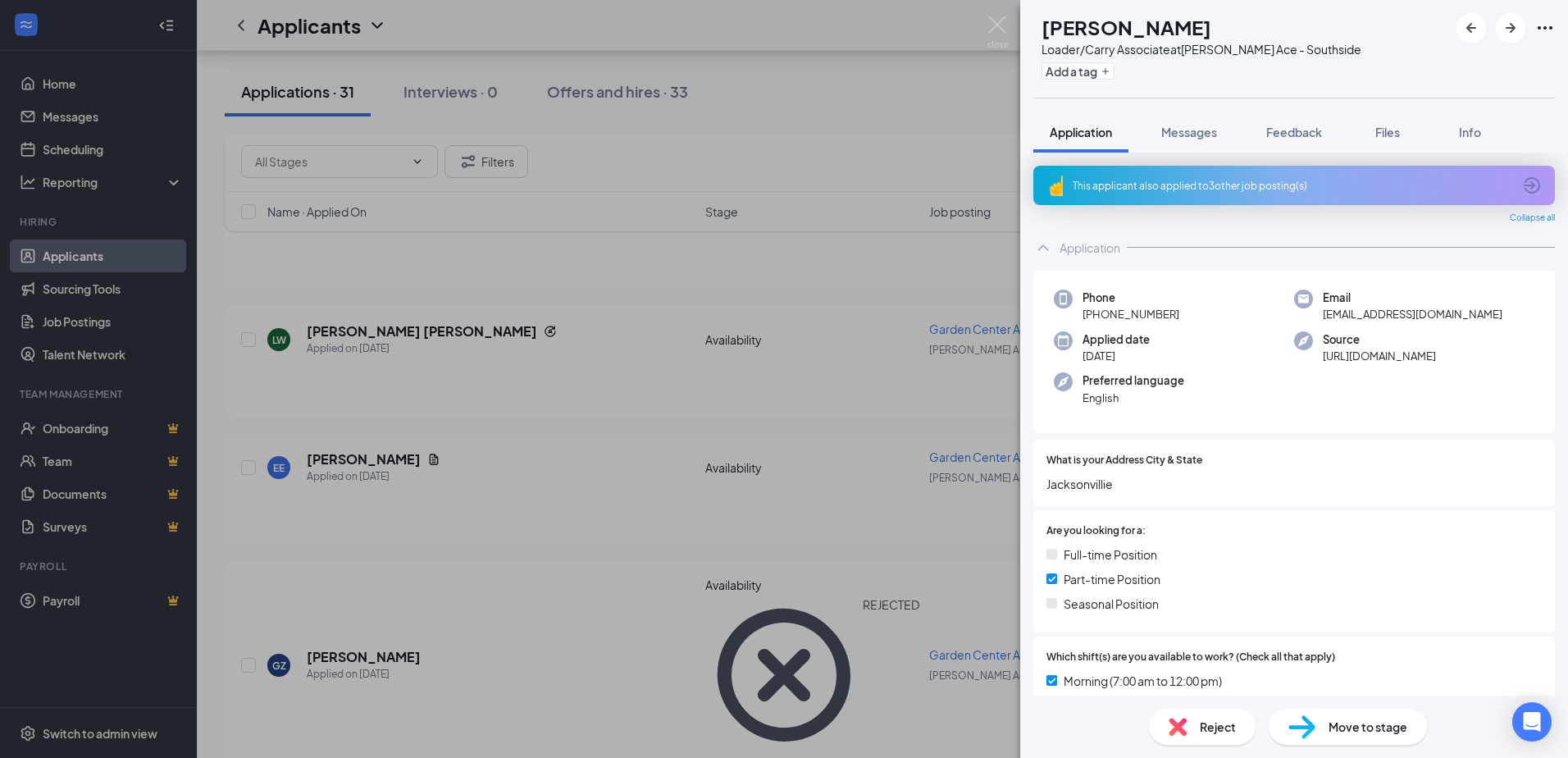
click at [1154, 192] on div "This applicant also applied to 3 other job posting(s)" at bounding box center [1292, 186] width 440 height 14
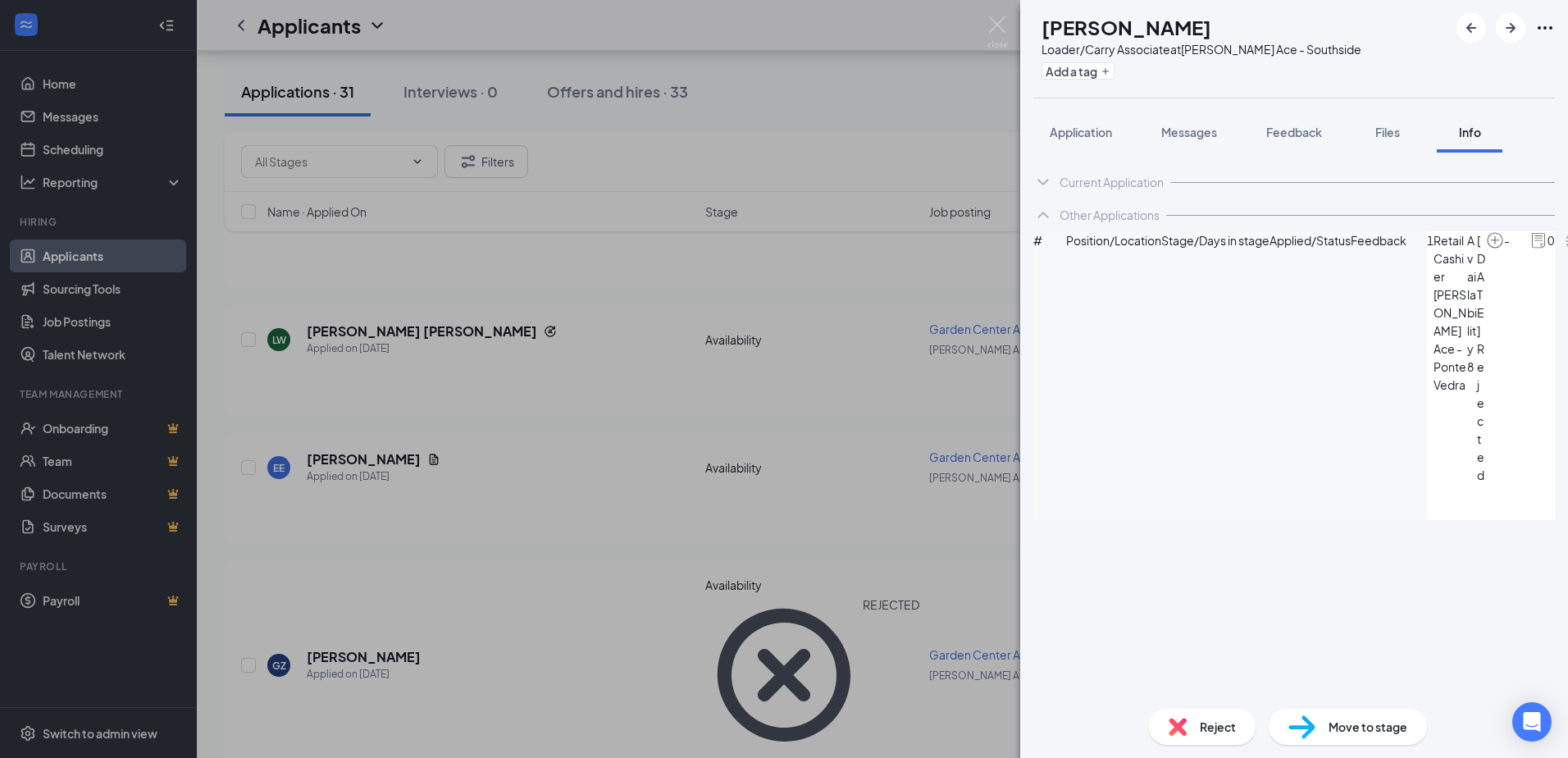
click at [1216, 741] on div "Reject" at bounding box center [1202, 727] width 107 height 36
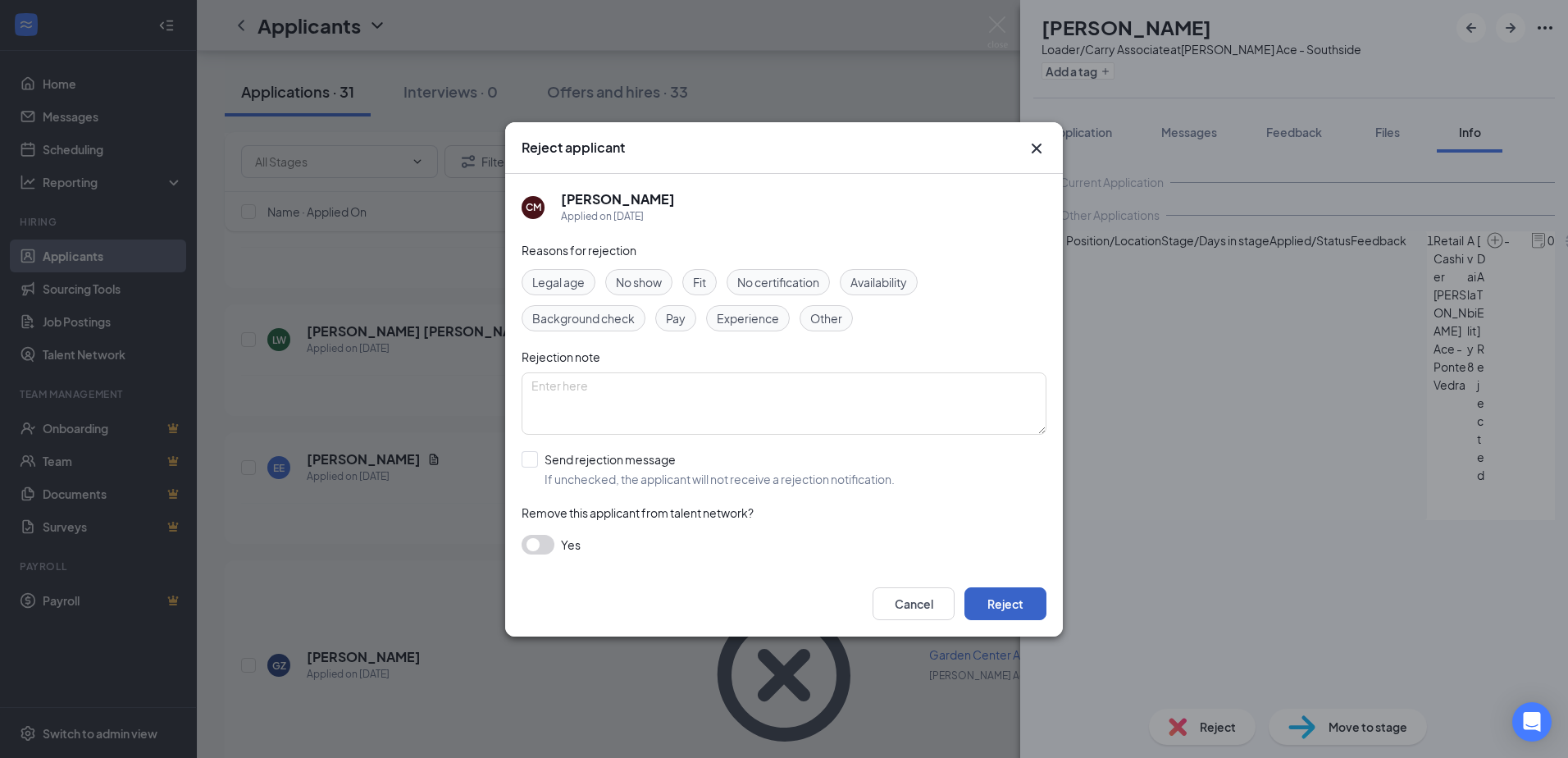
click at [1015, 594] on button "Reject" at bounding box center [1004, 603] width 82 height 33
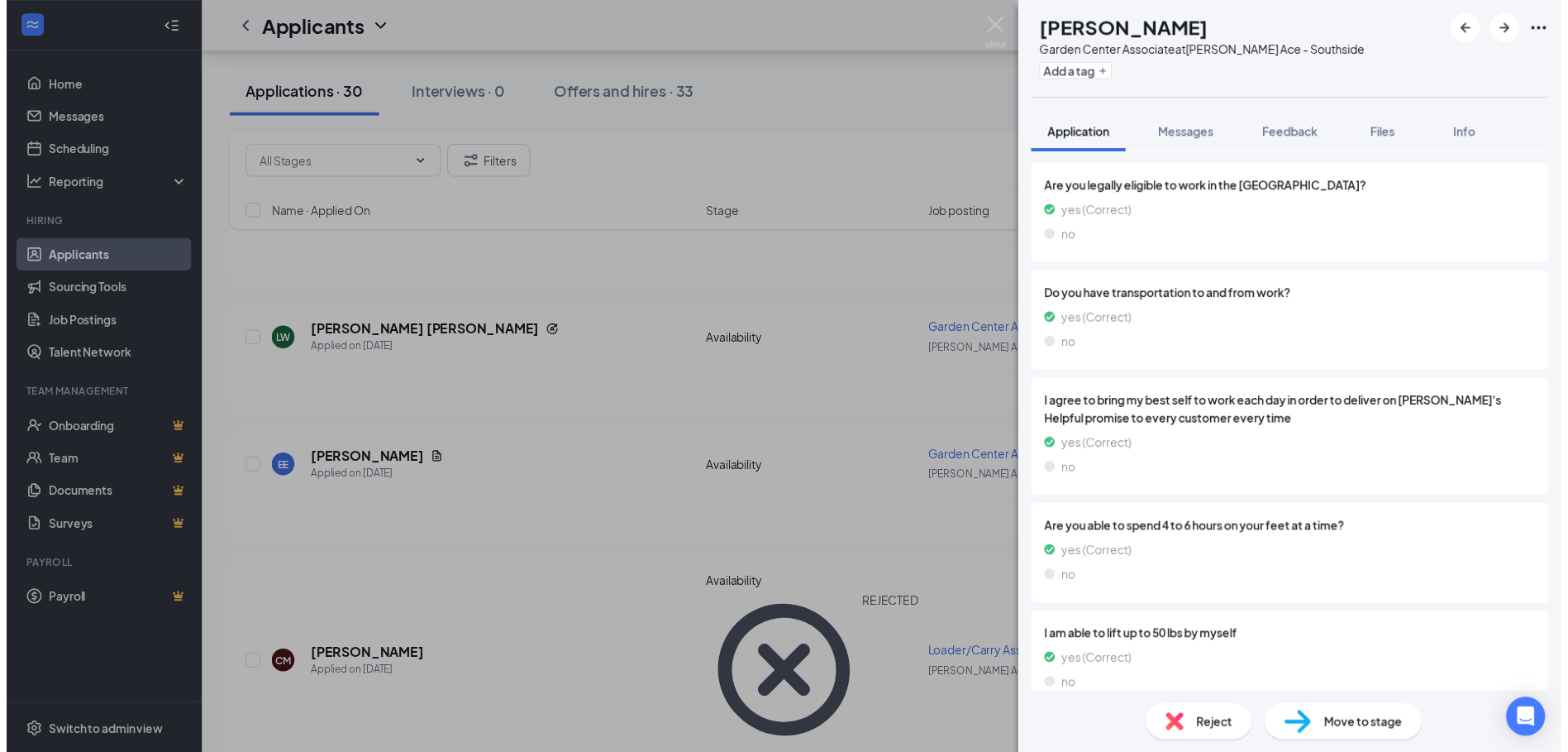
scroll to position [811, 0]
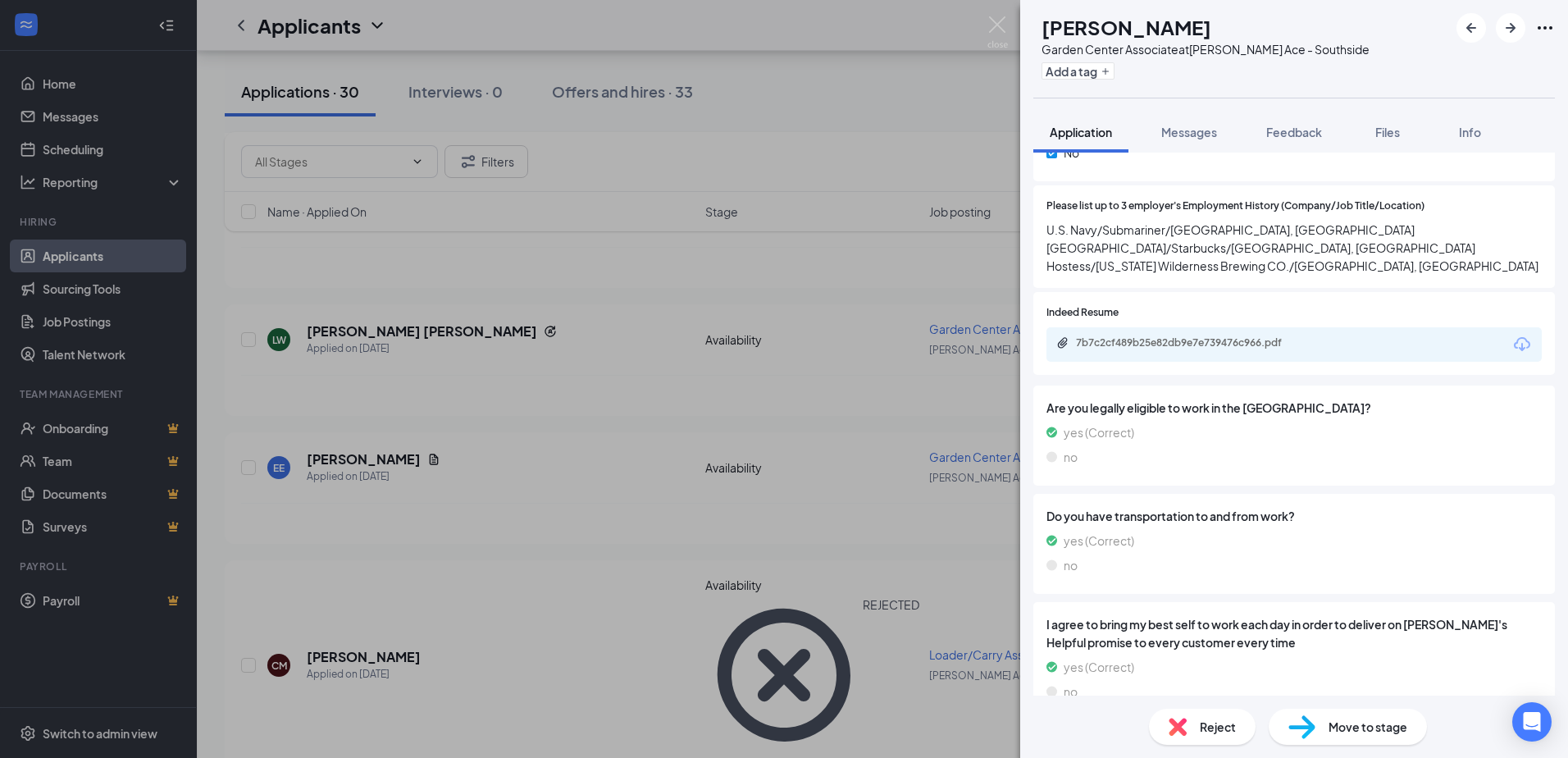
click at [995, 15] on div "SF [PERSON_NAME][GEOGRAPHIC_DATA] Associate at [PERSON_NAME] Ace - Southside Ad…" at bounding box center [784, 379] width 1568 height 758
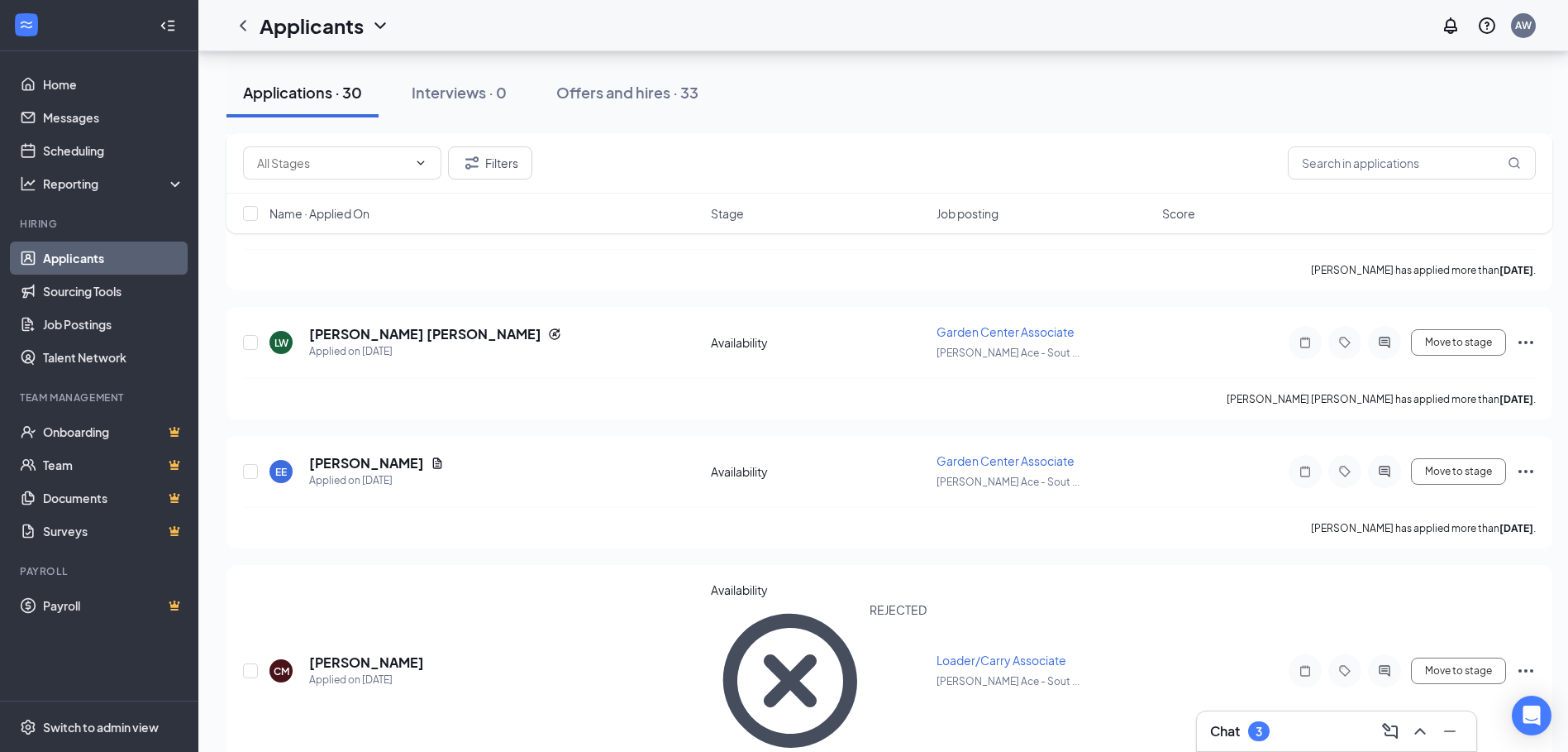
click at [1003, 28] on div "Applicants AW" at bounding box center [883, 25] width 1370 height 51
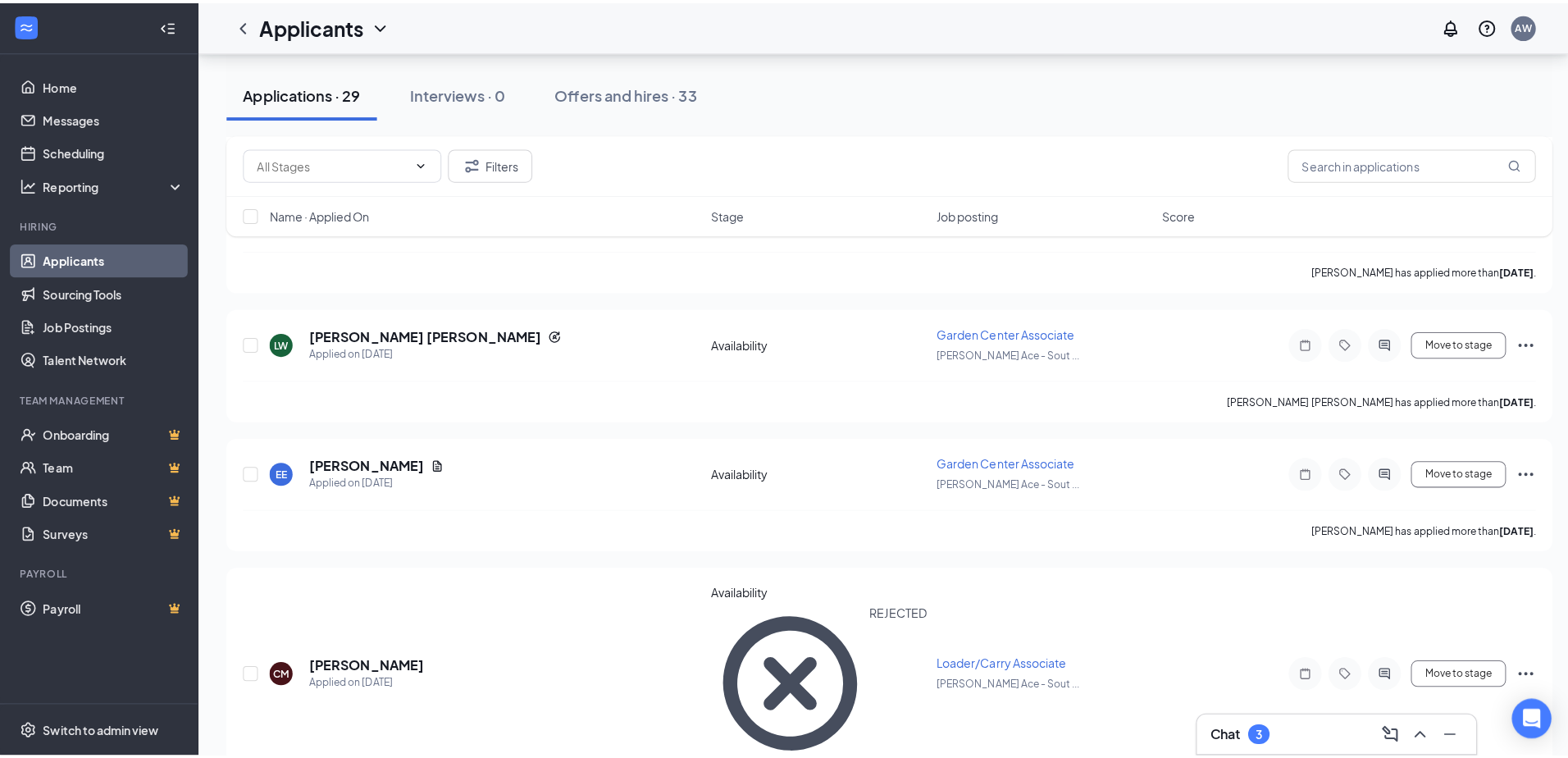
scroll to position [820, 0]
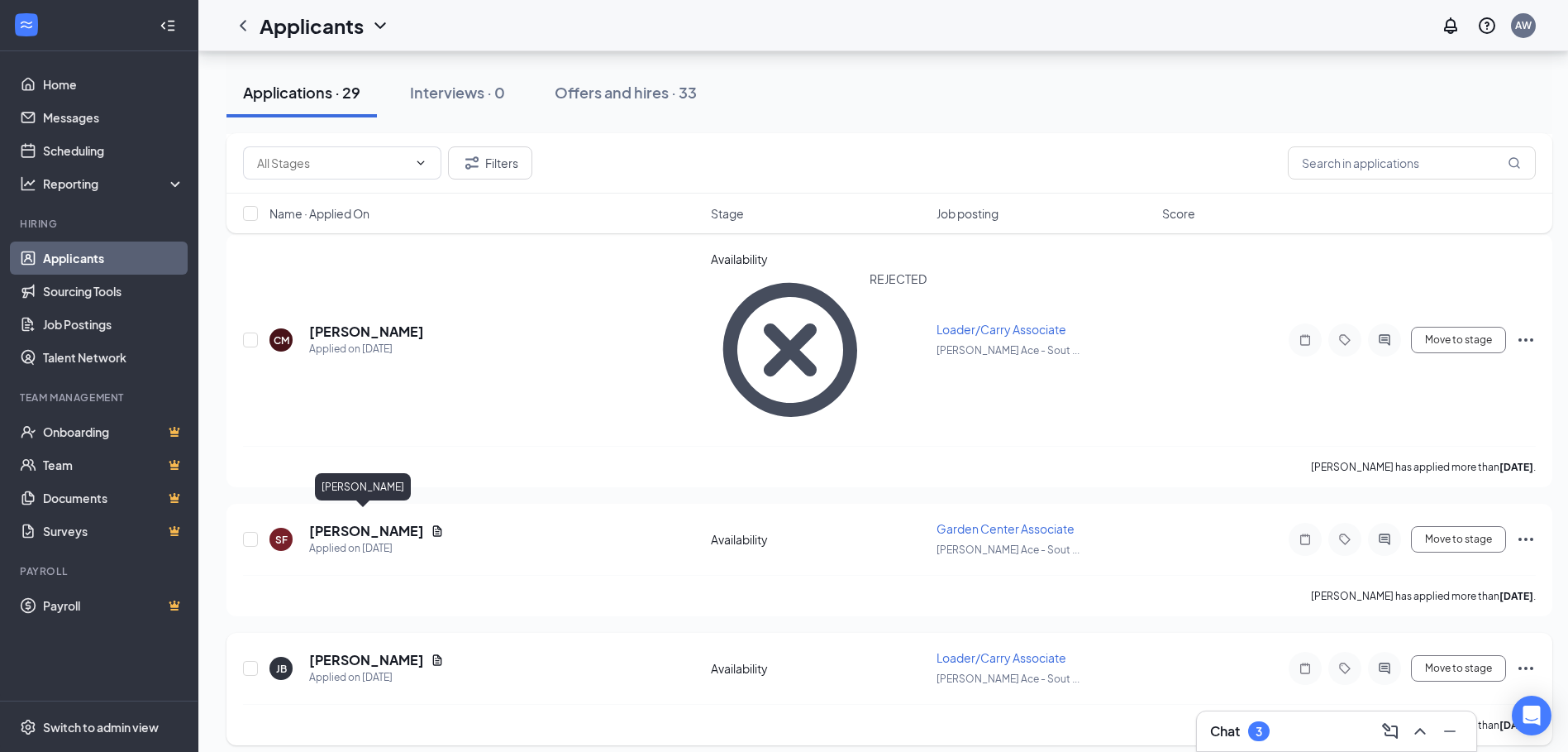
click at [342, 651] on h5 "[PERSON_NAME]" at bounding box center [366, 659] width 115 height 18
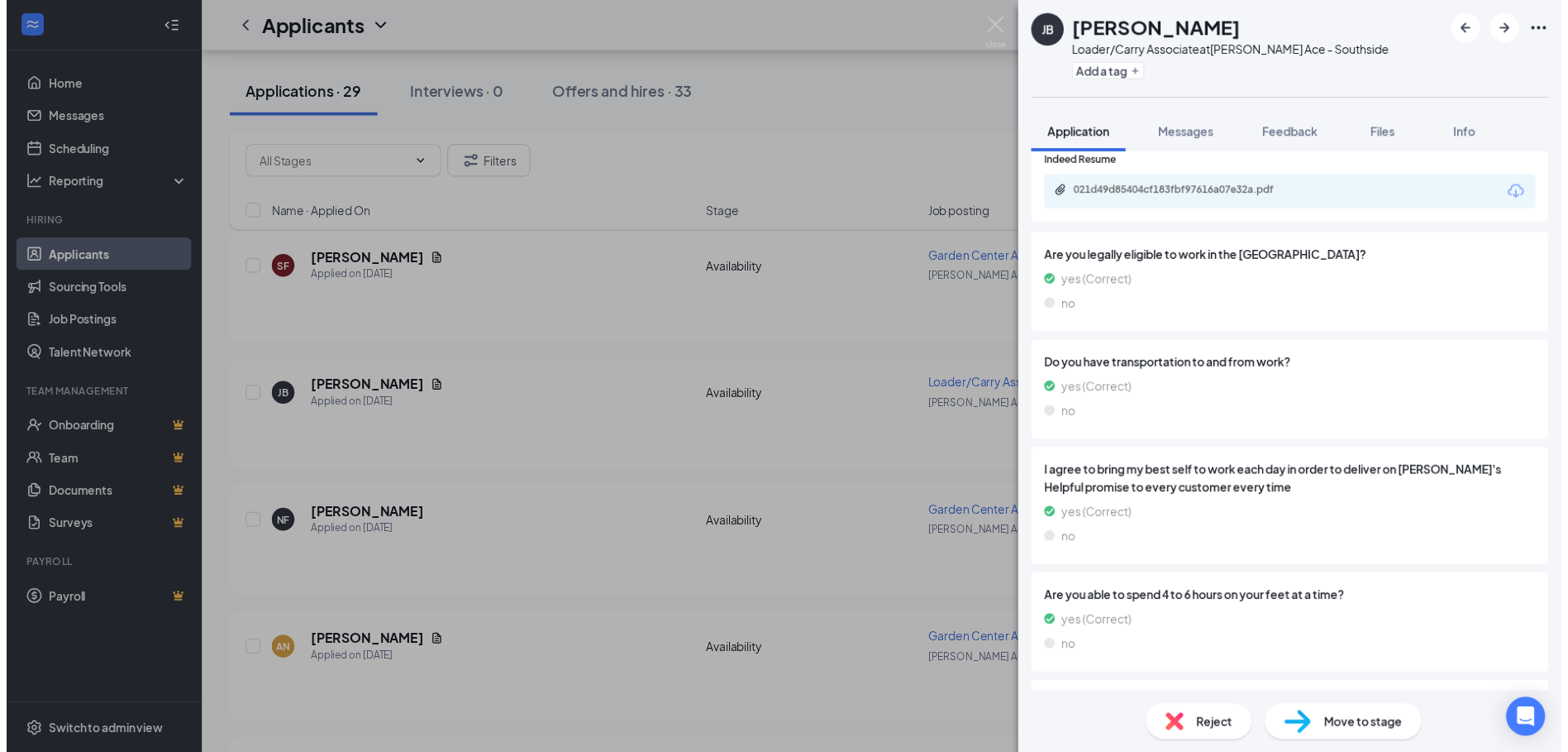
scroll to position [609, 0]
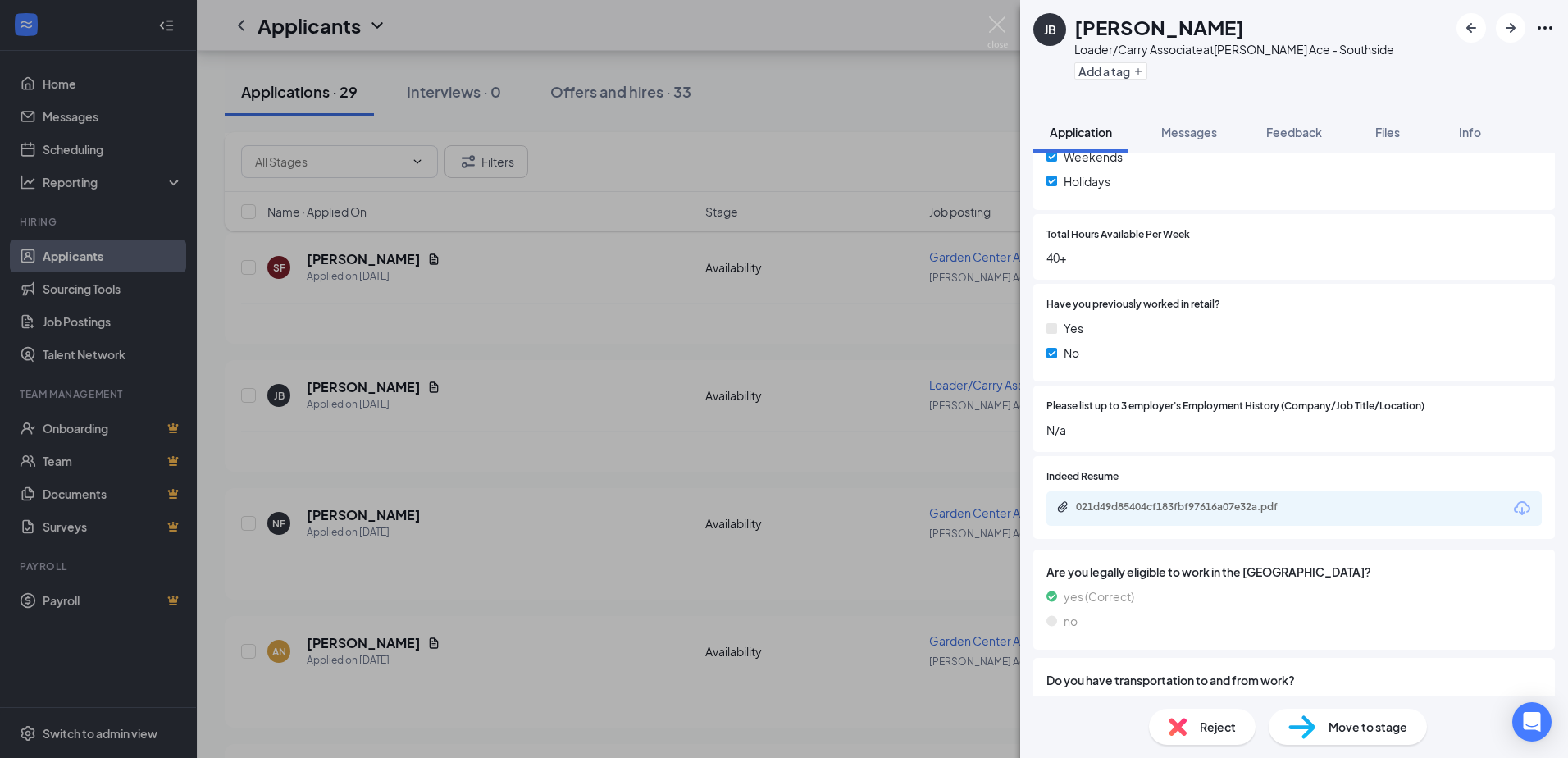
click at [1133, 497] on div "021d49d85404cf183fbf97616a07e32a.pdf" at bounding box center [1294, 509] width 495 height 34
click at [1128, 506] on div "021d49d85404cf183fbf97616a07e32a.pdf" at bounding box center [1190, 506] width 229 height 13
click at [998, 22] on img at bounding box center [998, 32] width 21 height 32
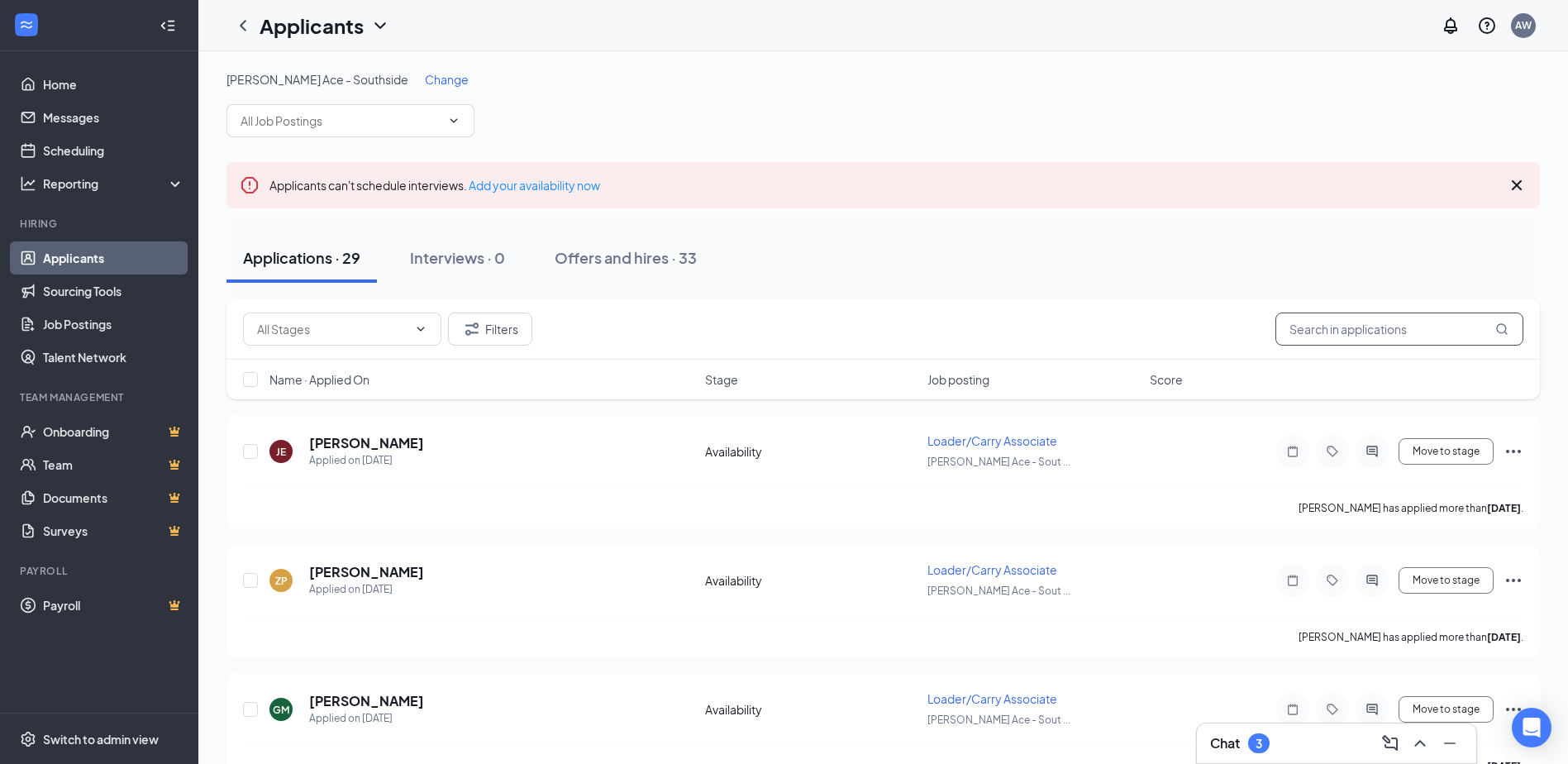
click at [1319, 326] on input "text" at bounding box center [1400, 329] width 248 height 33
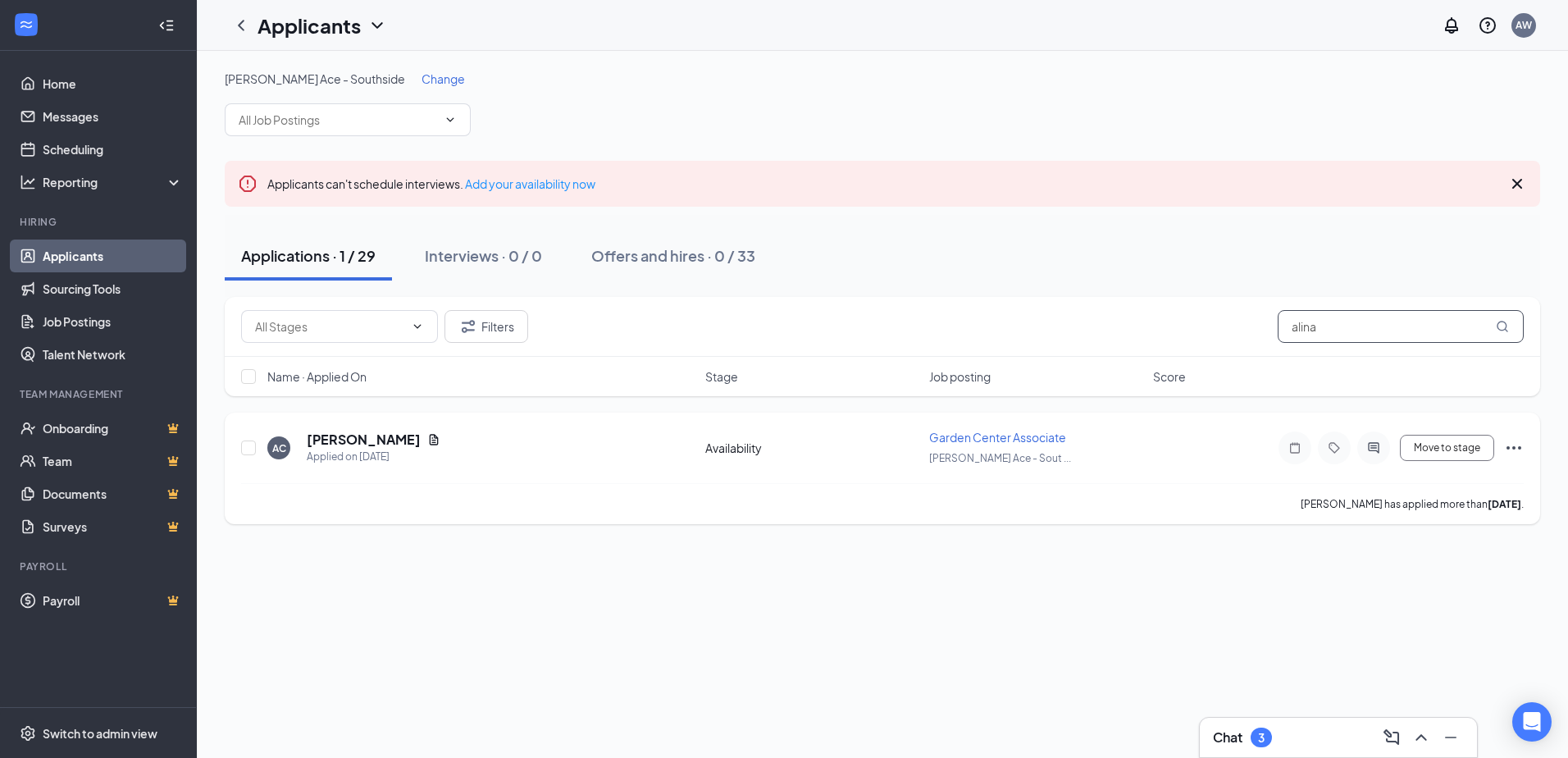
type input "alina"
click at [1516, 443] on icon "Ellipses" at bounding box center [1513, 448] width 20 height 20
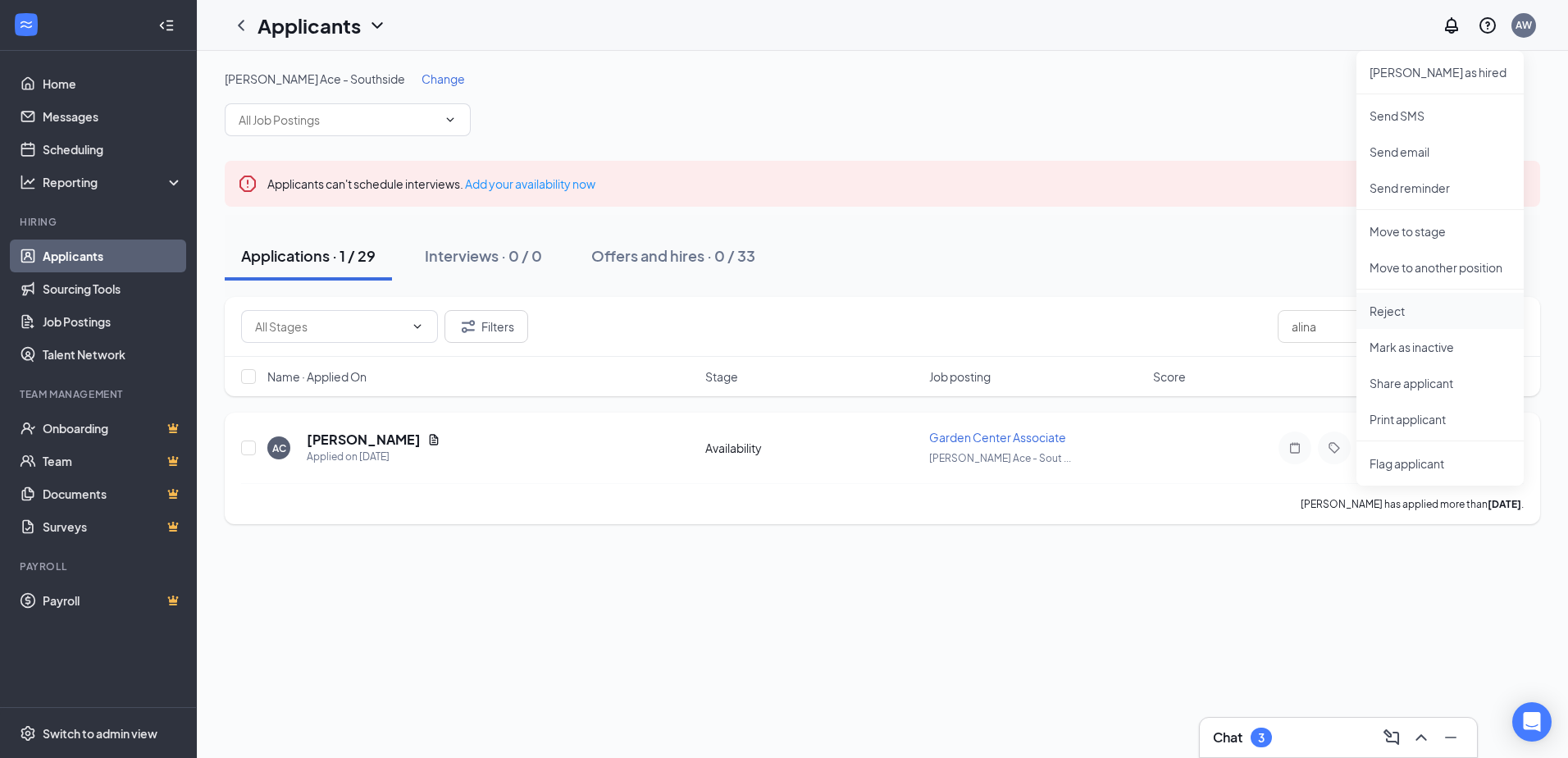
click at [1413, 315] on p "Reject" at bounding box center [1440, 310] width 141 height 16
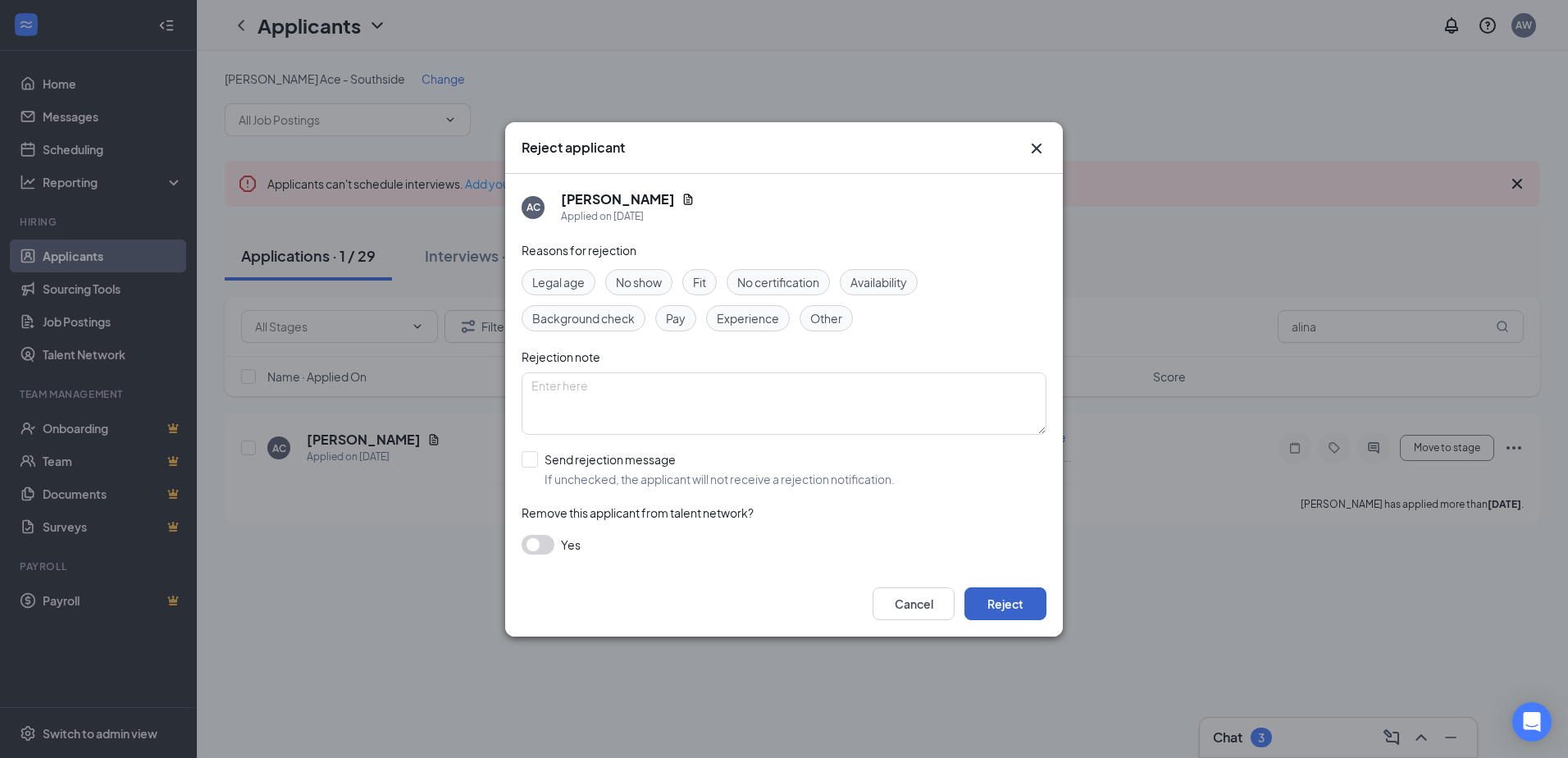
click at [1019, 602] on button "Reject" at bounding box center [1004, 603] width 82 height 33
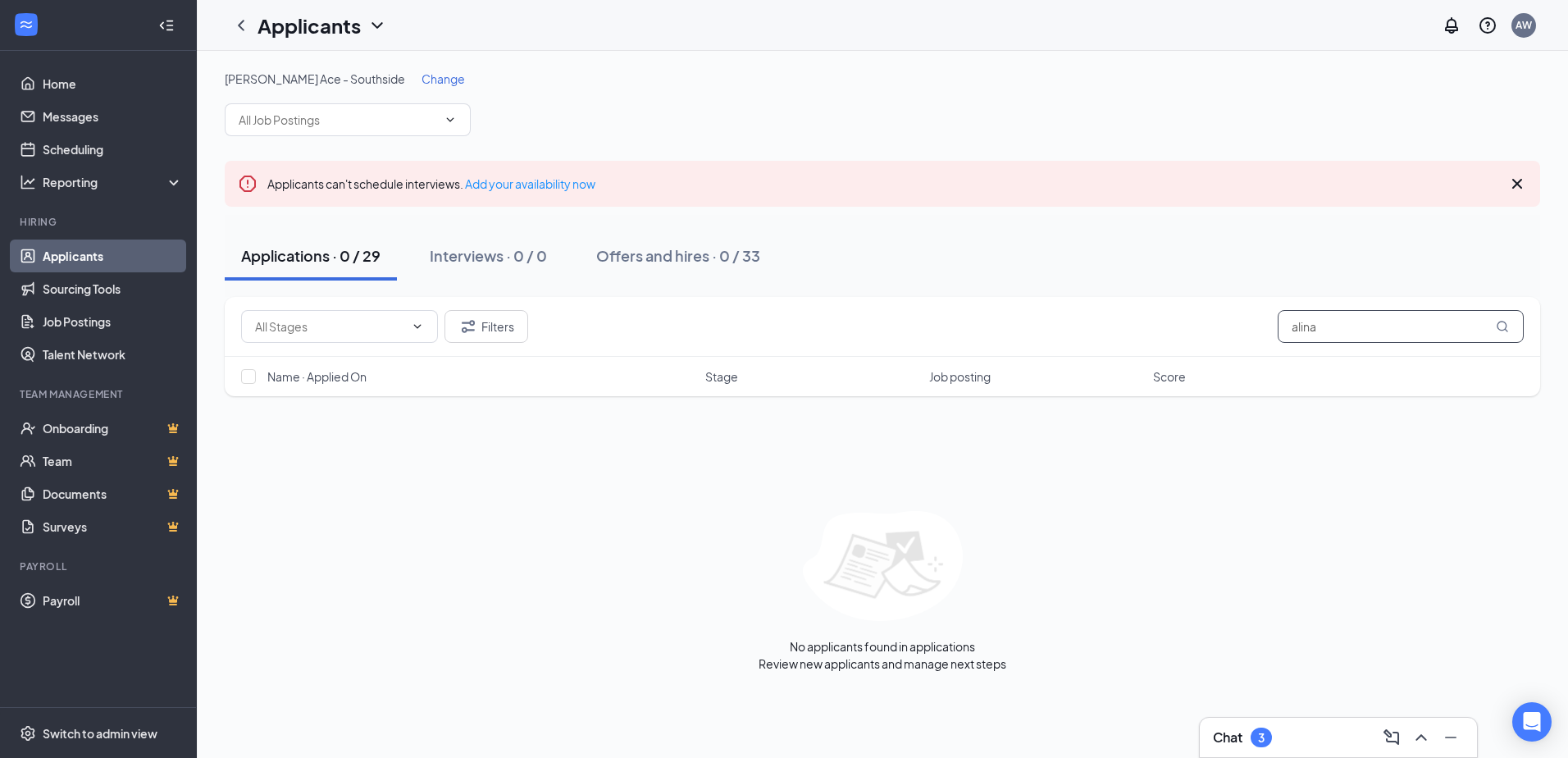
drag, startPoint x: 1430, startPoint y: 330, endPoint x: 384, endPoint y: 370, distance: 1046.8
click at [386, 370] on div "Filters [PERSON_NAME] Name · Applied On Stage Job posting Score" at bounding box center [882, 345] width 1315 height 99
click at [336, 259] on div "Applications · 0 / 29" at bounding box center [311, 255] width 139 height 21
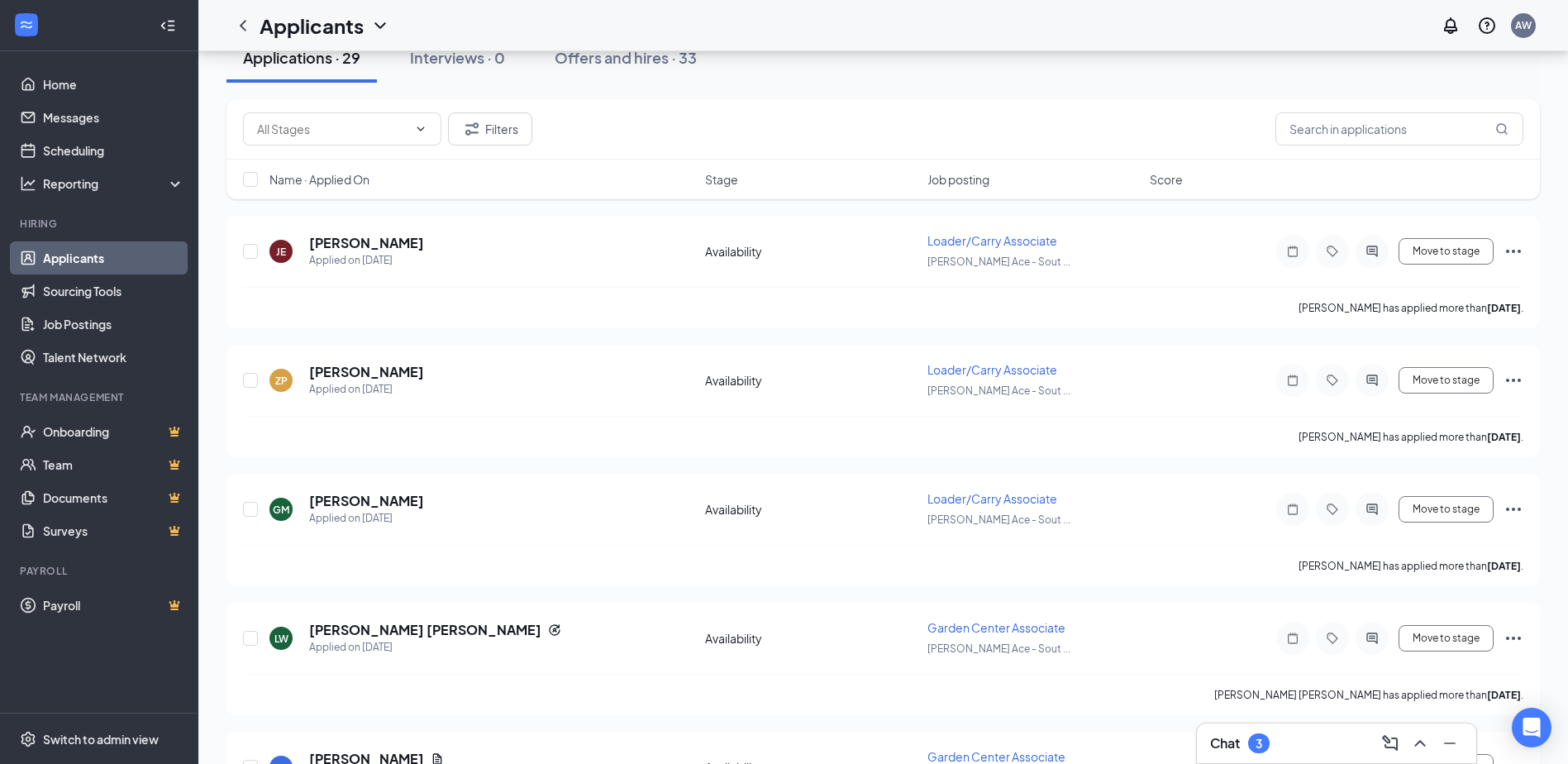
scroll to position [413, 0]
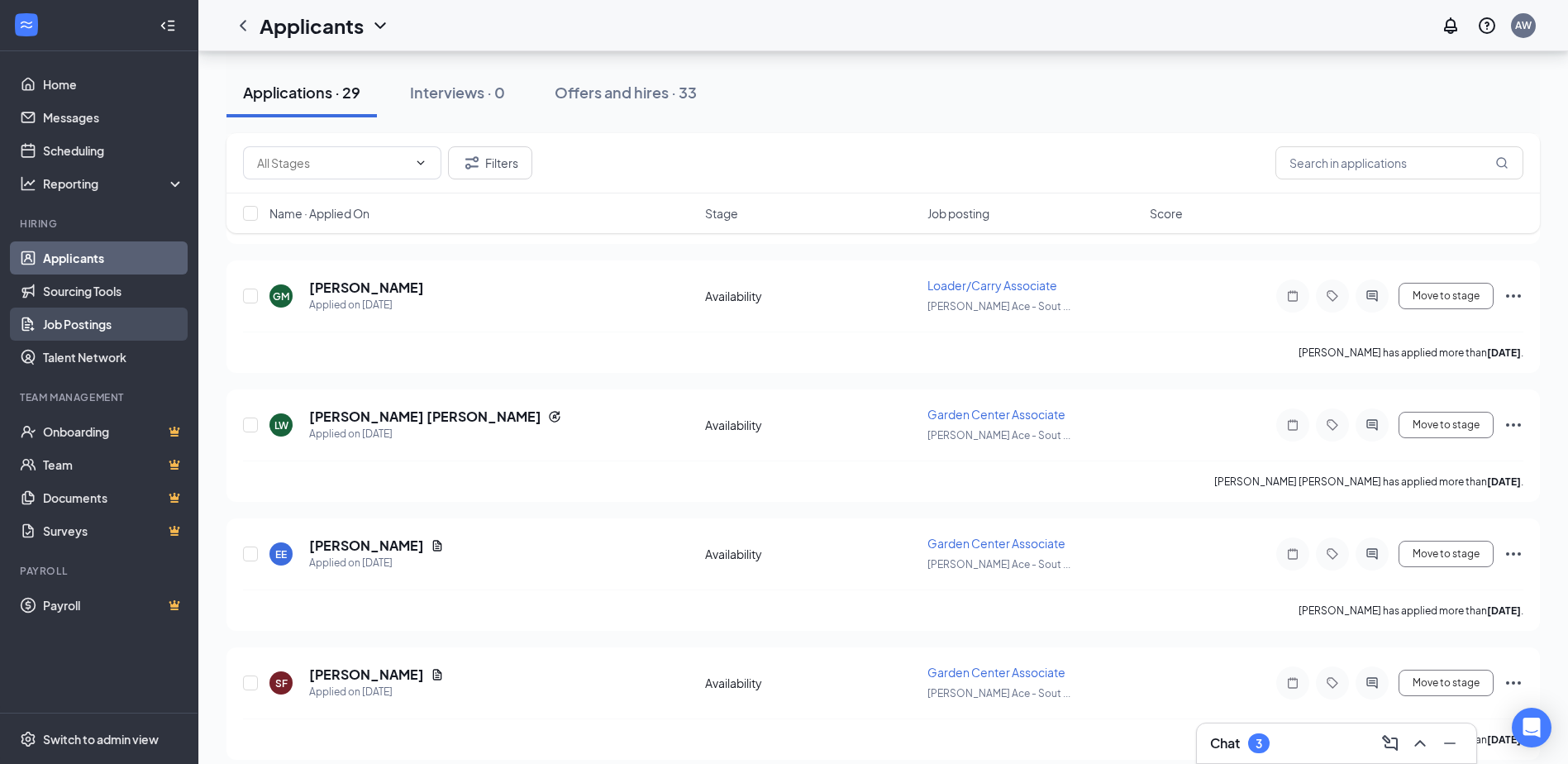
click at [107, 317] on link "Job Postings" at bounding box center [113, 324] width 141 height 33
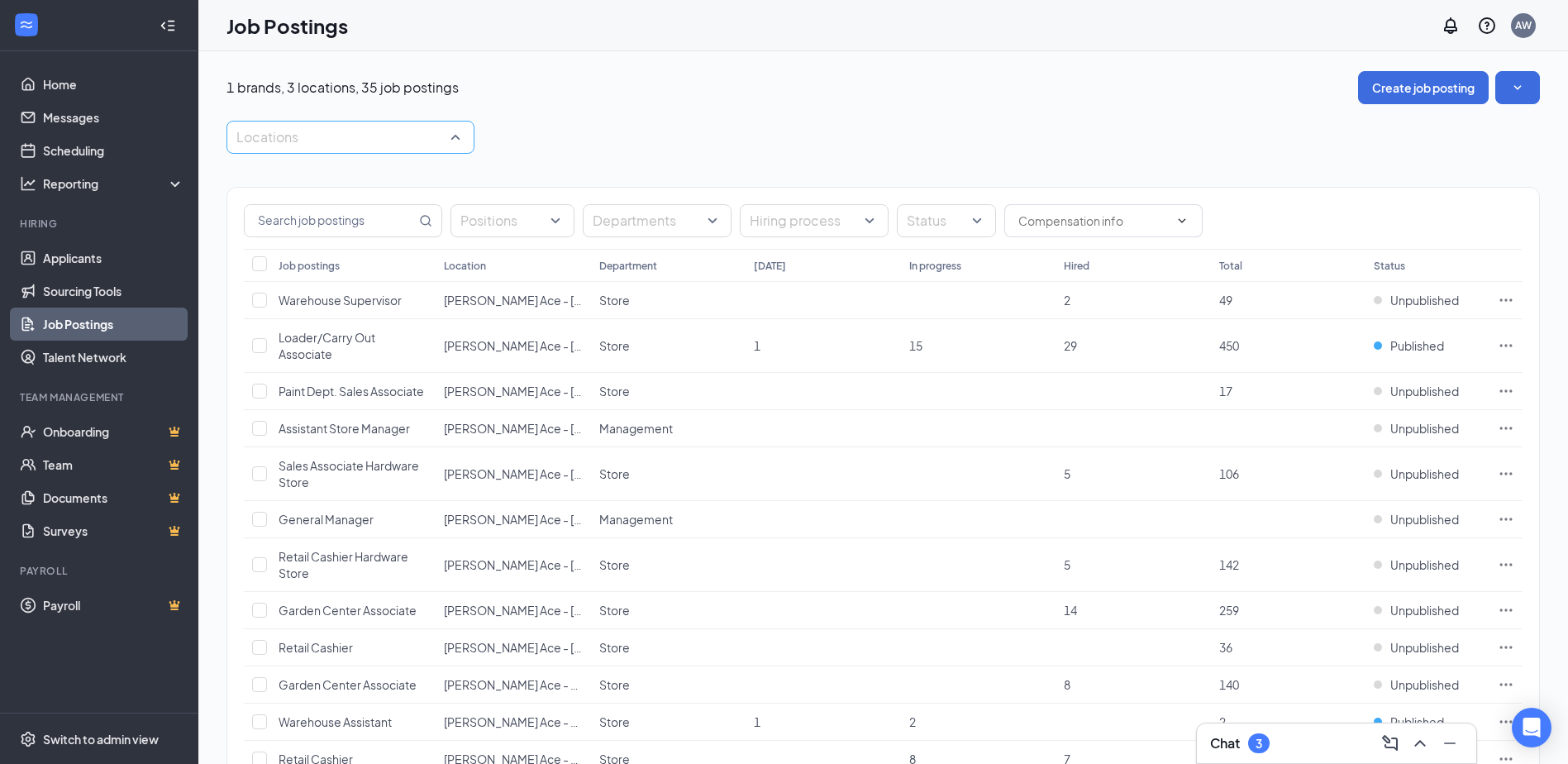
click at [462, 132] on div "Locations" at bounding box center [350, 137] width 248 height 33
click at [383, 261] on span "[PERSON_NAME] Ace - Southside" at bounding box center [351, 252] width 182 height 15
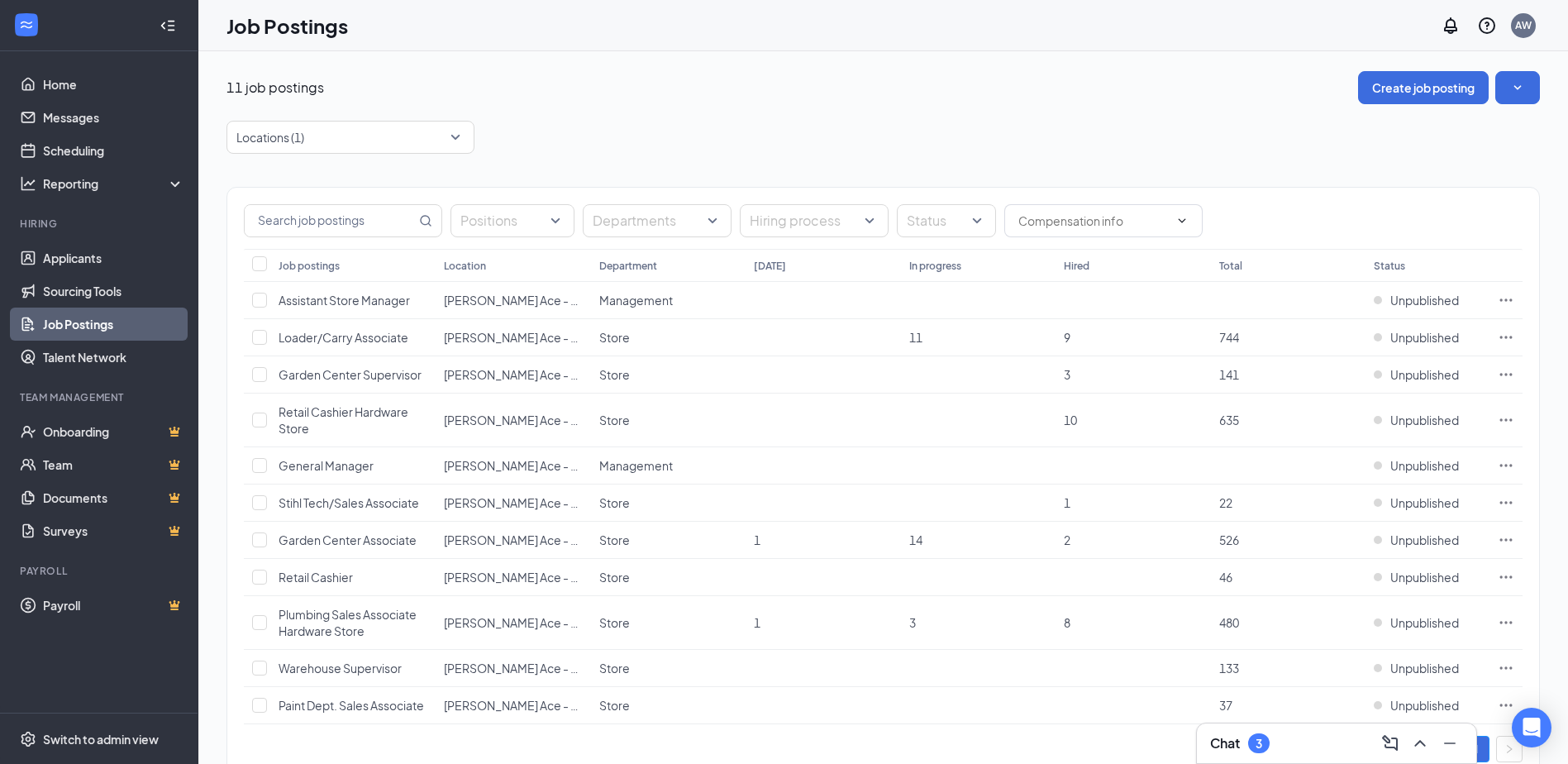
click at [545, 166] on div "Positions Departments Hiring process Status Job postings Location Department [D…" at bounding box center [883, 476] width 1313 height 643
click at [1408, 420] on span "Unpublished" at bounding box center [1424, 419] width 68 height 16
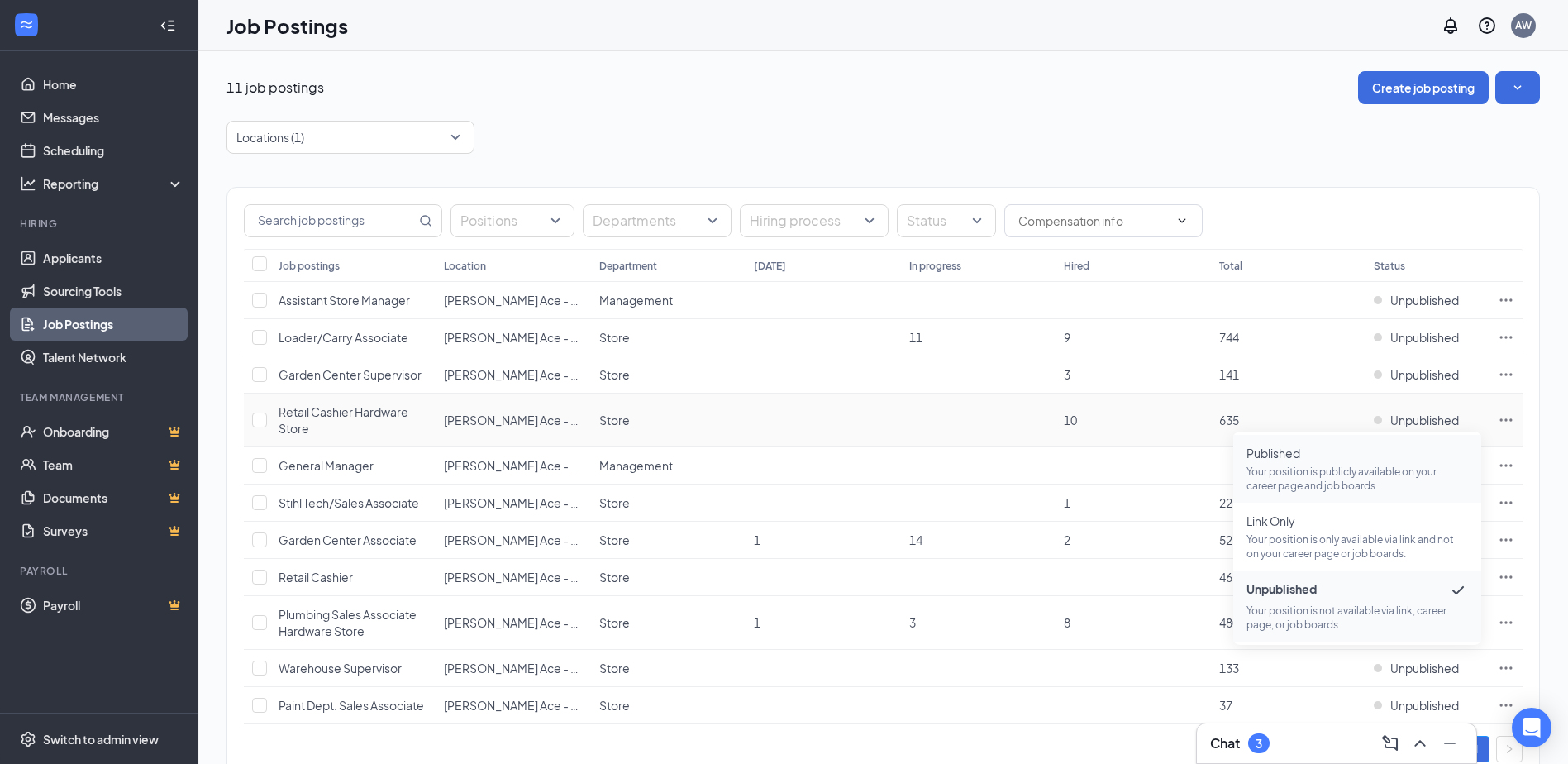
click at [1295, 469] on p "Your position is publicly available on your career page and job boards." at bounding box center [1357, 478] width 222 height 28
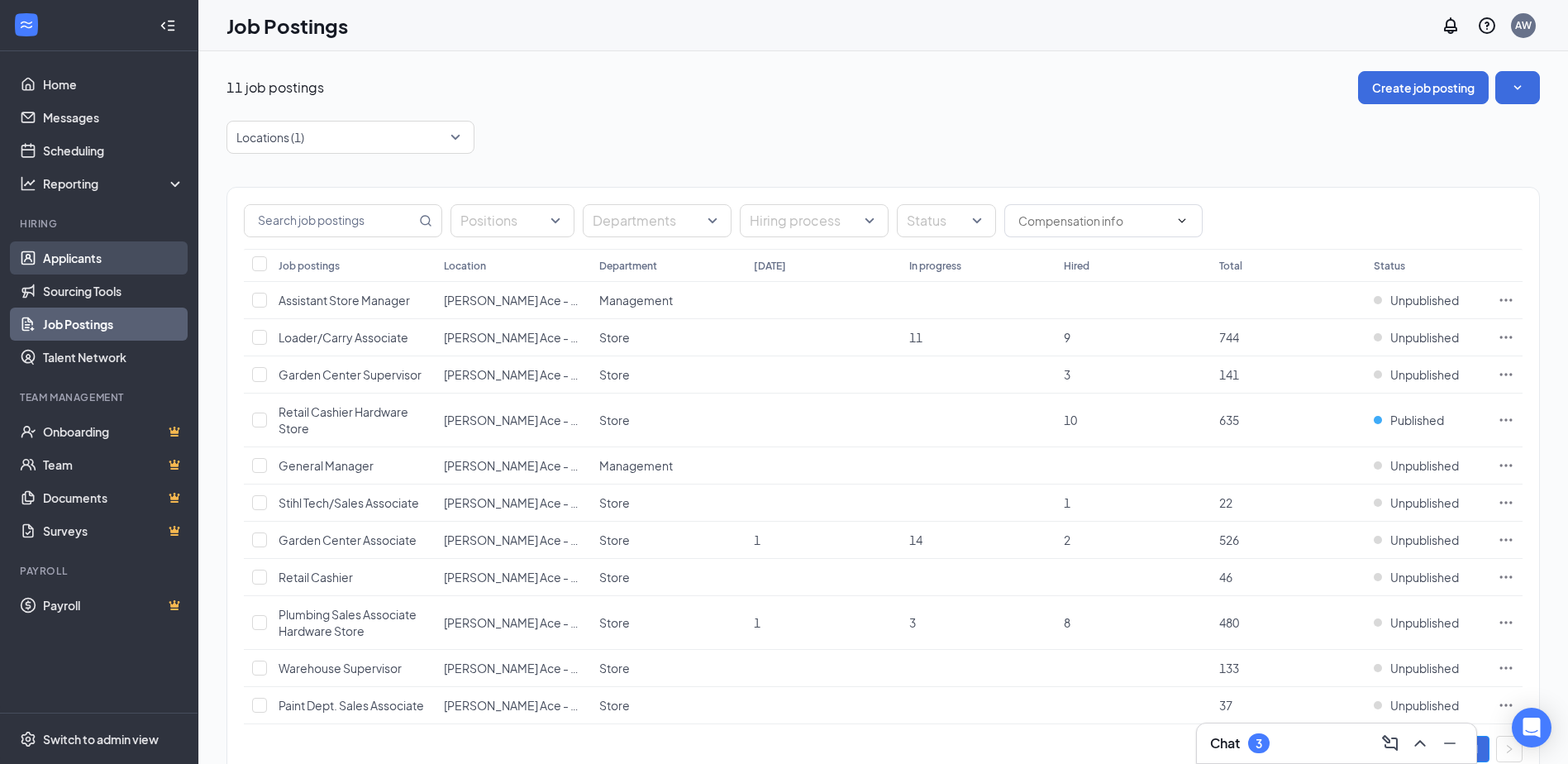
click at [77, 256] on link "Applicants" at bounding box center [113, 258] width 141 height 33
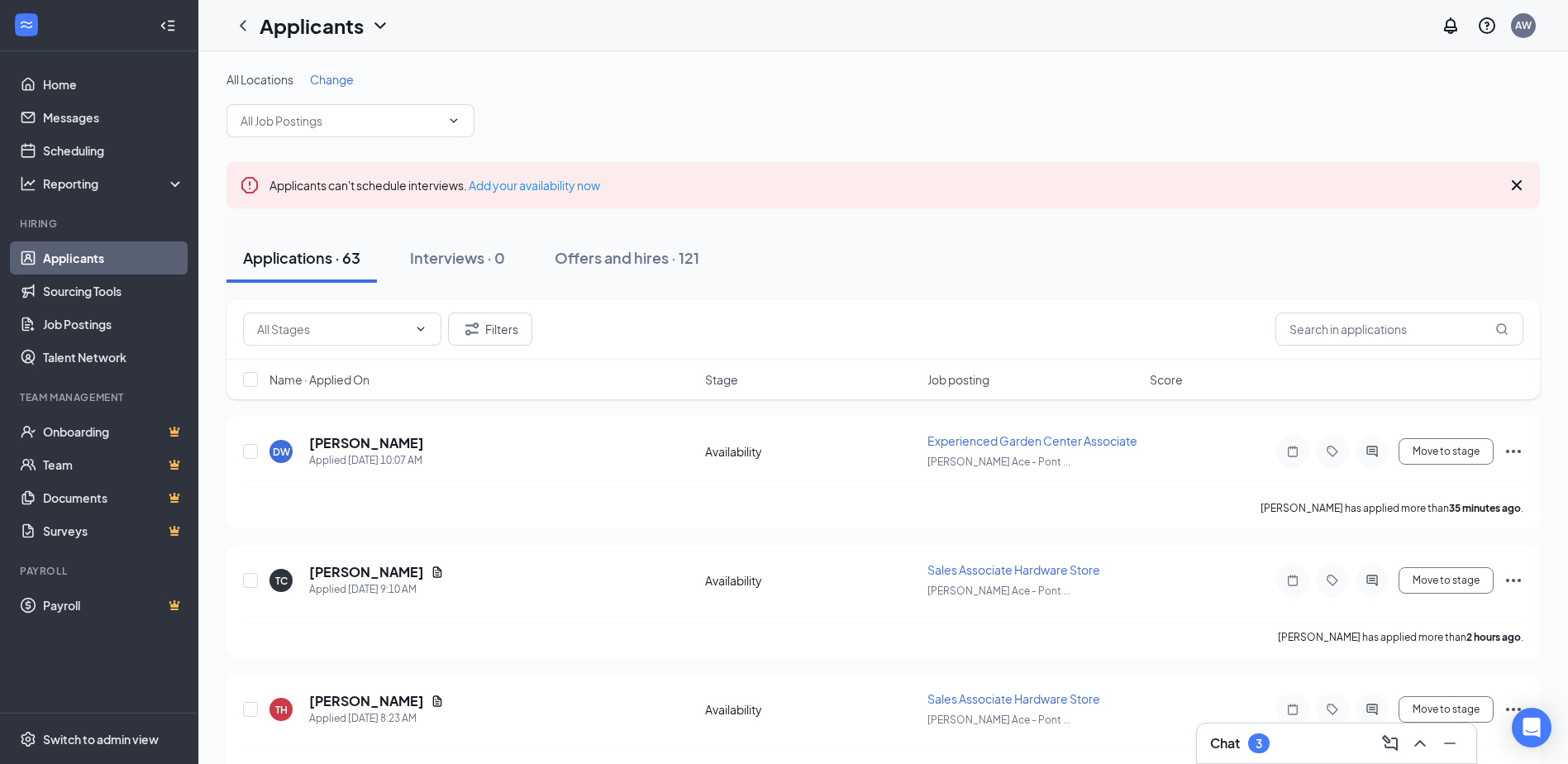
click at [343, 81] on span "Change" at bounding box center [332, 79] width 44 height 15
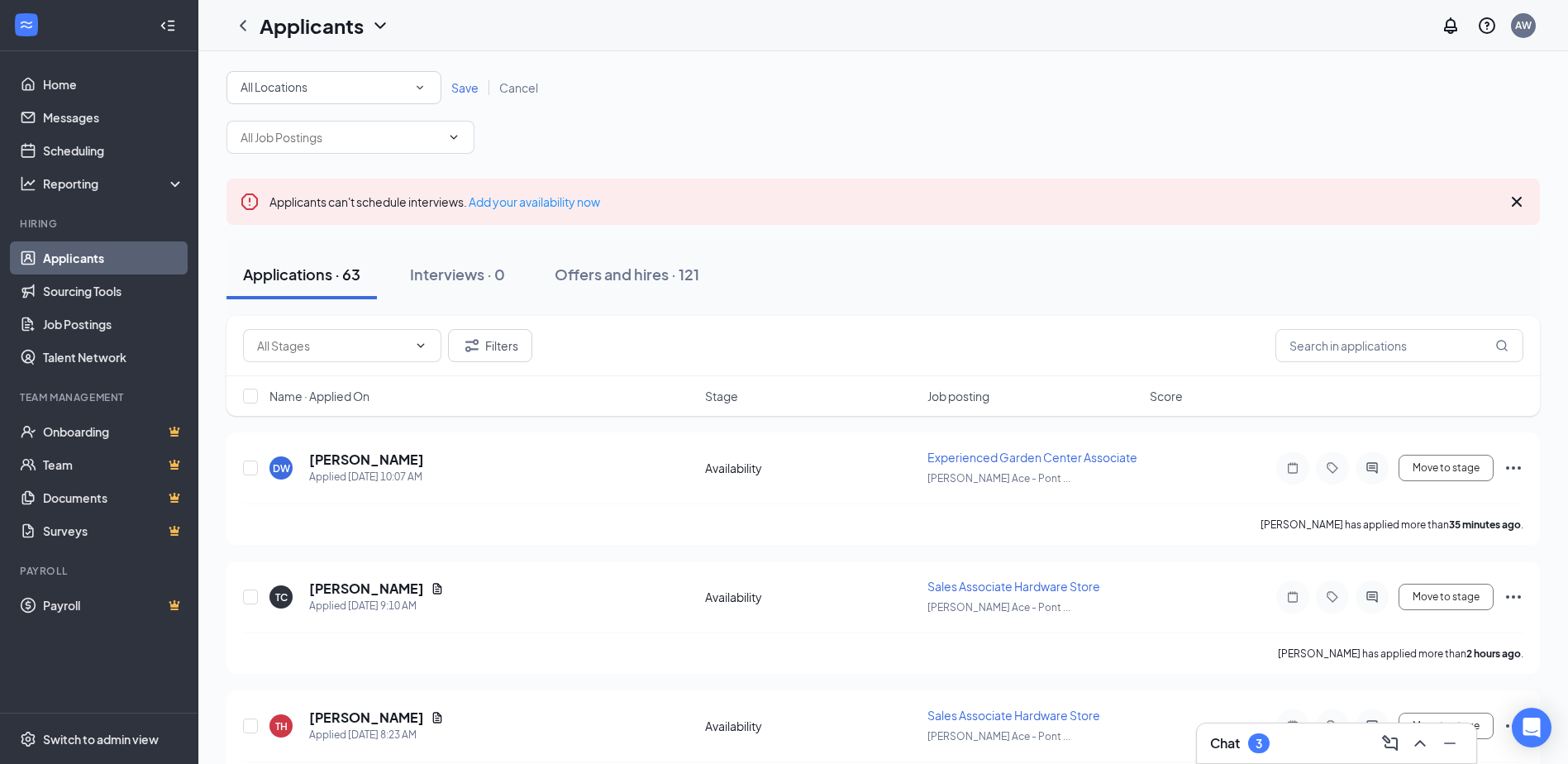
click at [342, 82] on div "All Locations" at bounding box center [334, 87] width 187 height 20
click at [373, 275] on body "Home Messages Scheduling Reporting Hiring Applicants Sourcing Tools Job Posting…" at bounding box center [784, 382] width 1568 height 764
click at [365, 261] on button "Applications · 63" at bounding box center [301, 274] width 151 height 49
click at [413, 89] on icon "SmallChevronDown" at bounding box center [419, 87] width 15 height 15
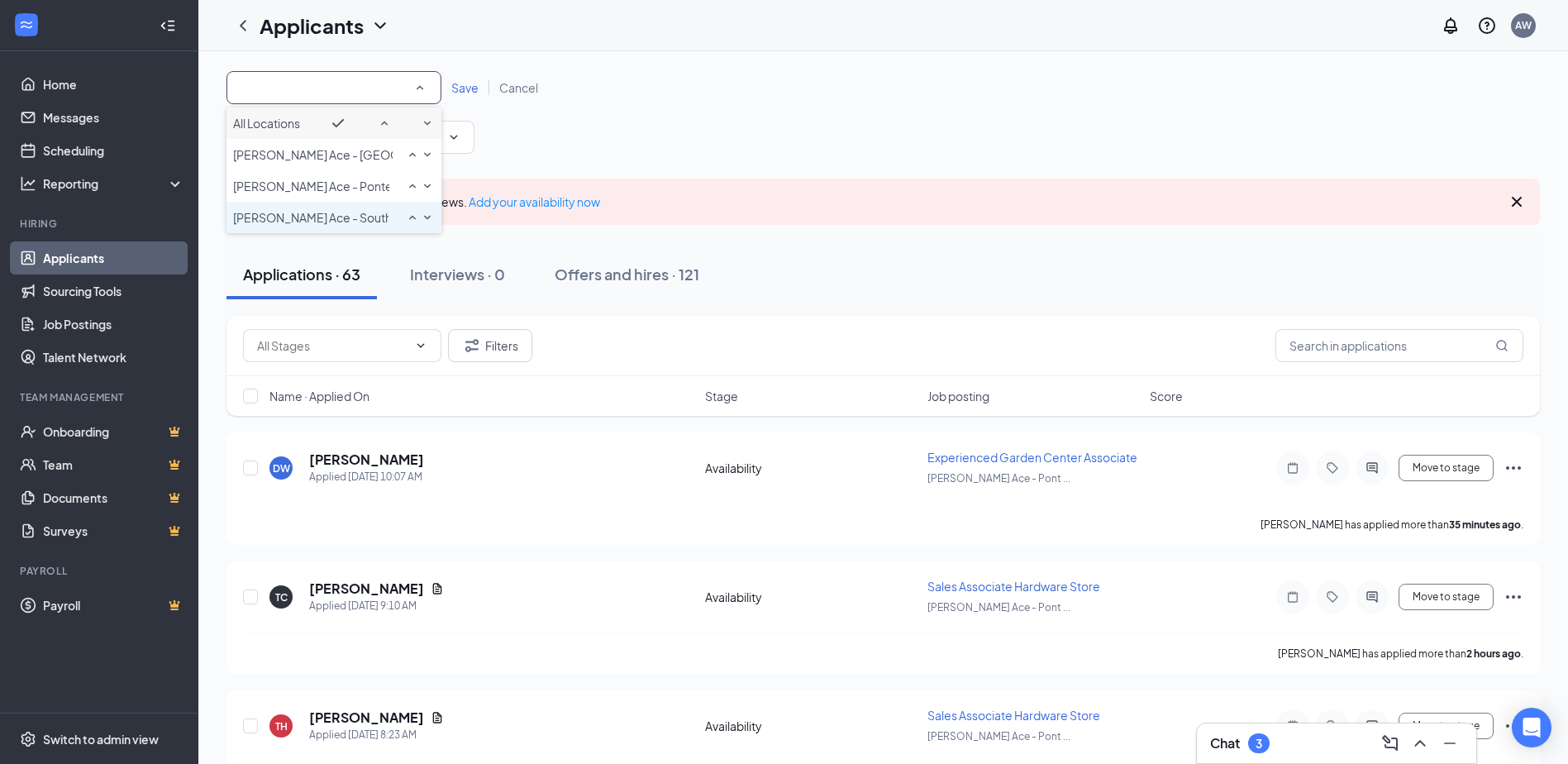
click at [308, 225] on span "[PERSON_NAME] Ace - Southside" at bounding box center [324, 217] width 182 height 15
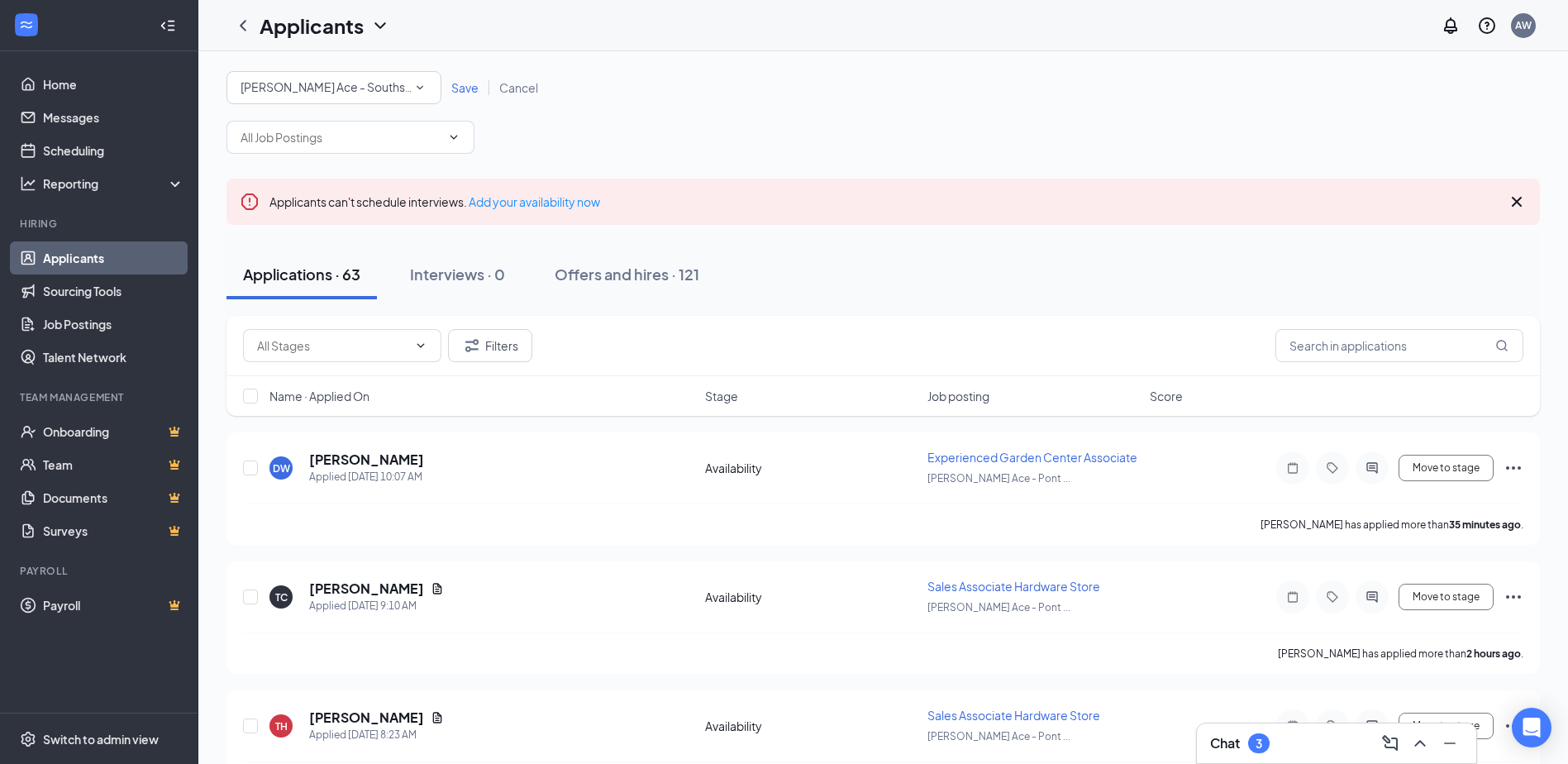
click at [455, 94] on span "Save" at bounding box center [464, 87] width 27 height 15
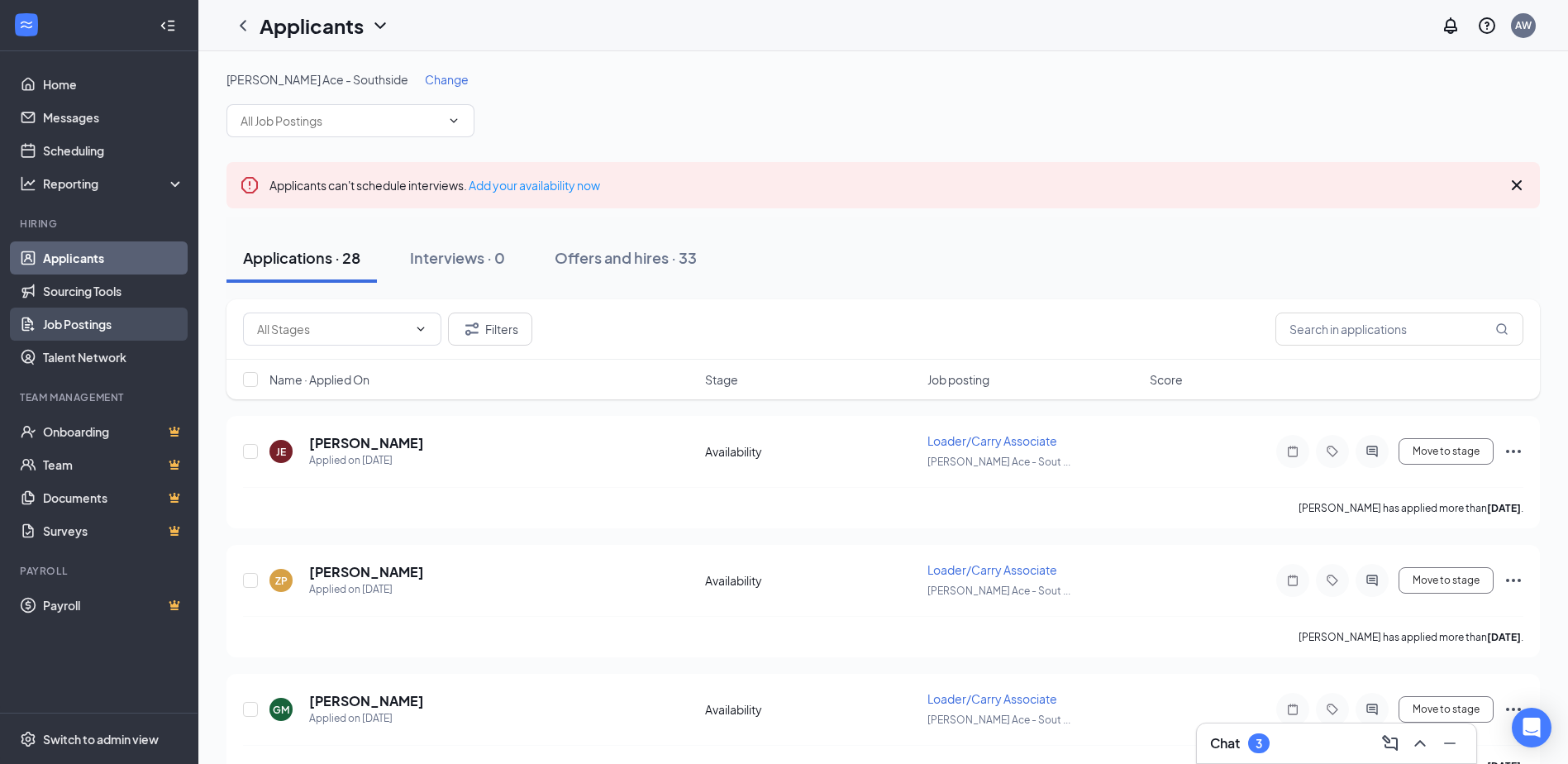
click at [81, 320] on link "Job Postings" at bounding box center [113, 324] width 141 height 33
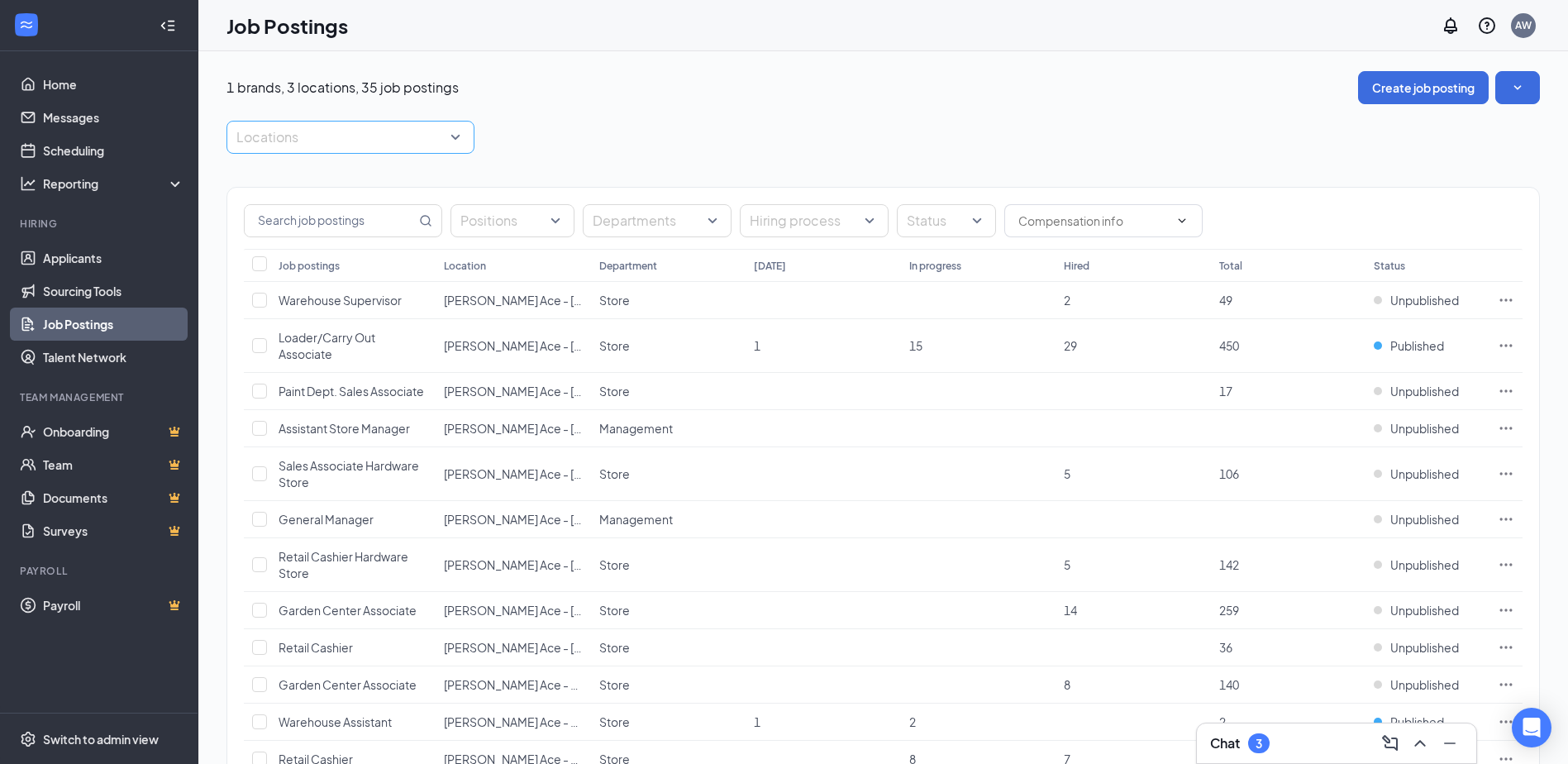
click at [457, 145] on div "Locations" at bounding box center [350, 137] width 248 height 33
click at [354, 261] on span "[PERSON_NAME] Ace - Southside" at bounding box center [351, 252] width 182 height 15
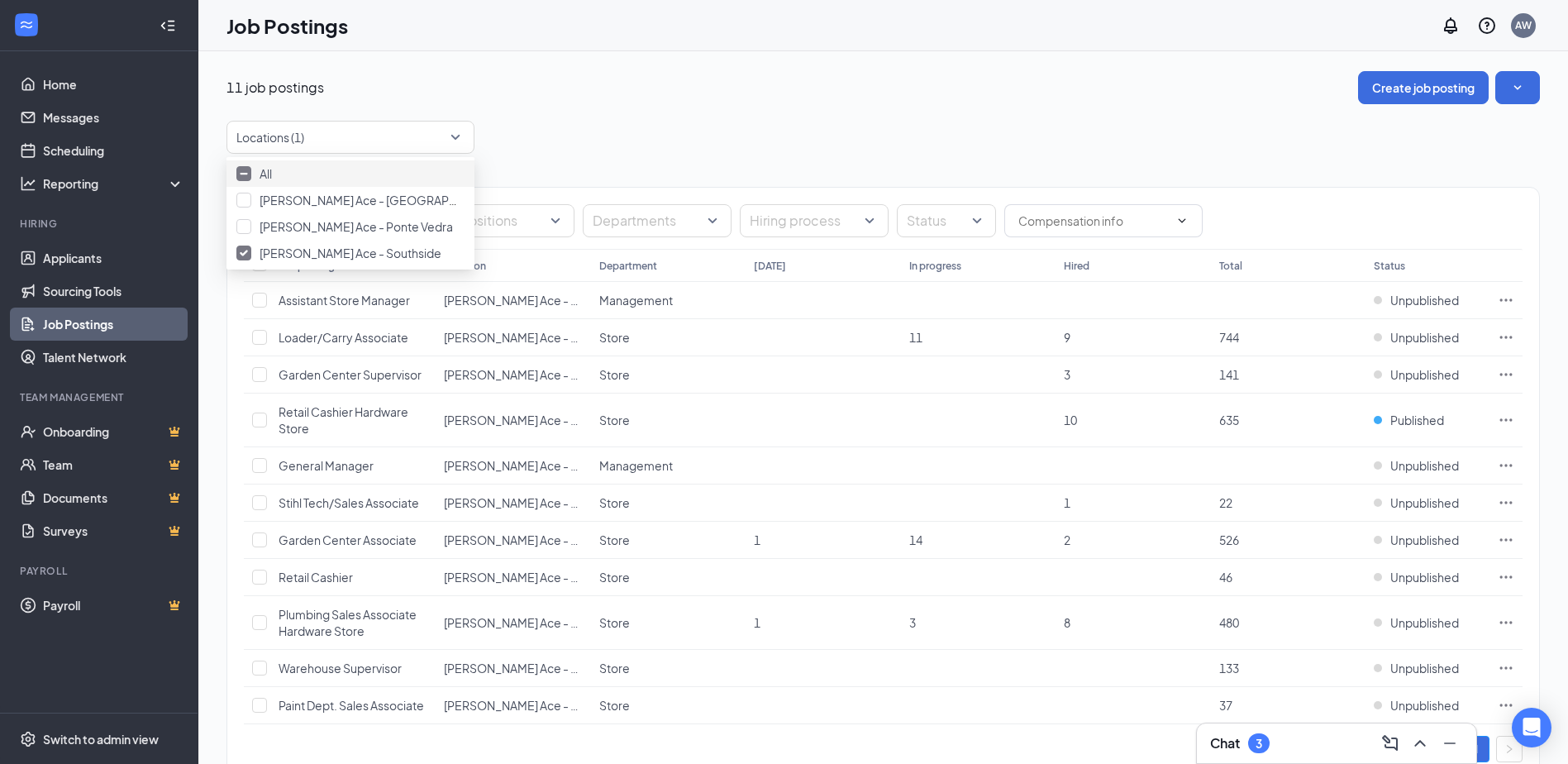
click at [554, 167] on div "Positions Departments Hiring process Status Job postings Location Department [D…" at bounding box center [883, 476] width 1313 height 643
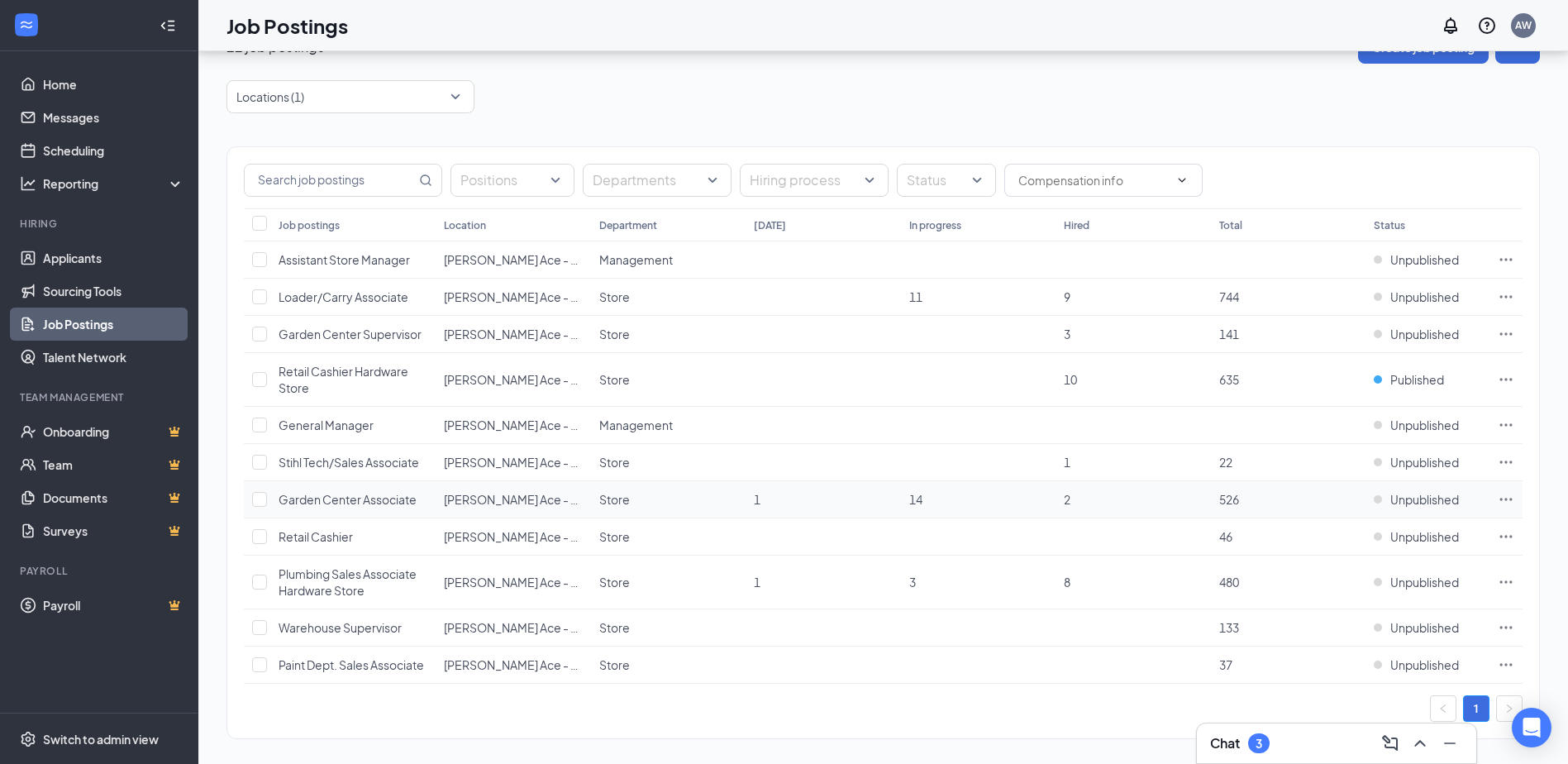
scroll to position [52, 0]
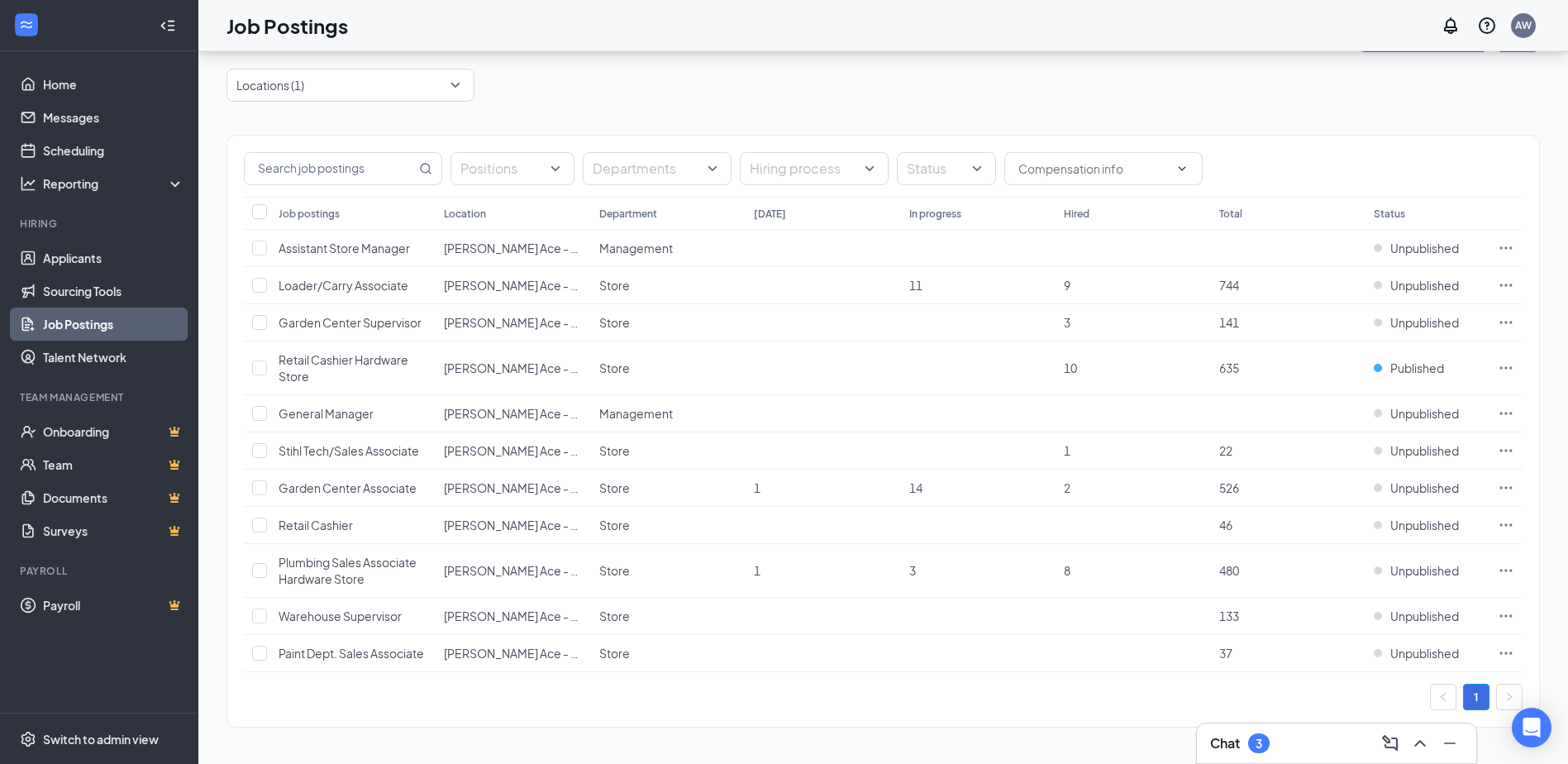
click at [430, 112] on div "Positions Departments Hiring process Status Job postings Location Department [D…" at bounding box center [883, 423] width 1313 height 643
click at [444, 75] on div at bounding box center [342, 85] width 224 height 27
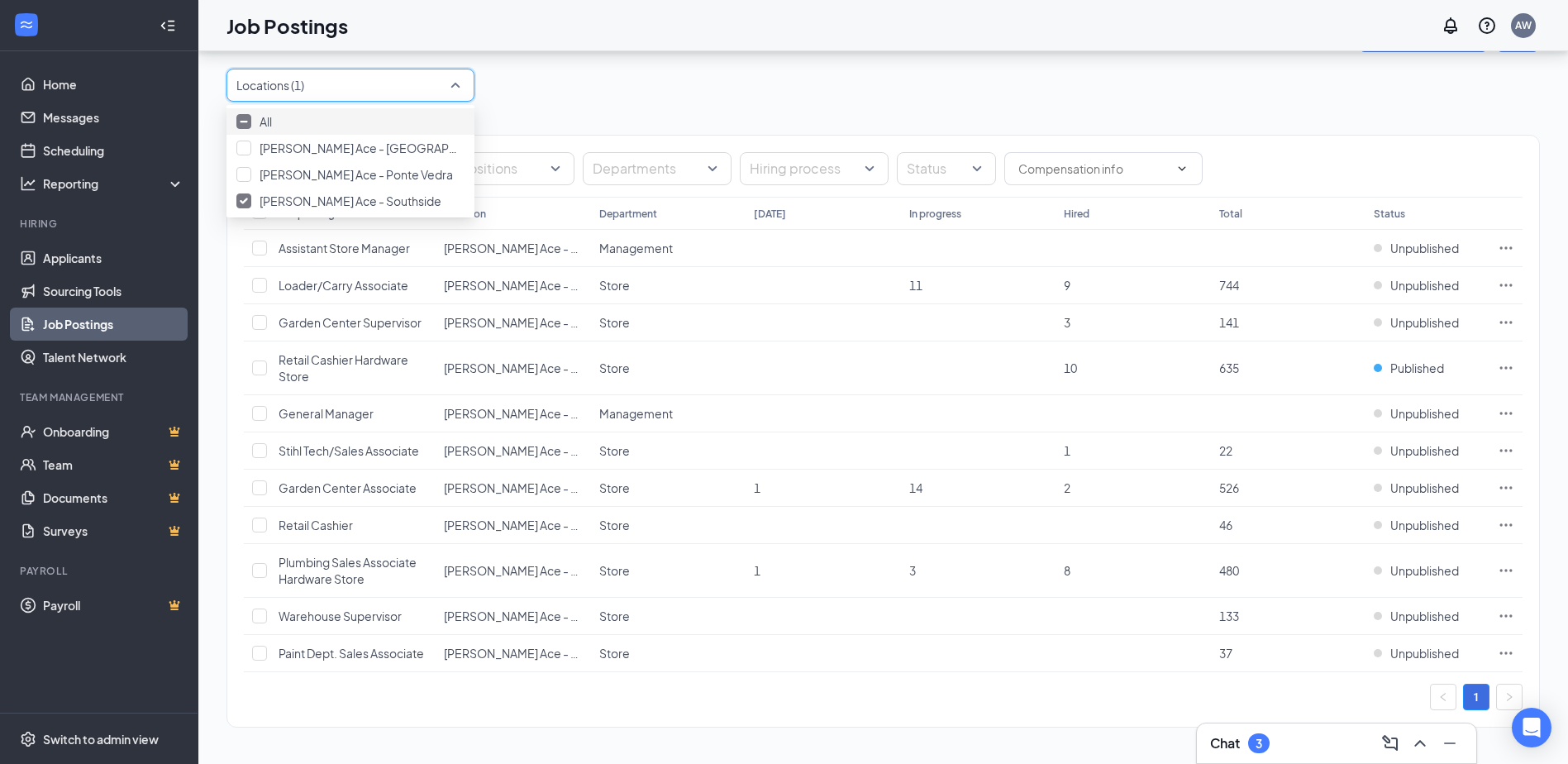
click at [523, 111] on div "Positions Departments Hiring process Status Job postings Location Department [D…" at bounding box center [883, 423] width 1313 height 643
click at [457, 83] on div "Locations (1)" at bounding box center [350, 85] width 248 height 33
click at [262, 210] on div "[PERSON_NAME] Ace - Southside" at bounding box center [350, 200] width 228 height 18
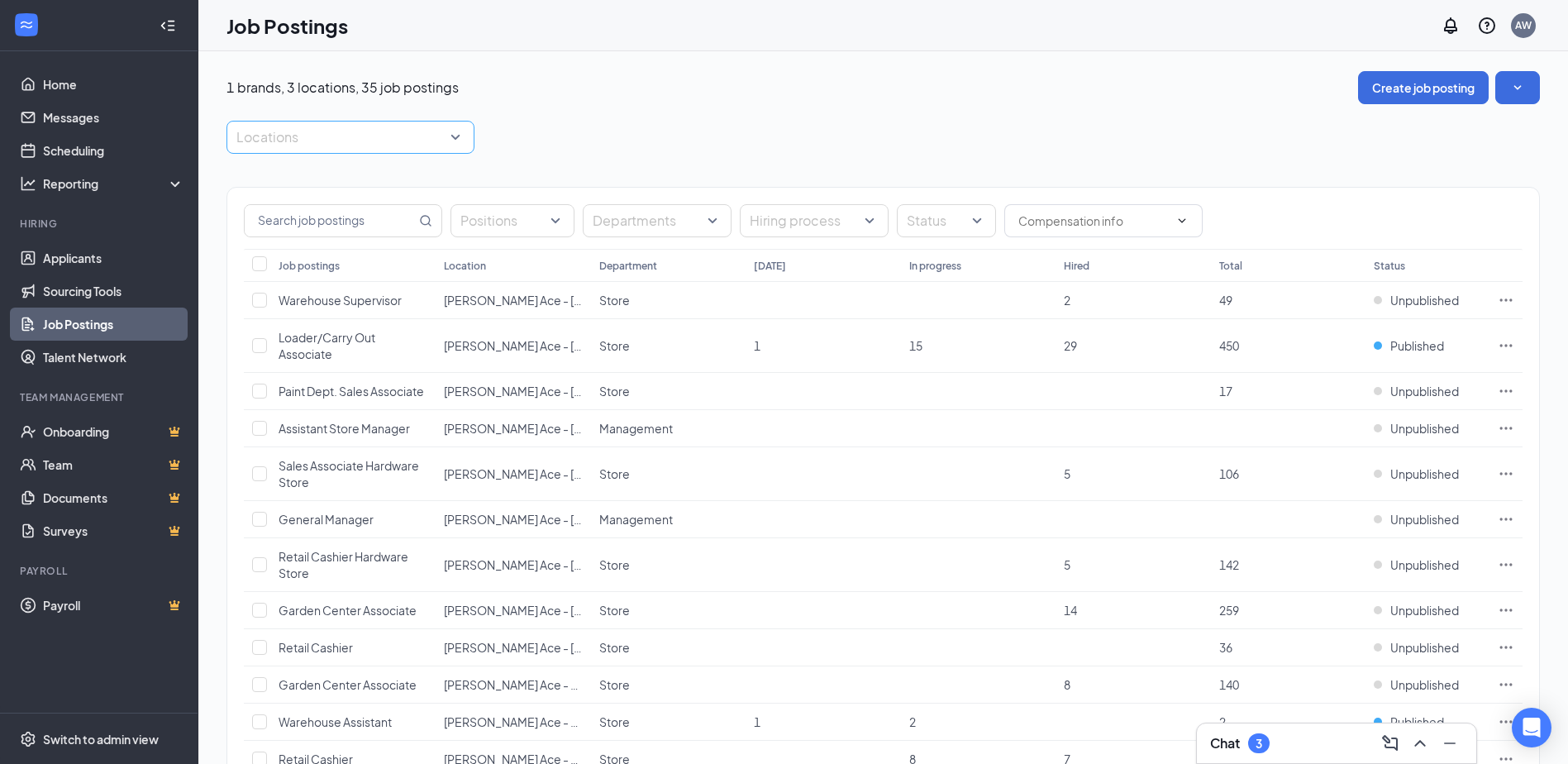
click at [470, 134] on div "Locations" at bounding box center [350, 137] width 248 height 33
click at [348, 261] on span "[PERSON_NAME] Ace - Southside" at bounding box center [351, 252] width 182 height 15
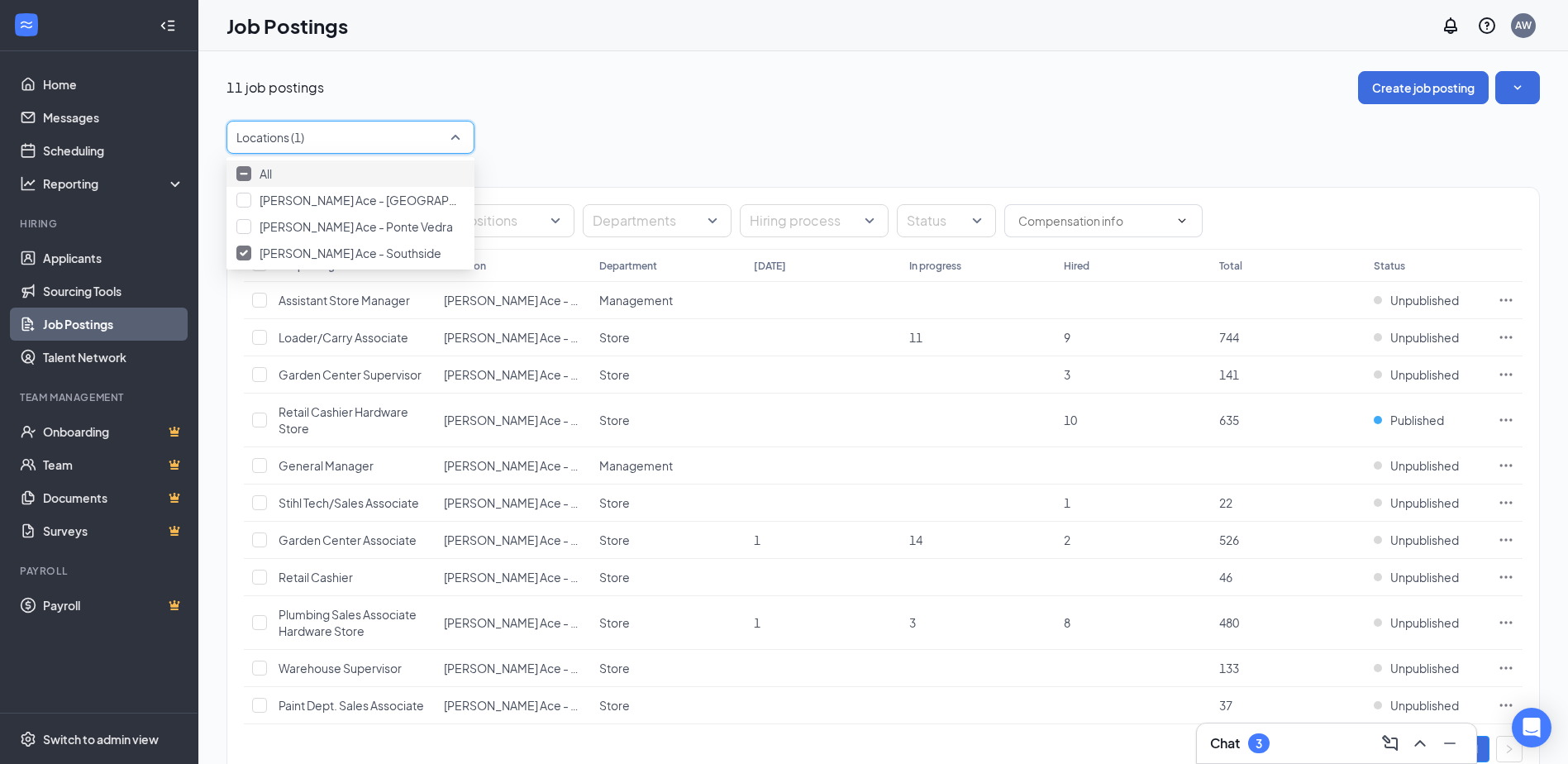
click at [603, 147] on div "Locations (1)" at bounding box center [883, 137] width 1313 height 33
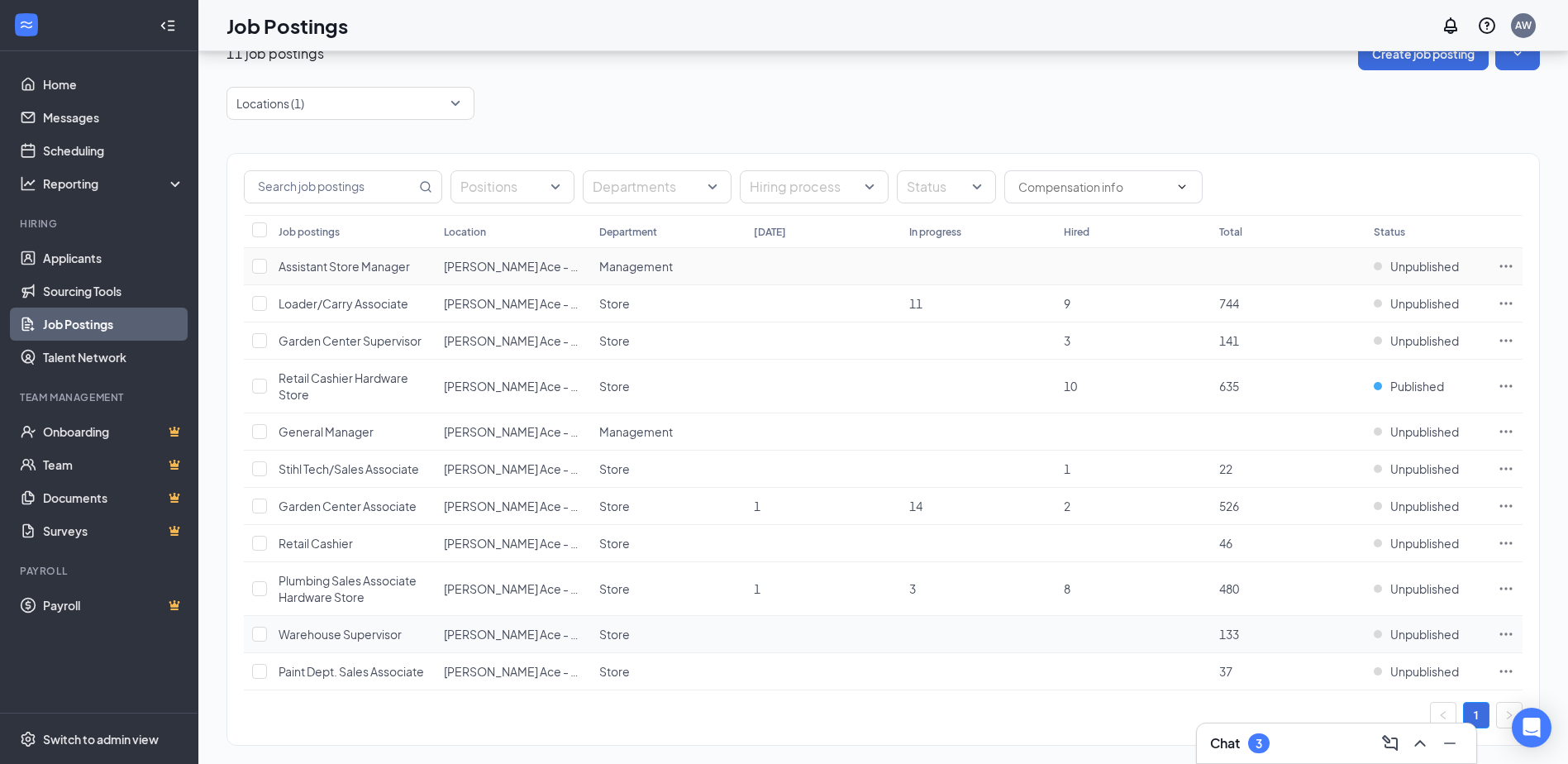
scroll to position [52, 0]
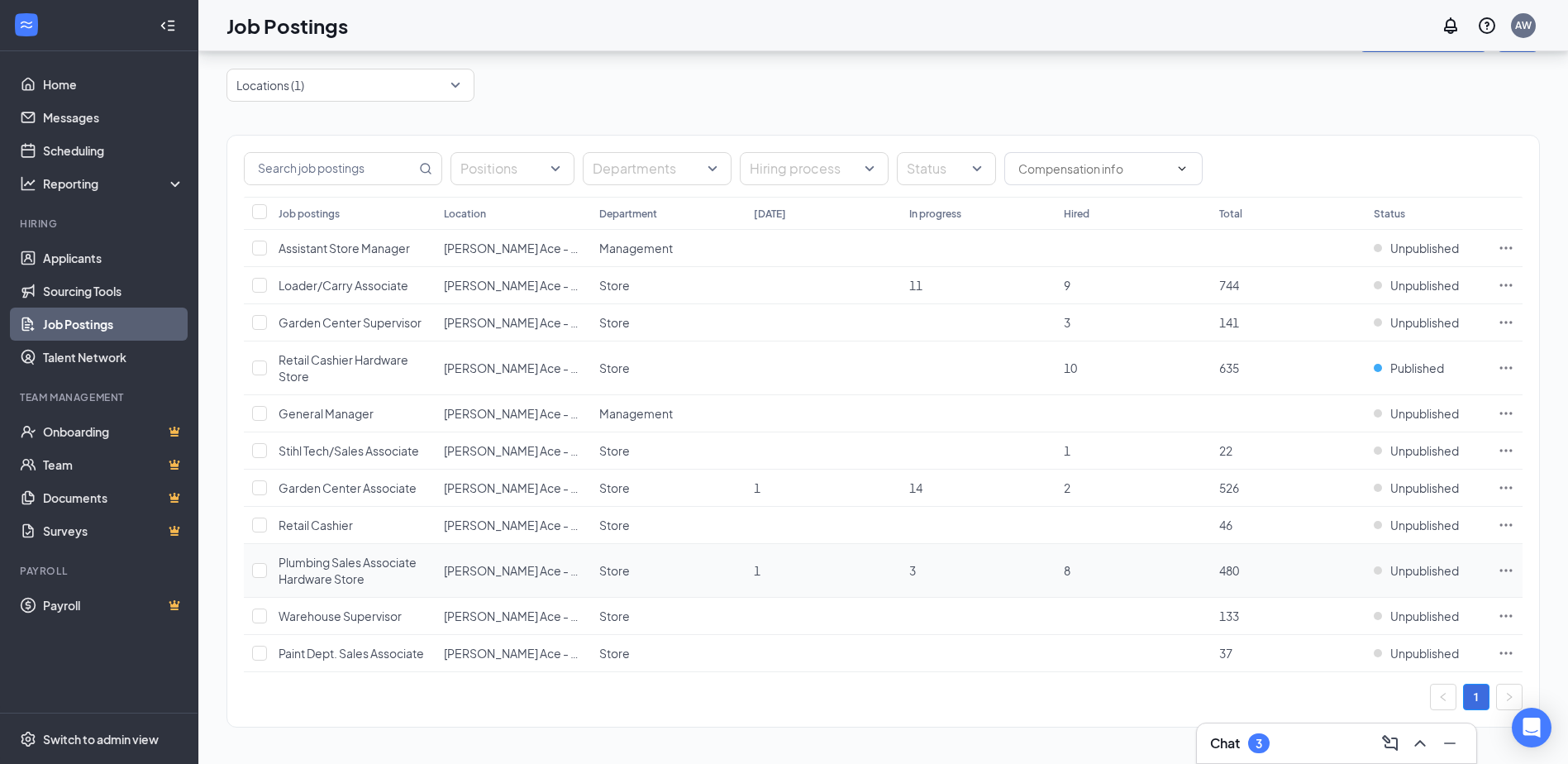
click at [1502, 569] on icon "Ellipses" at bounding box center [1506, 570] width 16 height 16
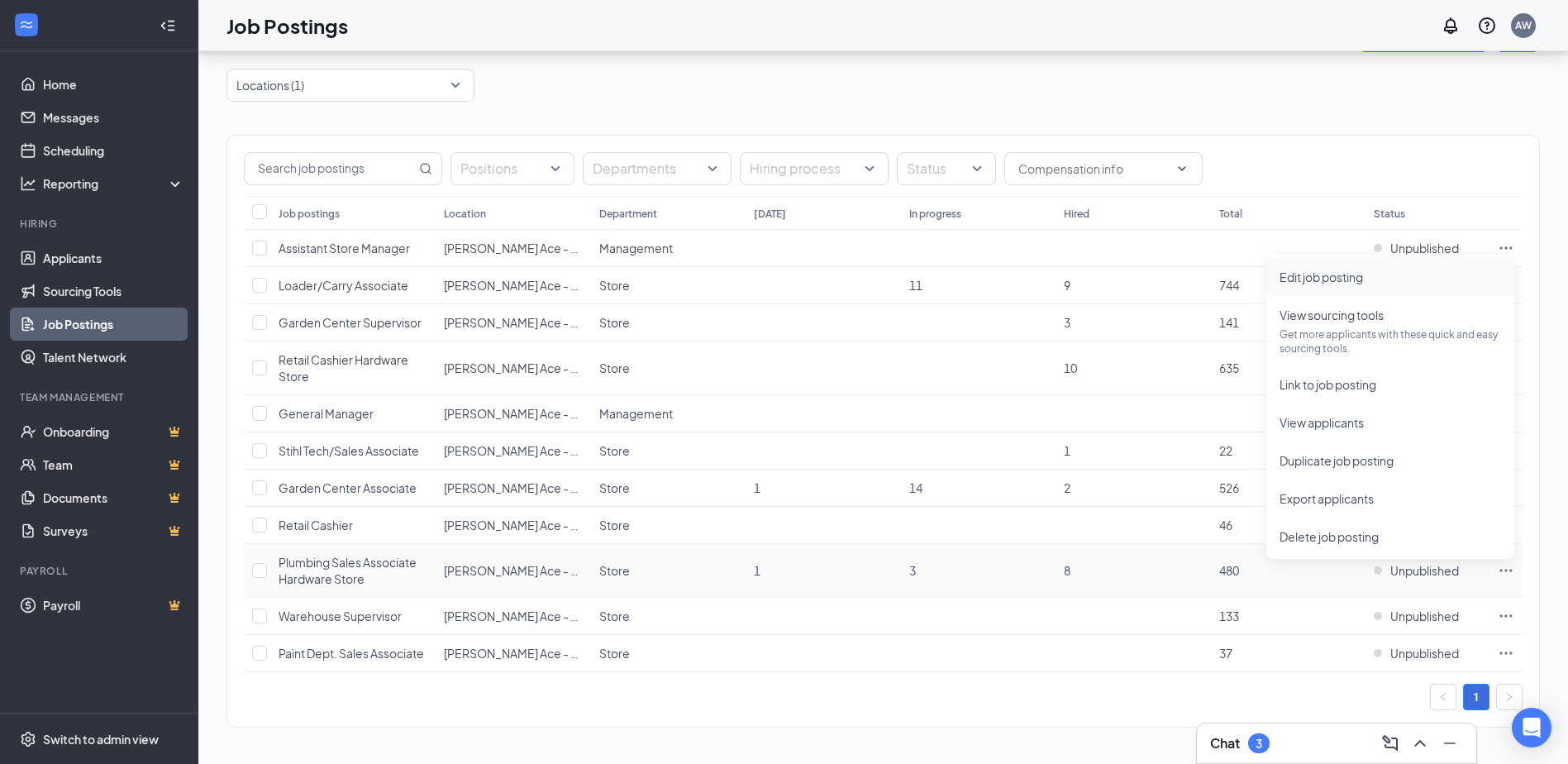
click at [1364, 279] on span "Edit job posting" at bounding box center [1321, 276] width 83 height 15
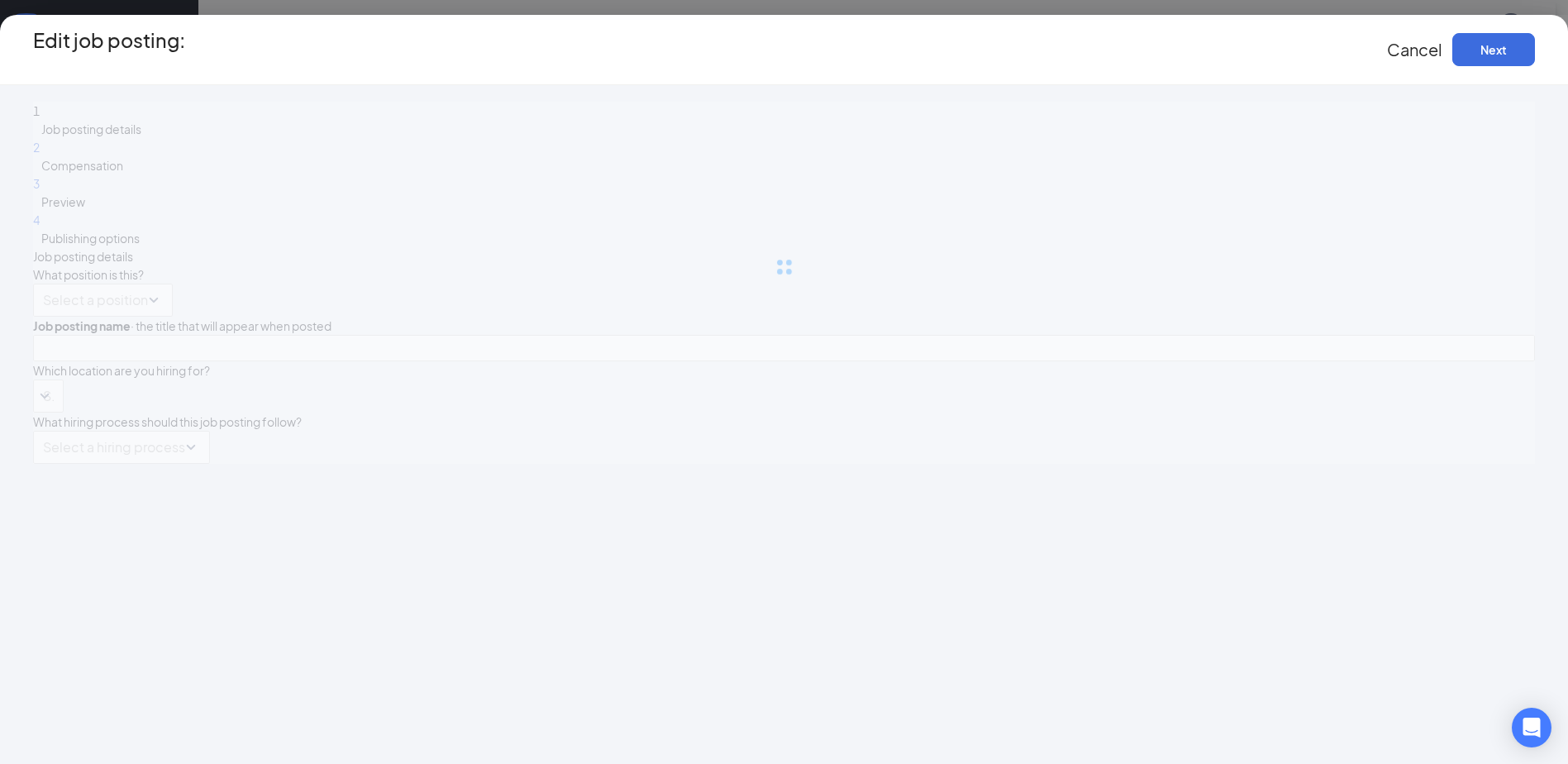
type input "Plumbing Sales Associate Hardware Store"
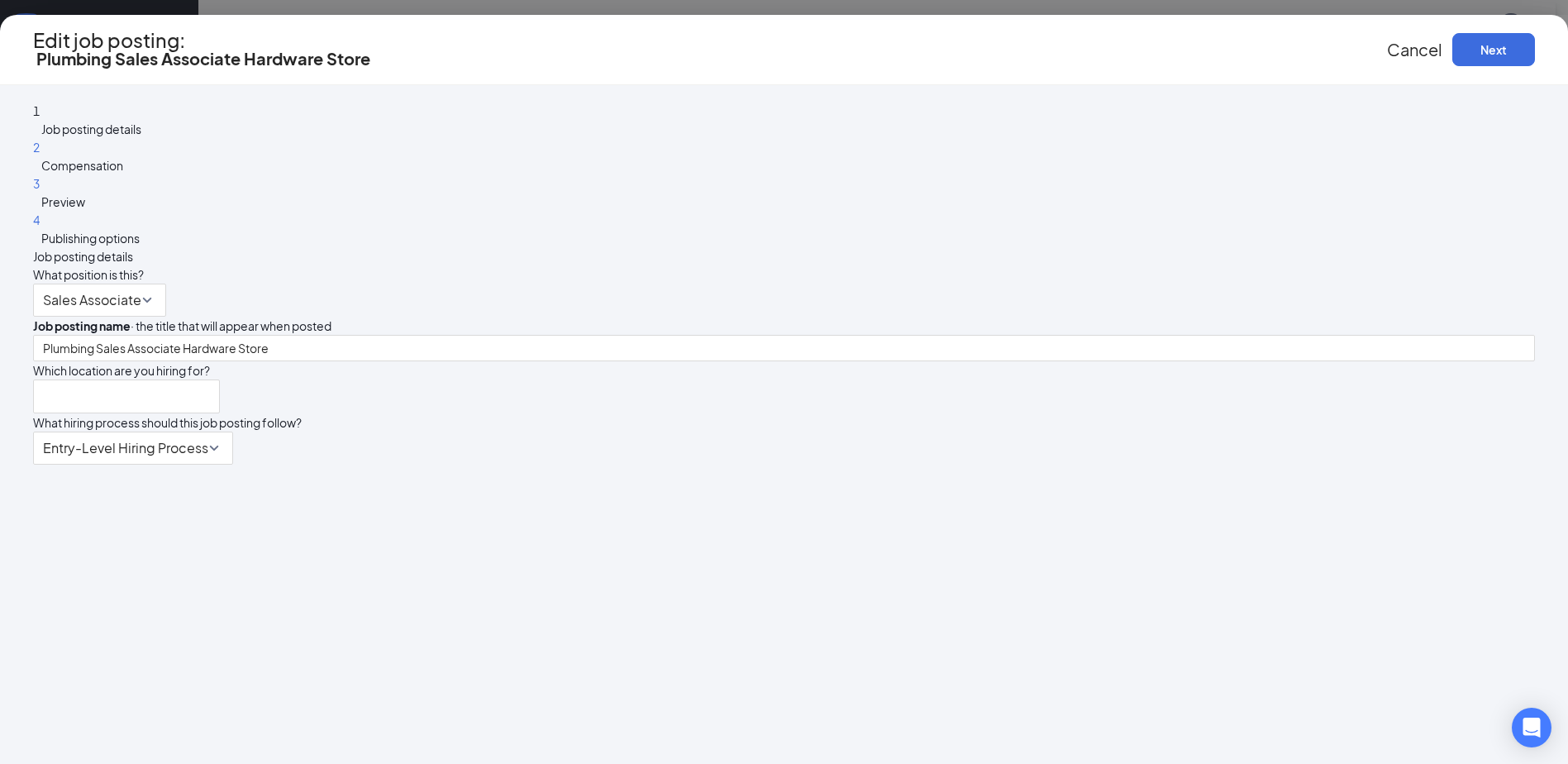
type input "[PERSON_NAME] Ace - Southside"
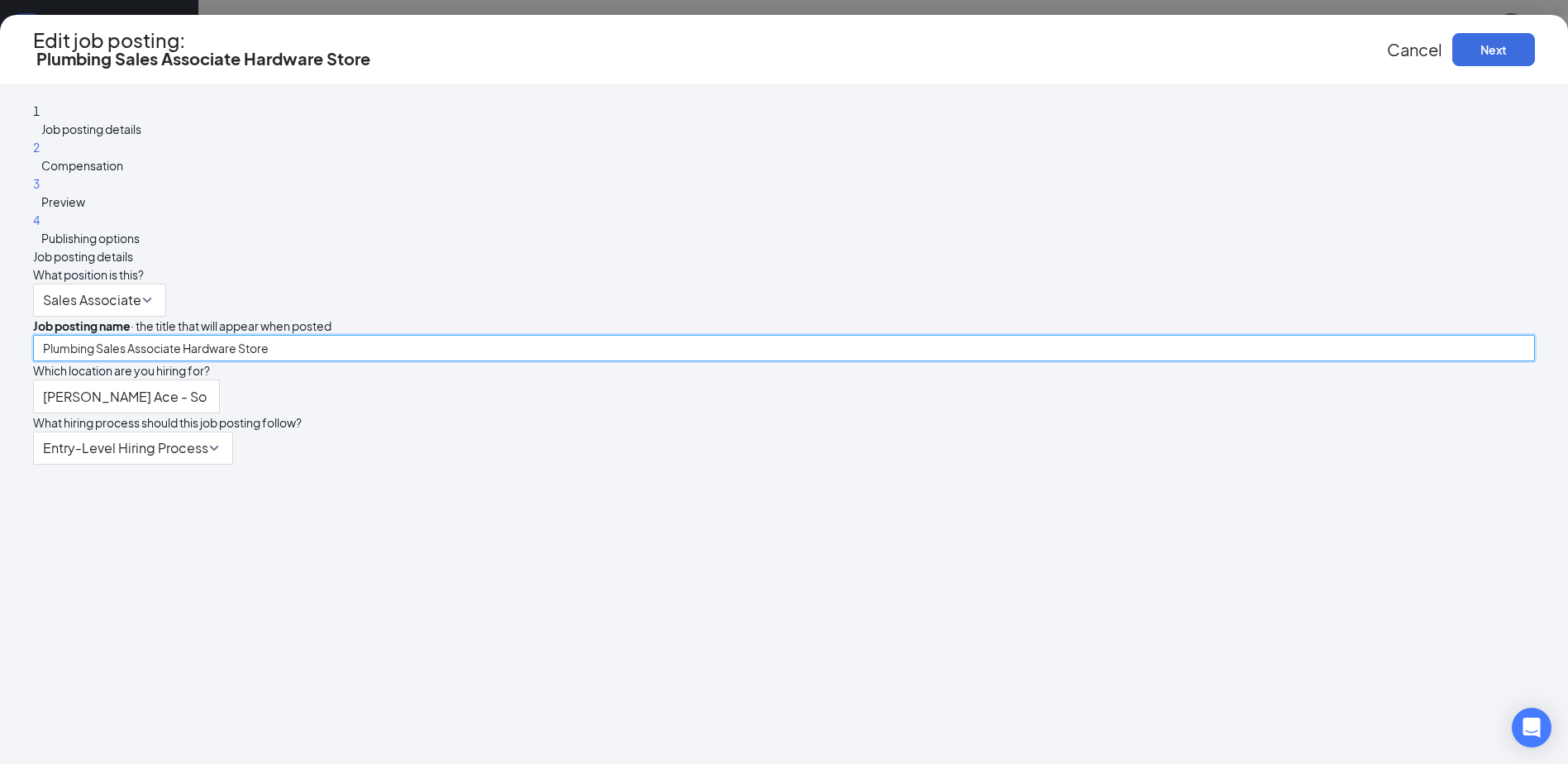
drag, startPoint x: 690, startPoint y: 280, endPoint x: 502, endPoint y: 312, distance: 190.7
click at [502, 312] on div "1 Job posting details 2 Compensation 3 Preview 4 Publishing options Job posting…" at bounding box center [784, 282] width 1502 height 362
type input "Sales Associate Hardware Store"
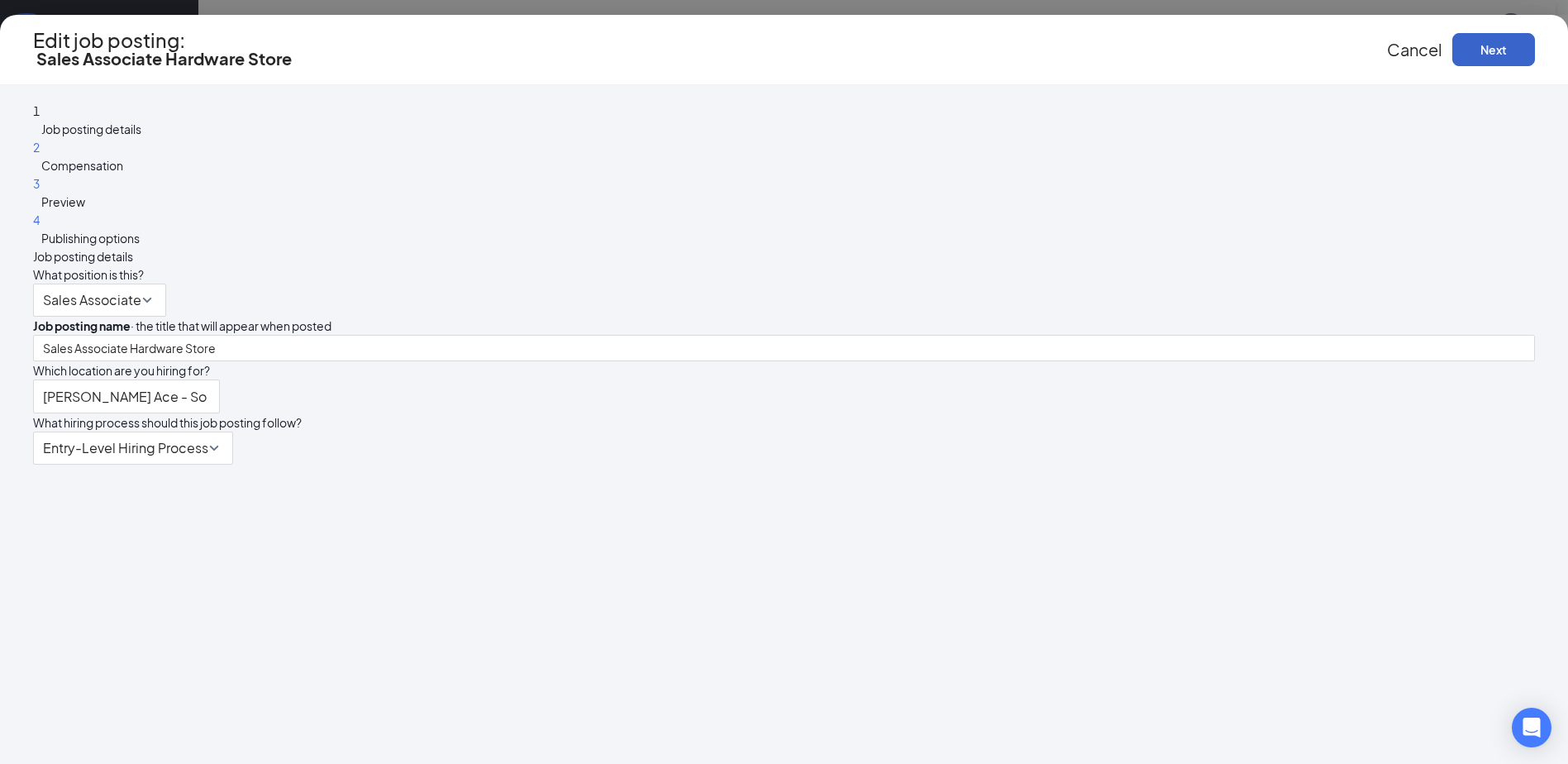
click at [1453, 55] on button "Next" at bounding box center [1493, 49] width 82 height 33
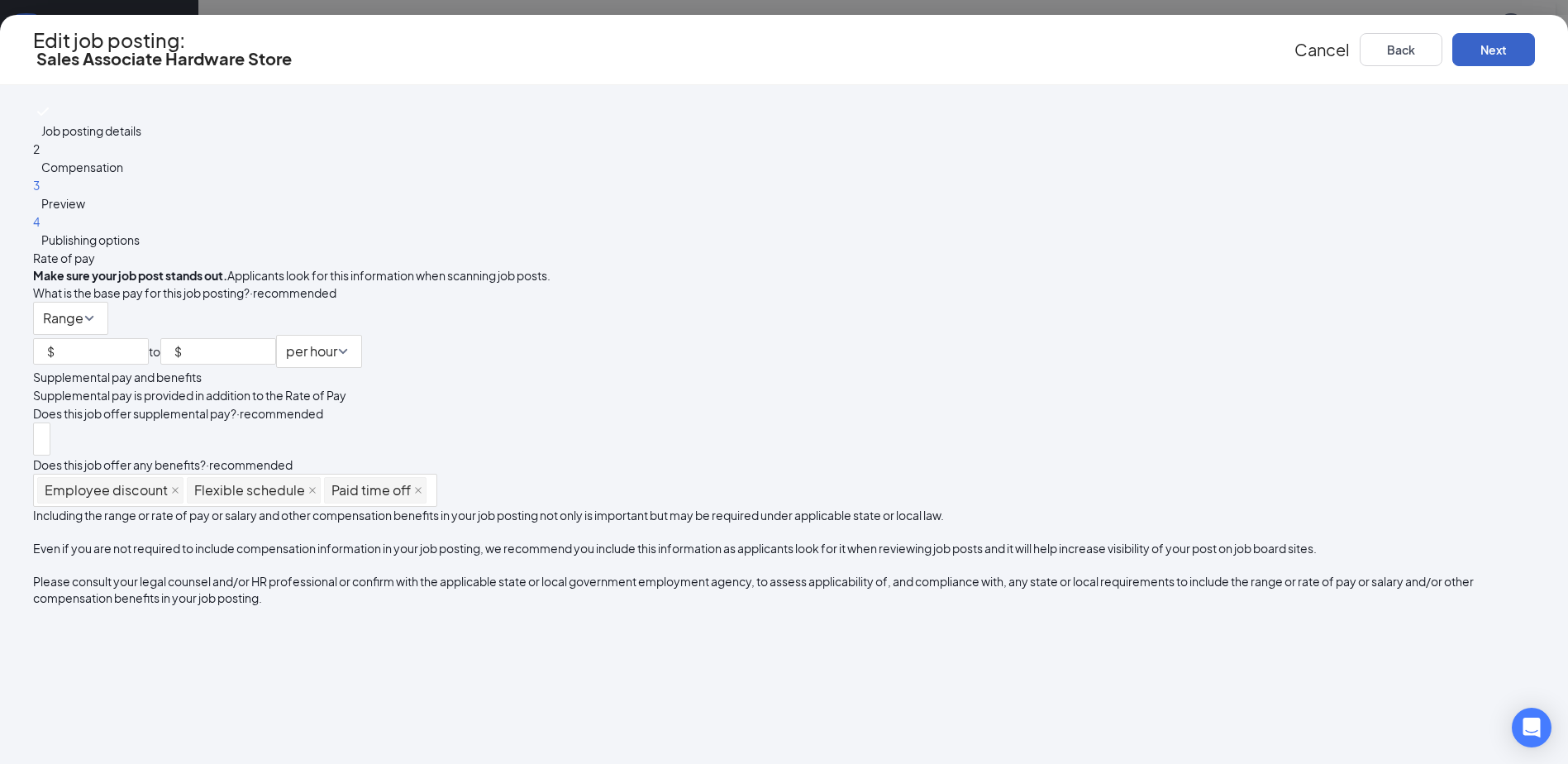
scroll to position [128, 0]
click at [1453, 47] on button "Next" at bounding box center [1493, 49] width 82 height 33
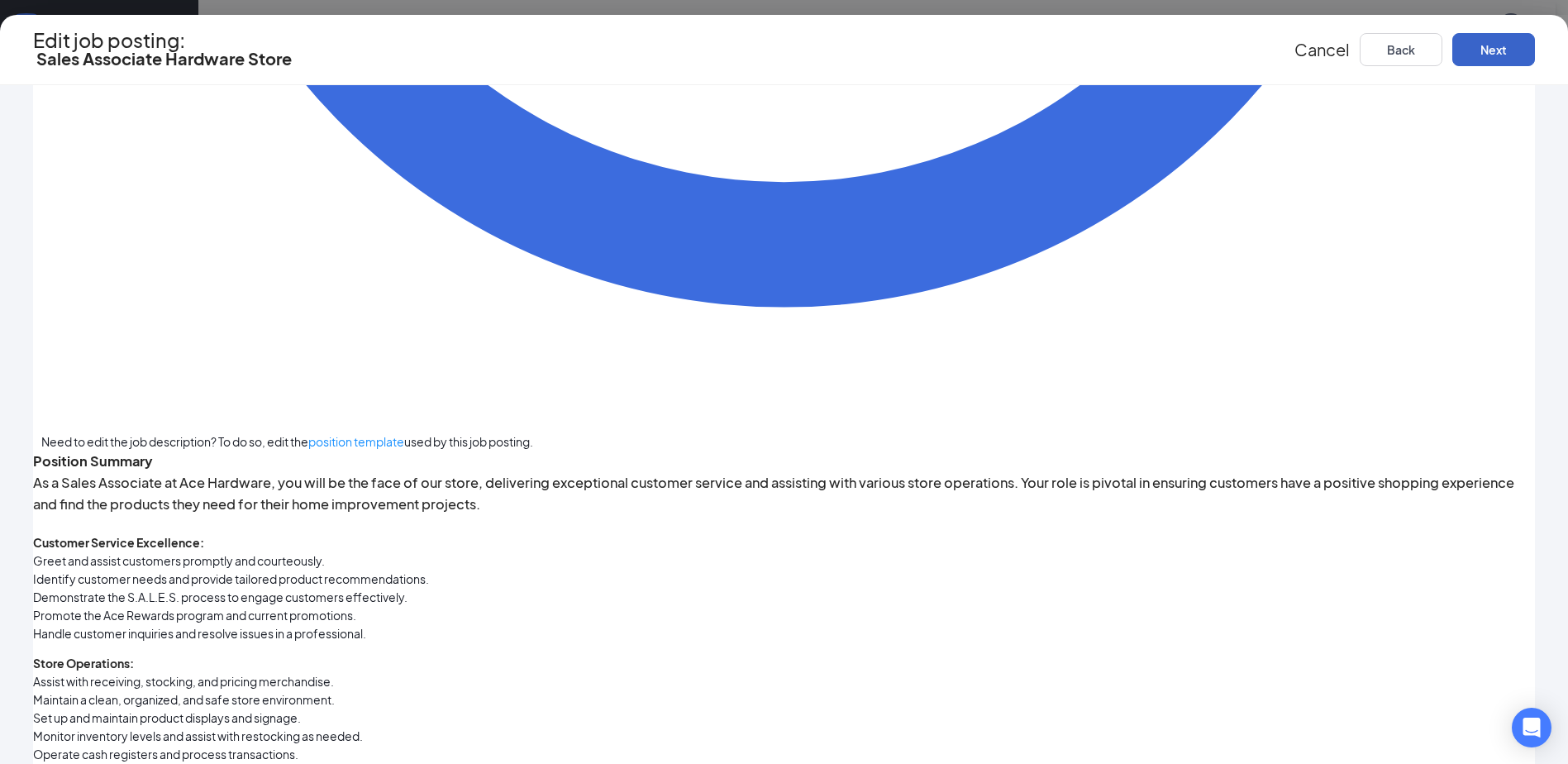
scroll to position [1516, 0]
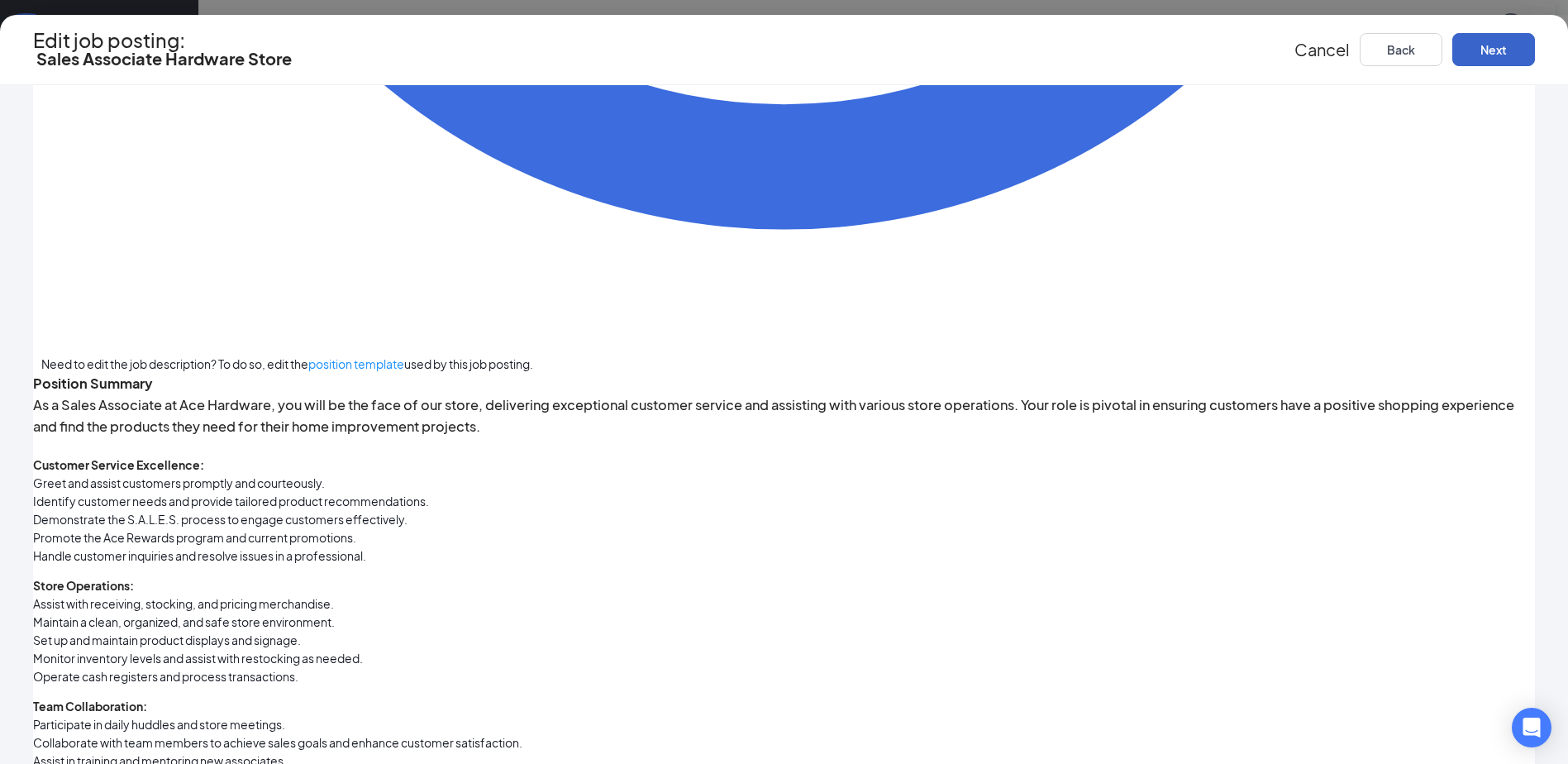
click at [1453, 51] on button "Next" at bounding box center [1493, 49] width 82 height 33
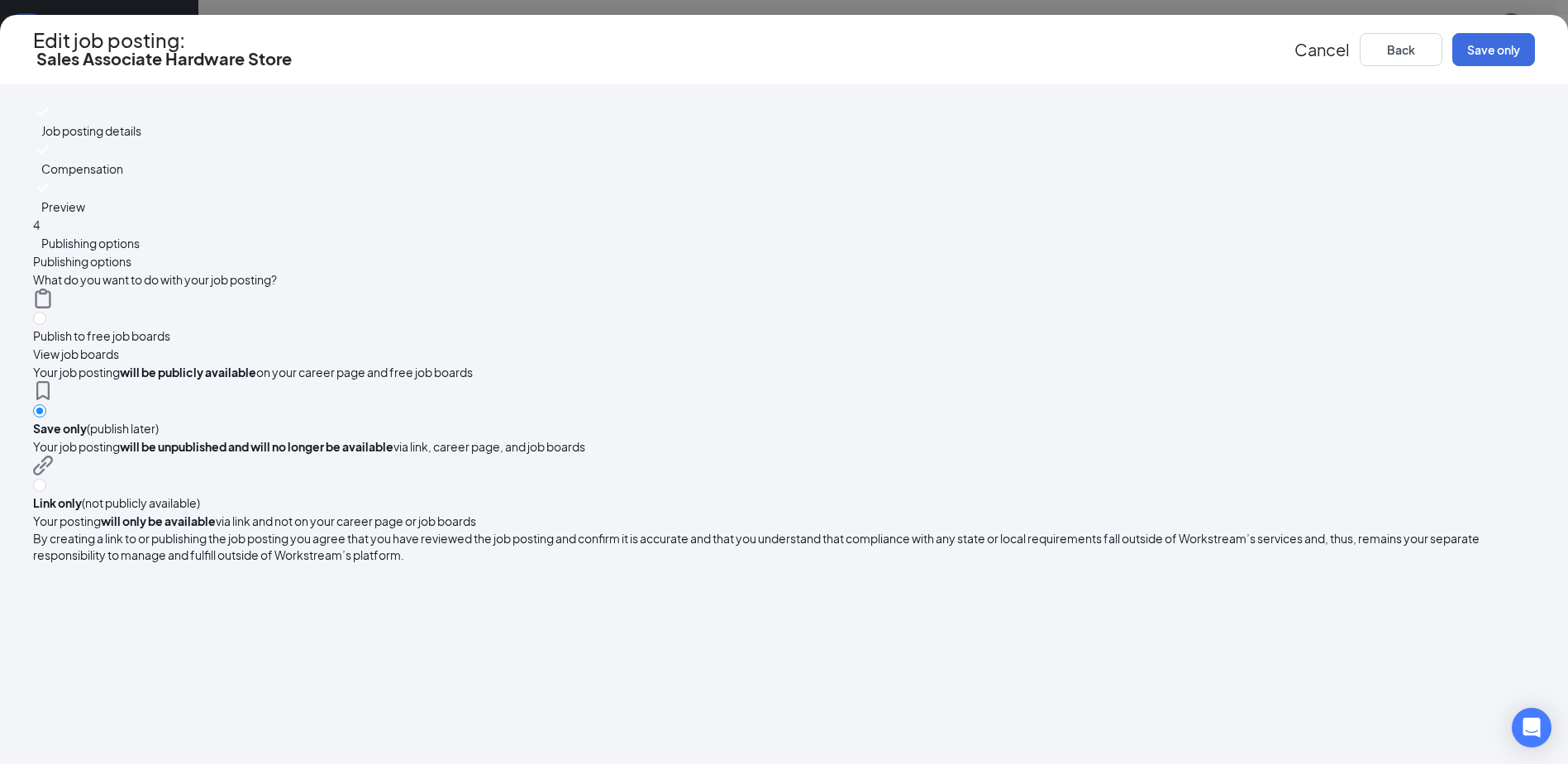
scroll to position [0, 0]
click at [1453, 53] on button "Save only" at bounding box center [1493, 49] width 82 height 33
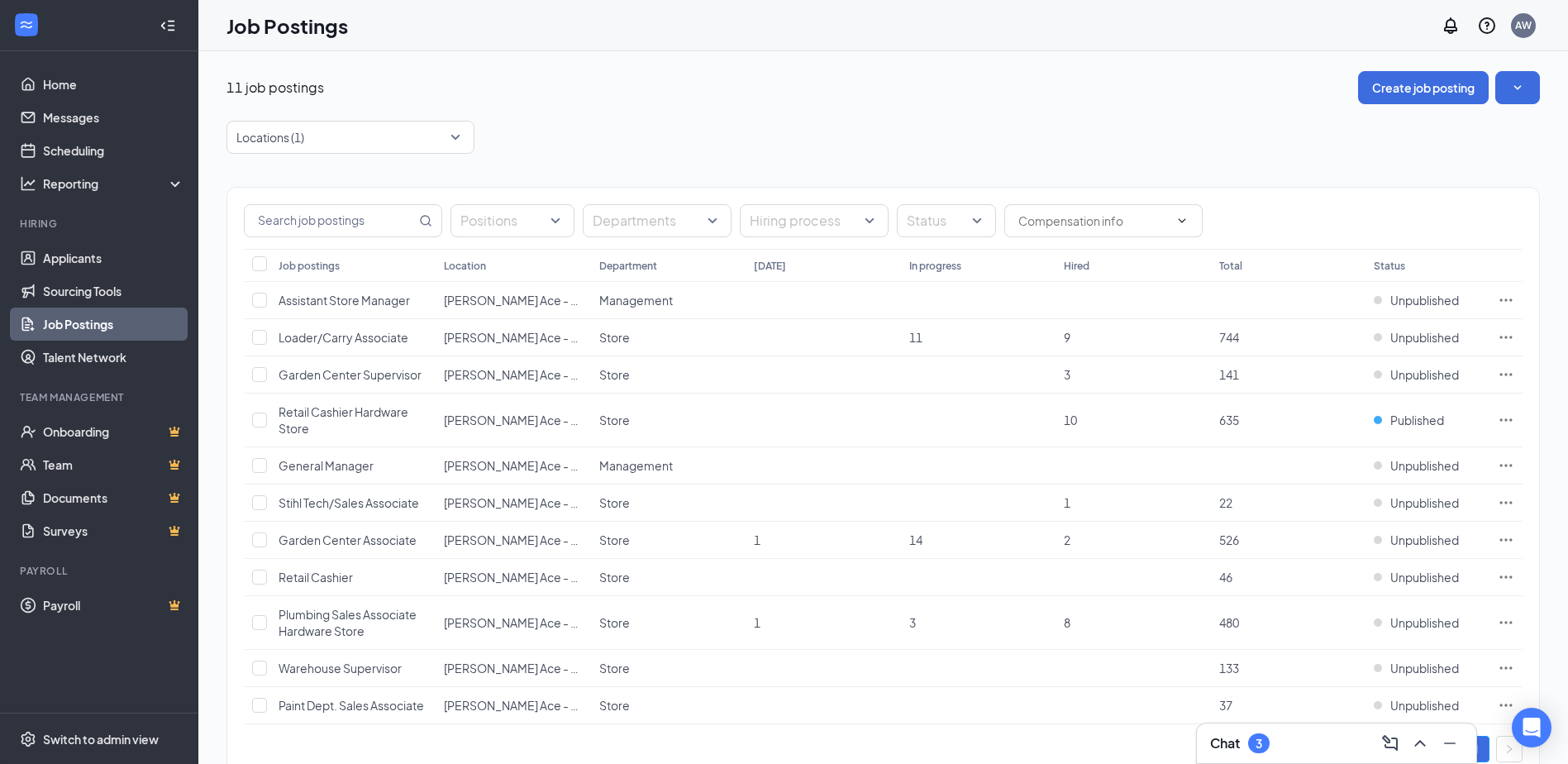
click at [76, 317] on link "Job Postings" at bounding box center [113, 324] width 141 height 33
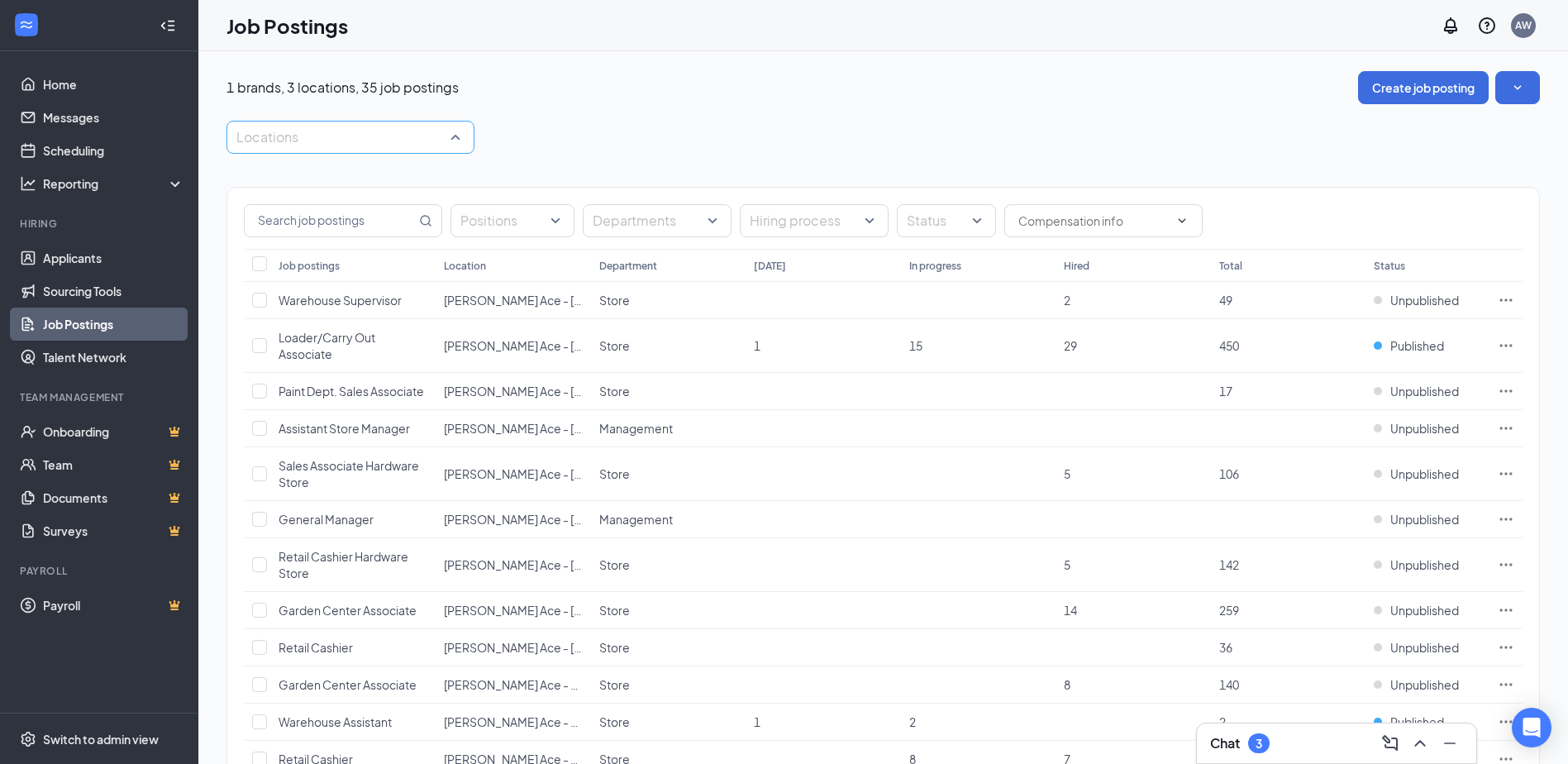
click at [467, 139] on div "Locations" at bounding box center [350, 137] width 248 height 33
click at [334, 261] on span "[PERSON_NAME] Ace - Southside" at bounding box center [351, 252] width 182 height 15
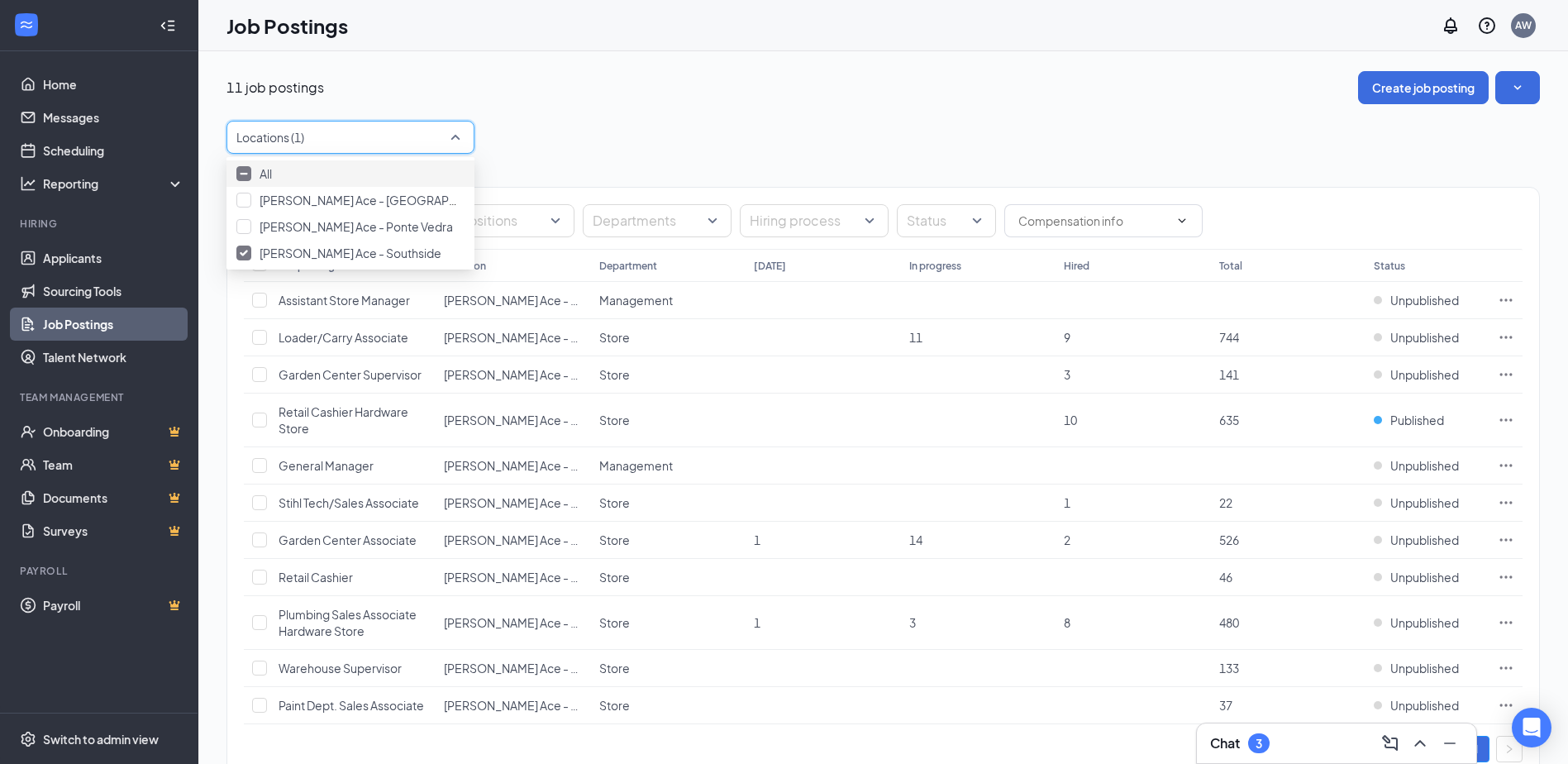
click at [596, 154] on div "Positions Departments Hiring process Status Job postings Location Department [D…" at bounding box center [883, 476] width 1313 height 643
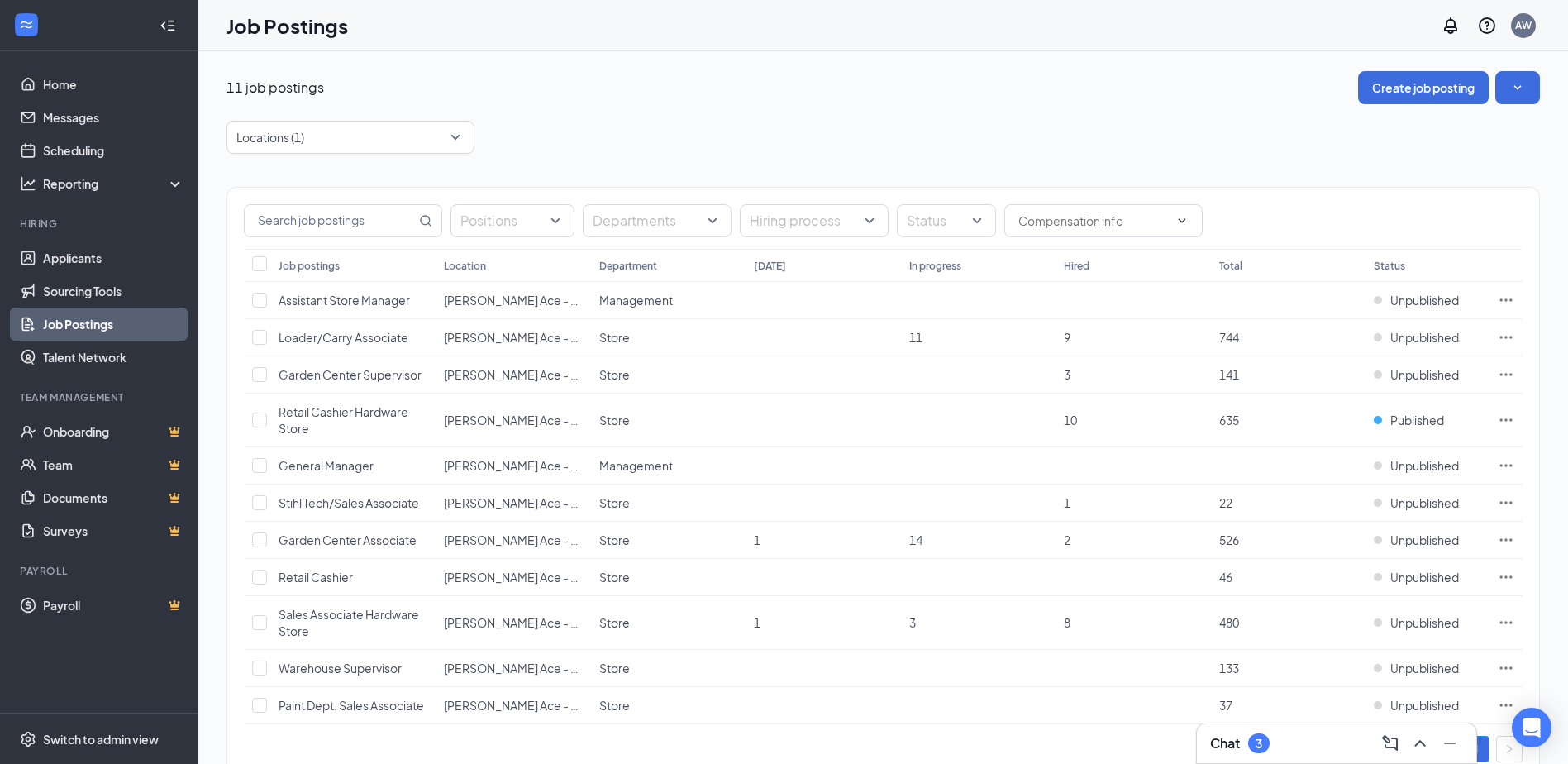
scroll to position [52, 0]
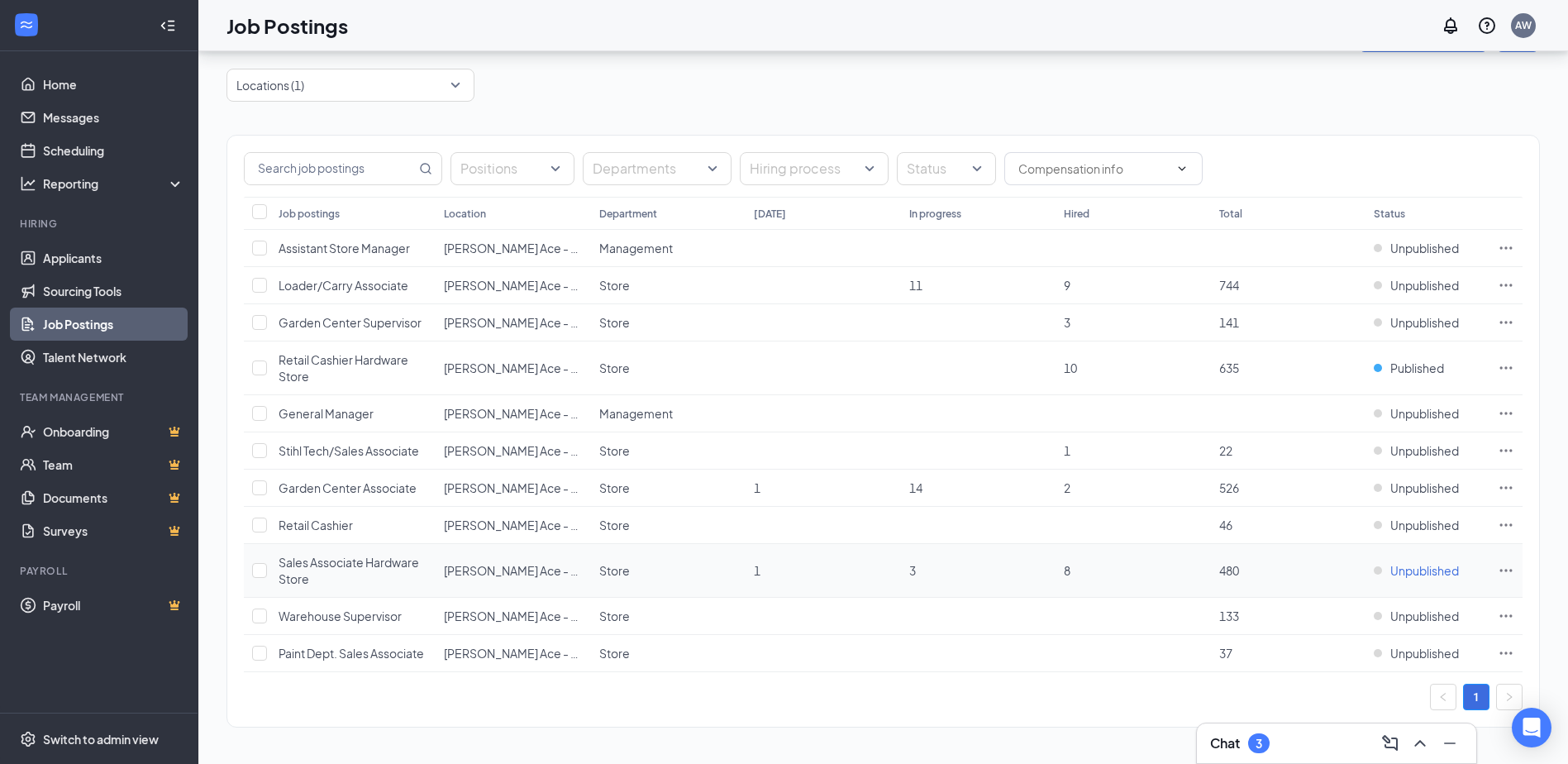
click at [1407, 569] on span "Unpublished" at bounding box center [1424, 570] width 68 height 16
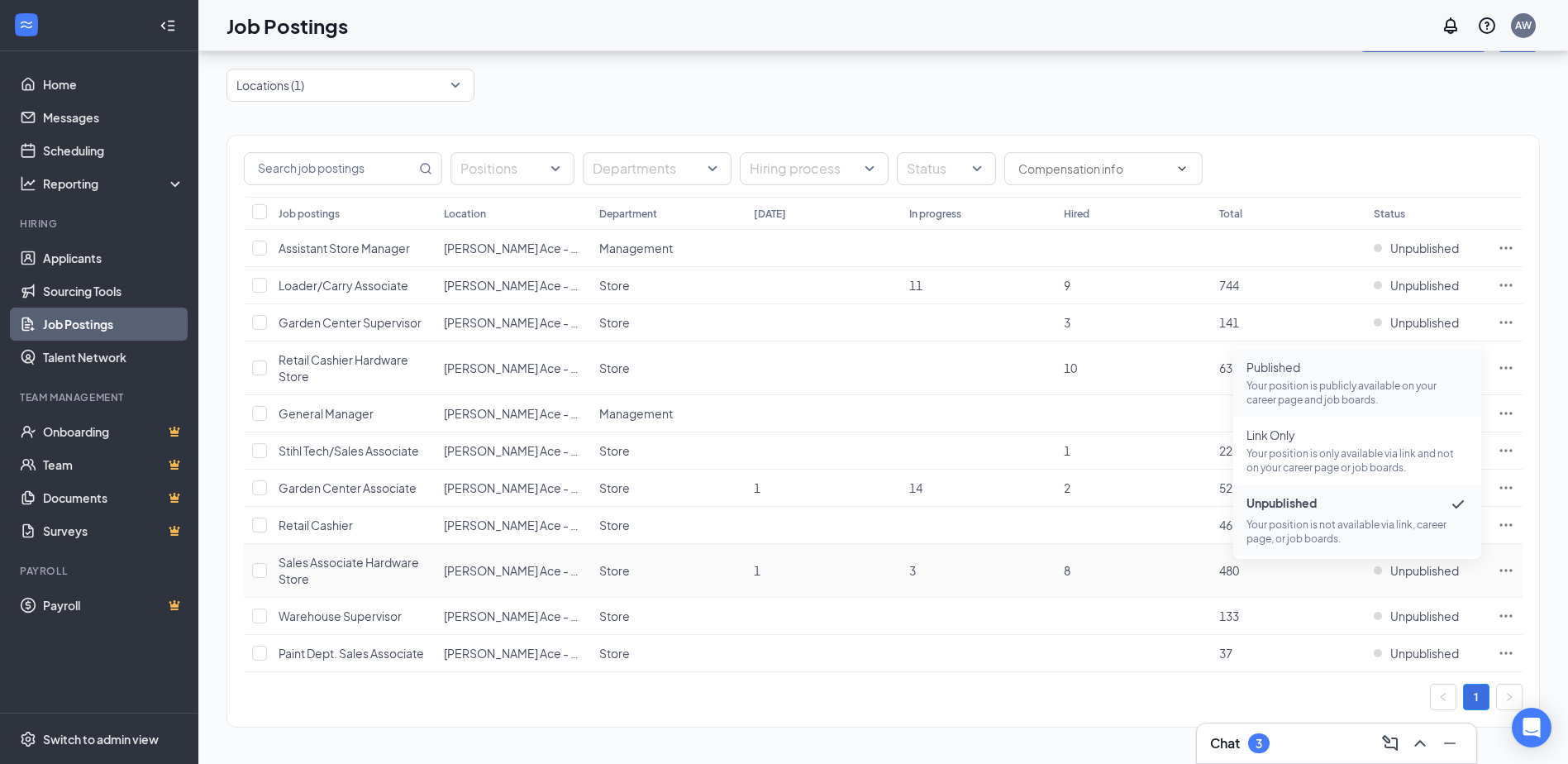
click at [1318, 372] on span "Published" at bounding box center [1357, 366] width 222 height 16
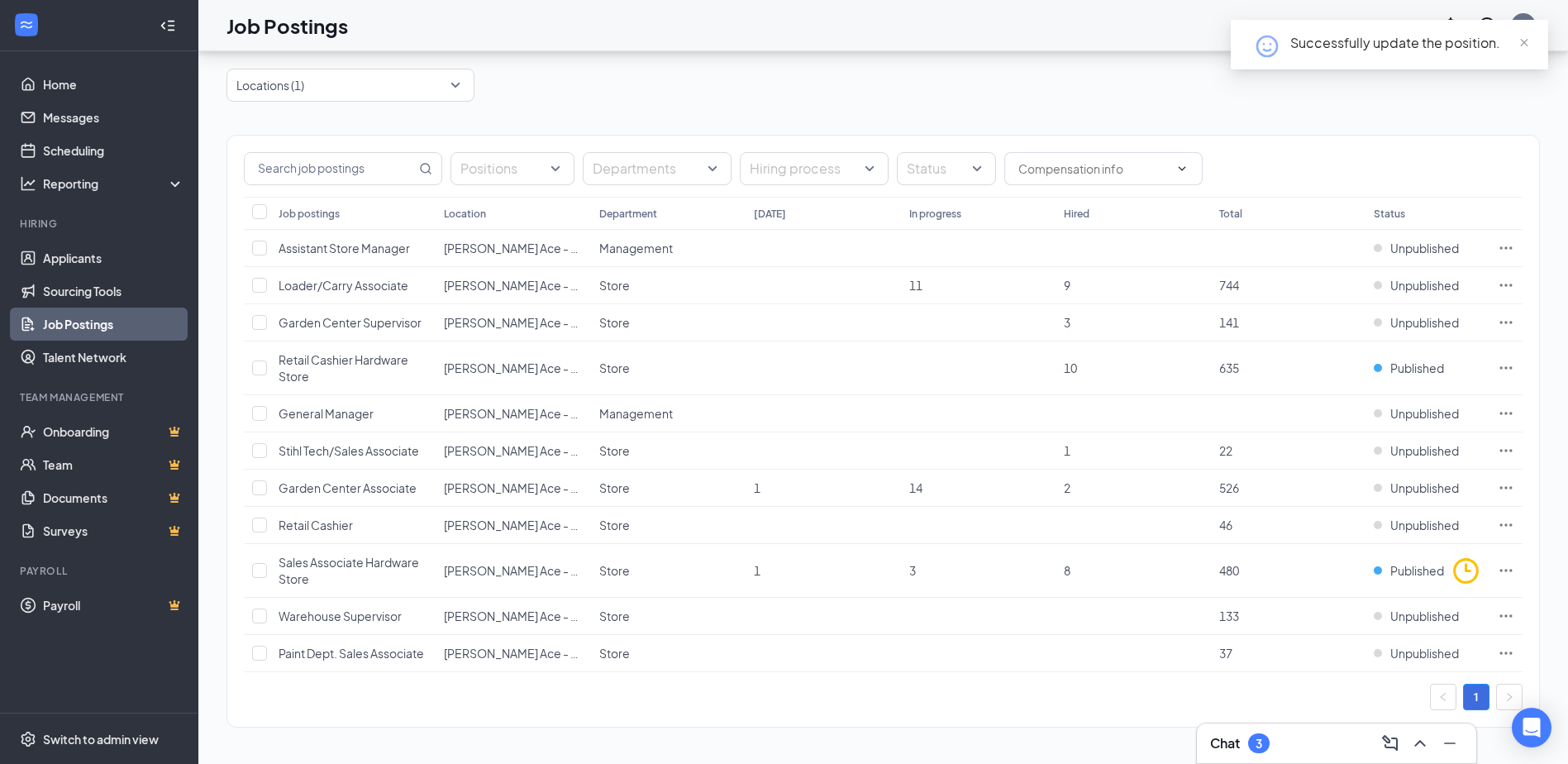
click at [817, 94] on div "Locations (1)" at bounding box center [883, 85] width 1313 height 33
click at [60, 246] on link "Applicants" at bounding box center [113, 258] width 141 height 33
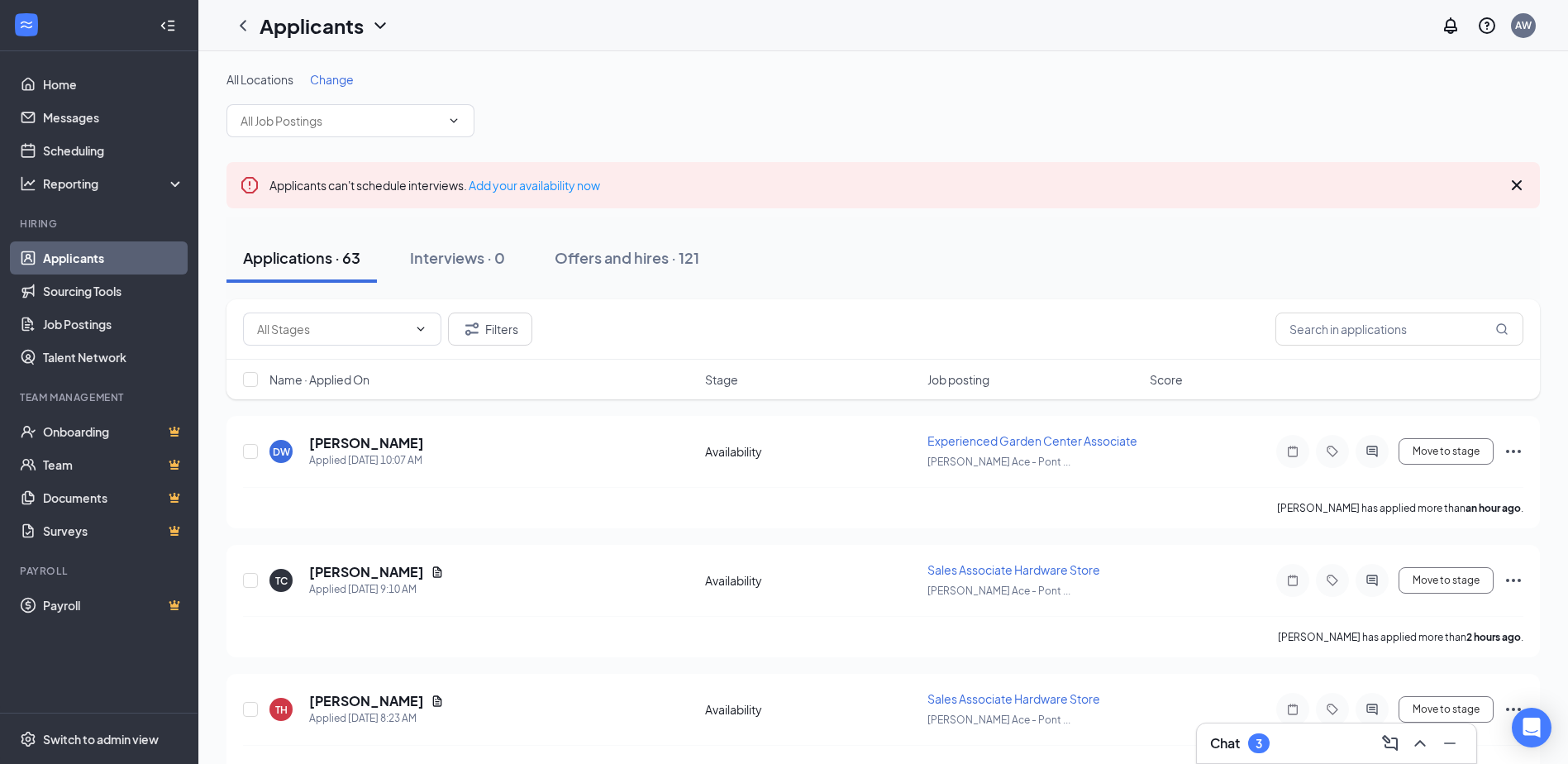
click at [335, 79] on span "Change" at bounding box center [332, 79] width 44 height 15
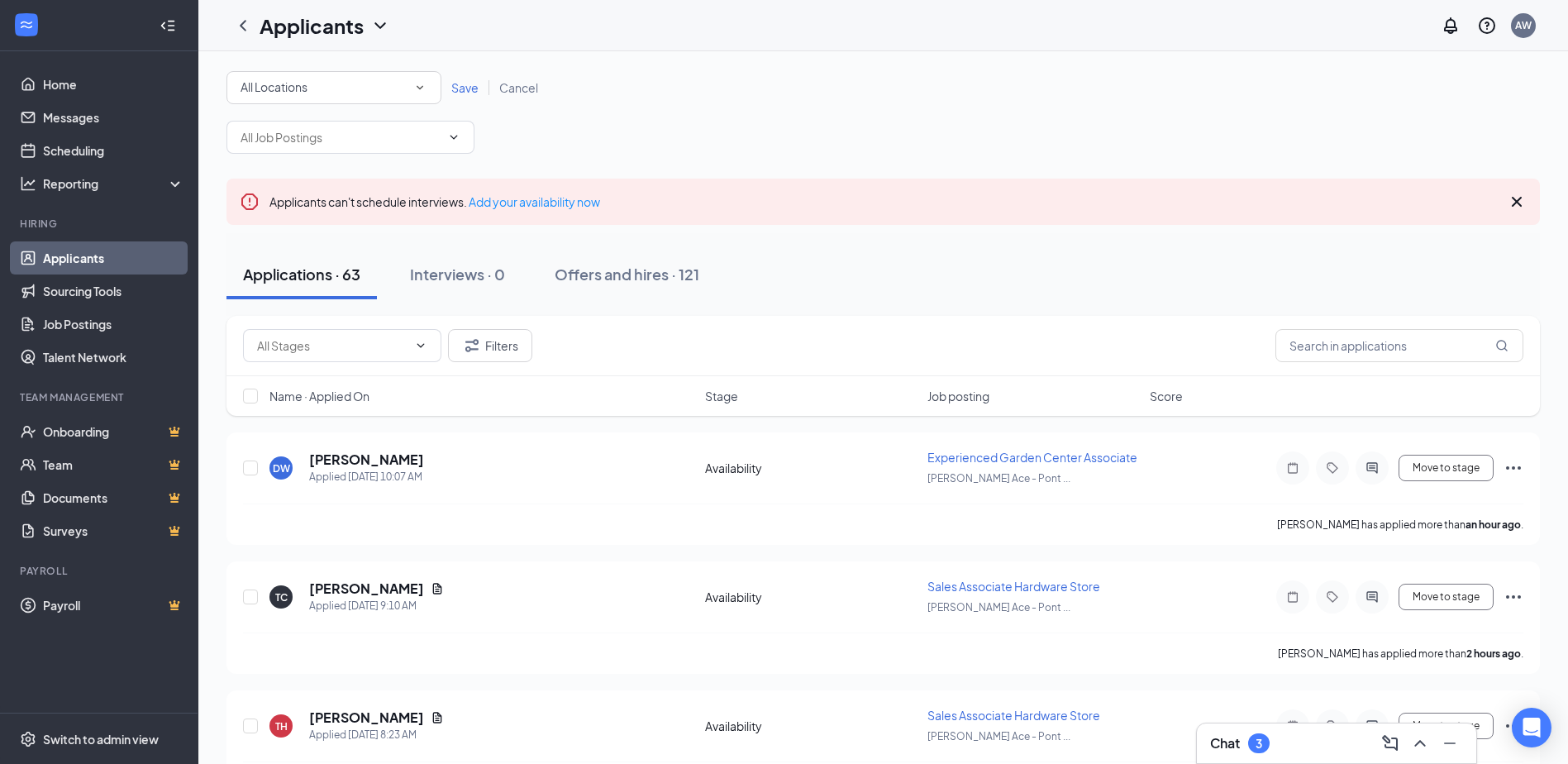
click at [343, 91] on div "All Locations" at bounding box center [334, 87] width 187 height 20
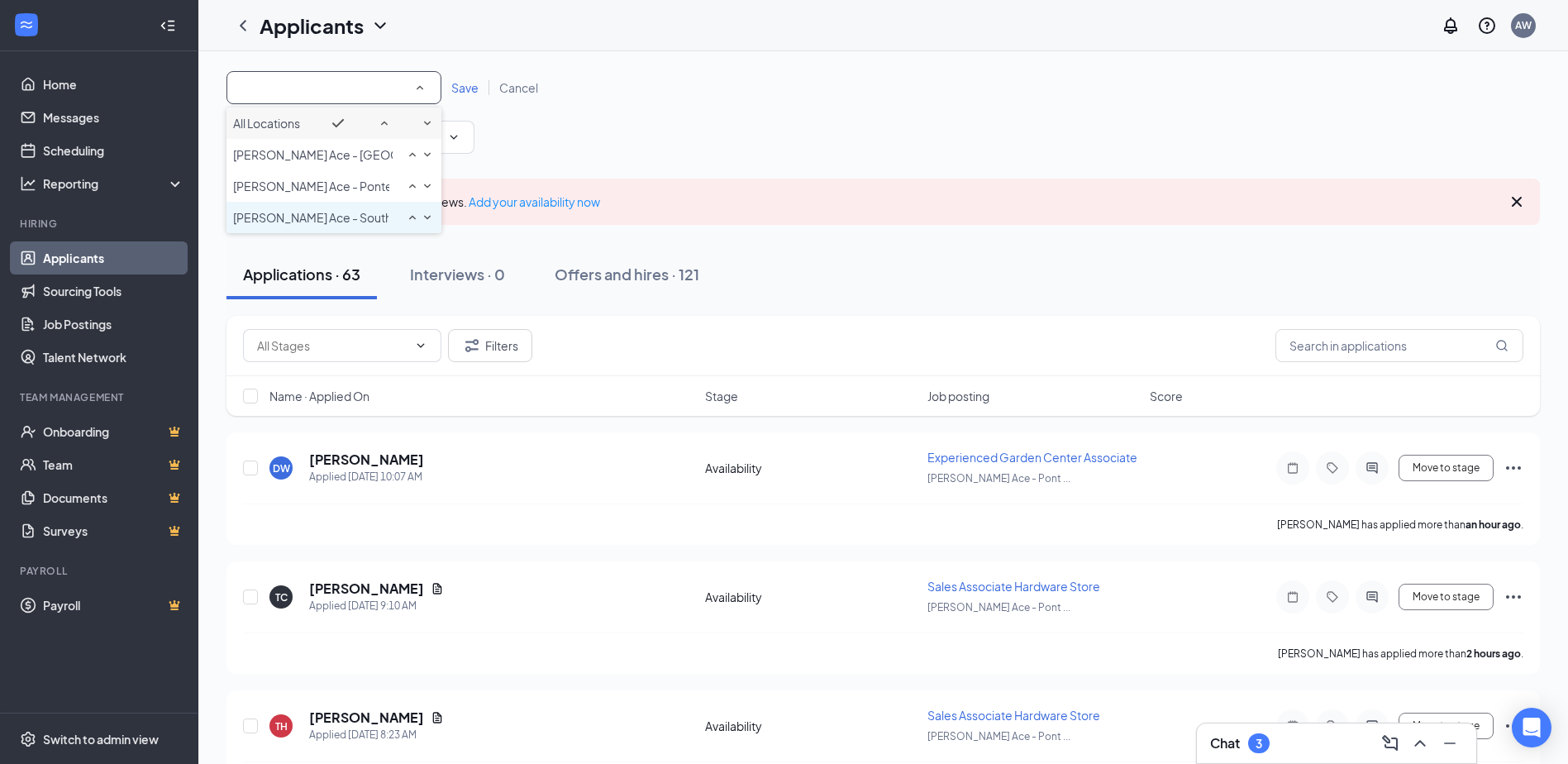
click at [343, 225] on span "[PERSON_NAME] Ace - Southside" at bounding box center [324, 217] width 182 height 15
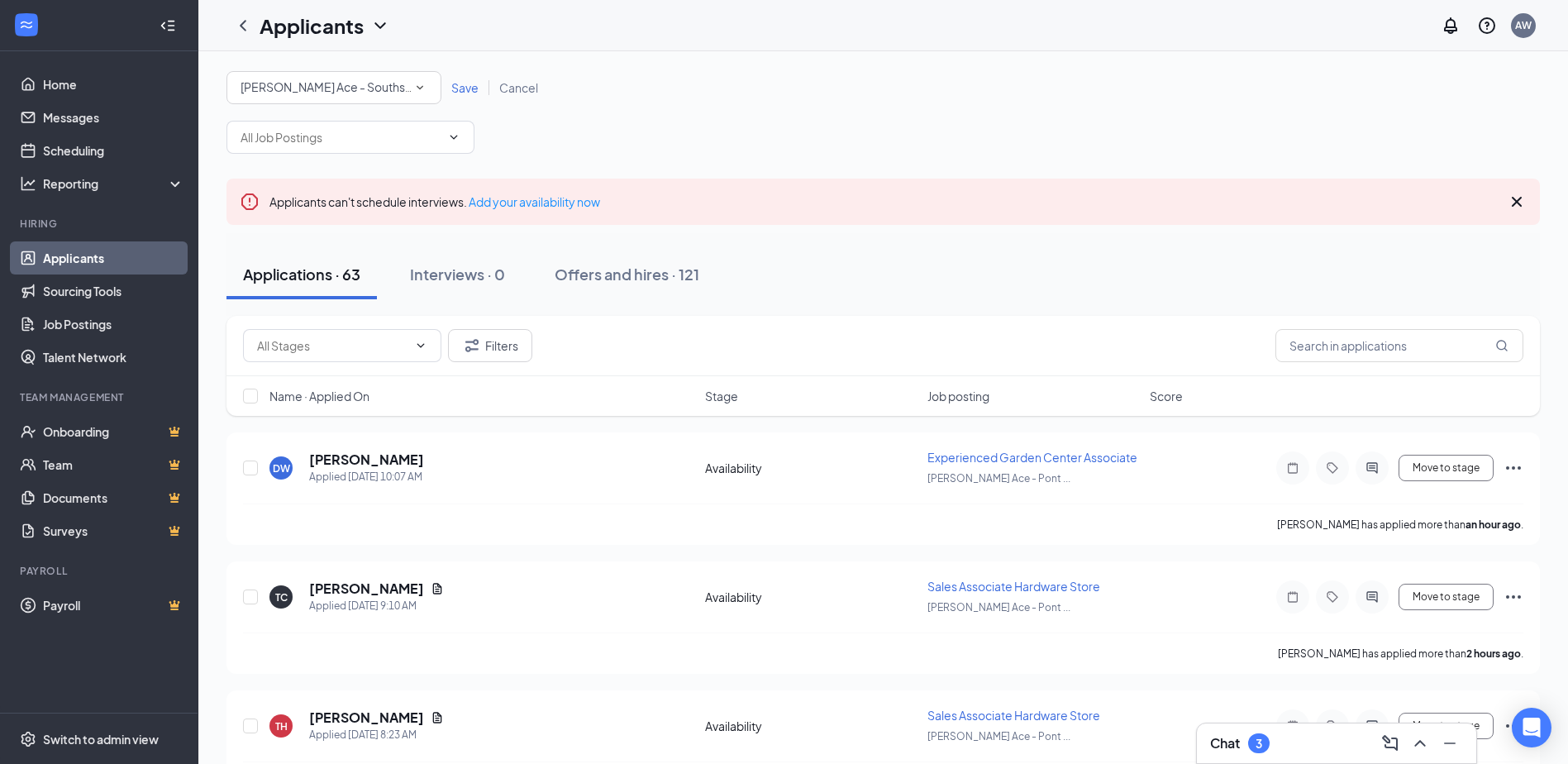
drag, startPoint x: 471, startPoint y: 82, endPoint x: 496, endPoint y: 100, distance: 30.8
click at [470, 82] on span "Save" at bounding box center [464, 87] width 27 height 15
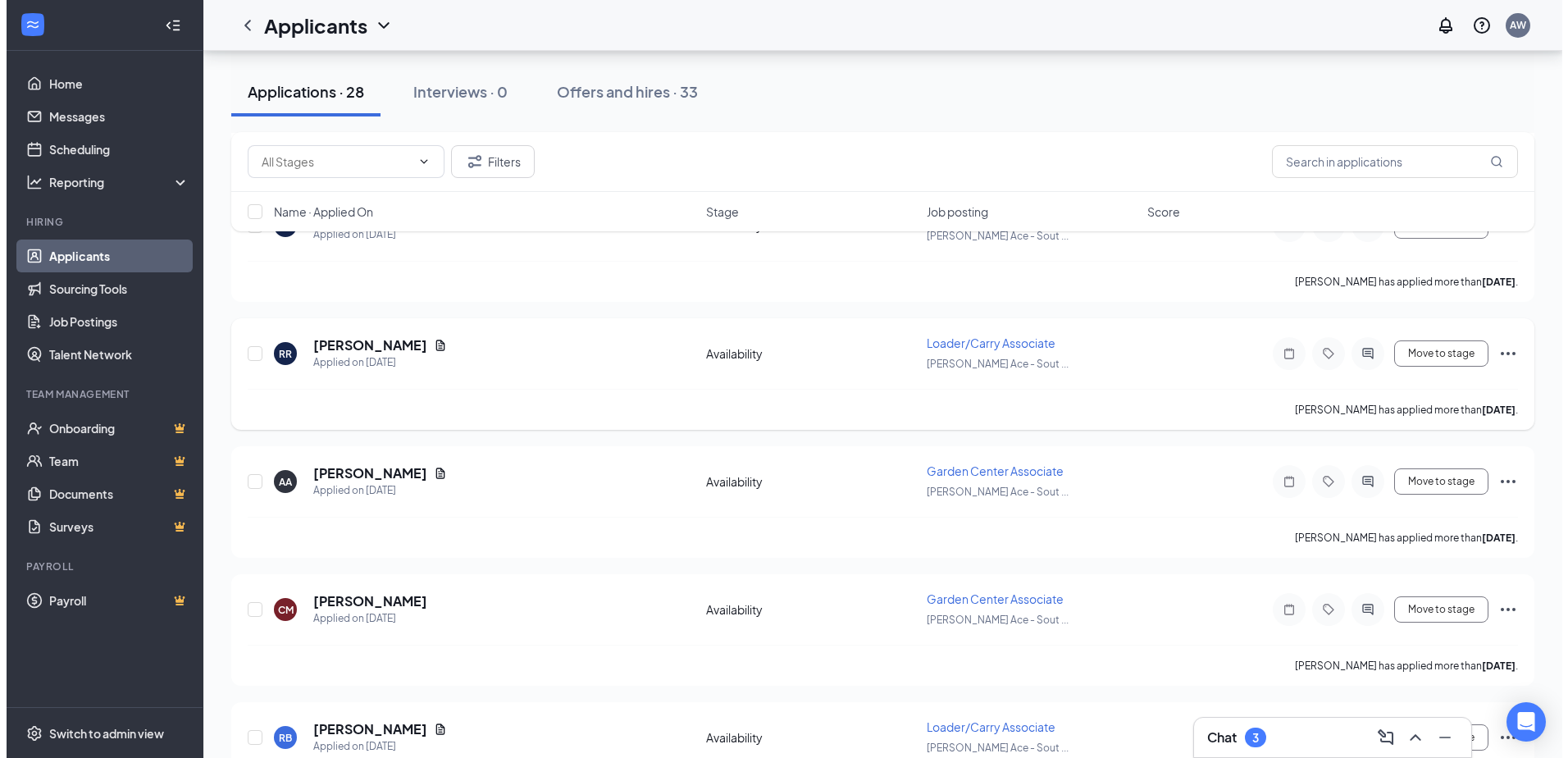
scroll to position [2543, 0]
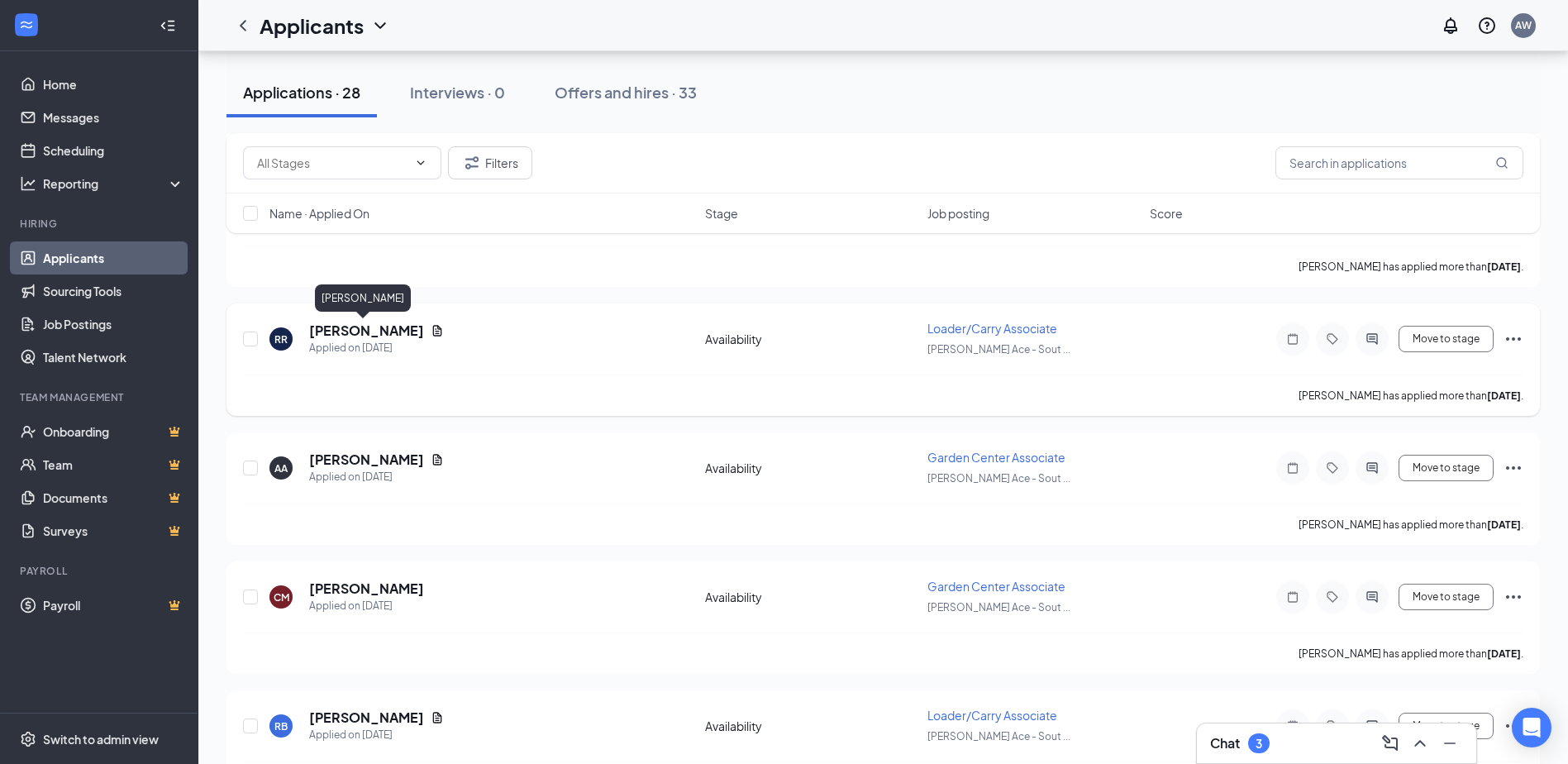
click at [368, 333] on h5 "[PERSON_NAME]" at bounding box center [366, 330] width 115 height 18
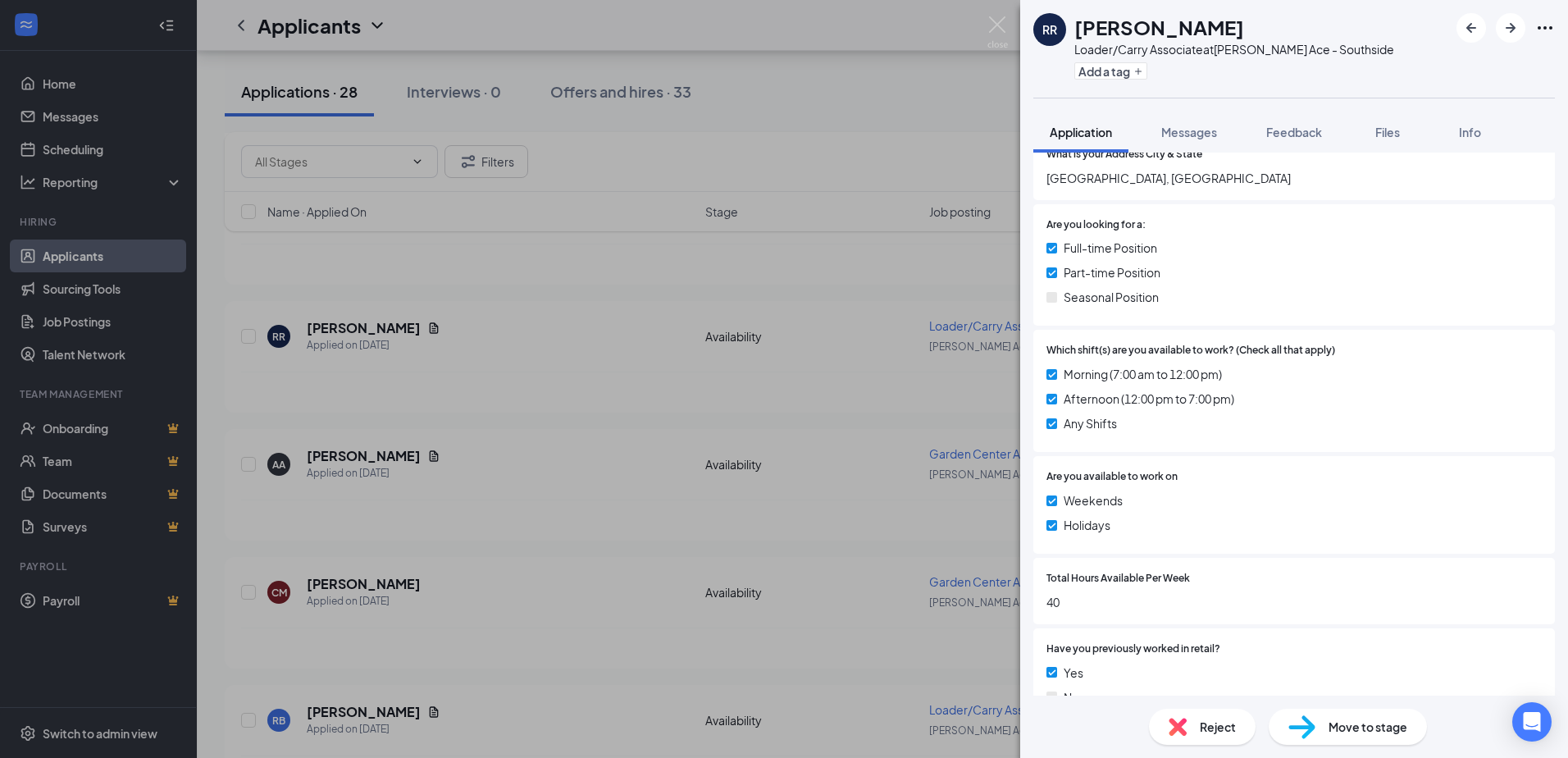
scroll to position [738, 0]
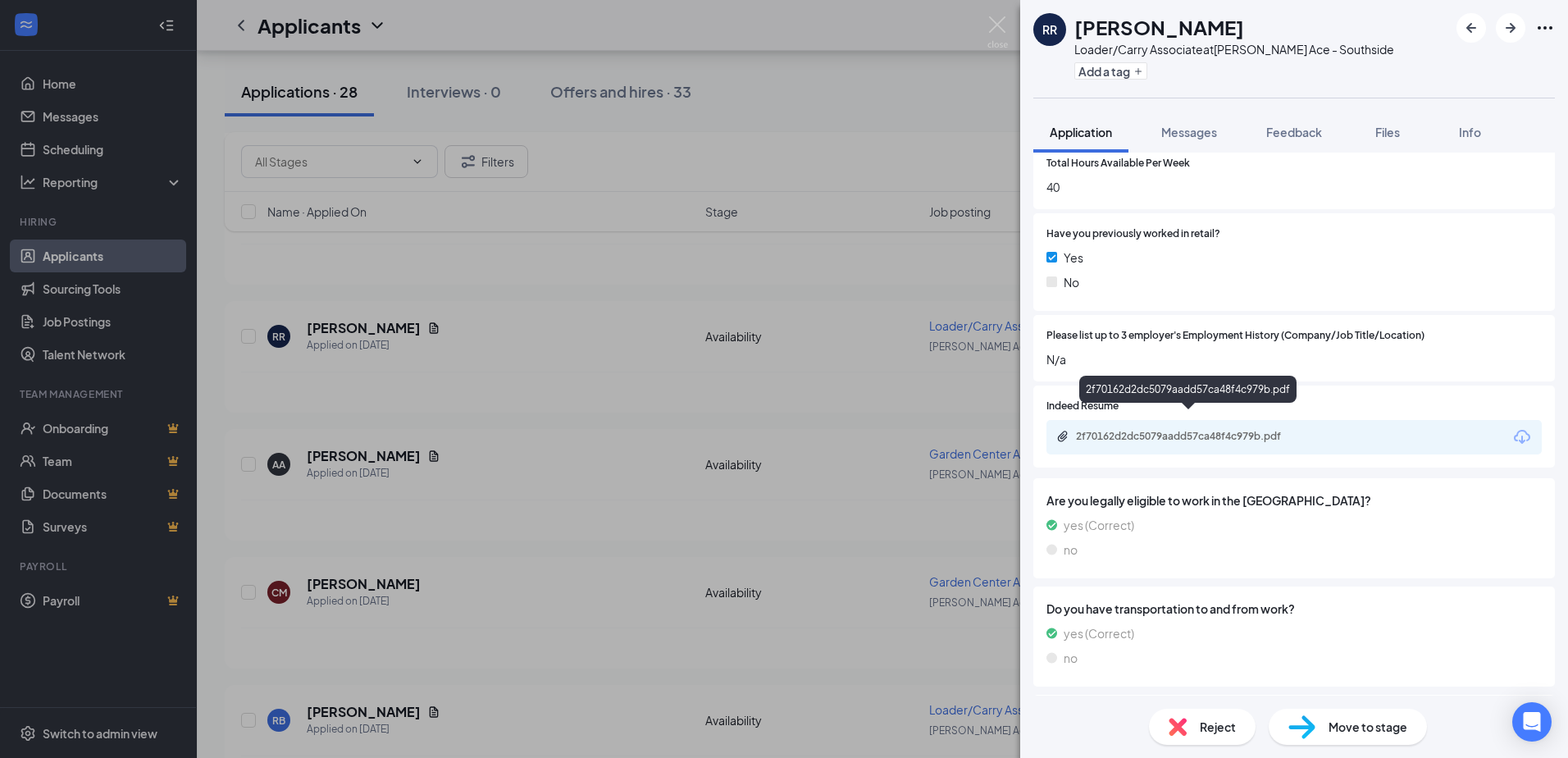
click at [1200, 408] on div "2f70162d2dc5079aadd57ca48f4c979b.pdf" at bounding box center [1187, 392] width 217 height 34
click at [1138, 430] on div "2f70162d2dc5079aadd57ca48f4c979b.pdf" at bounding box center [1190, 436] width 229 height 13
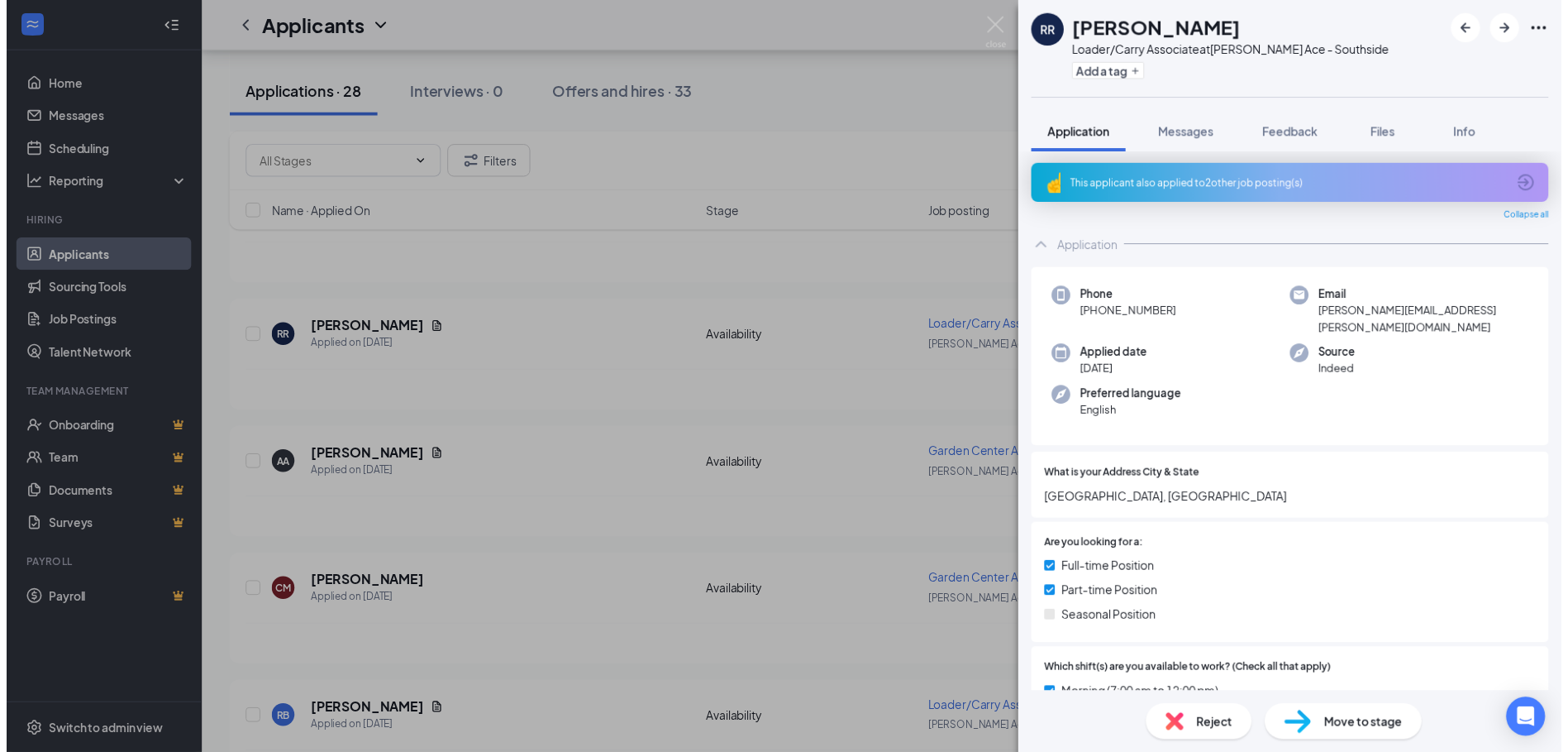
scroll to position [0, 0]
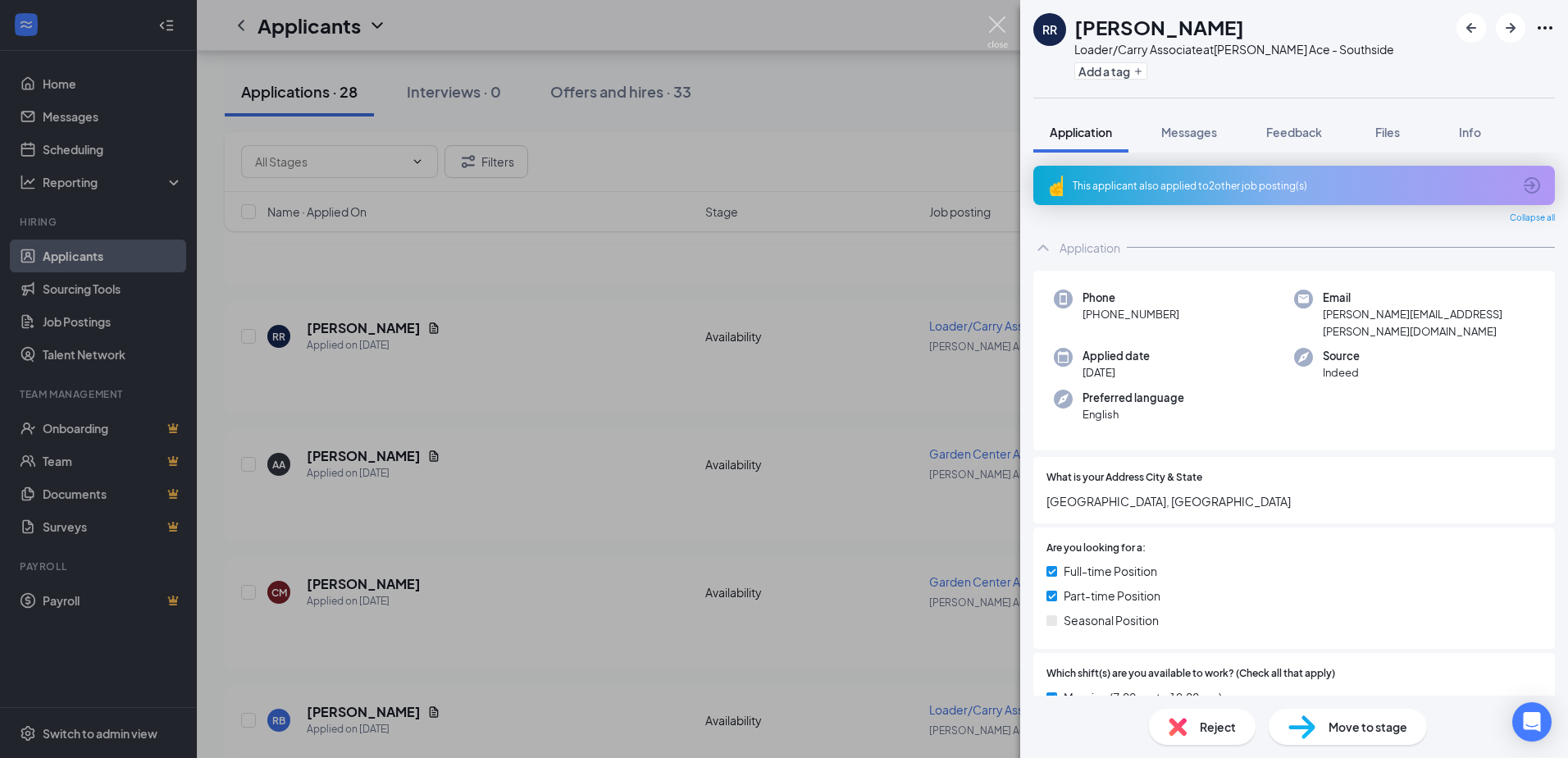
click at [1000, 27] on img at bounding box center [998, 32] width 21 height 32
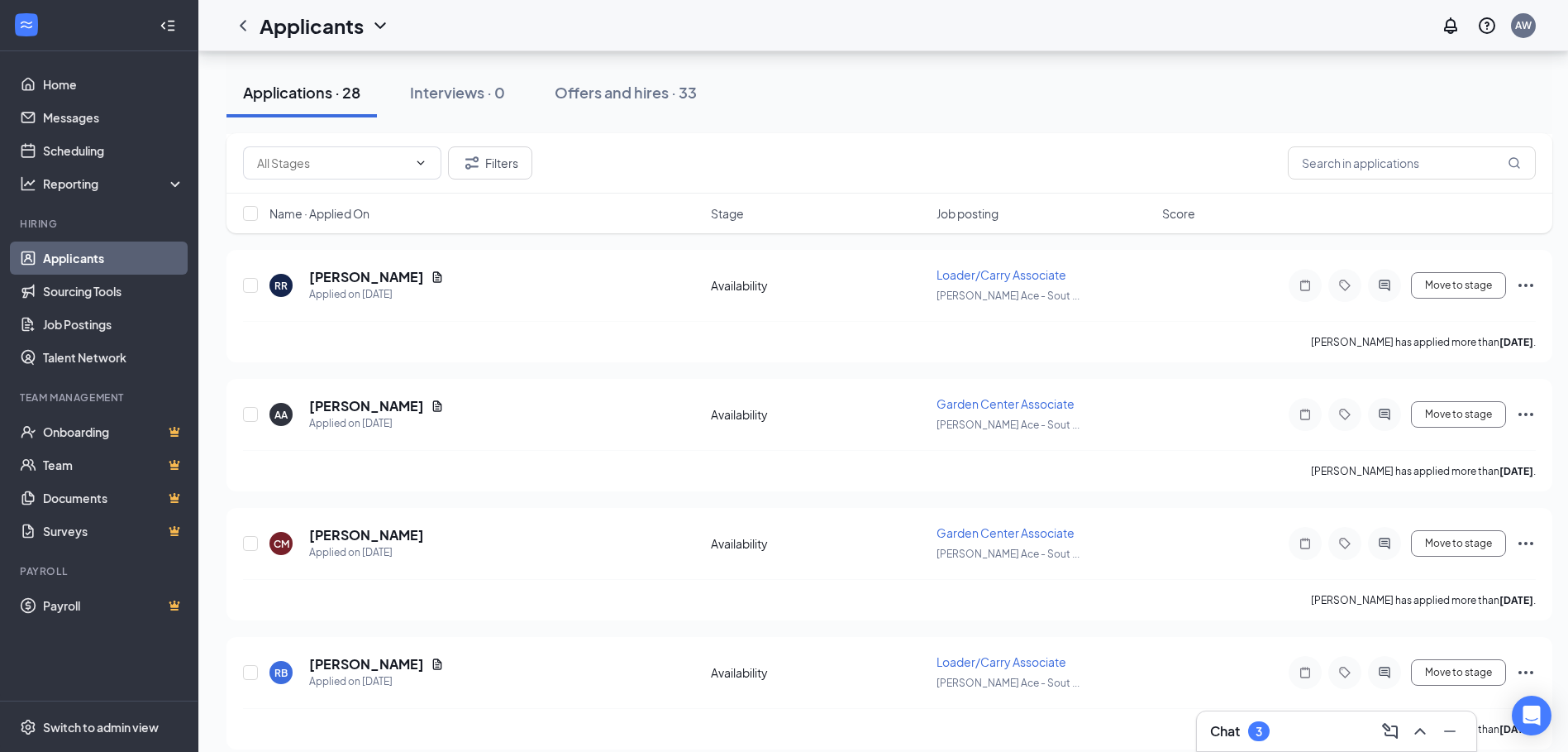
scroll to position [2646, 0]
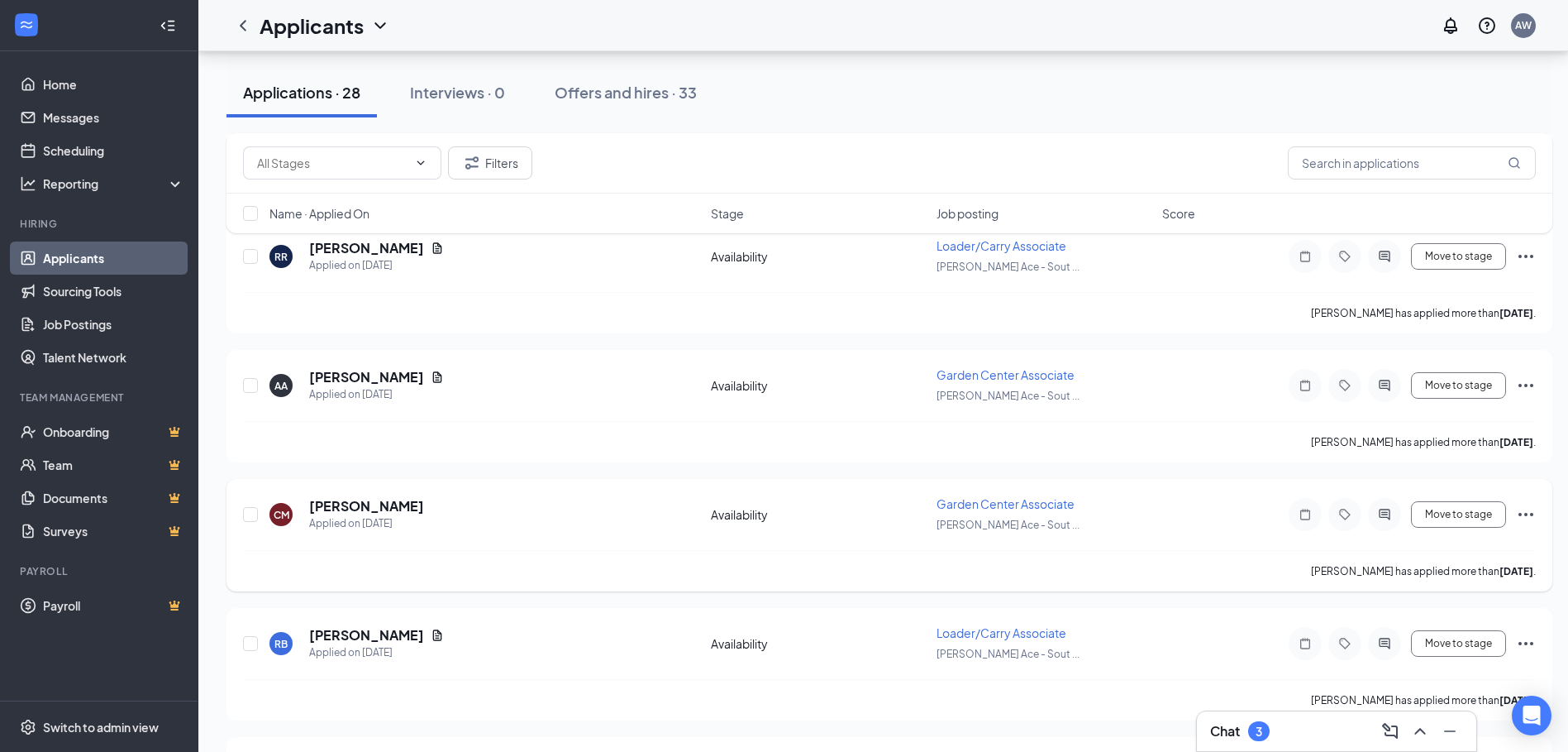
click at [1521, 511] on icon "Ellipses" at bounding box center [1526, 514] width 20 height 20
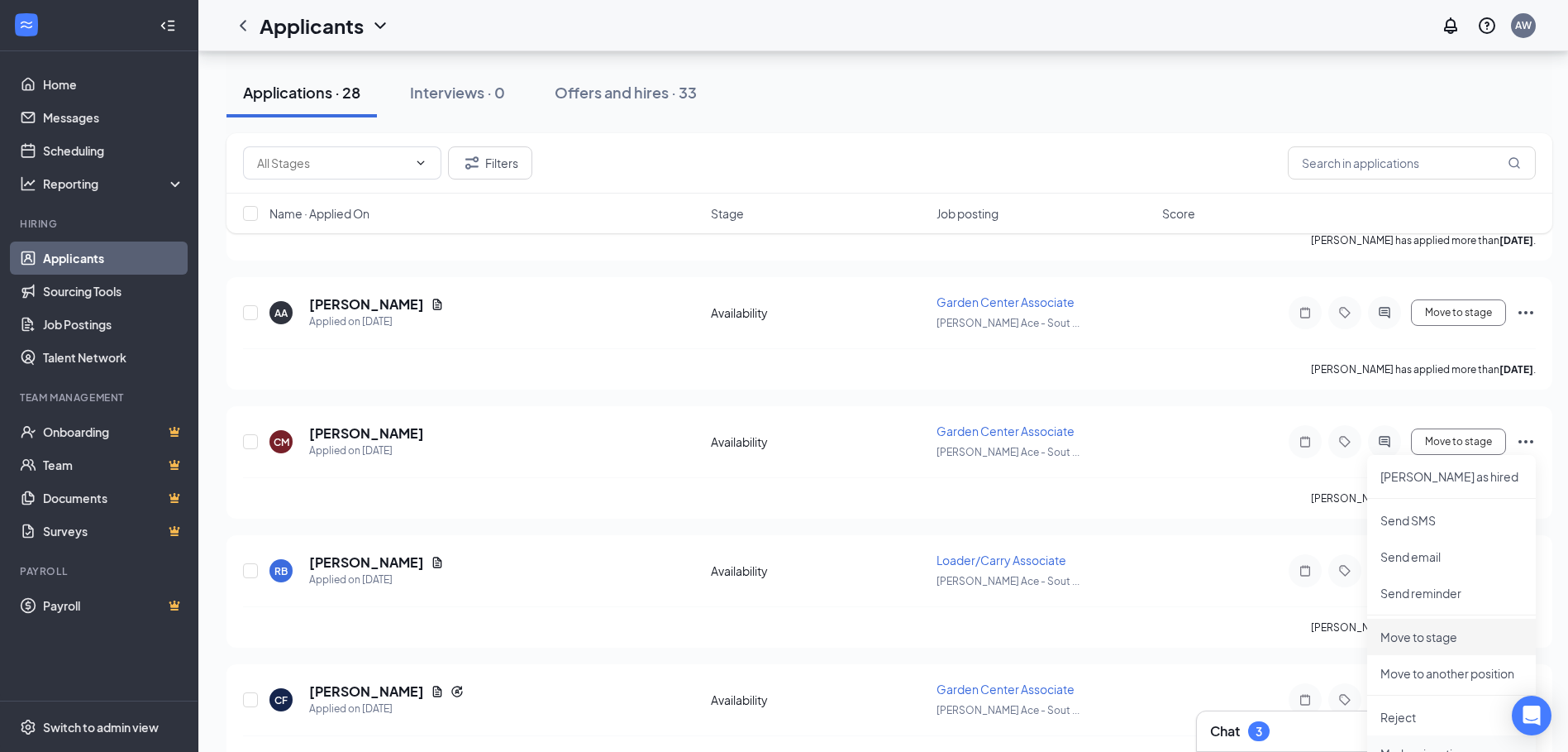
scroll to position [2811, 0]
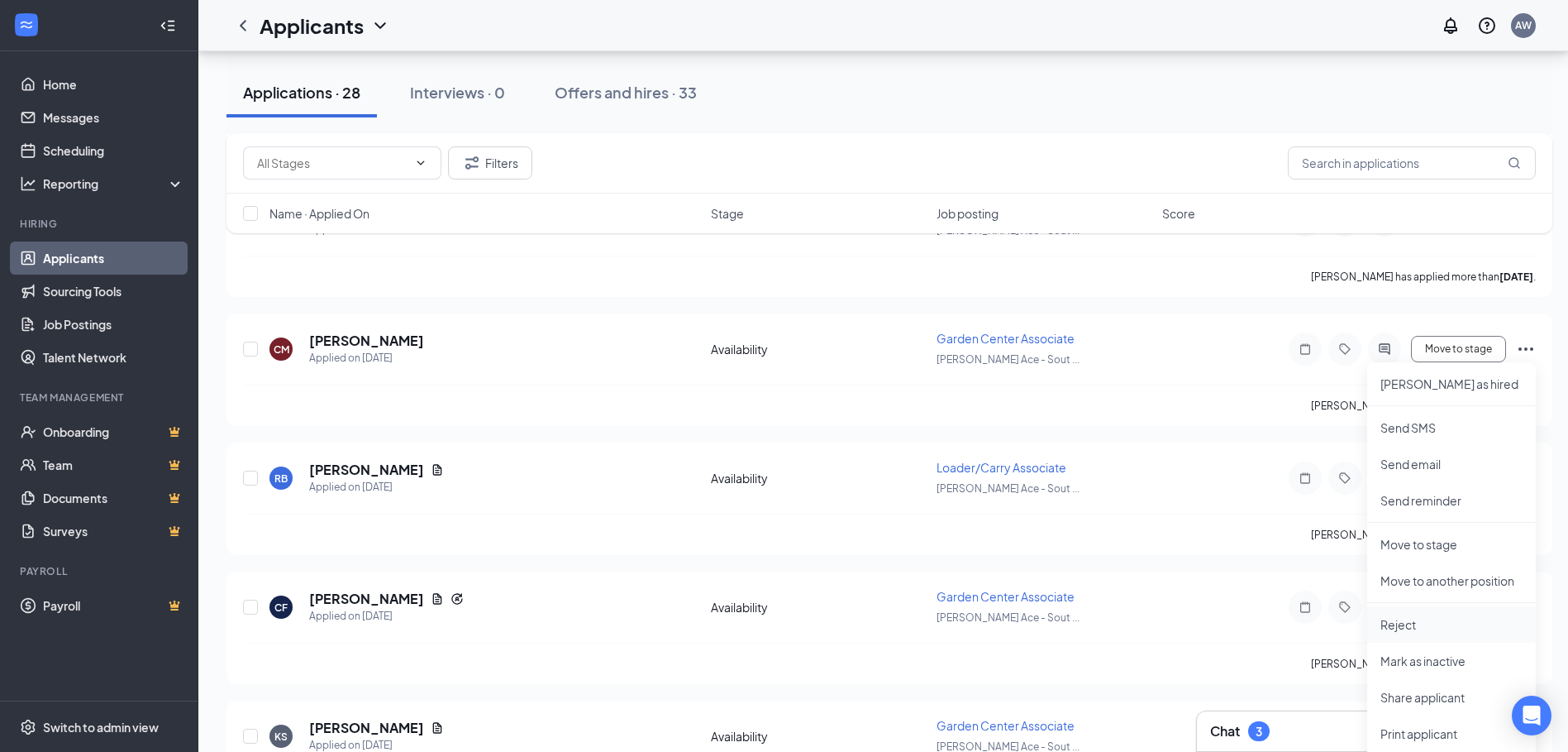
click at [1409, 629] on p "Reject" at bounding box center [1452, 624] width 142 height 16
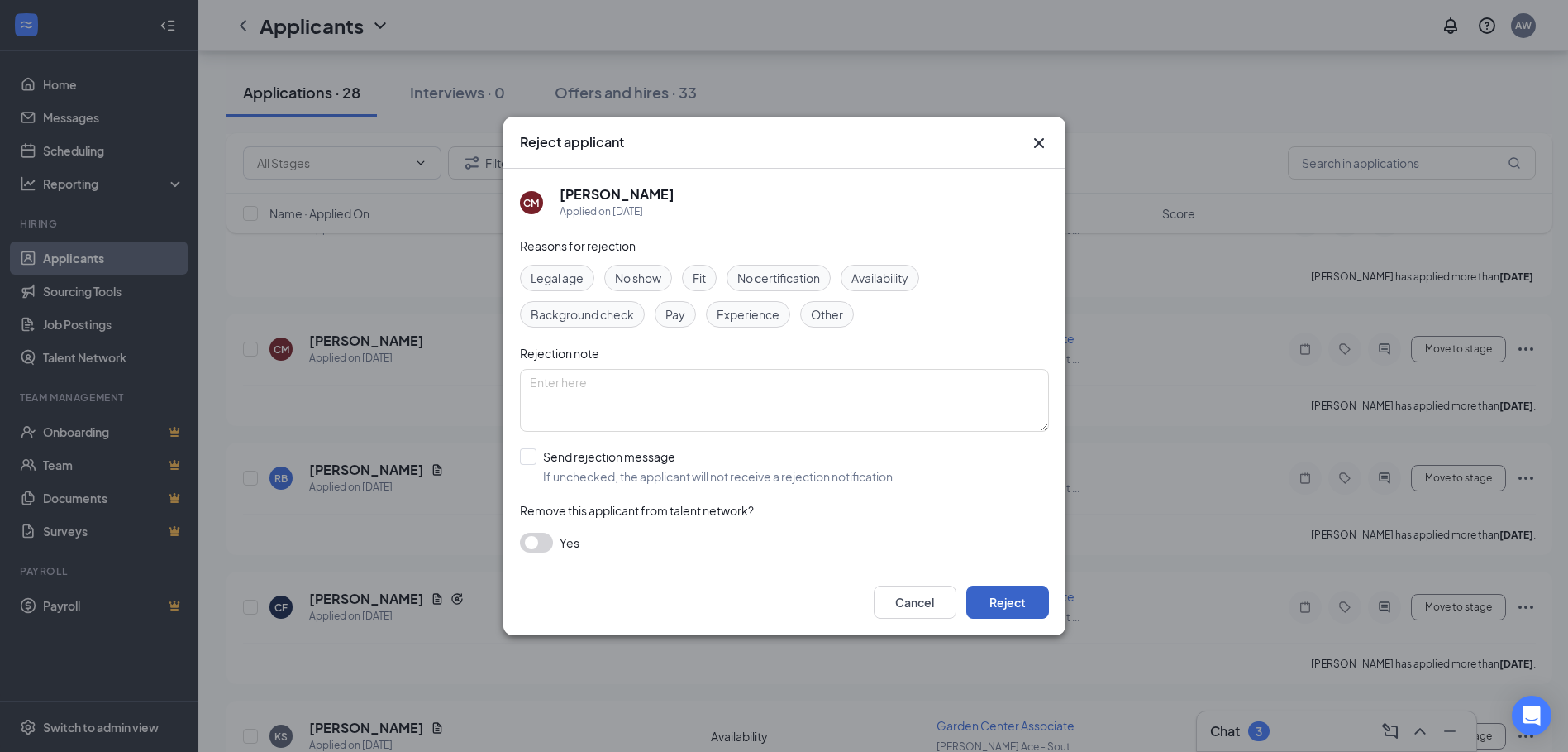
click at [1027, 604] on button "Reject" at bounding box center [1008, 602] width 82 height 33
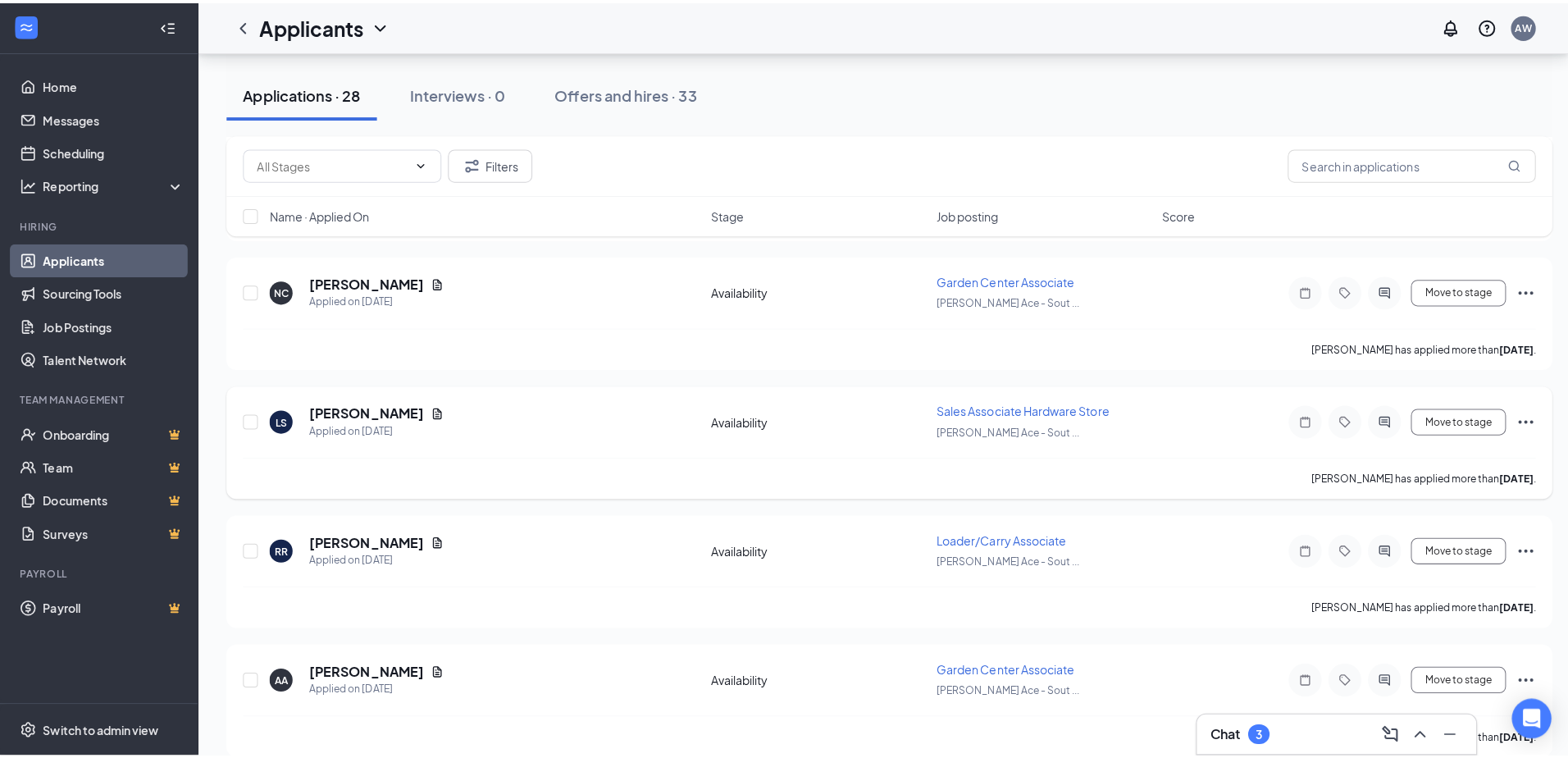
scroll to position [2296, 0]
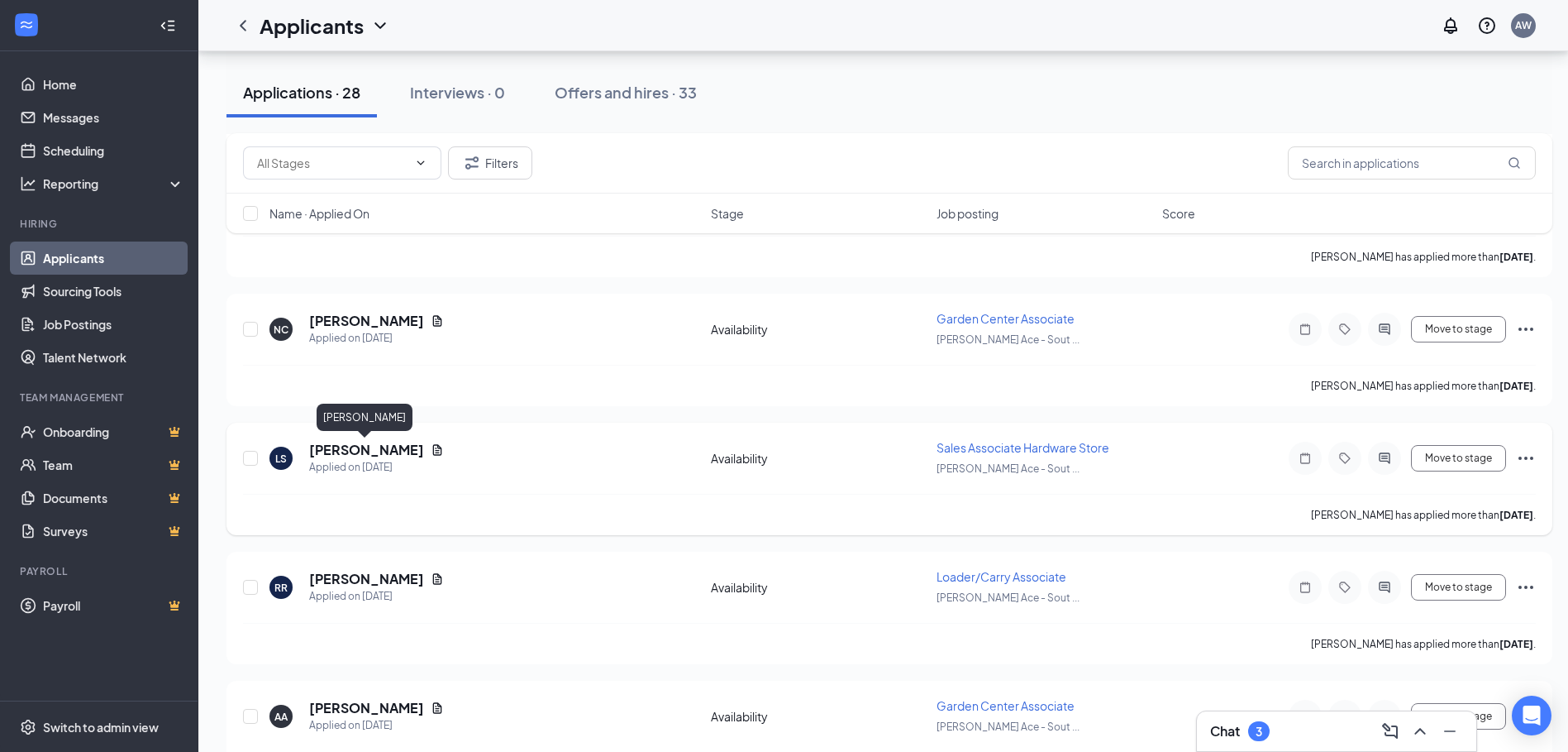
click at [370, 446] on h5 "[PERSON_NAME]" at bounding box center [366, 450] width 115 height 18
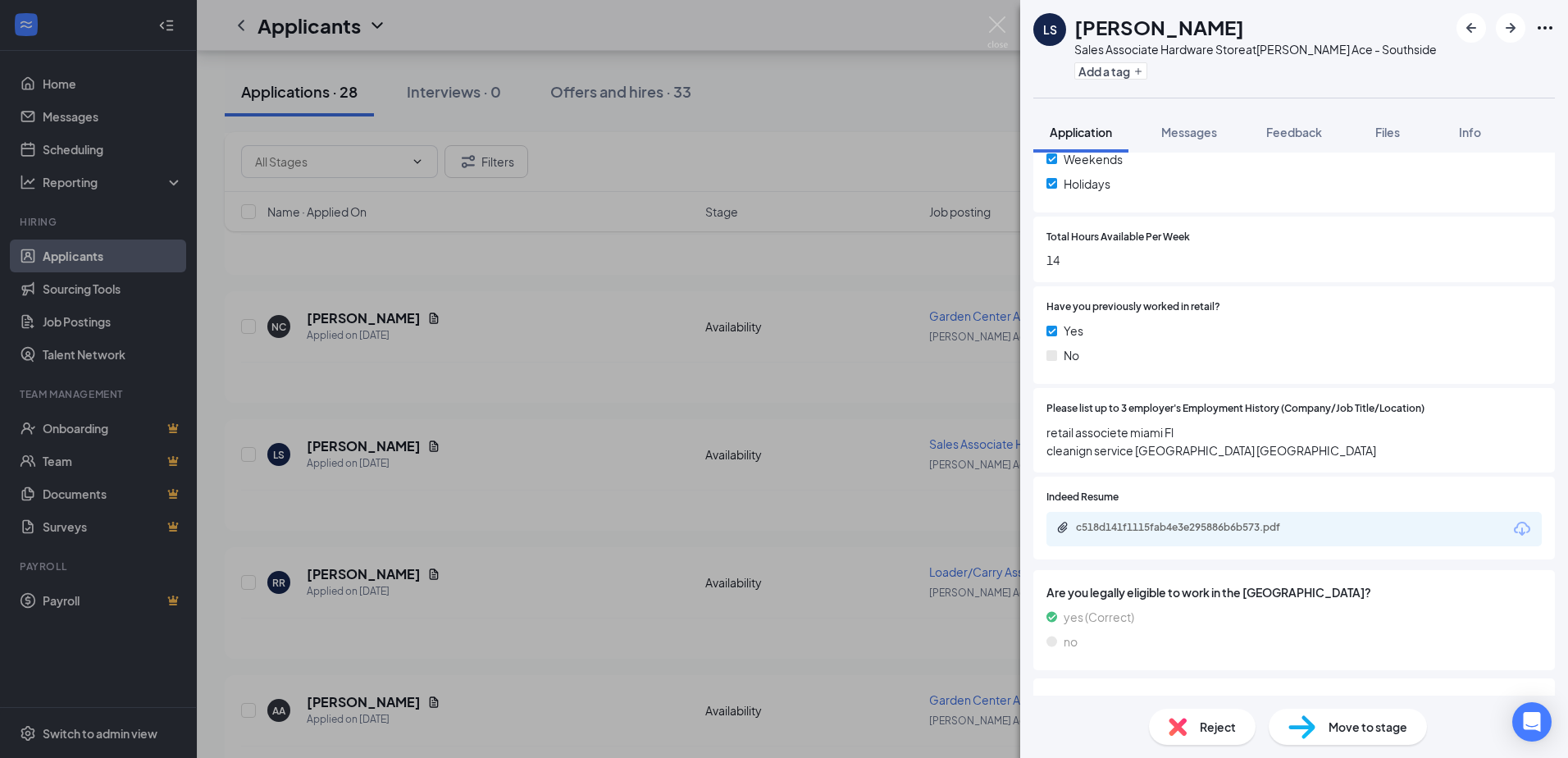
scroll to position [656, 0]
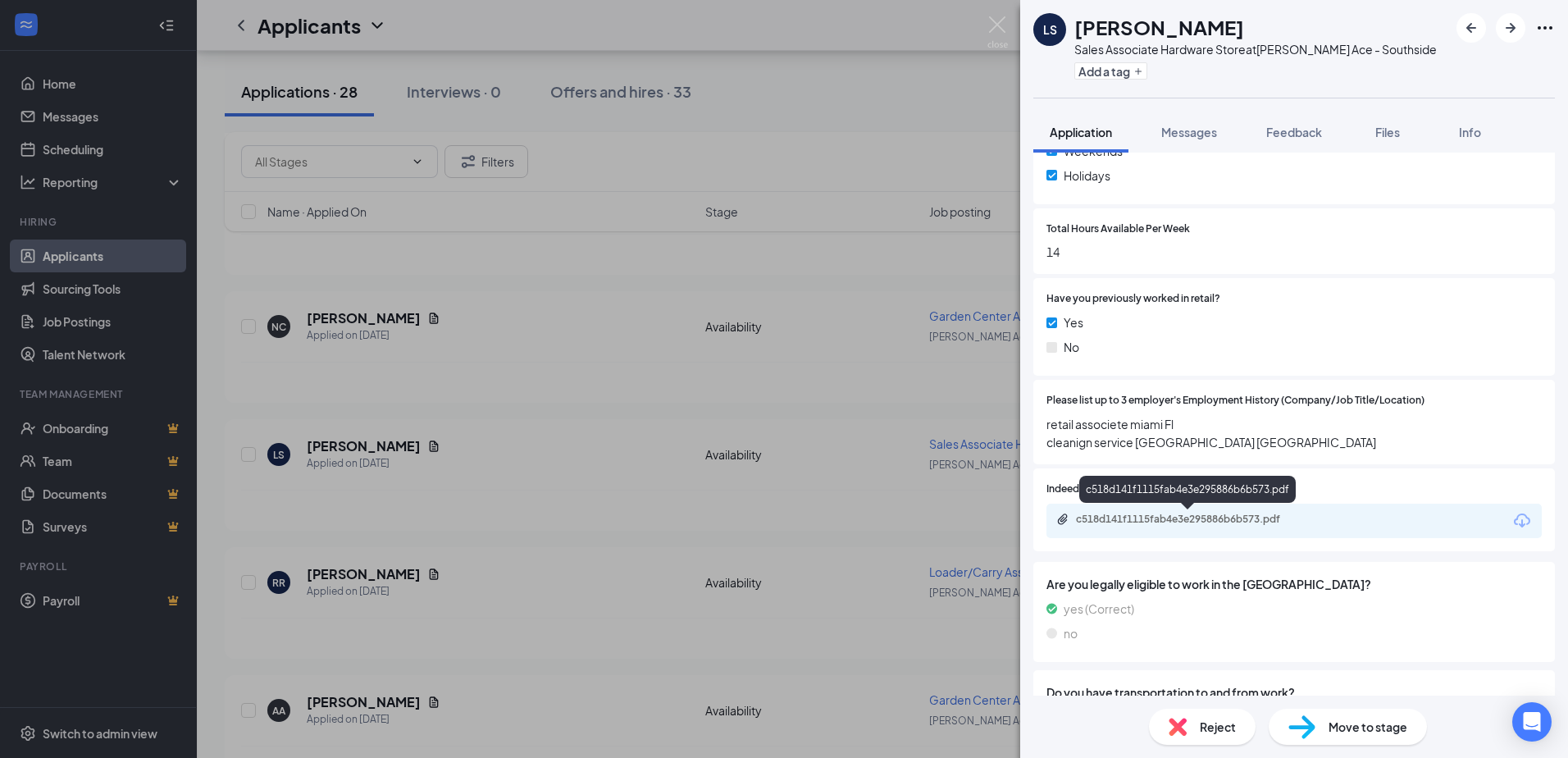
click at [1123, 522] on div "c518d141f1115fab4e3e295886b6b573.pdf" at bounding box center [1190, 518] width 229 height 13
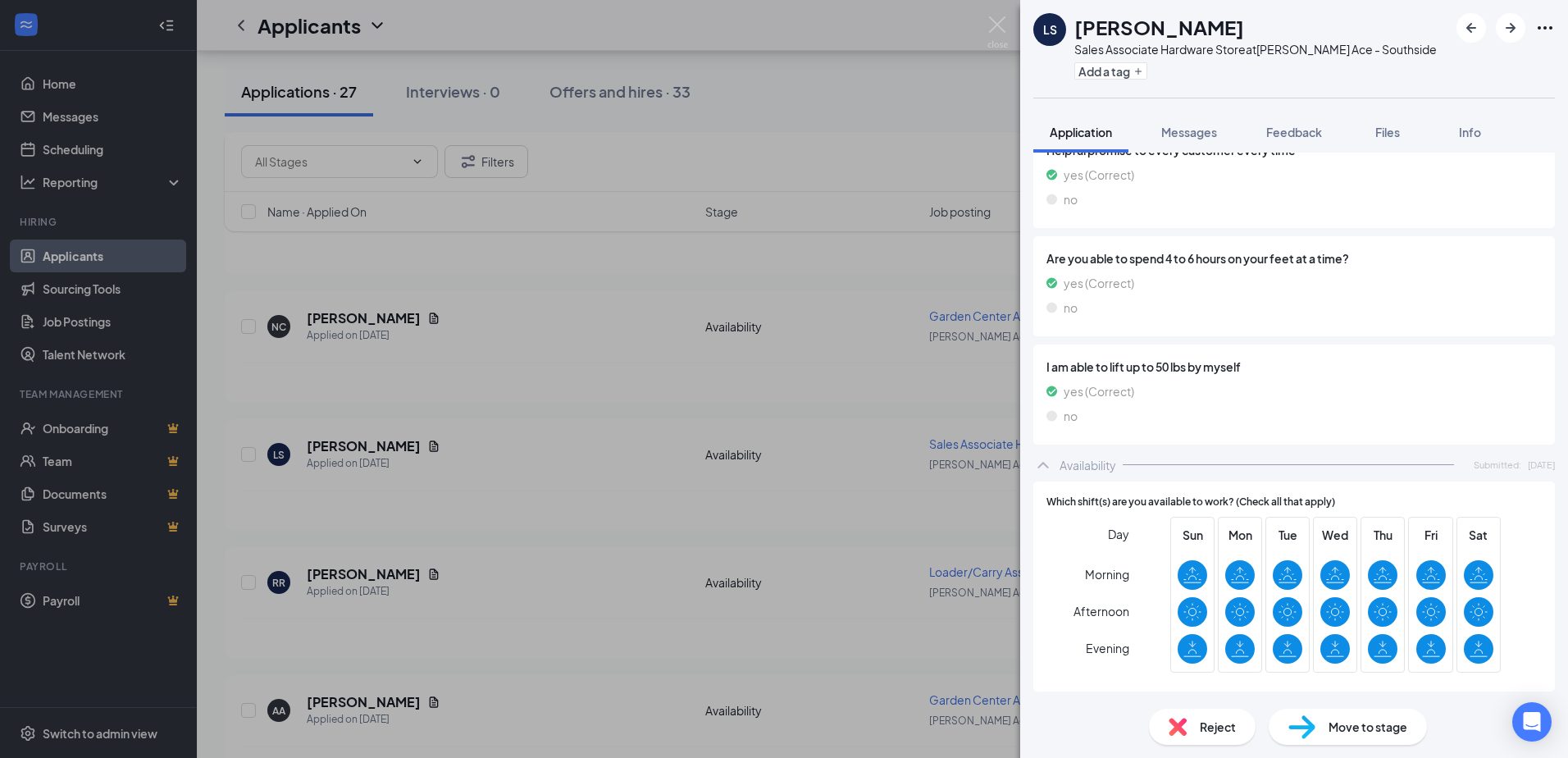
click at [1220, 742] on div "Reject" at bounding box center [1202, 727] width 107 height 36
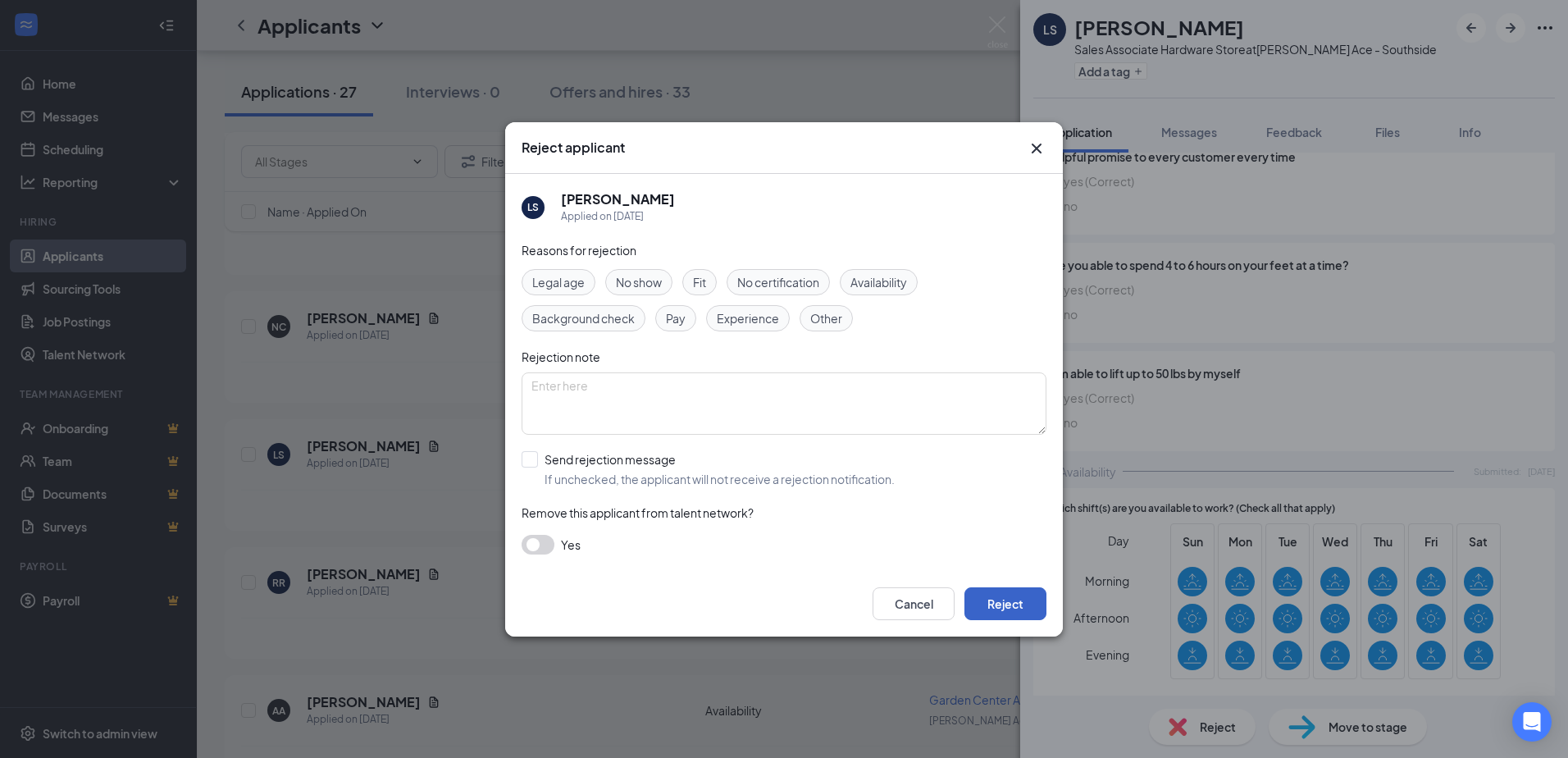
click at [981, 600] on button "Reject" at bounding box center [1004, 603] width 82 height 33
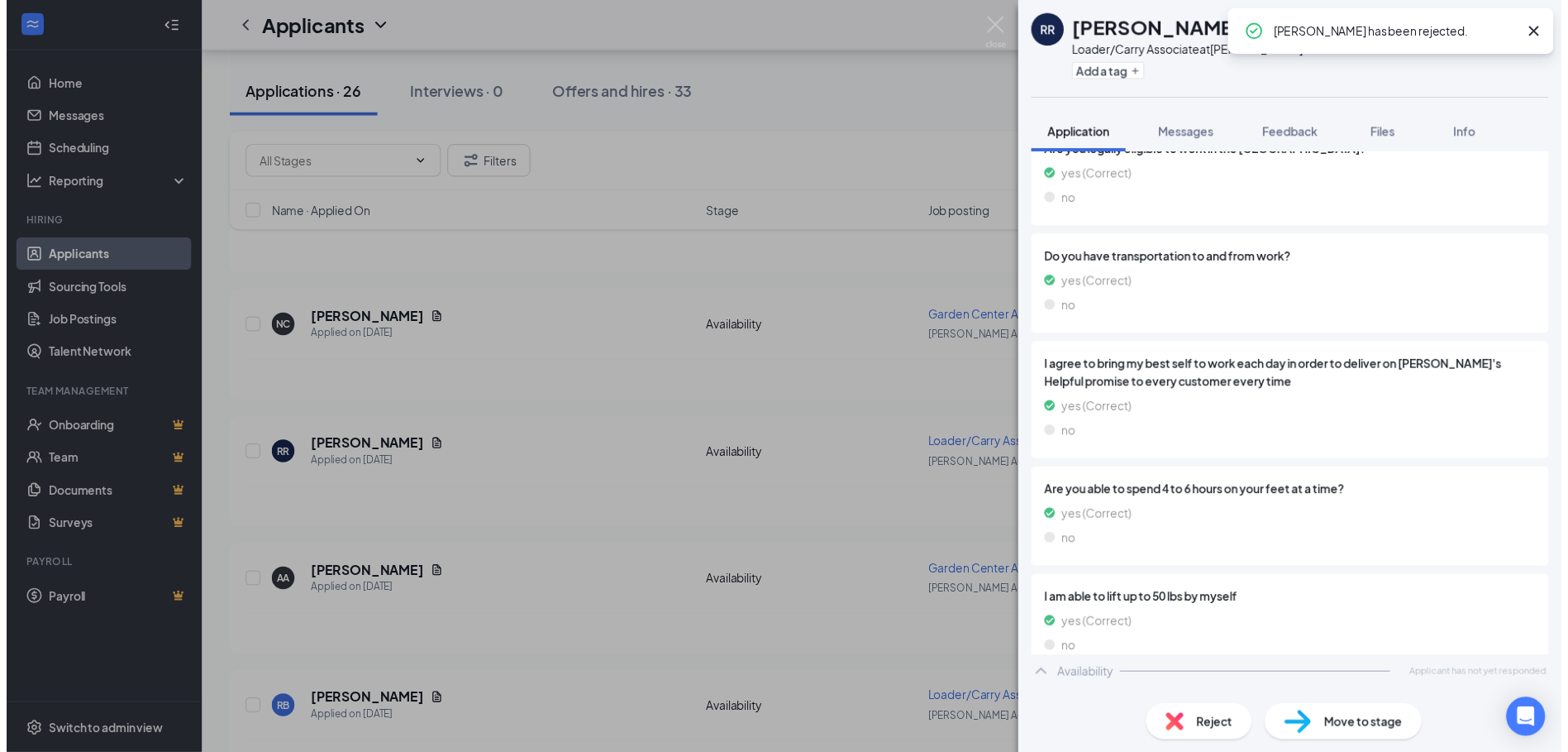
scroll to position [1096, 0]
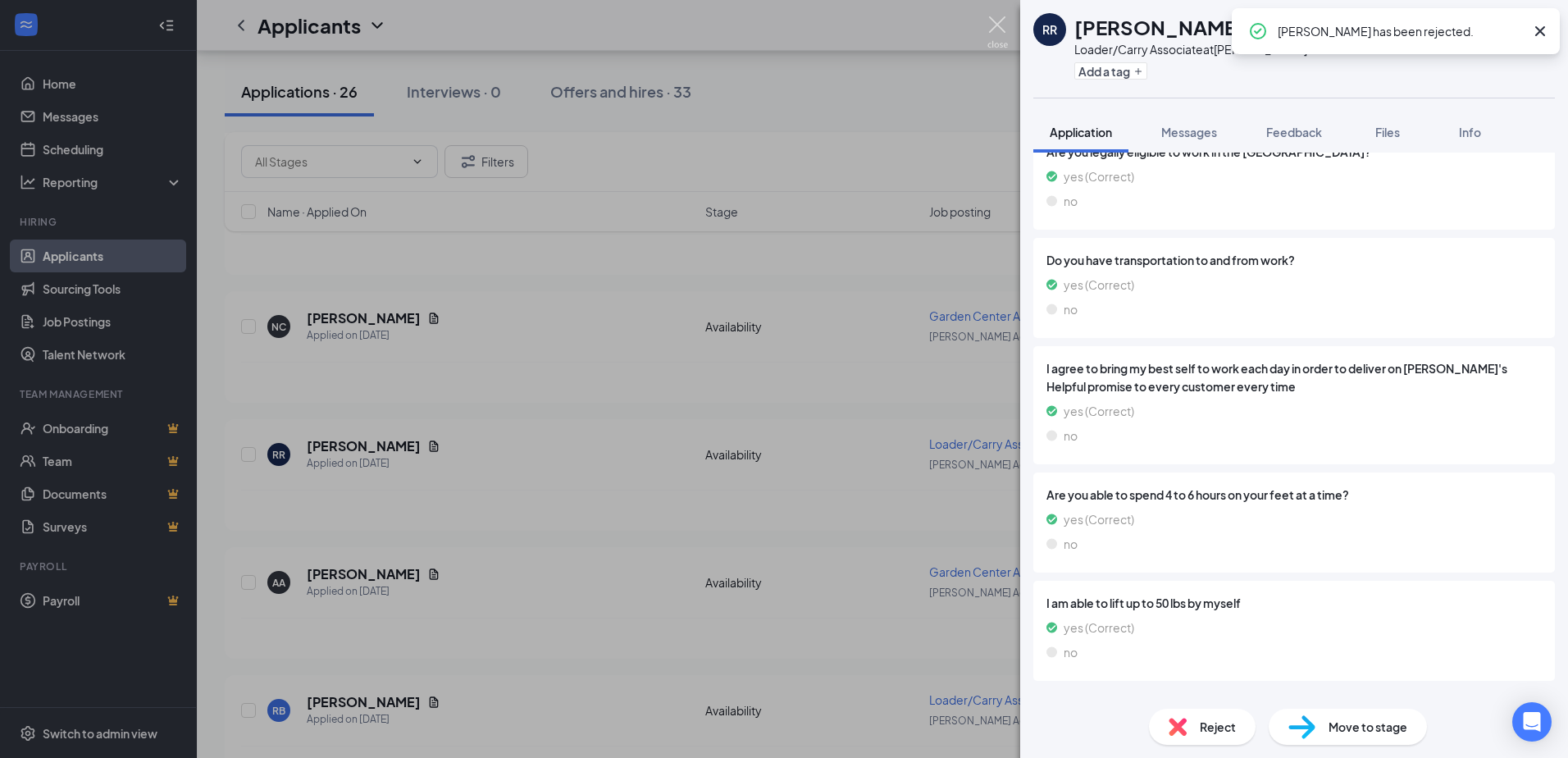
click at [994, 25] on img at bounding box center [998, 32] width 21 height 32
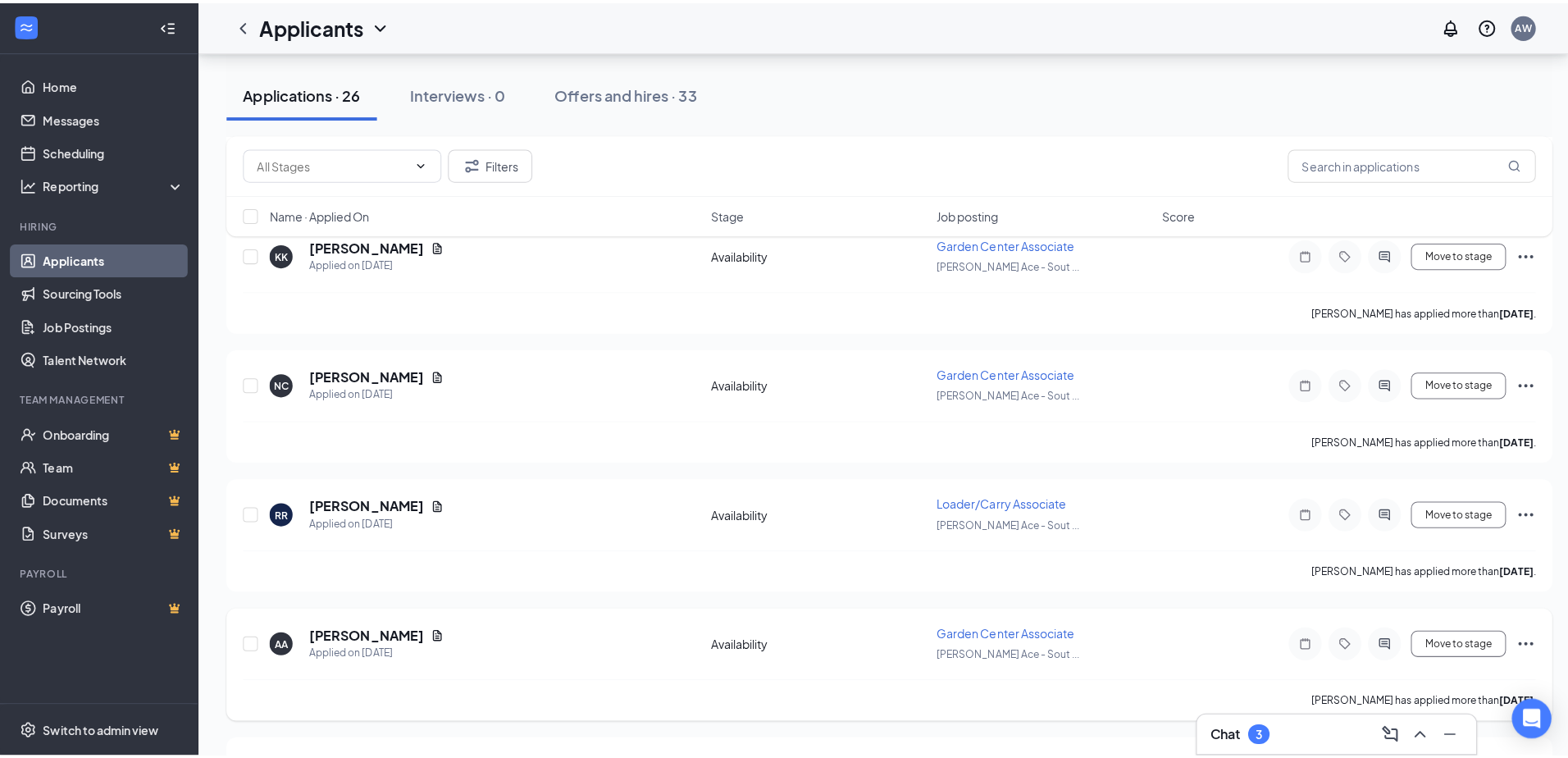
scroll to position [2215, 0]
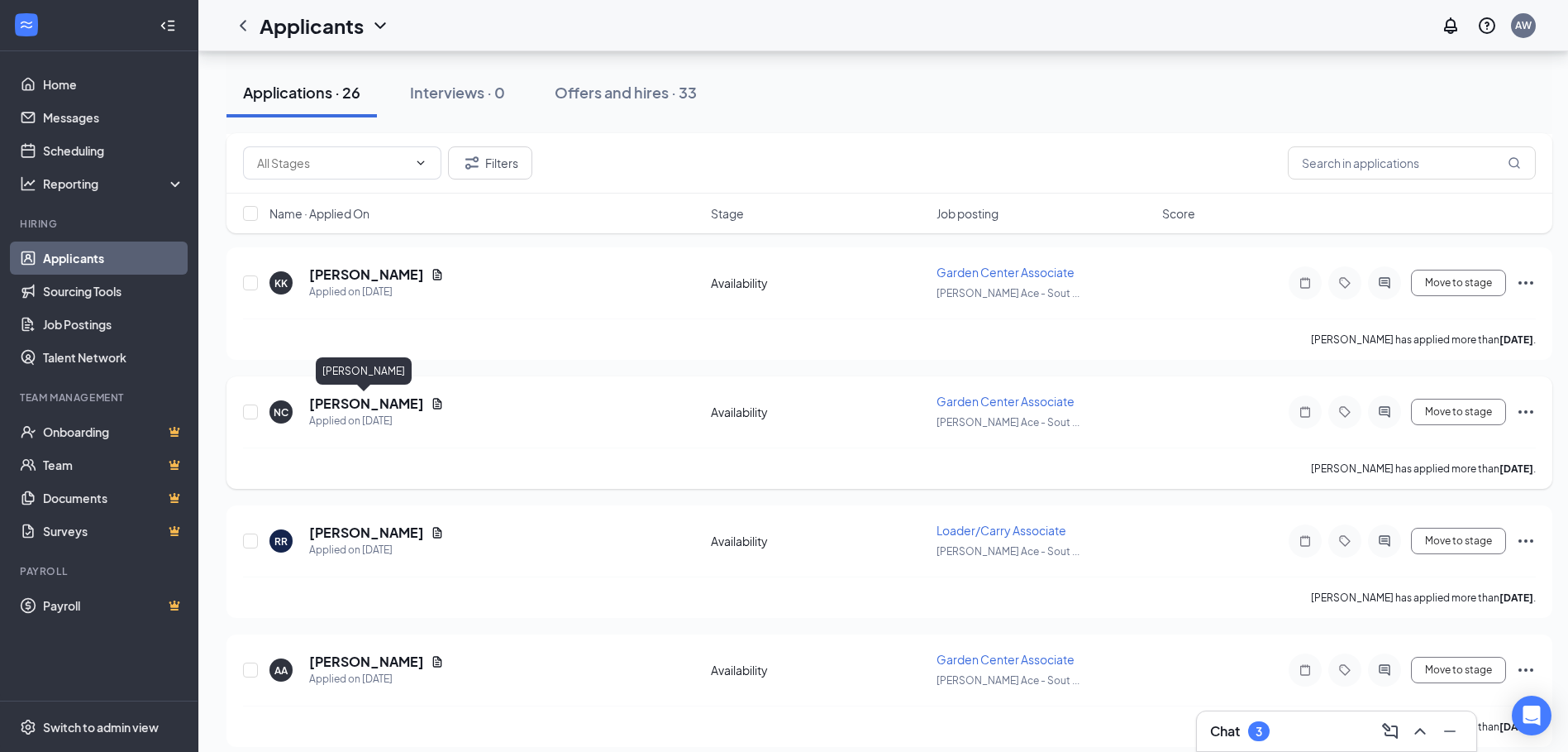
click at [365, 402] on h5 "[PERSON_NAME]" at bounding box center [366, 403] width 115 height 18
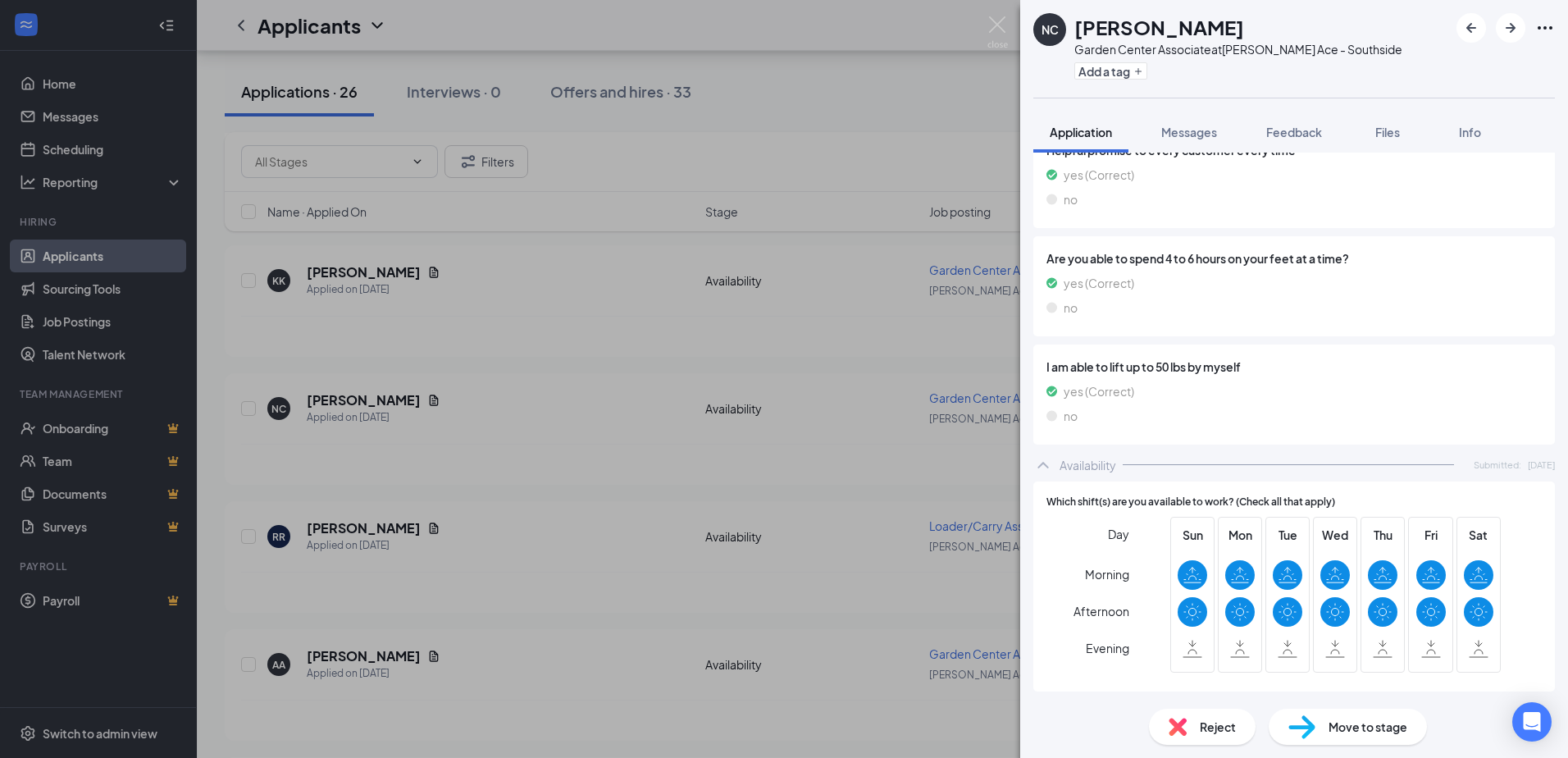
scroll to position [768, 0]
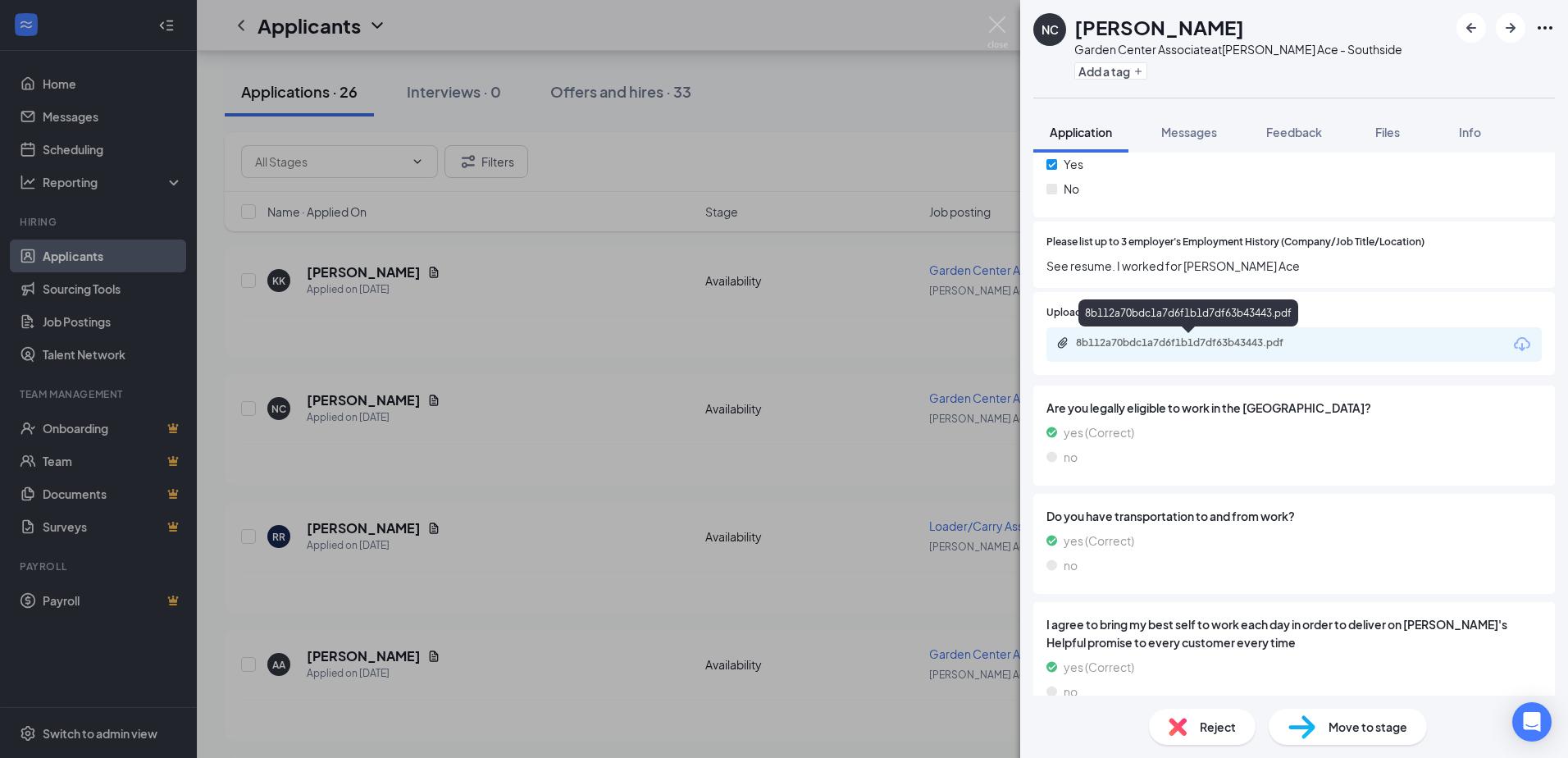
click at [1156, 351] on div "8b112a70bdc1a7d6f1b1d7df63b43443.pdf" at bounding box center [1188, 344] width 265 height 15
click at [993, 27] on img at bounding box center [998, 32] width 21 height 32
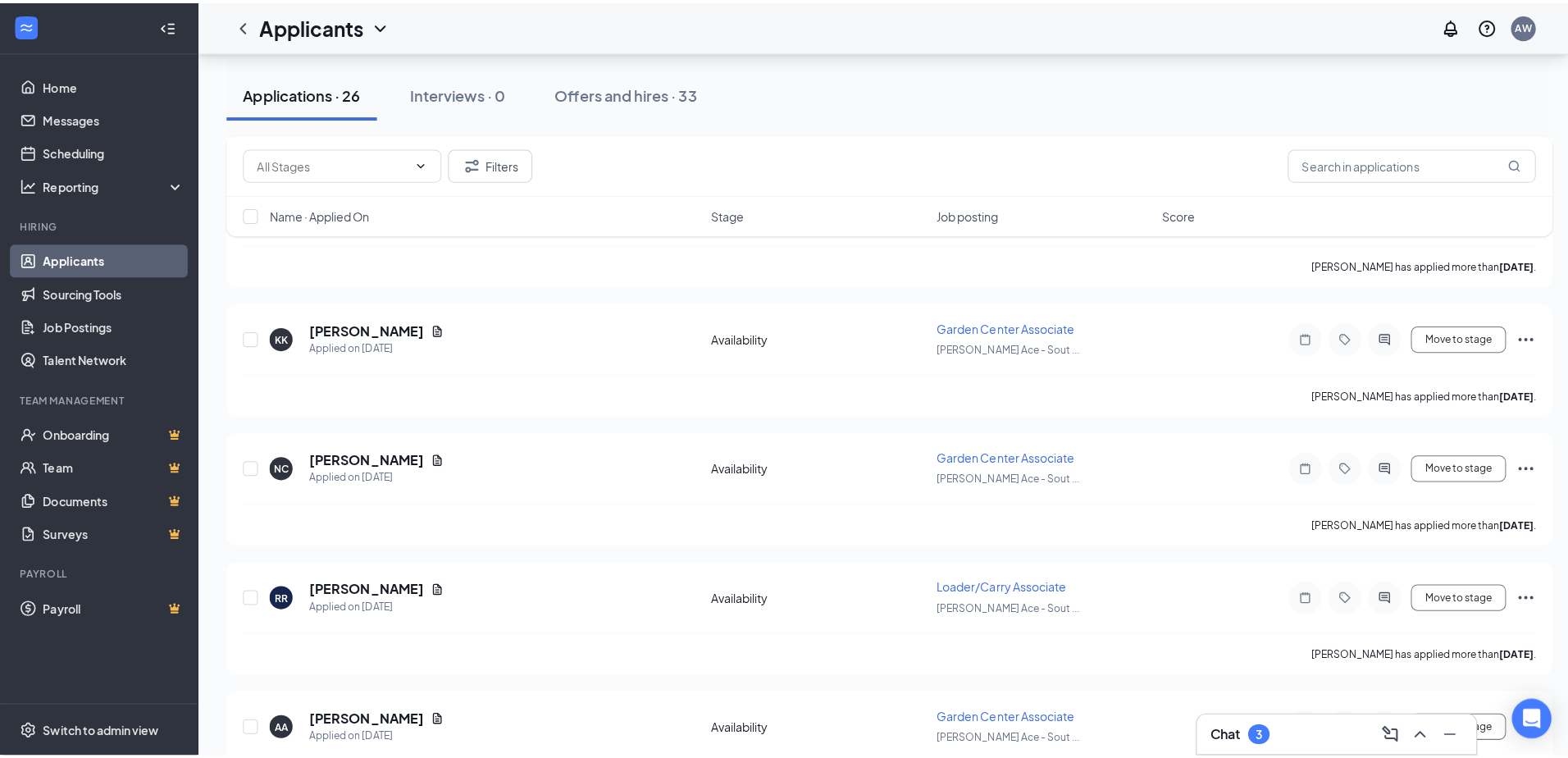
scroll to position [2051, 0]
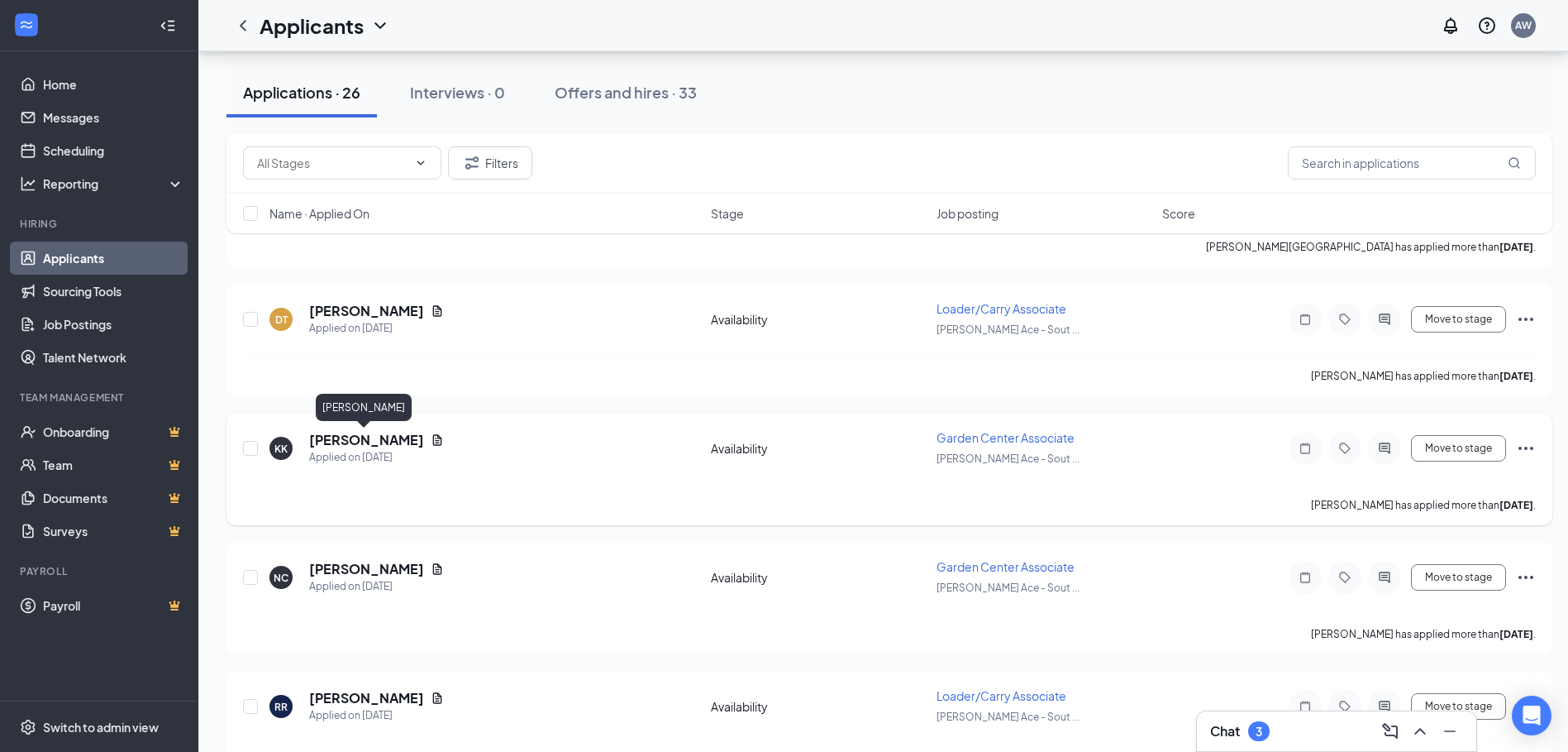
click at [367, 440] on h5 "[PERSON_NAME]" at bounding box center [366, 439] width 115 height 18
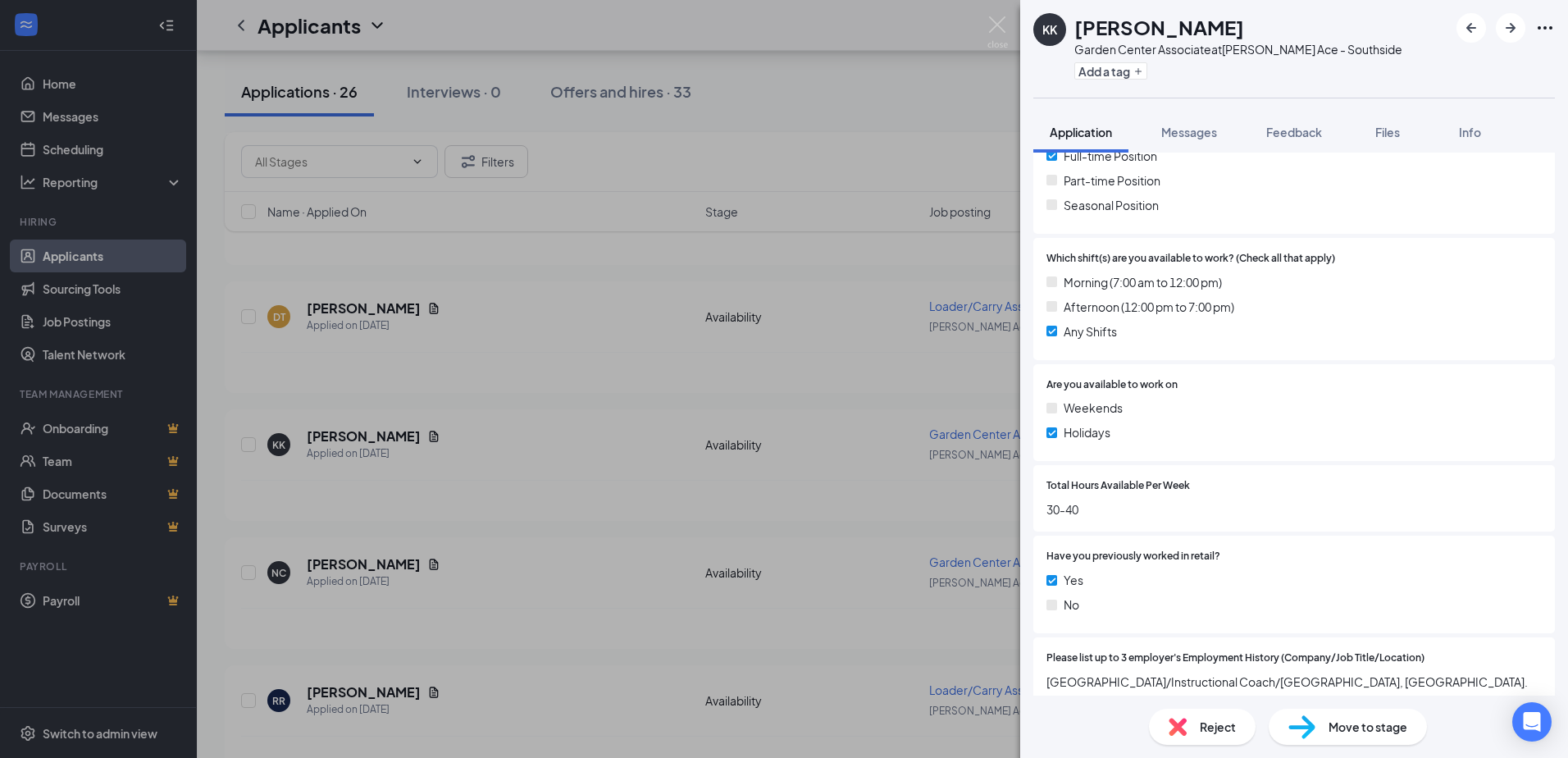
scroll to position [738, 0]
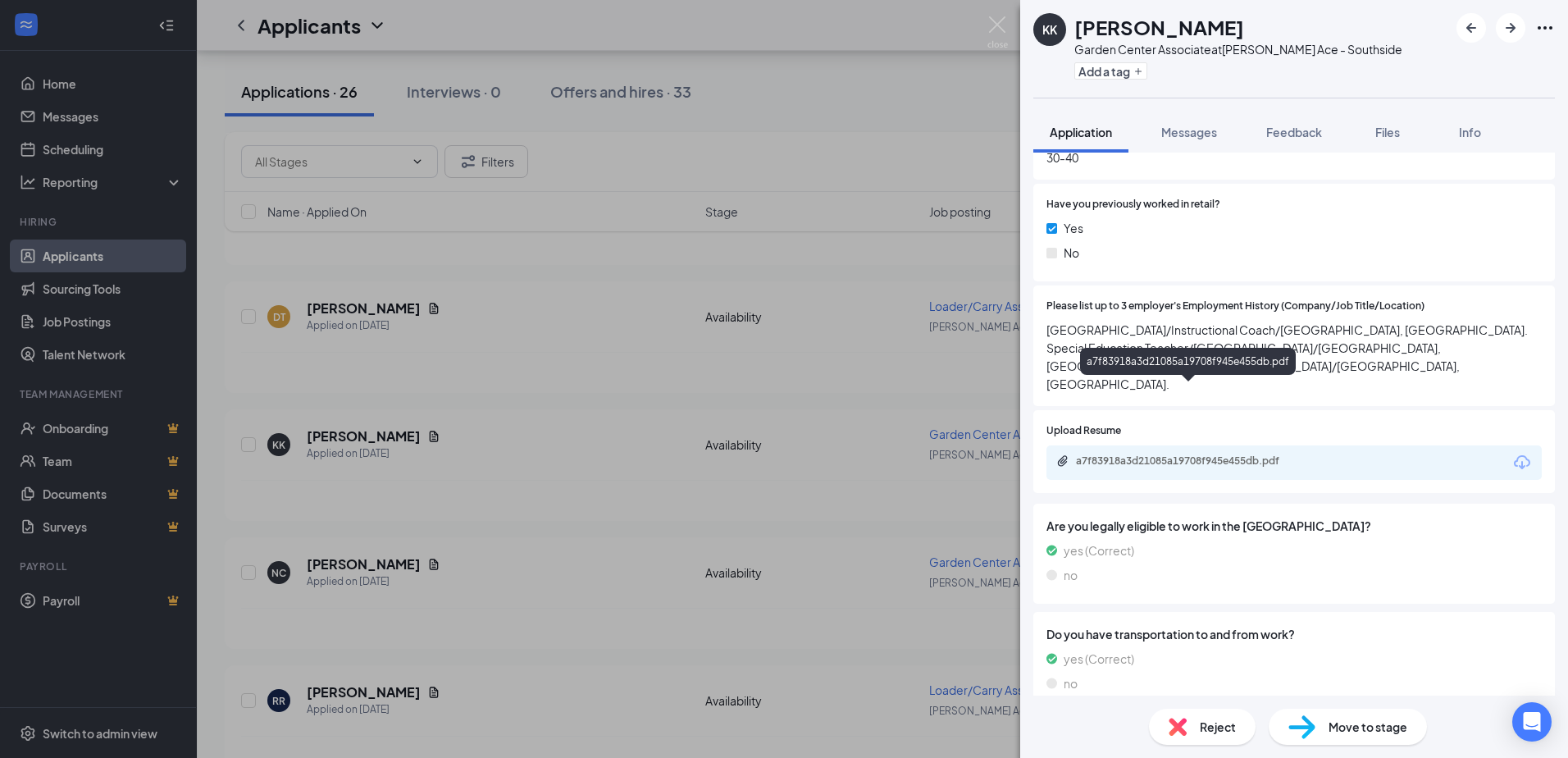
click at [1159, 455] on div "a7f83918a3d21085a19708f945e455db.pdf" at bounding box center [1190, 461] width 229 height 13
click at [1192, 730] on div "Reject" at bounding box center [1202, 727] width 107 height 36
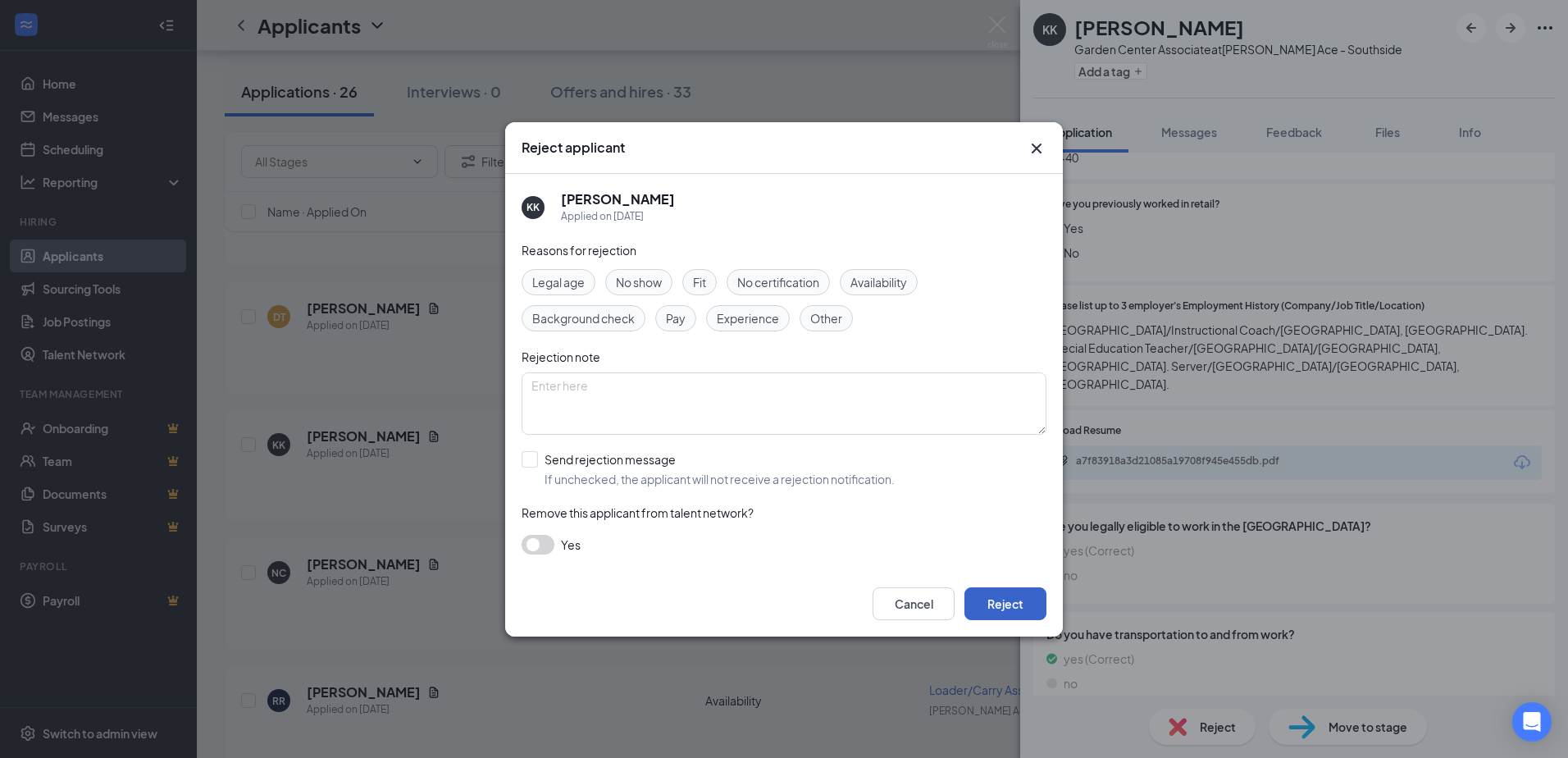
click at [1021, 604] on button "Reject" at bounding box center [1004, 603] width 82 height 33
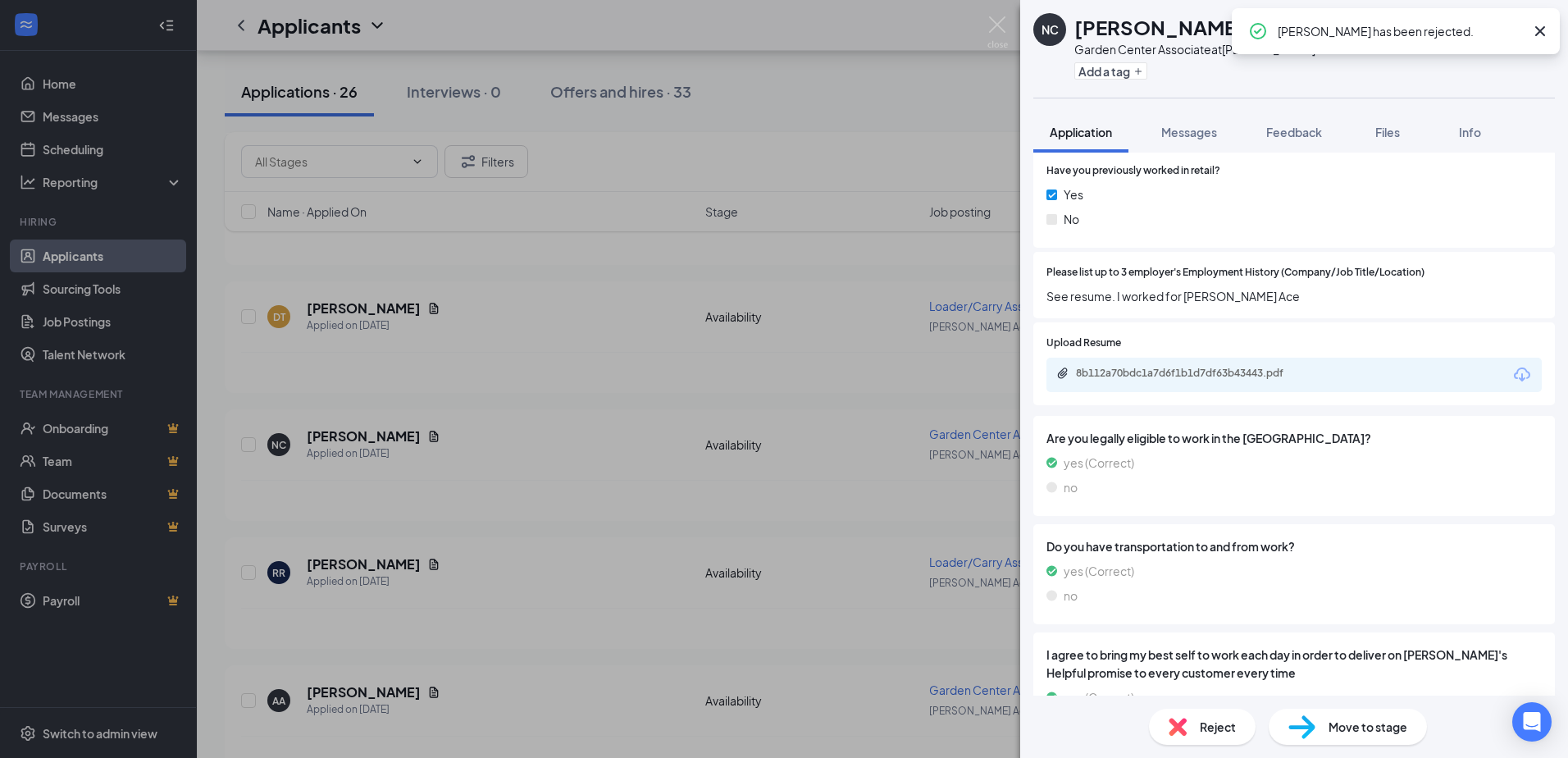
drag, startPoint x: 363, startPoint y: 321, endPoint x: 357, endPoint y: 309, distance: 13.4
click at [362, 317] on div "NC [PERSON_NAME] Garden Center Associate at [PERSON_NAME] Ace - Southside Add a…" at bounding box center [784, 379] width 1568 height 758
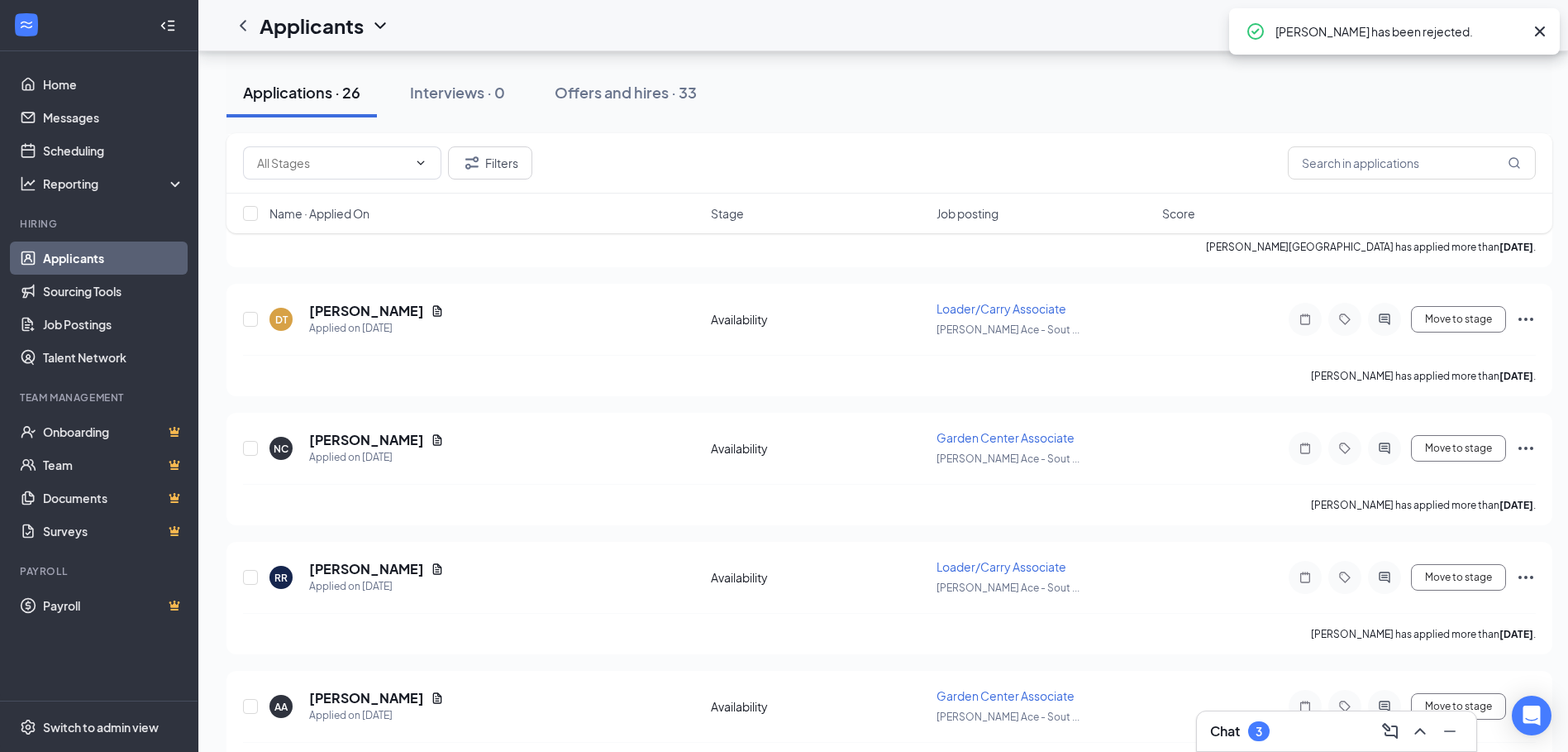
click at [360, 312] on h5 "[PERSON_NAME]" at bounding box center [366, 310] width 115 height 18
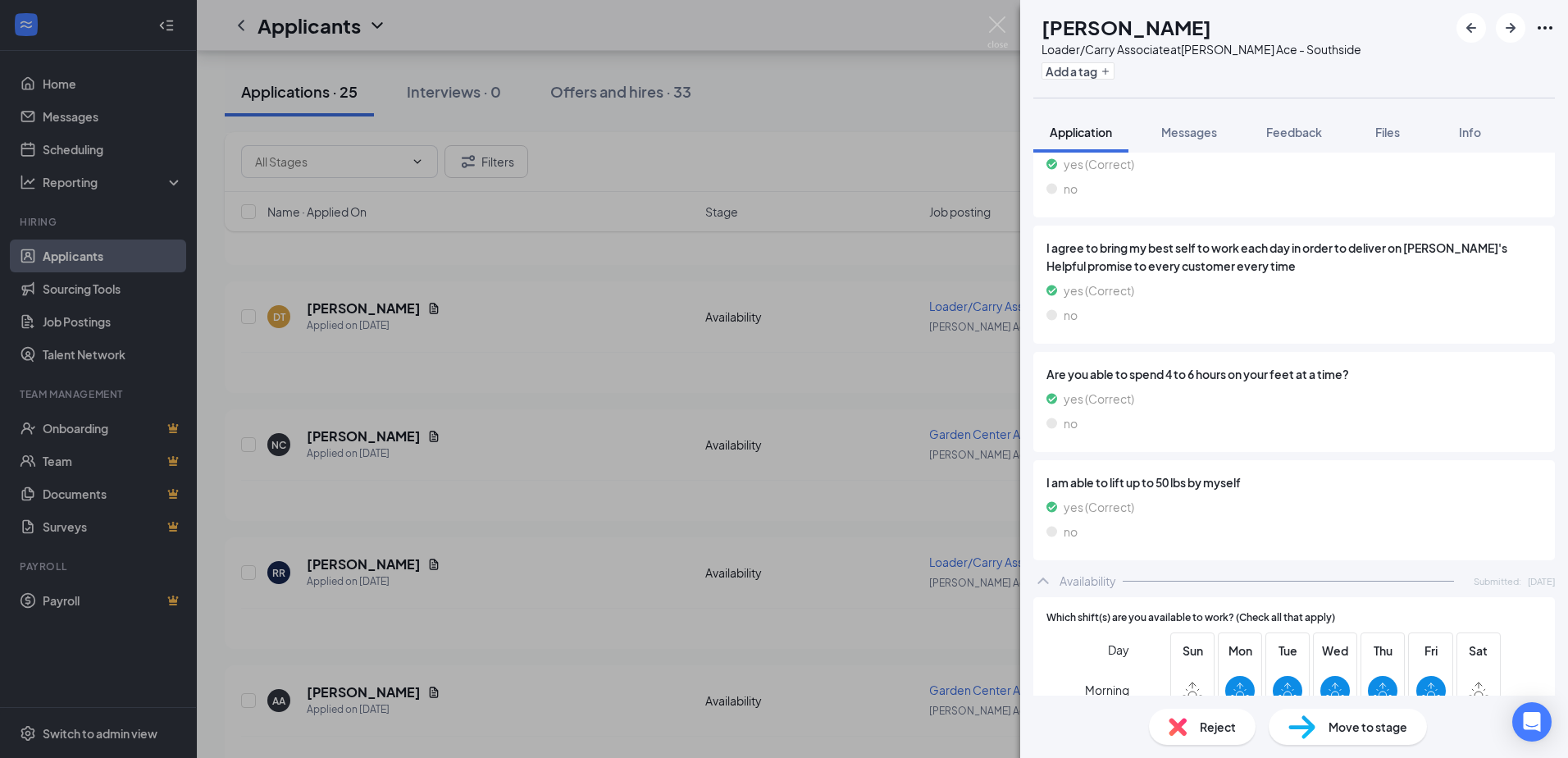
scroll to position [1159, 0]
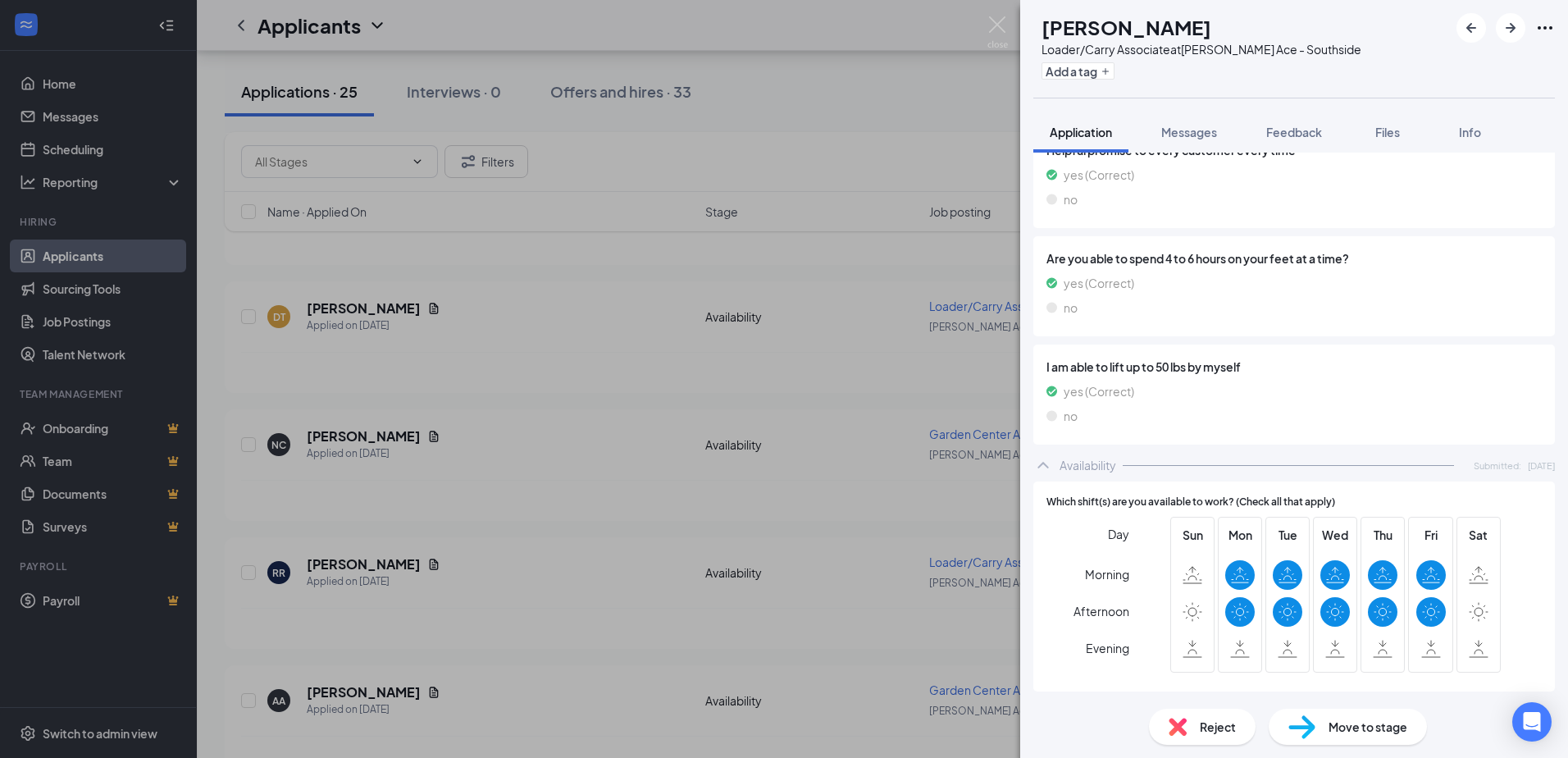
click at [1187, 737] on div "Reject" at bounding box center [1202, 727] width 107 height 36
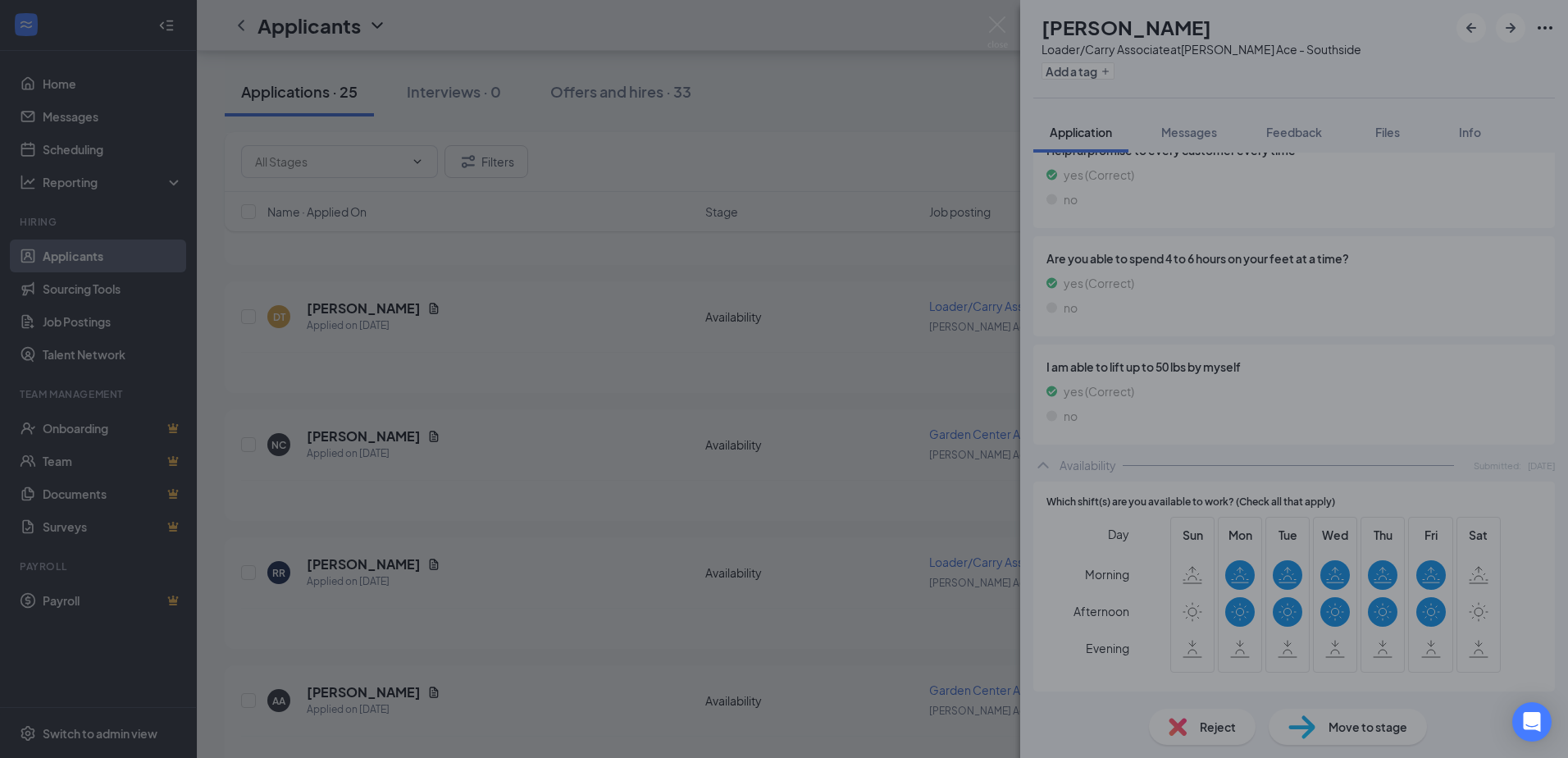
scroll to position [1152, 0]
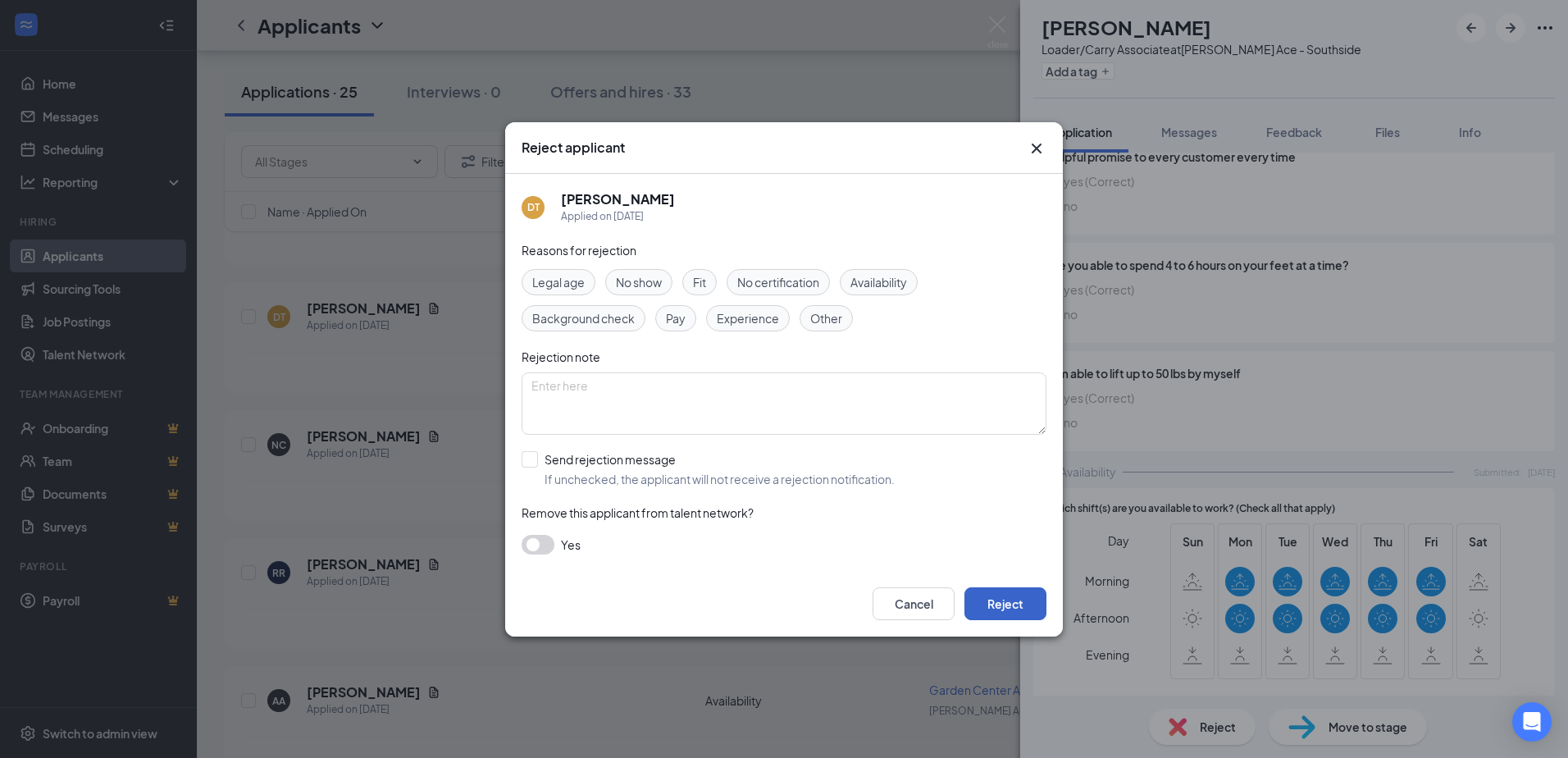
click at [1022, 600] on button "Reject" at bounding box center [1004, 603] width 82 height 33
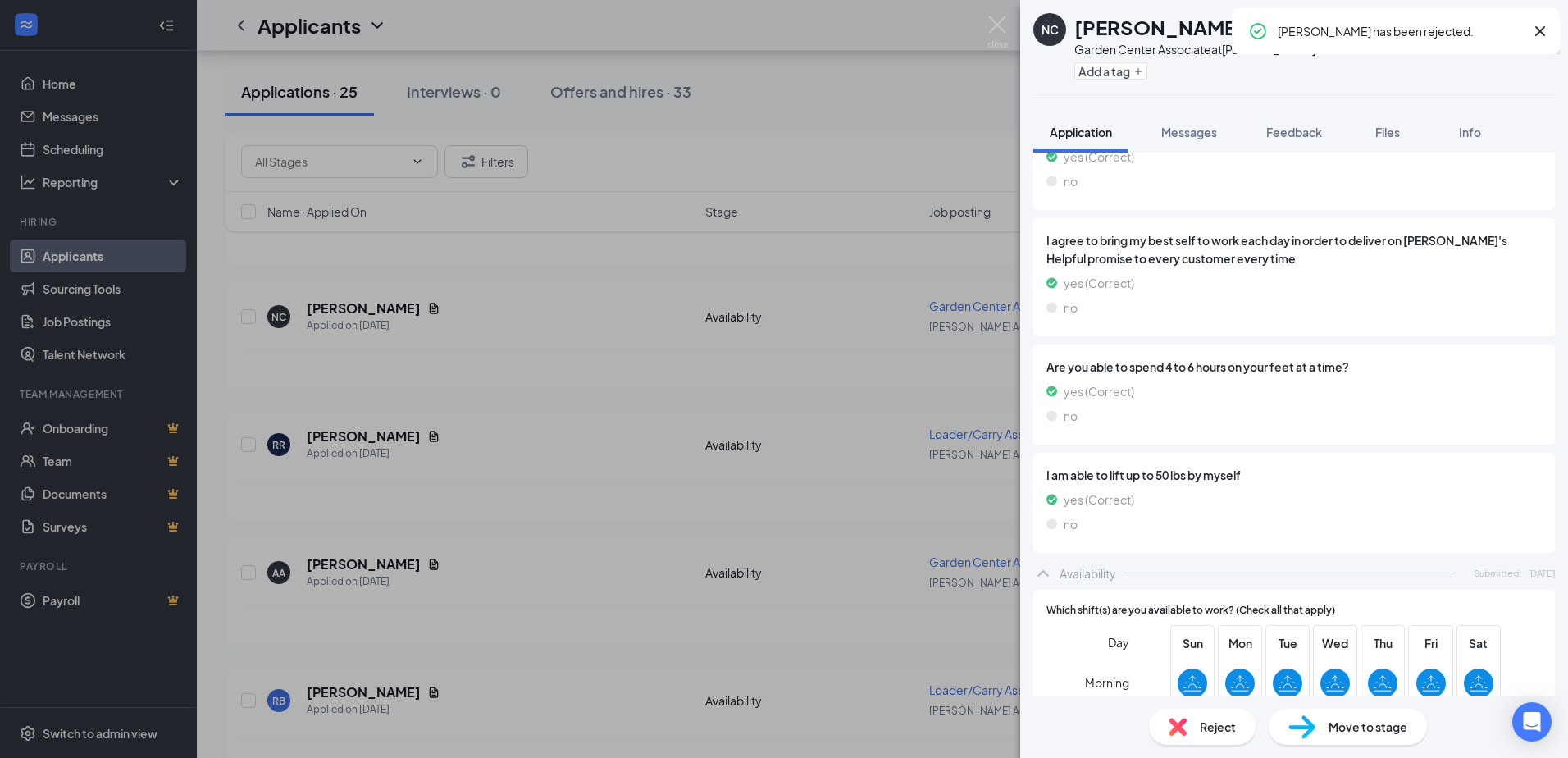
click at [992, 37] on img at bounding box center [998, 32] width 21 height 32
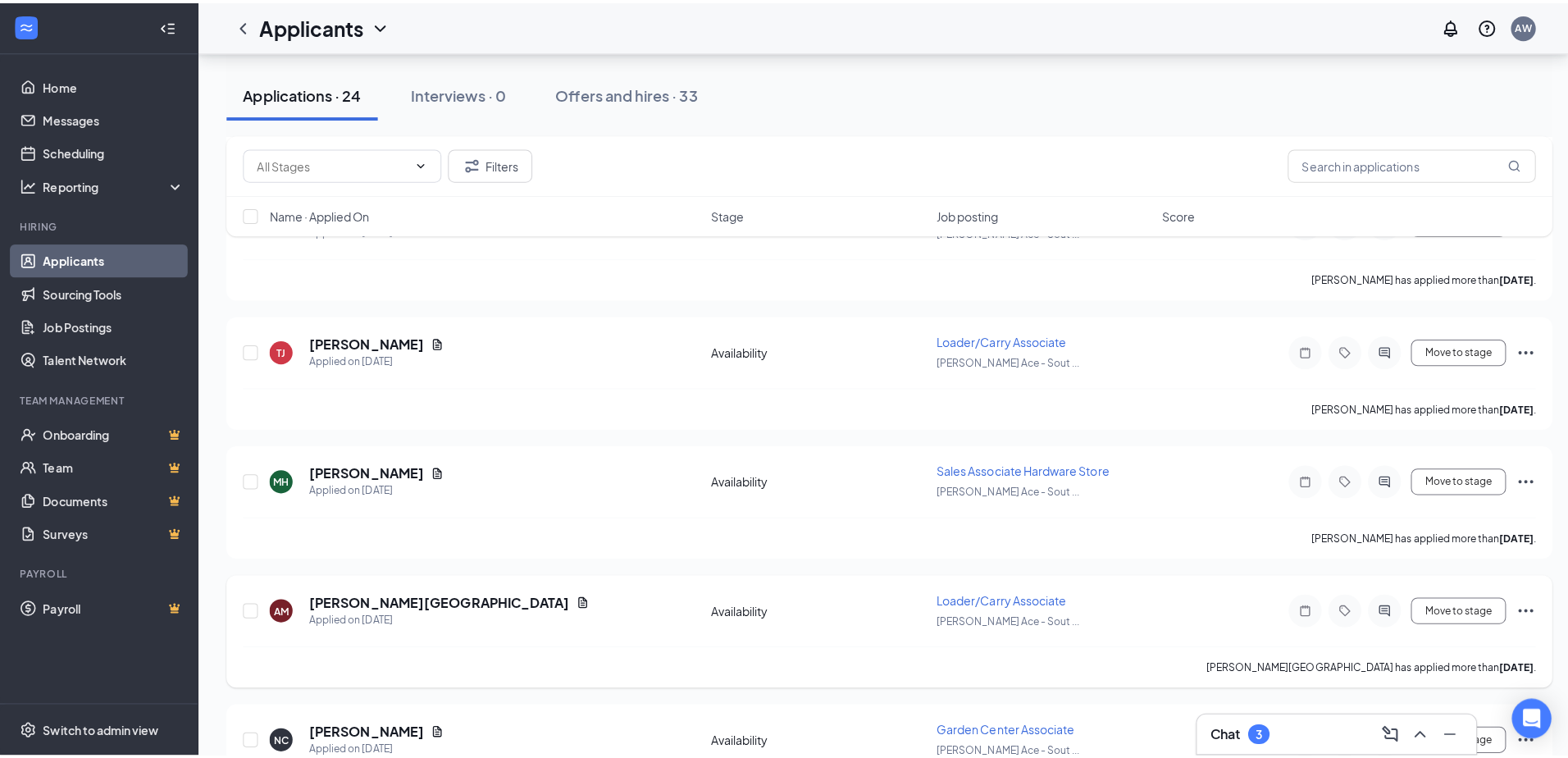
scroll to position [1641, 0]
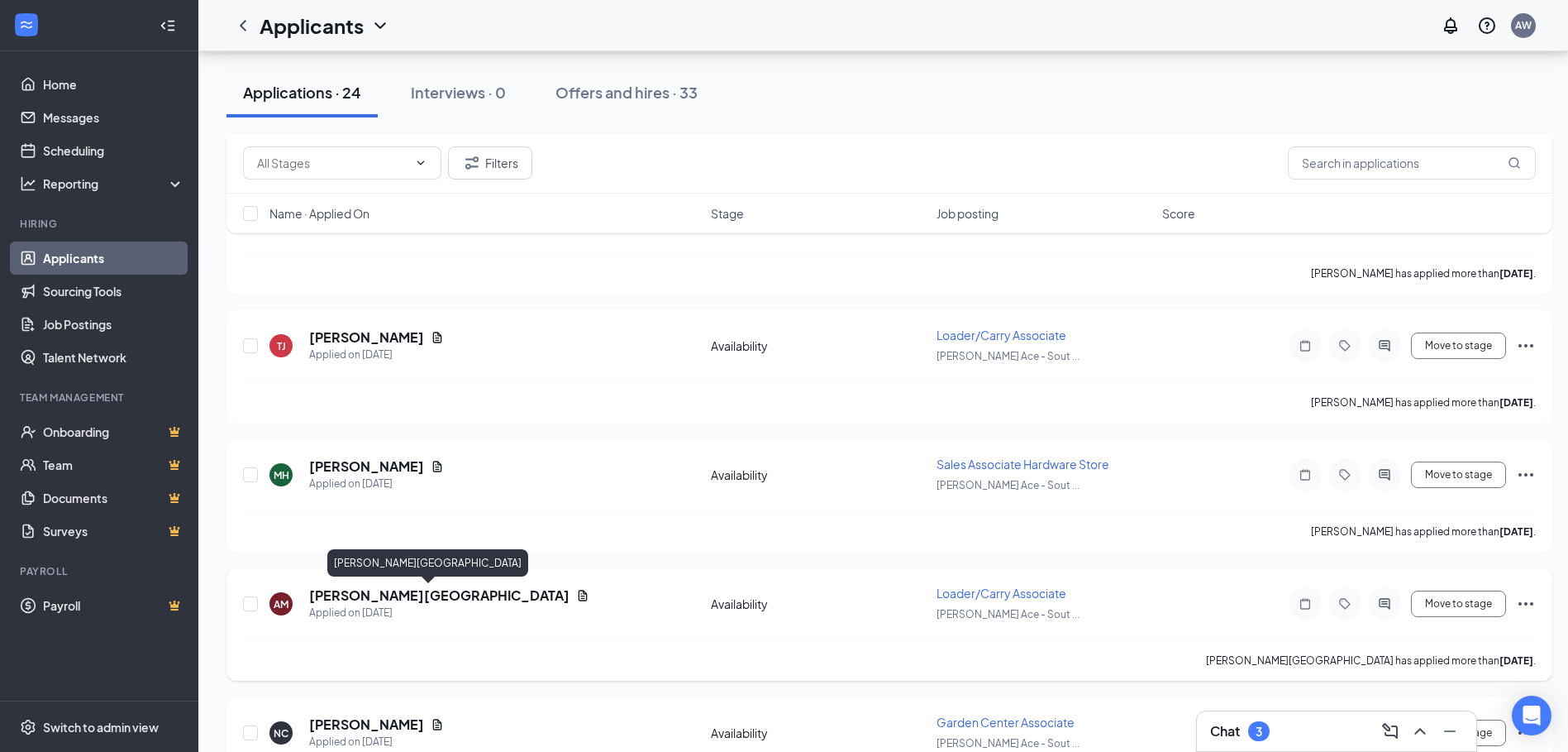
click at [370, 594] on h5 "[PERSON_NAME][GEOGRAPHIC_DATA]" at bounding box center [439, 595] width 261 height 18
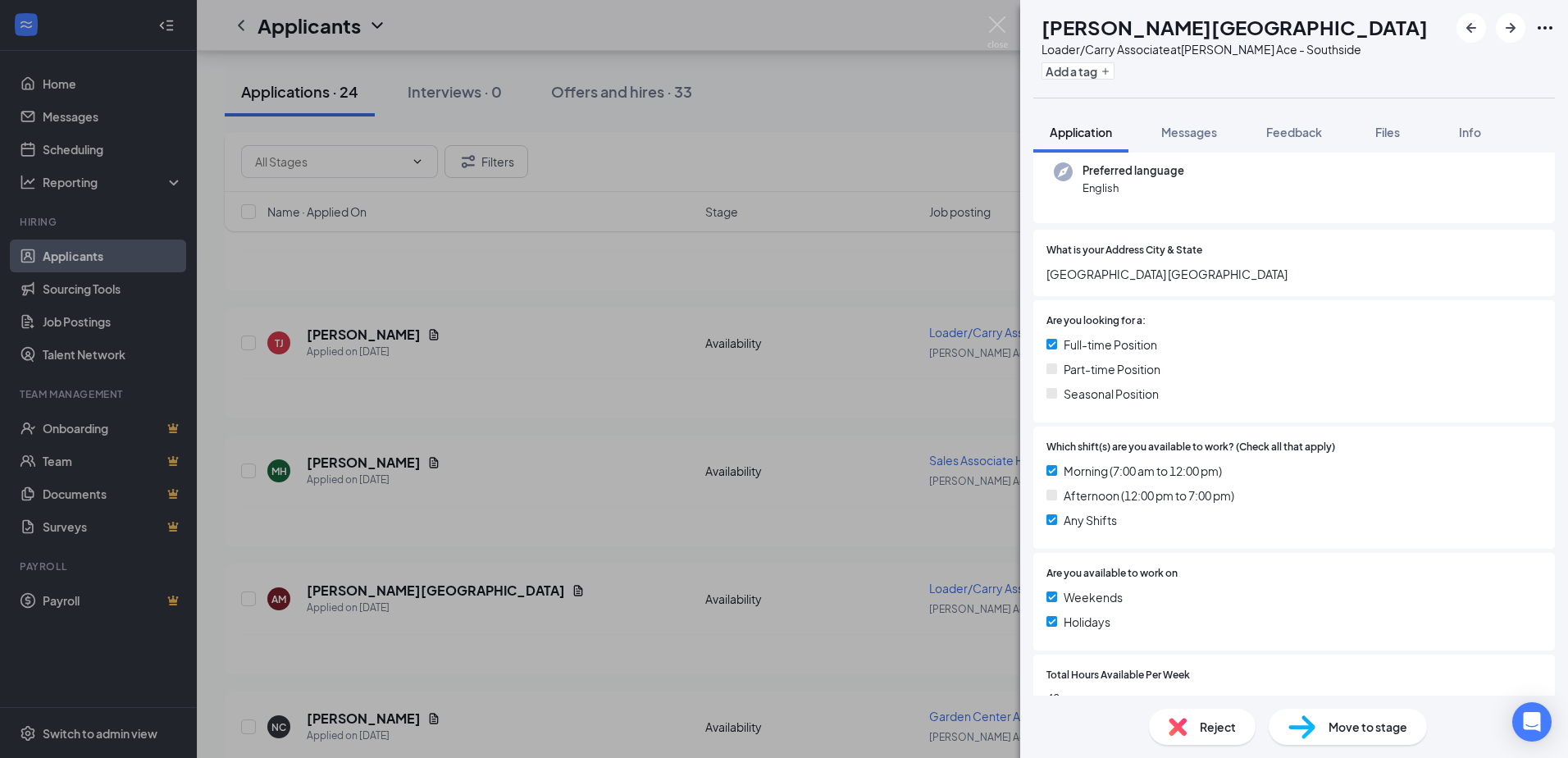
scroll to position [574, 0]
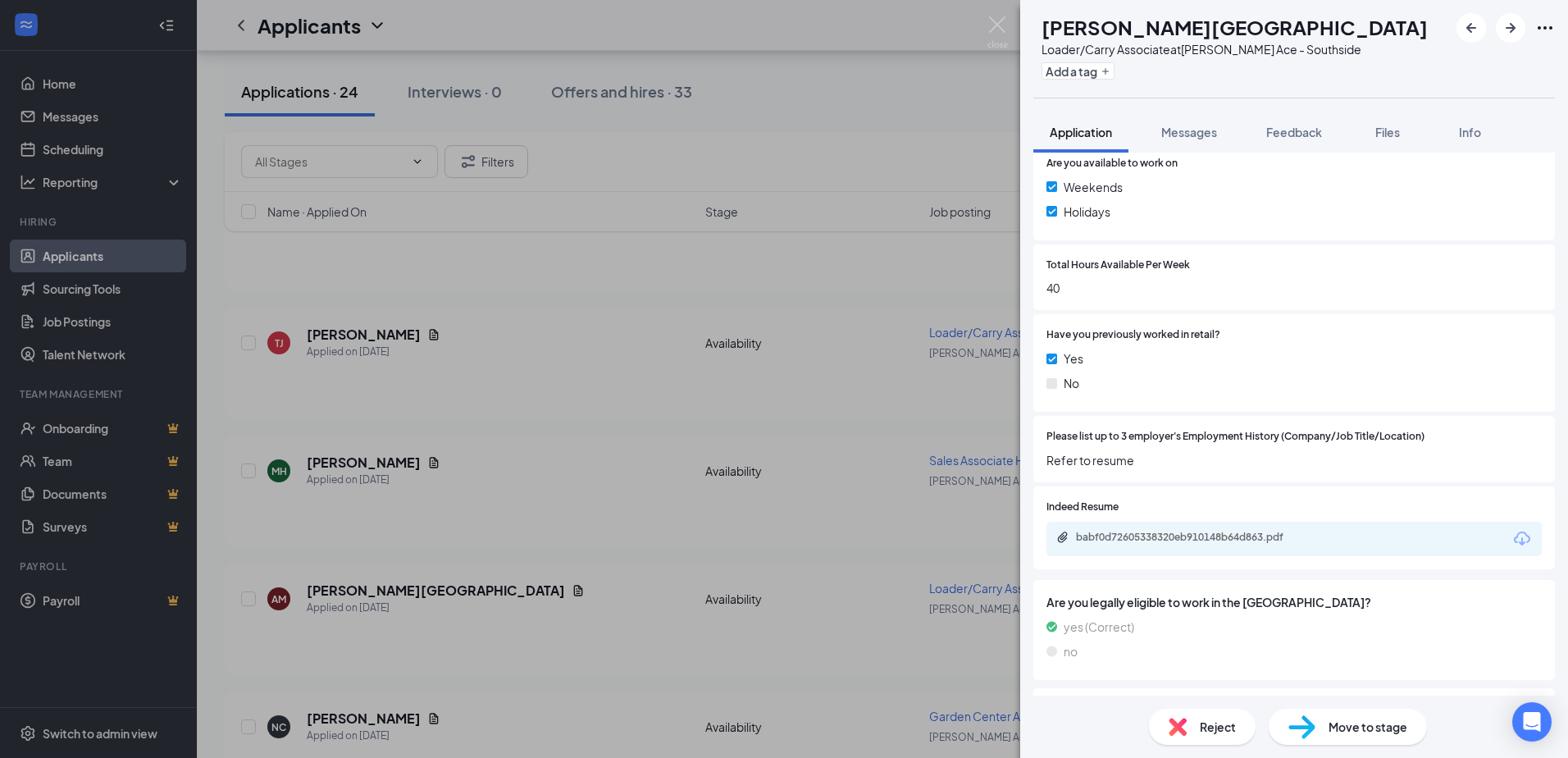
click at [1155, 529] on div "babf0d72605338320eb910148b64d863.pdf" at bounding box center [1294, 539] width 495 height 34
click at [1145, 541] on div "babf0d72605338320eb910148b64d863.pdf" at bounding box center [1190, 536] width 229 height 13
click at [1199, 544] on div "babf0d72605338320eb910148b64d863.pdf" at bounding box center [1190, 536] width 229 height 13
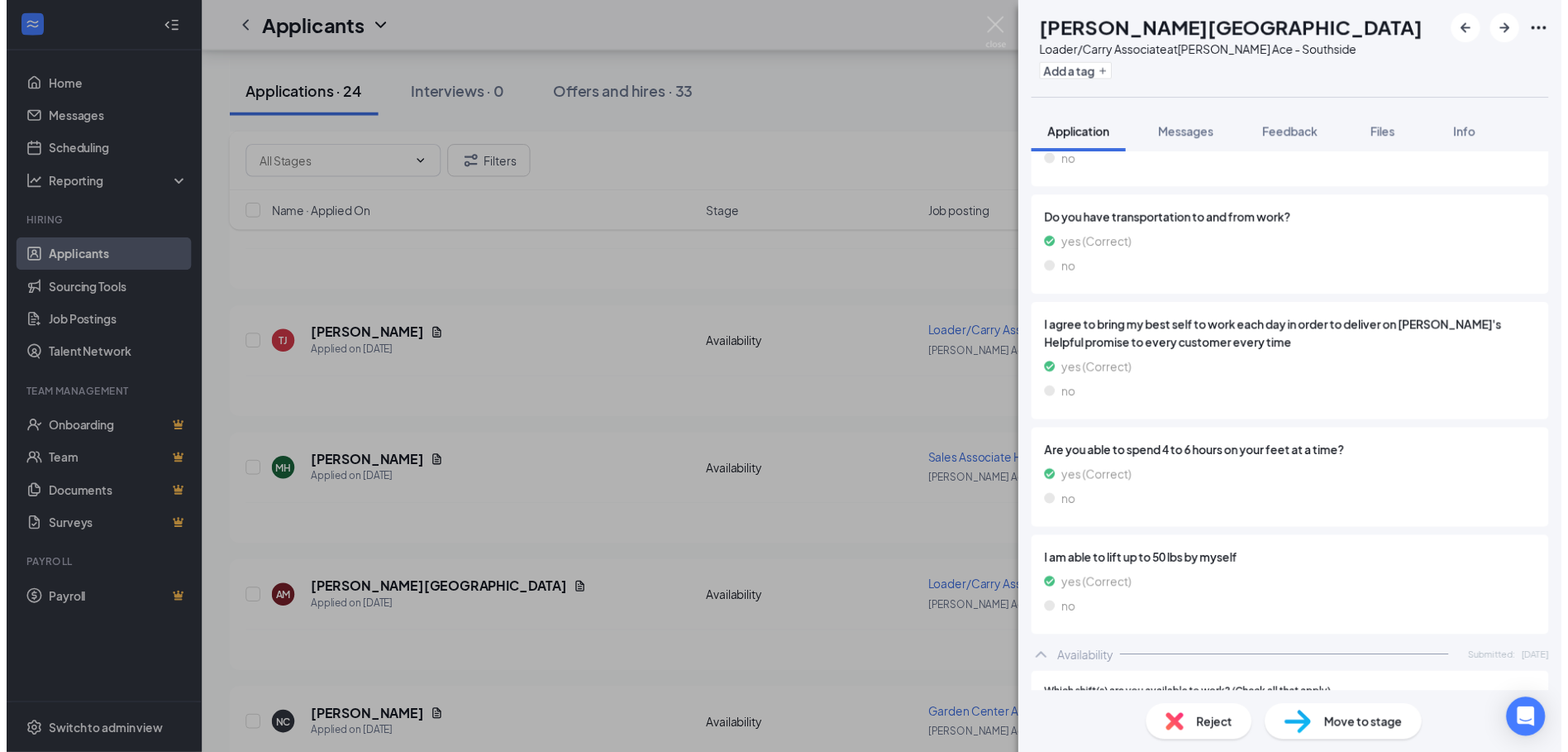
scroll to position [827, 0]
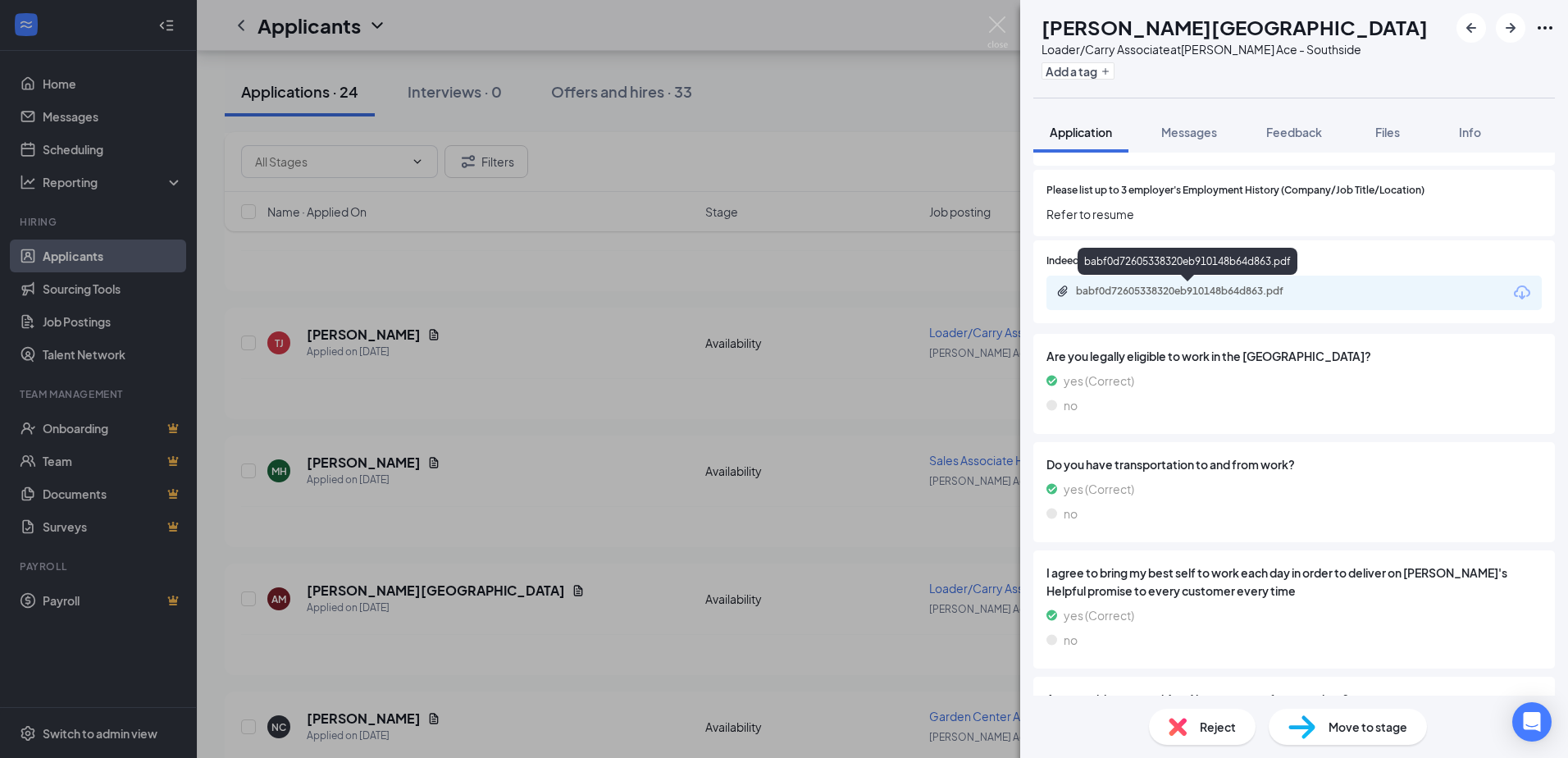
click at [1120, 288] on div "babf0d72605338320eb910148b64d863.pdf" at bounding box center [1190, 290] width 229 height 13
click at [998, 28] on img at bounding box center [998, 32] width 21 height 32
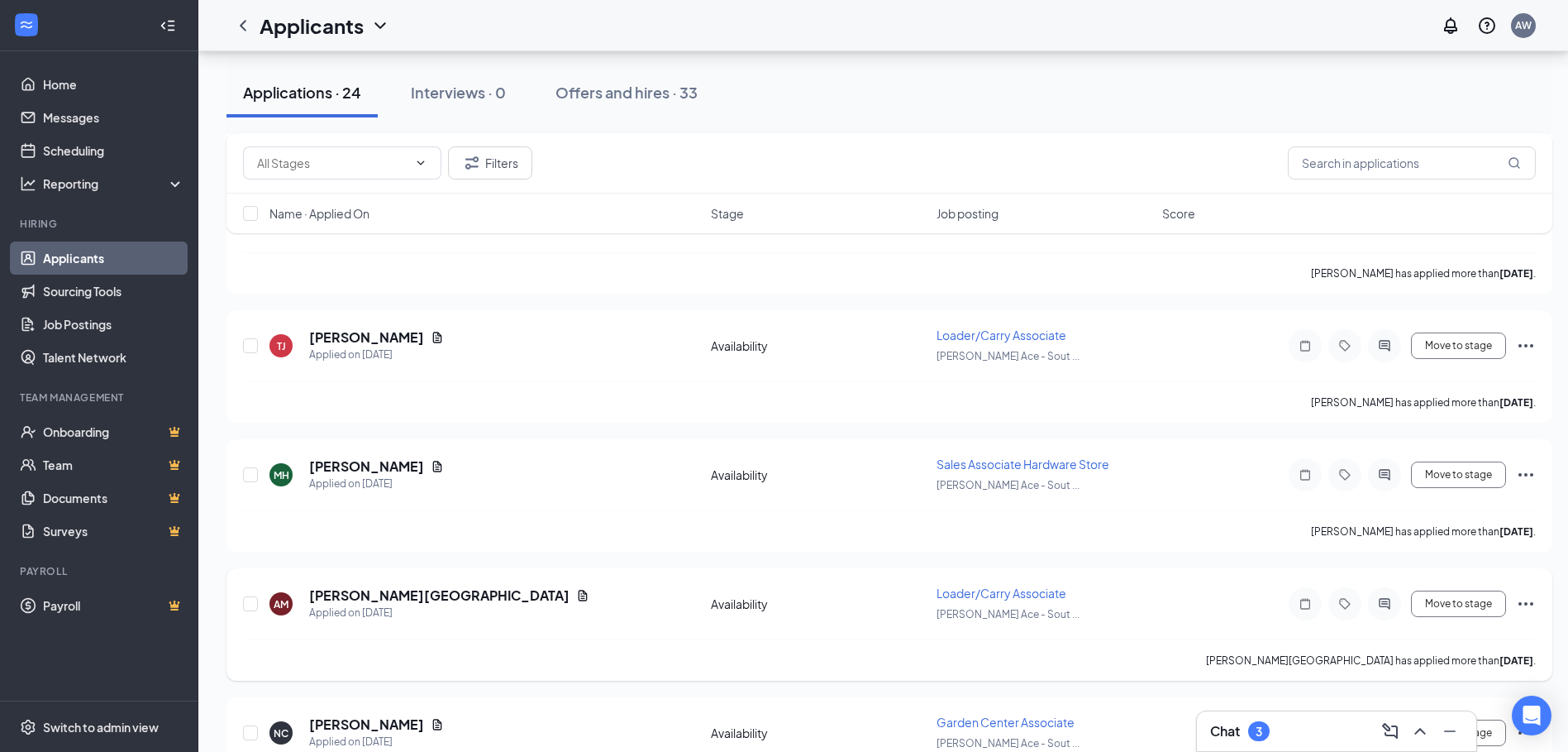
click at [1530, 606] on icon "Ellipses" at bounding box center [1526, 603] width 20 height 20
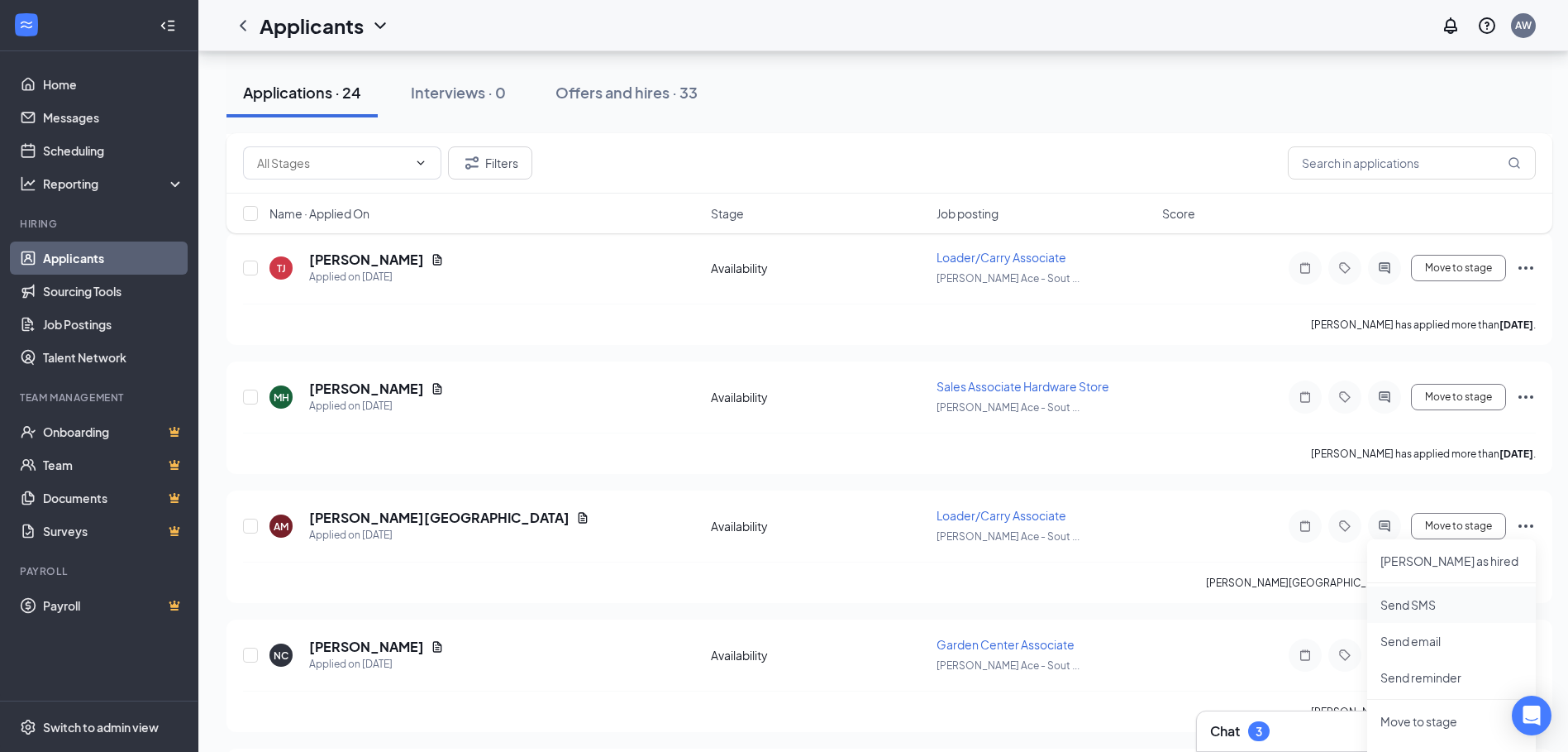
scroll to position [1819, 0]
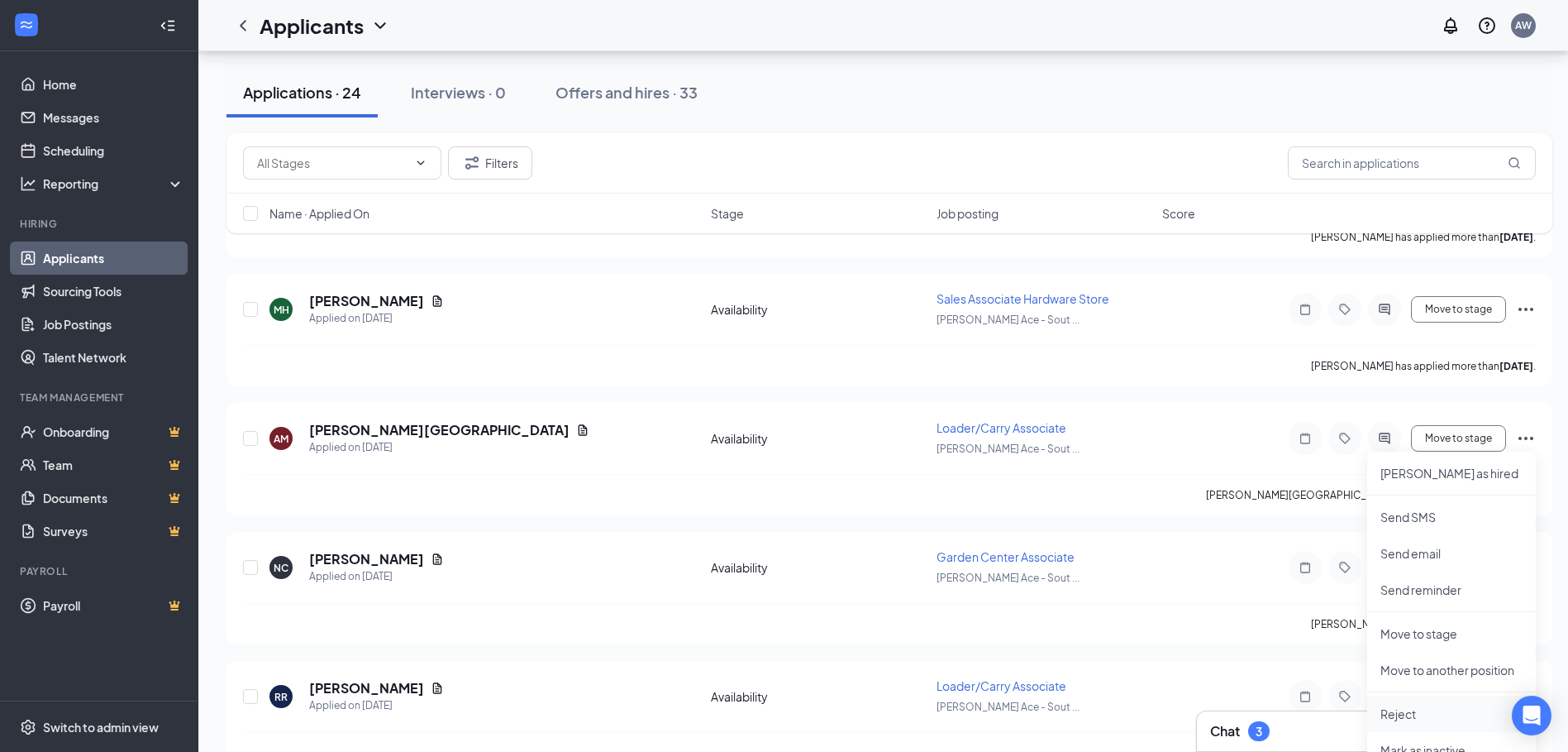
click at [1396, 718] on p "Reject" at bounding box center [1452, 713] width 142 height 16
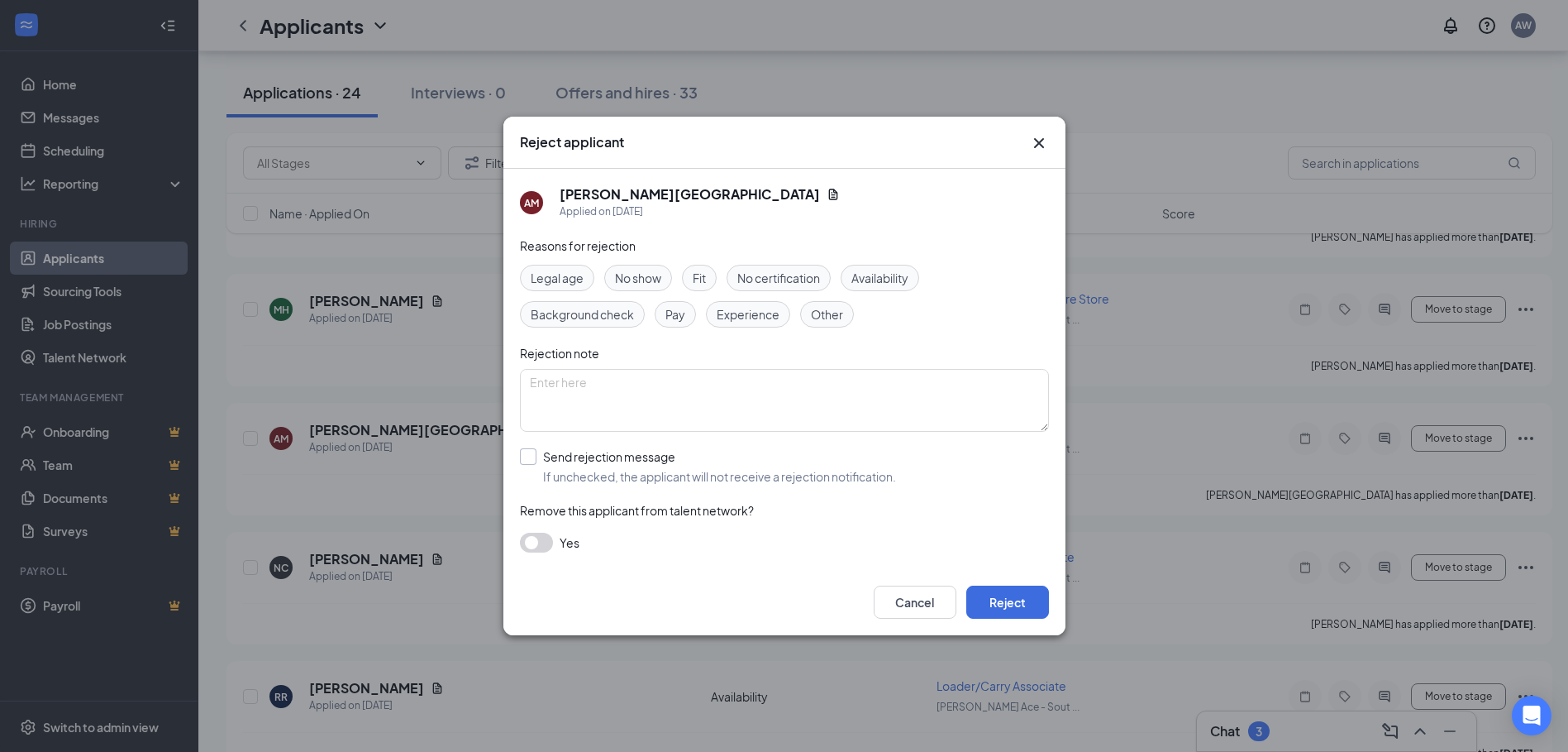
click at [522, 462] on input "Send rejection message If unchecked, the applicant will not receive a rejection…" at bounding box center [708, 466] width 376 height 36
checkbox input "true"
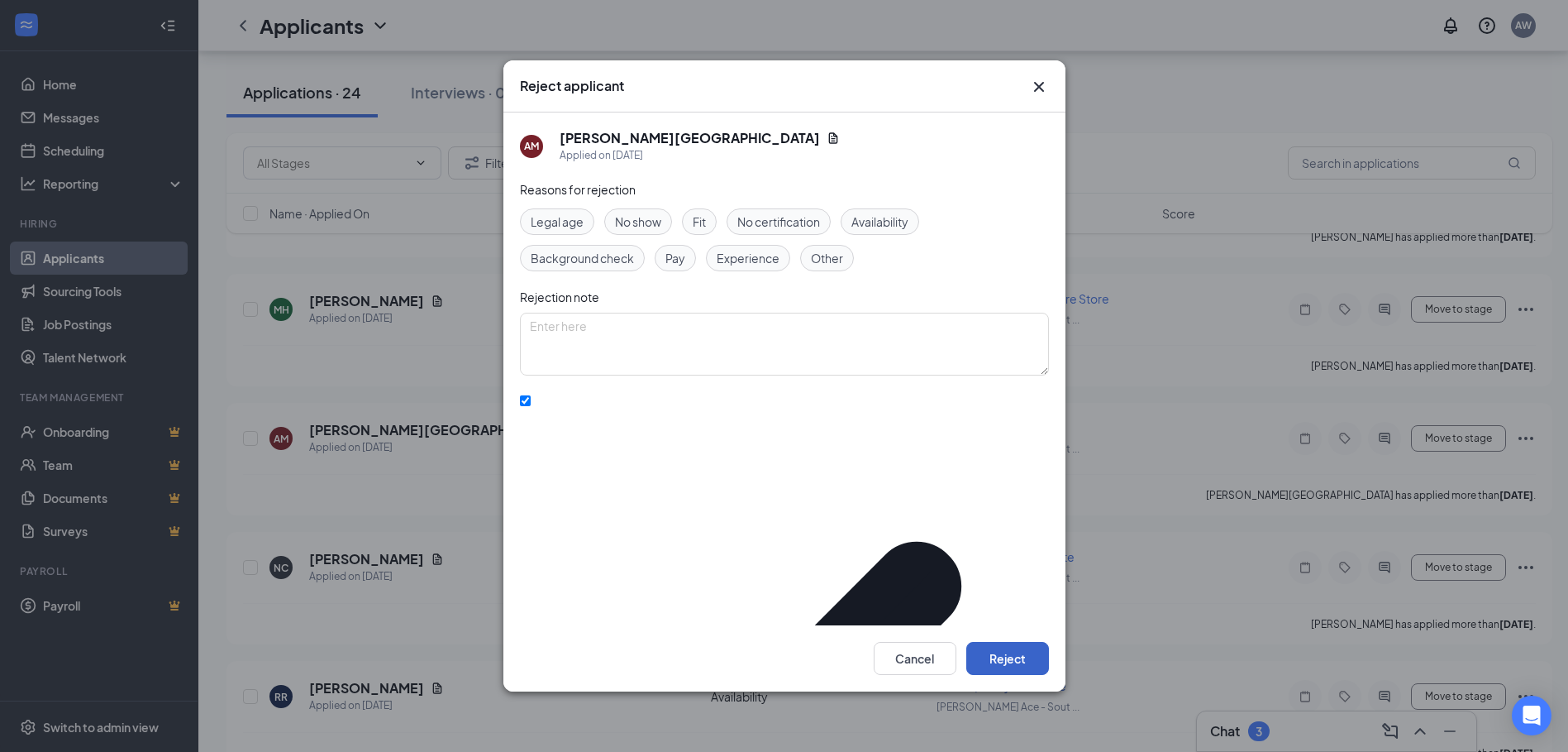
click at [1016, 652] on button "Reject" at bounding box center [1008, 658] width 82 height 33
